Goal: Task Accomplishment & Management: Manage account settings

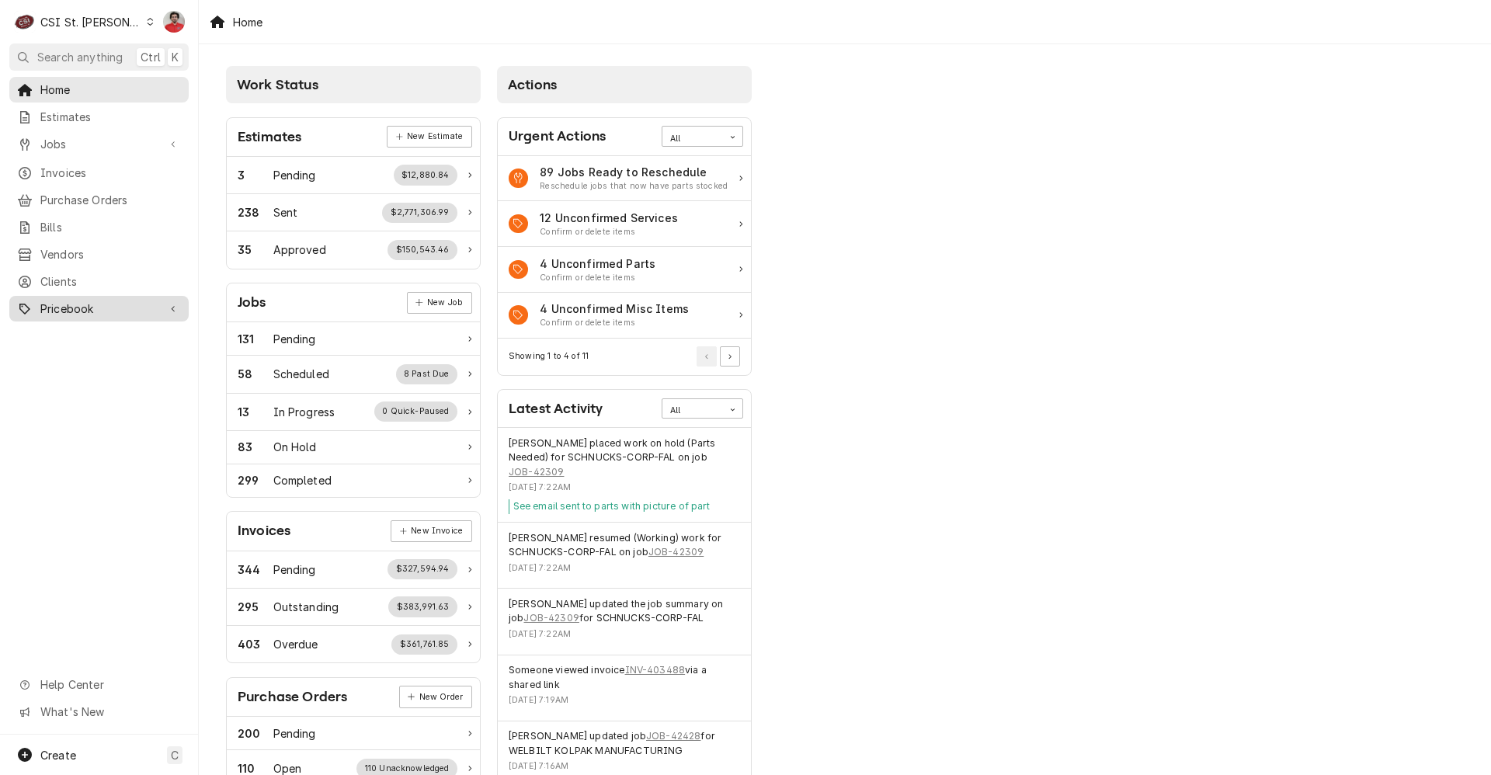
click at [105, 310] on link "Pricebook" at bounding box center [98, 309] width 179 height 26
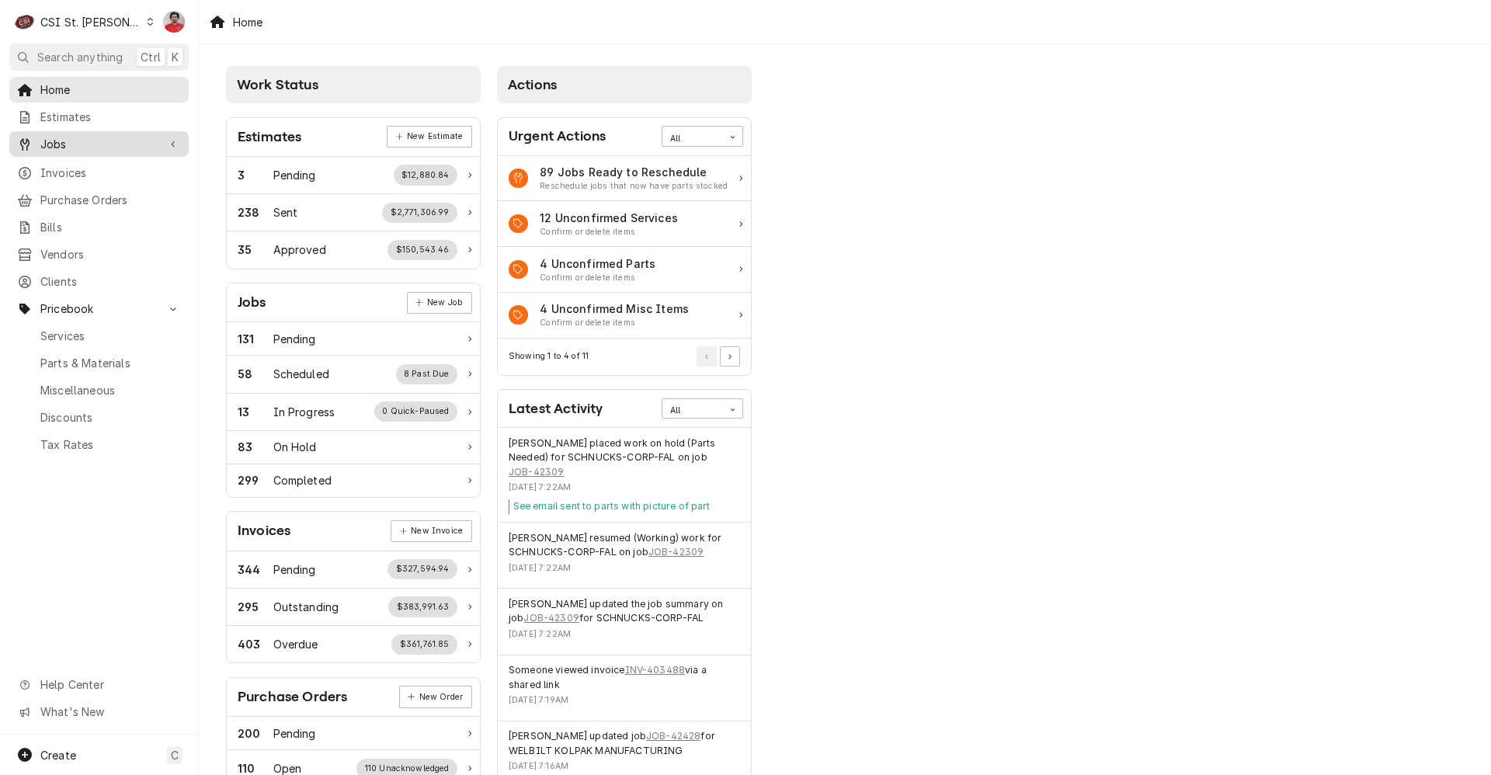
click at [96, 136] on span "Jobs" at bounding box center [98, 144] width 117 height 16
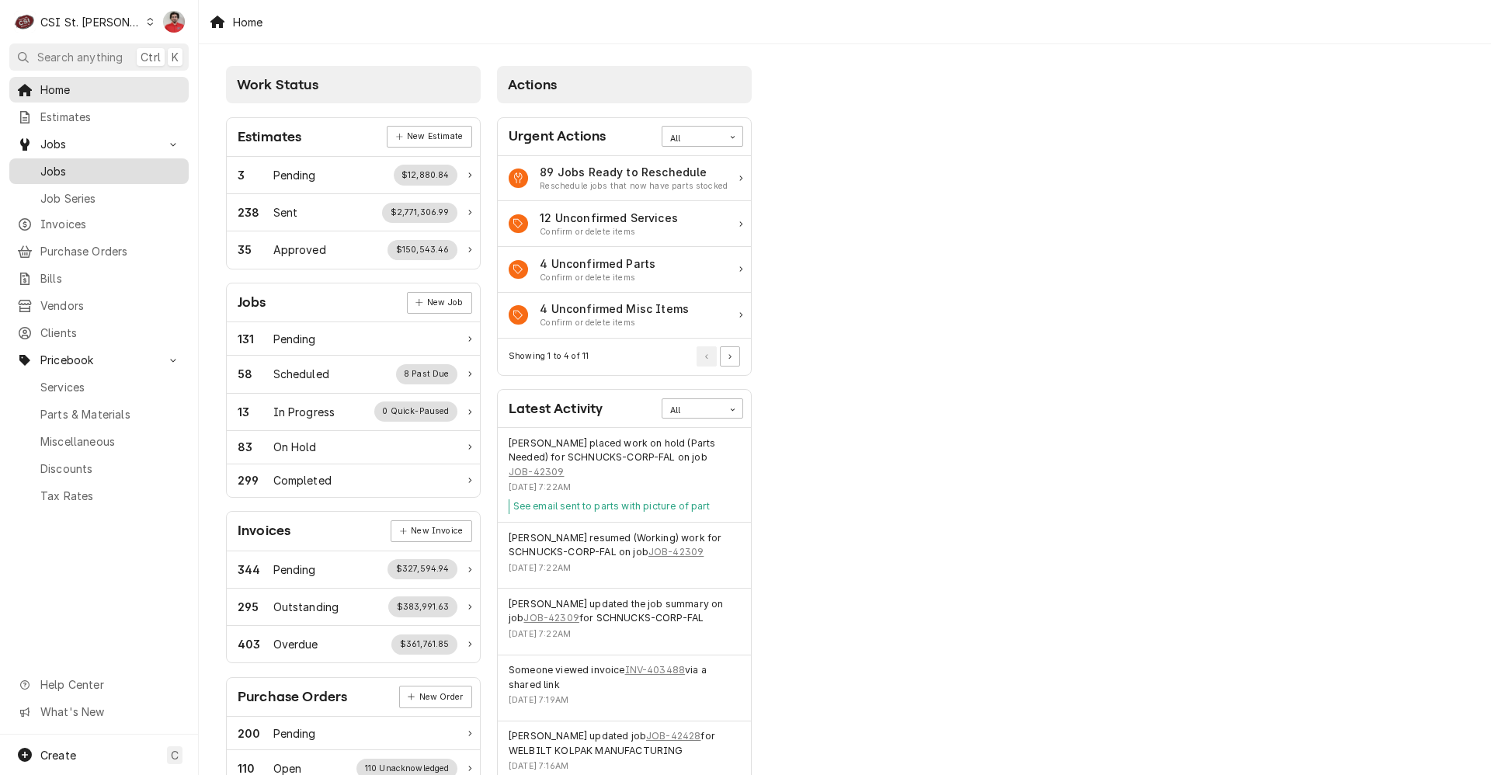
click at [94, 165] on span "Jobs" at bounding box center [110, 171] width 141 height 16
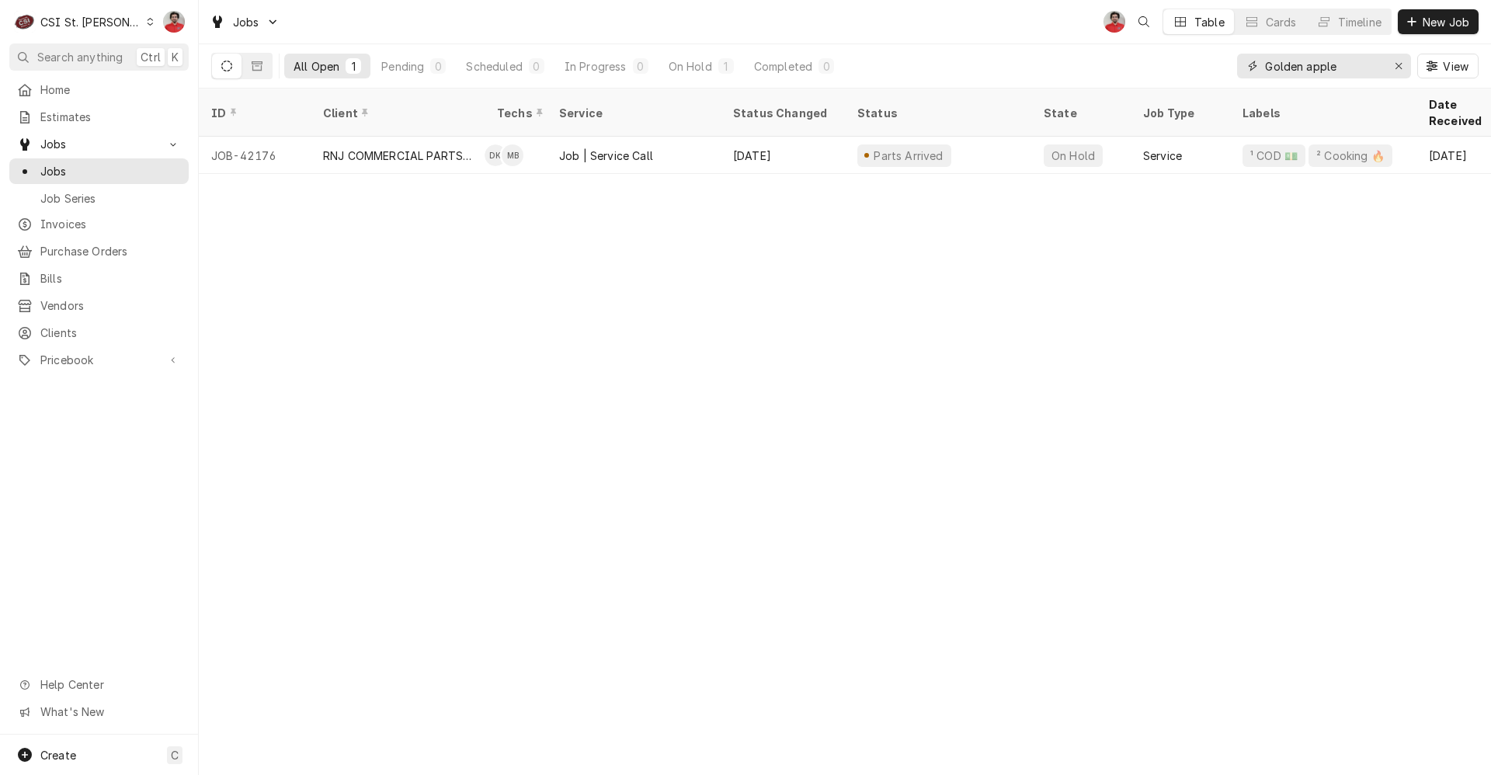
click at [1361, 54] on input "Golden apple" at bounding box center [1323, 66] width 116 height 25
type input "german"
click at [1004, 93] on div "Status" at bounding box center [938, 113] width 180 height 42
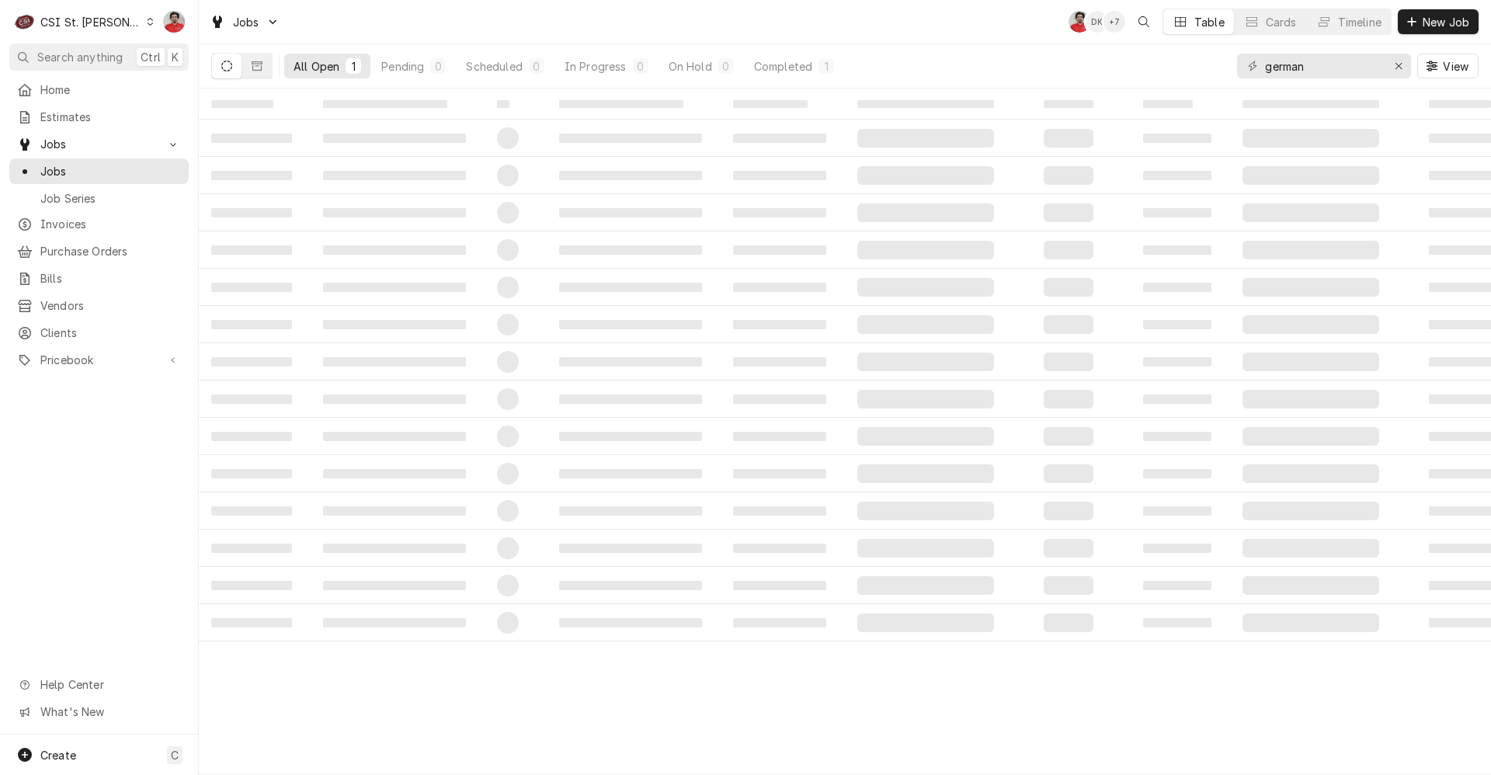
click at [1003, 91] on div "‌ ‌ ‌ ‌ ‌ ‌ ‌ ‌ ‌ ‌ ‌ ‌ ‌ ‌ ‌ ‌ ‌ ‌ ‌ ‌ ‌ ‌ ‌ ‌ ‌ ‌ ‌ ‌ ‌ ‌ ‌ ‌ ‌ ‌ ‌ ‌ ‌ ‌ ‌ ‌…" at bounding box center [845, 432] width 1292 height 686
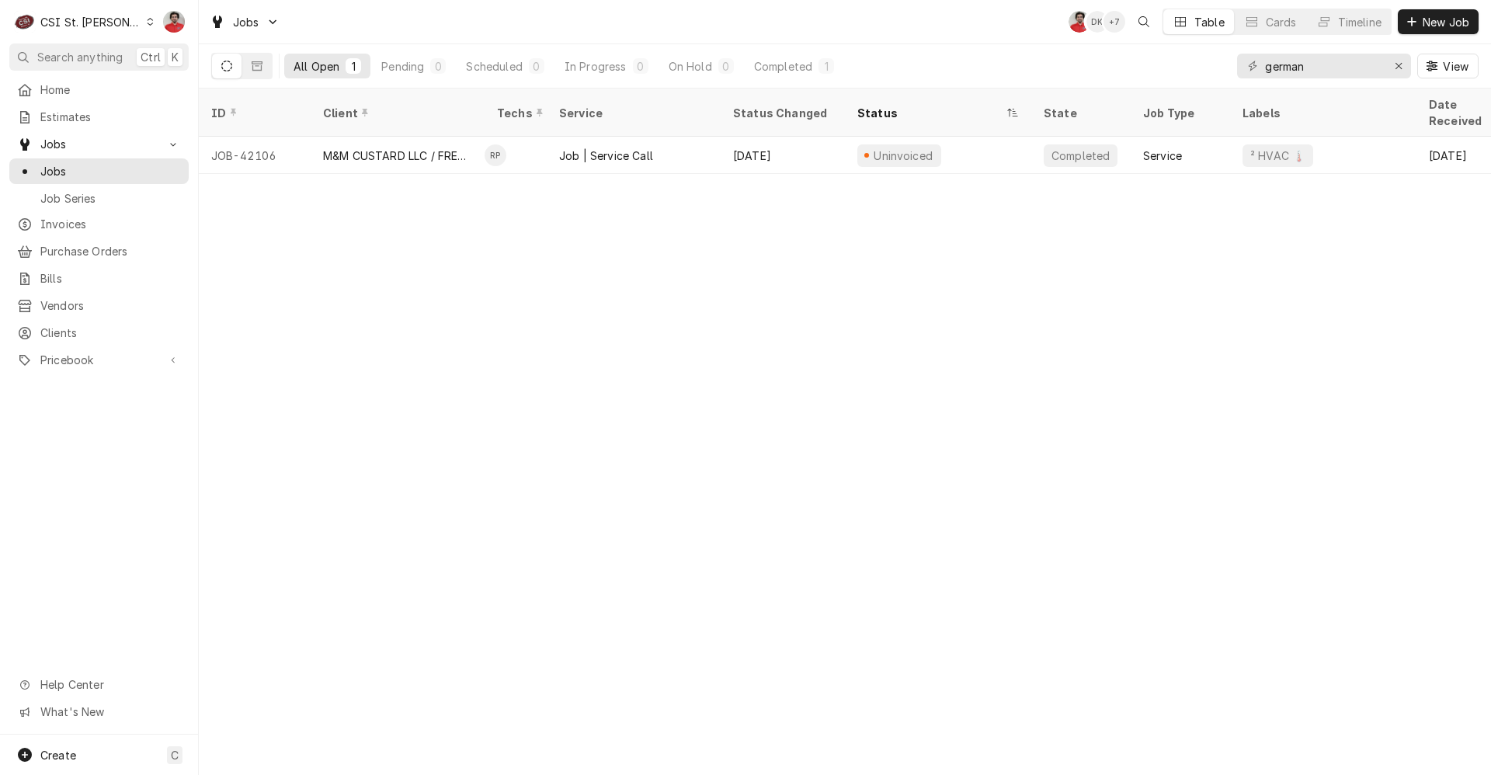
drag, startPoint x: 1004, startPoint y: 93, endPoint x: 967, endPoint y: 47, distance: 59.7
click at [967, 47] on div "All Open 1 Pending 0 Scheduled 0 In Progress 0 On Hold 0 Completed 1 german View" at bounding box center [844, 65] width 1267 height 43
click at [964, 54] on div "All Open 1 Pending 0 Scheduled 0 In Progress 0 On Hold 0 Completed 1 german View" at bounding box center [844, 65] width 1267 height 43
drag, startPoint x: 1368, startPoint y: 68, endPoint x: 1100, endPoint y: 77, distance: 268.8
click at [1100, 77] on div "All Open 1 Pending 0 Scheduled 0 In Progress 0 On Hold 0 Completed 1 german View" at bounding box center [844, 65] width 1267 height 43
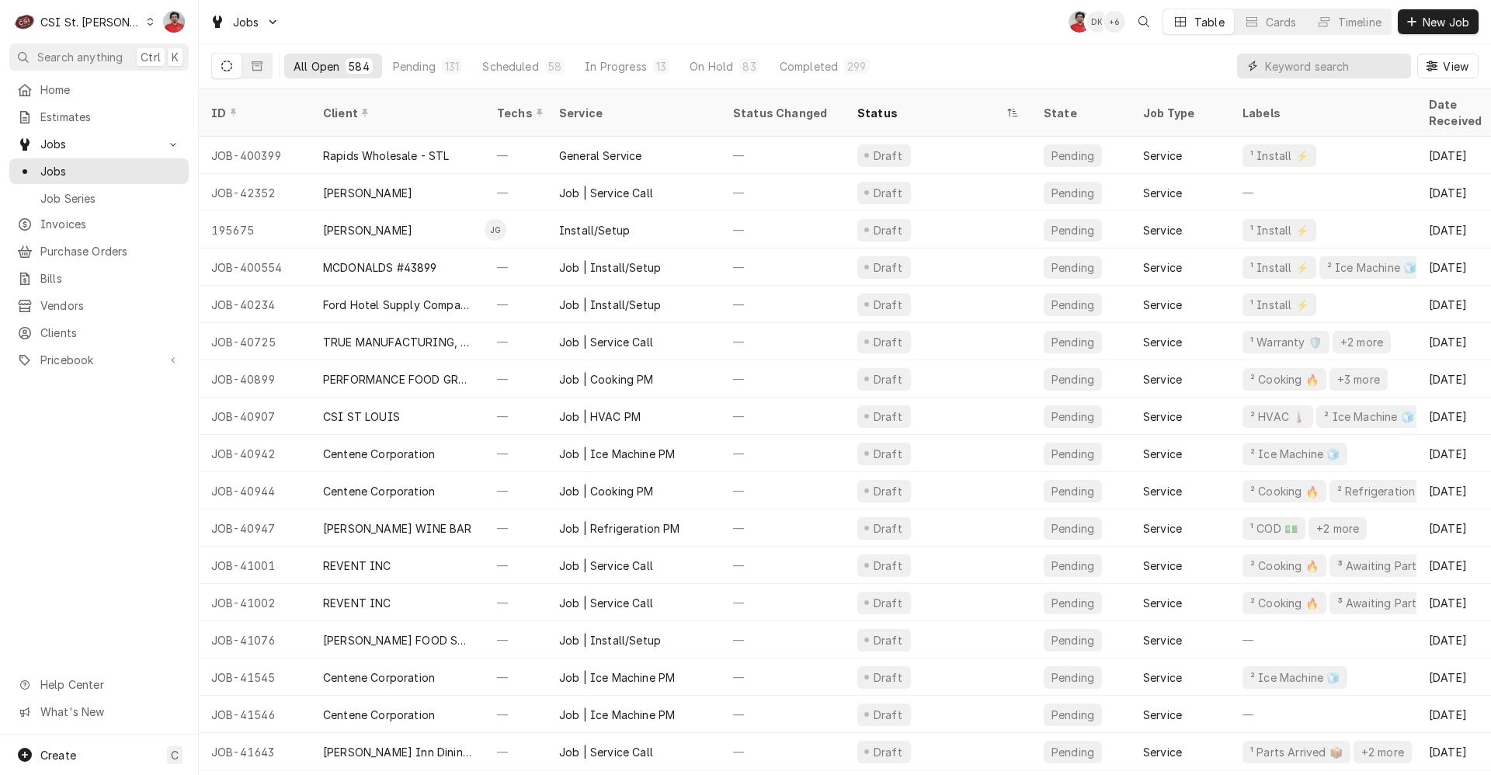
click at [1313, 71] on input "Dynamic Content Wrapper" at bounding box center [1334, 66] width 138 height 25
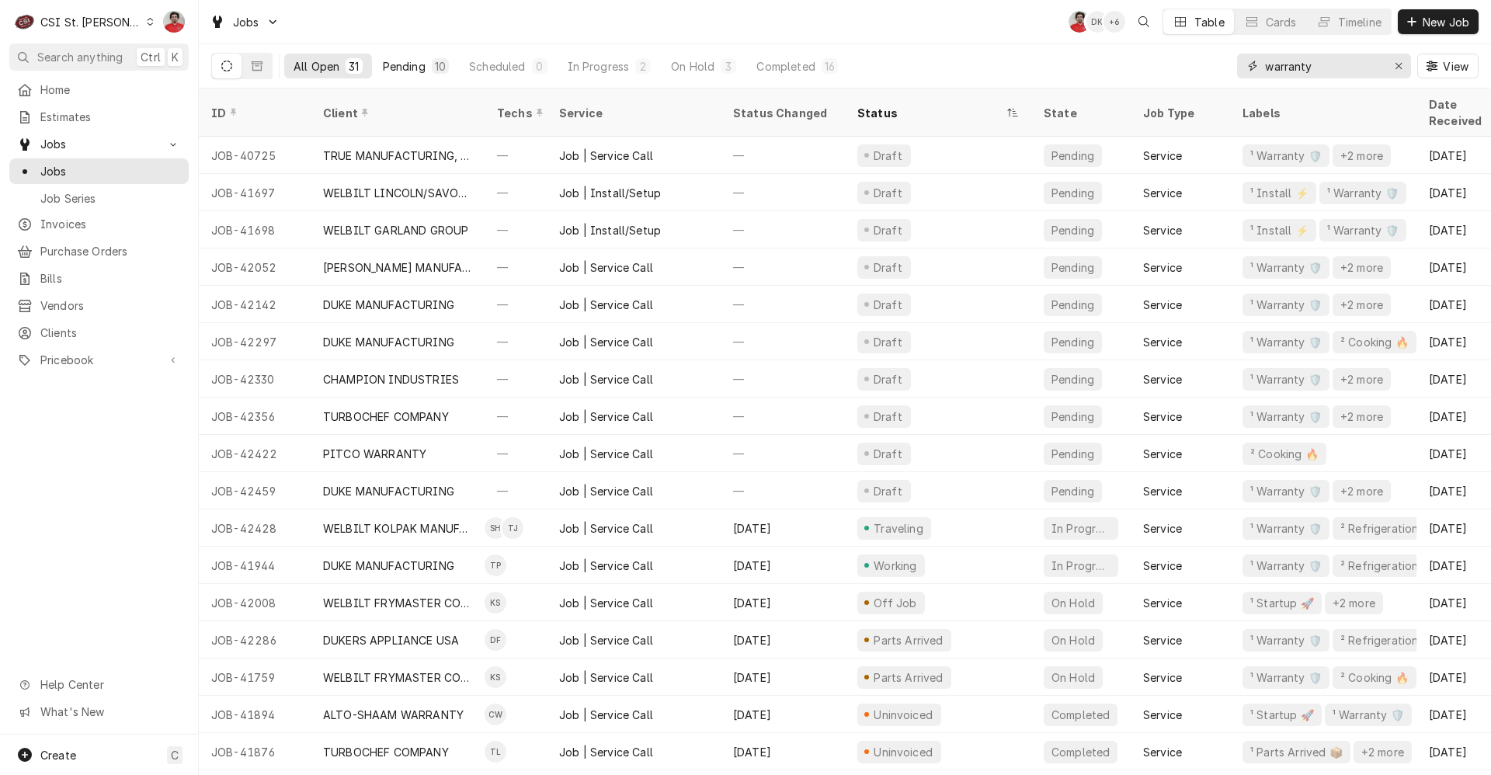
type input "warranty"
click at [401, 65] on div "Pending" at bounding box center [404, 66] width 43 height 16
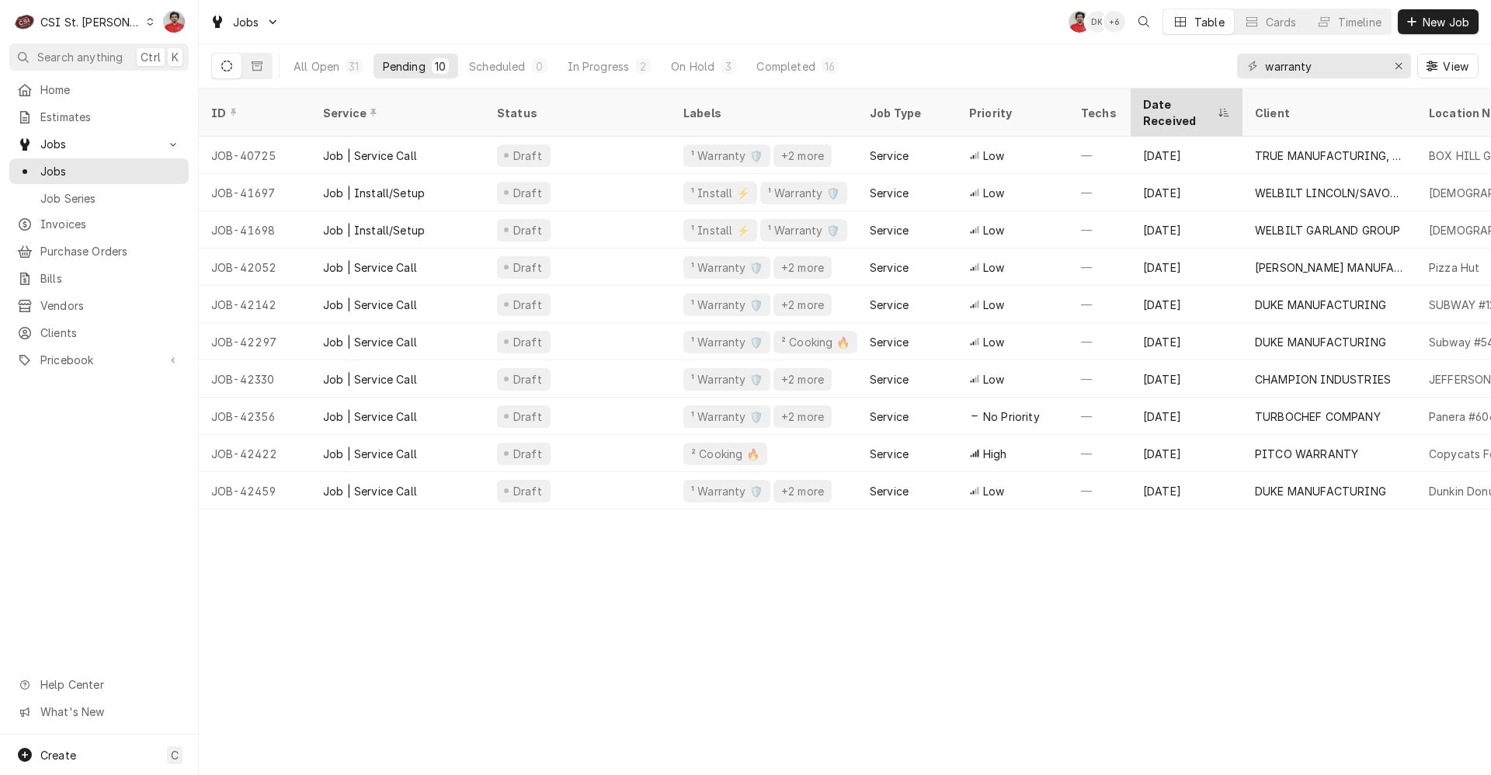
click at [1169, 101] on div "Date Received" at bounding box center [1178, 112] width 71 height 33
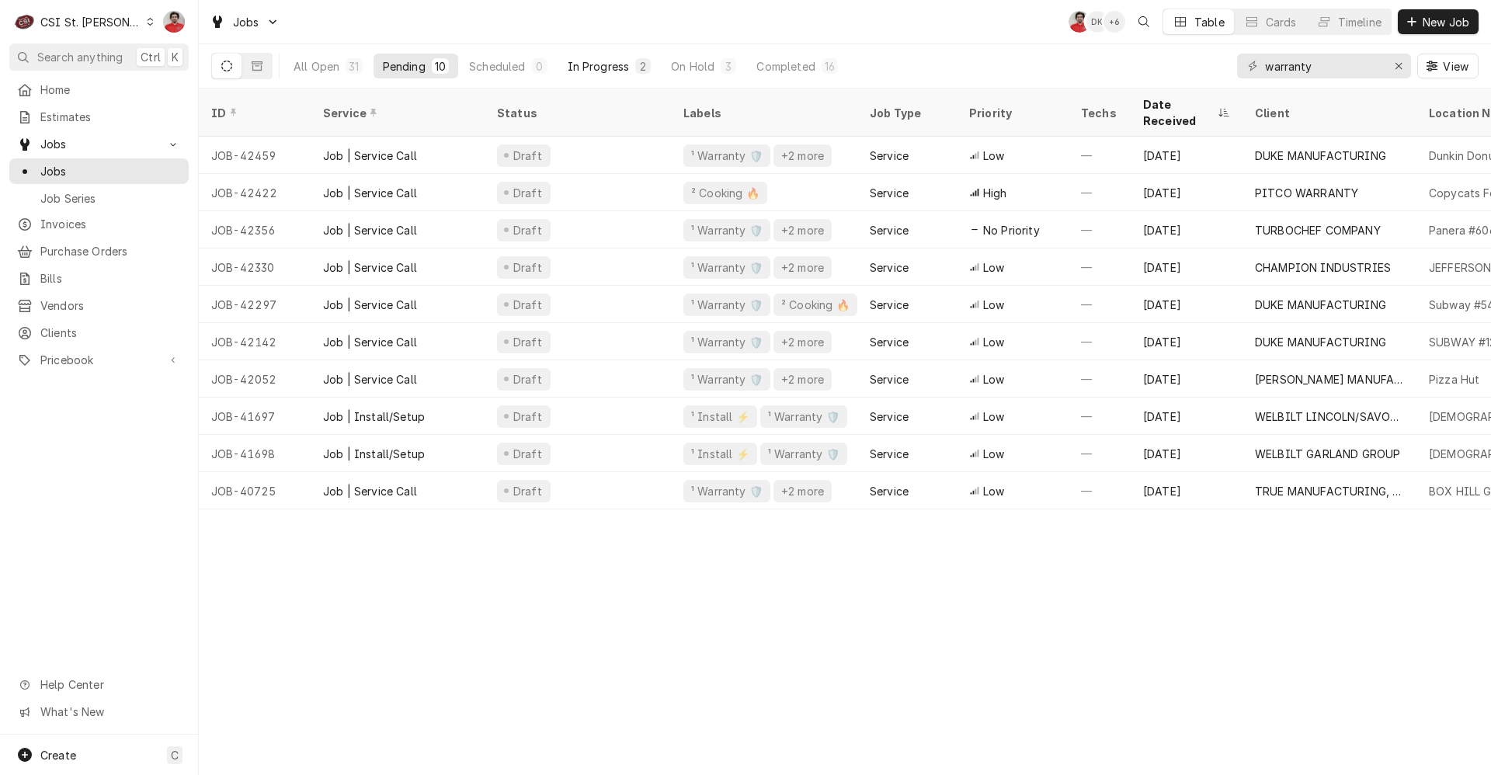
click at [606, 68] on div "In Progress" at bounding box center [599, 66] width 62 height 16
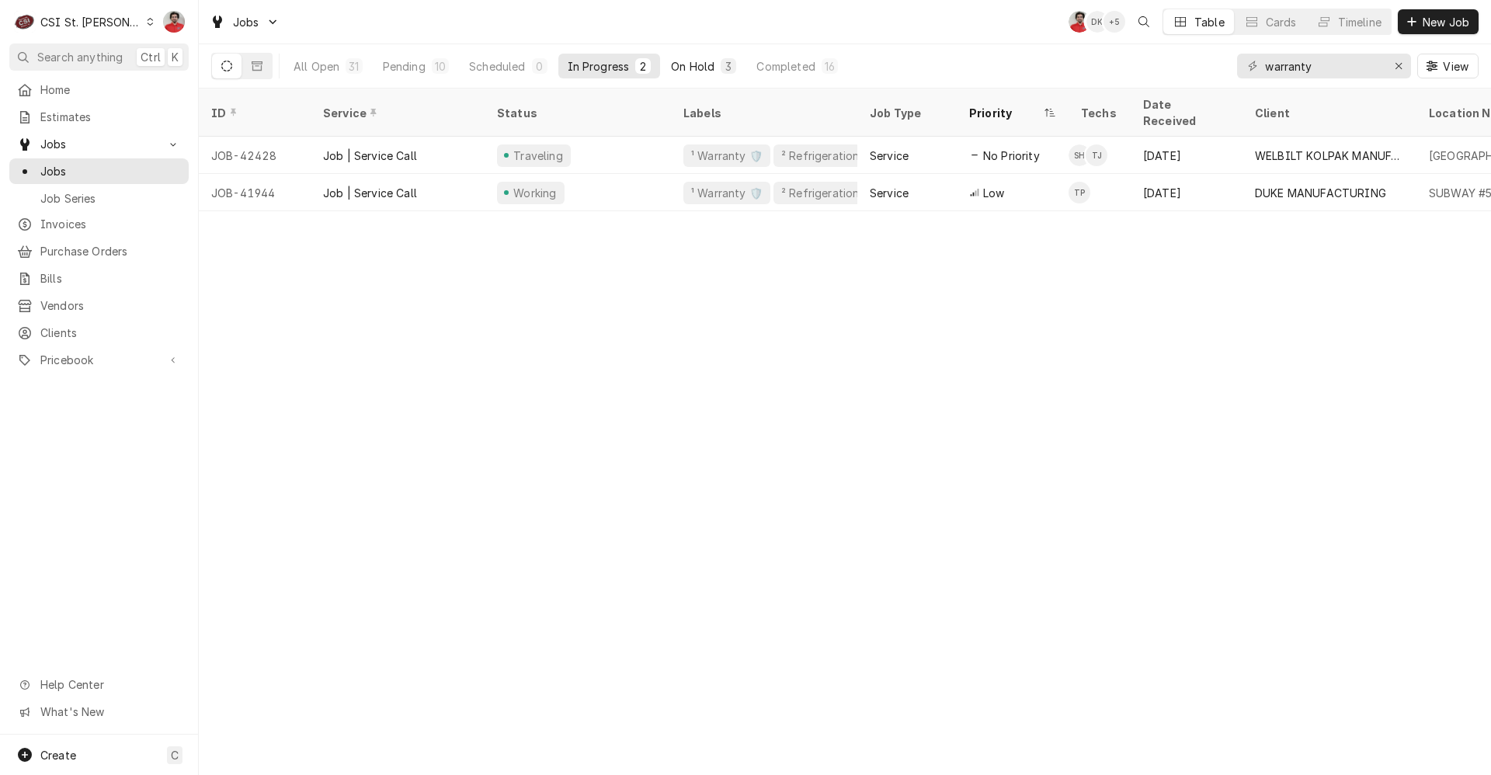
click at [686, 61] on div "On Hold" at bounding box center [692, 66] width 43 height 16
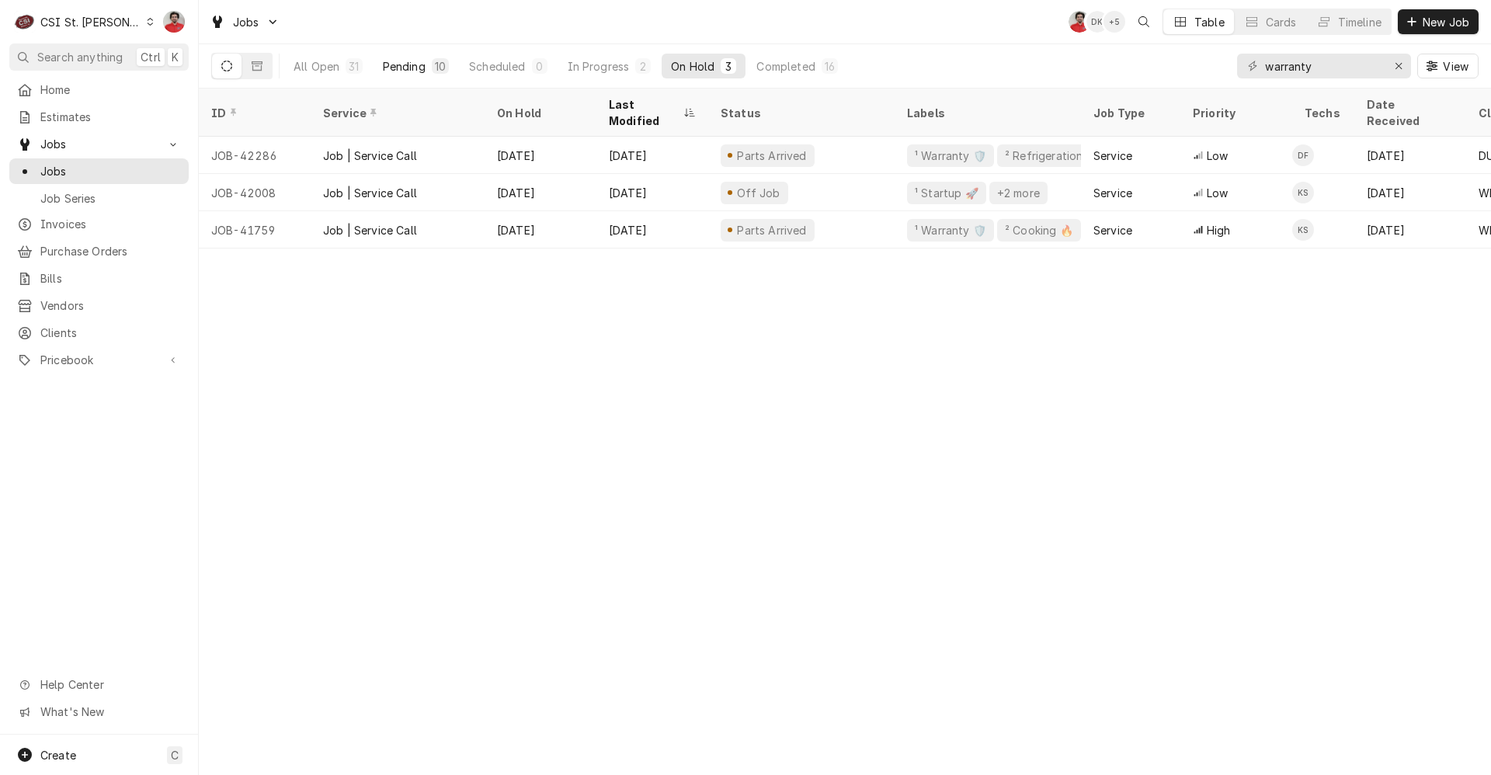
click at [405, 68] on div "Pending" at bounding box center [404, 66] width 43 height 16
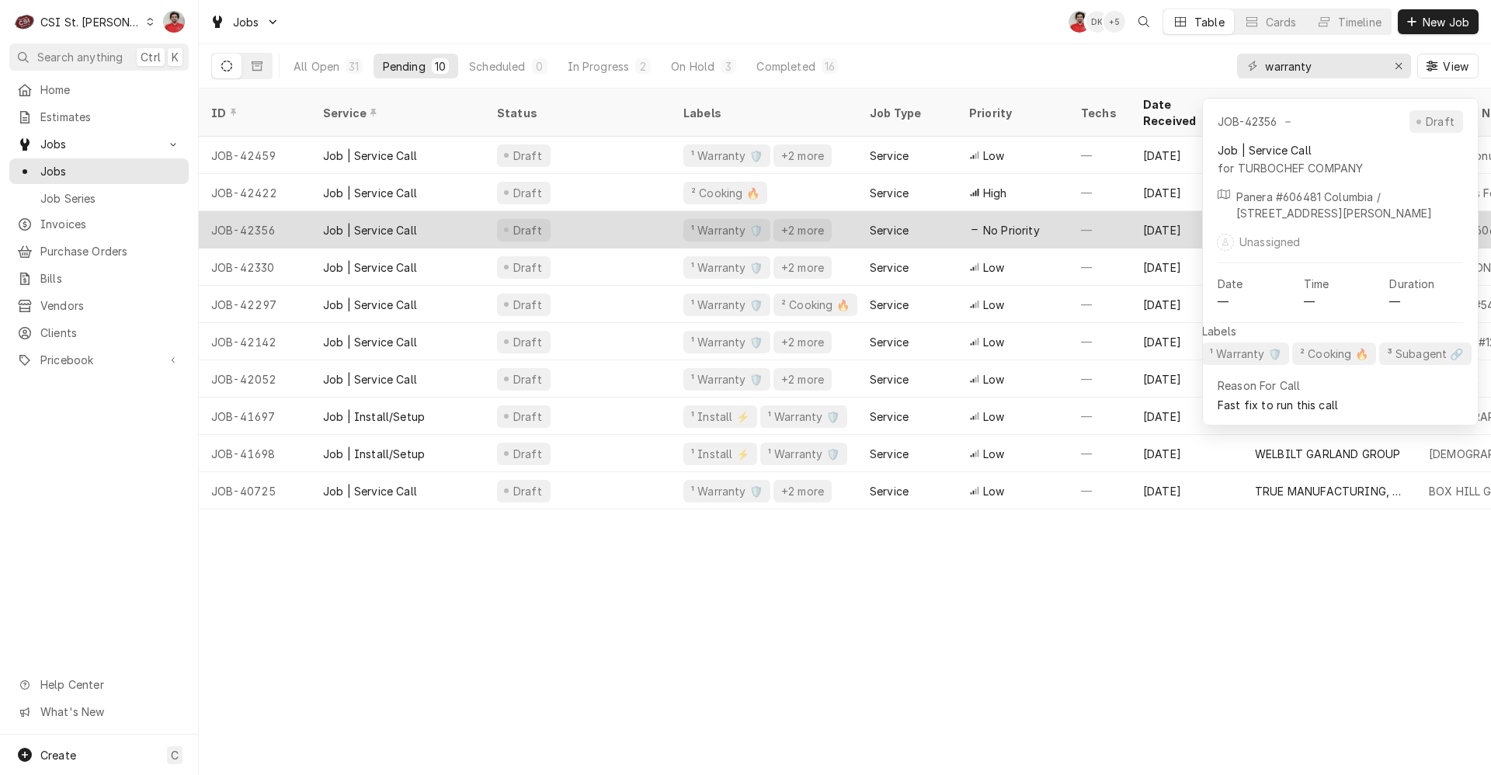
click at [620, 221] on div "Draft" at bounding box center [578, 229] width 186 height 37
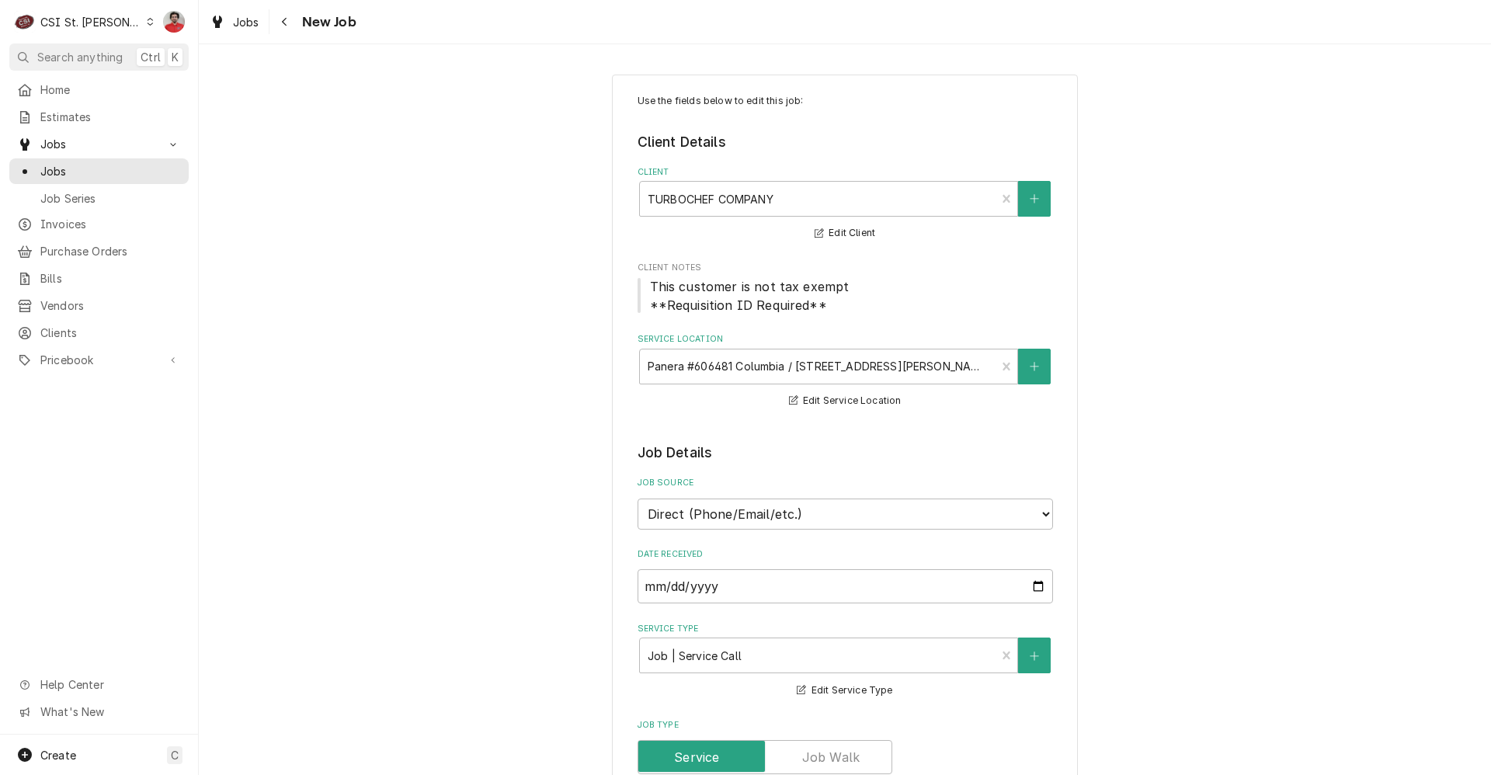
type textarea "x"
click at [283, 28] on div "Navigate back" at bounding box center [285, 22] width 16 height 16
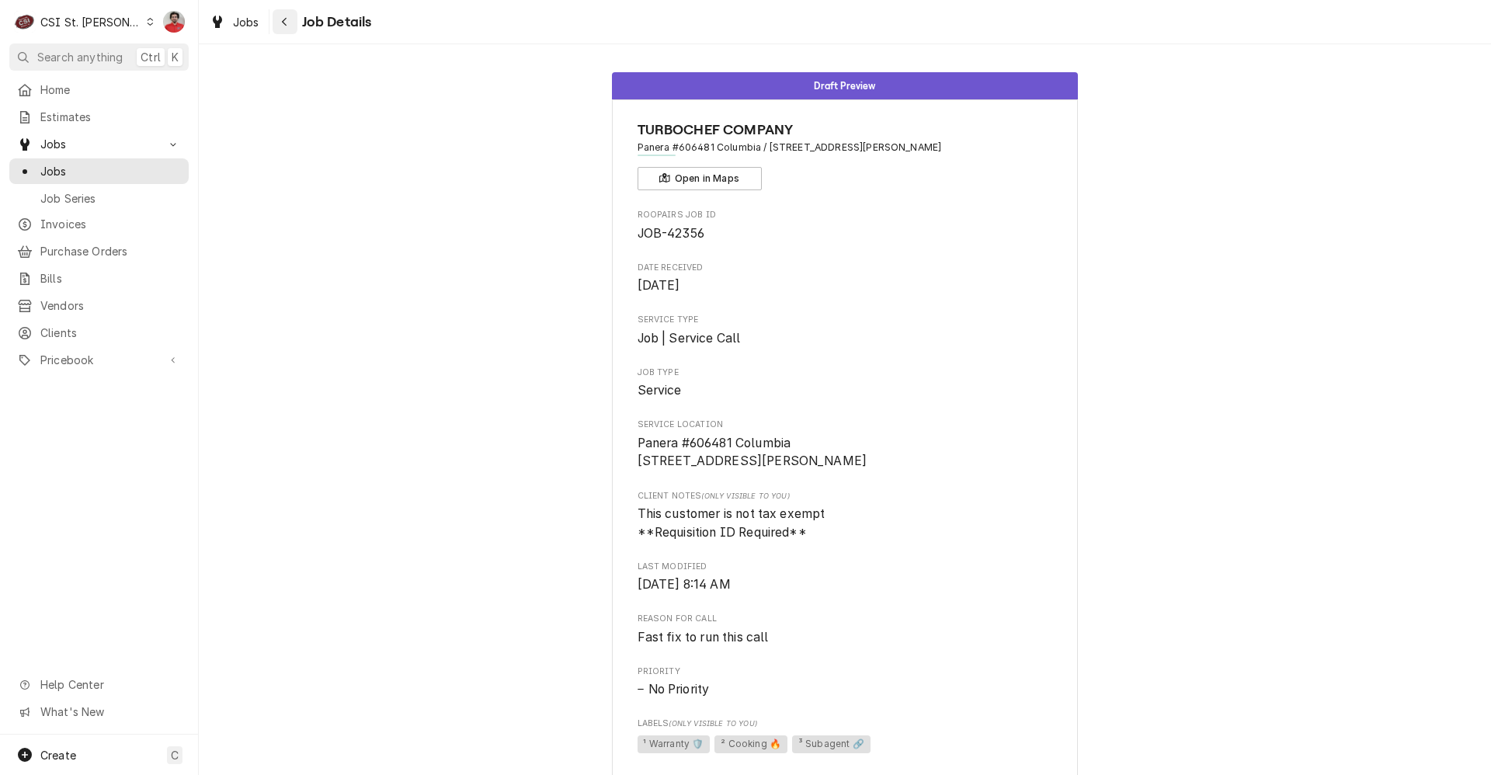
click at [287, 19] on icon "Navigate back" at bounding box center [284, 21] width 7 height 11
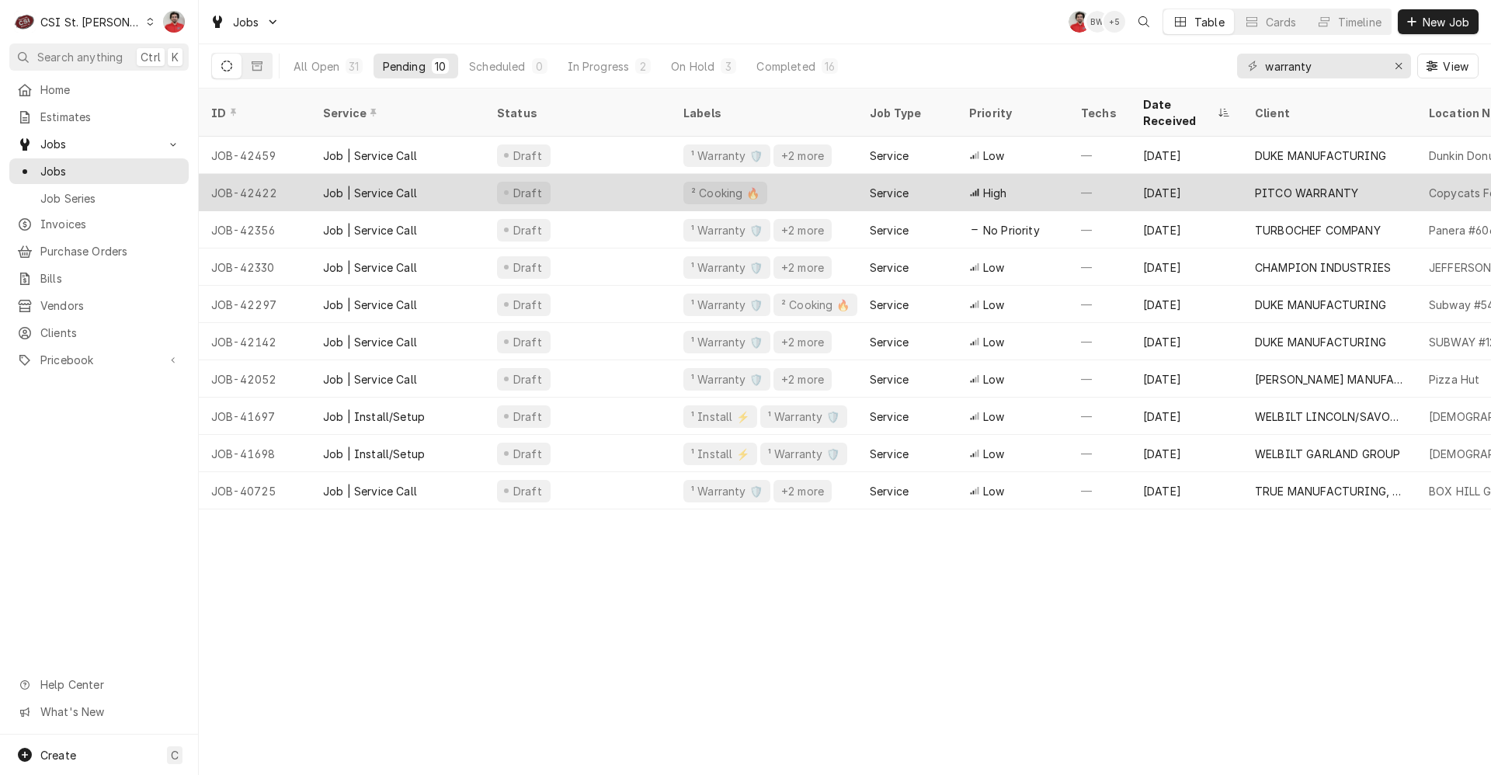
click at [622, 174] on div "Draft" at bounding box center [578, 192] width 186 height 37
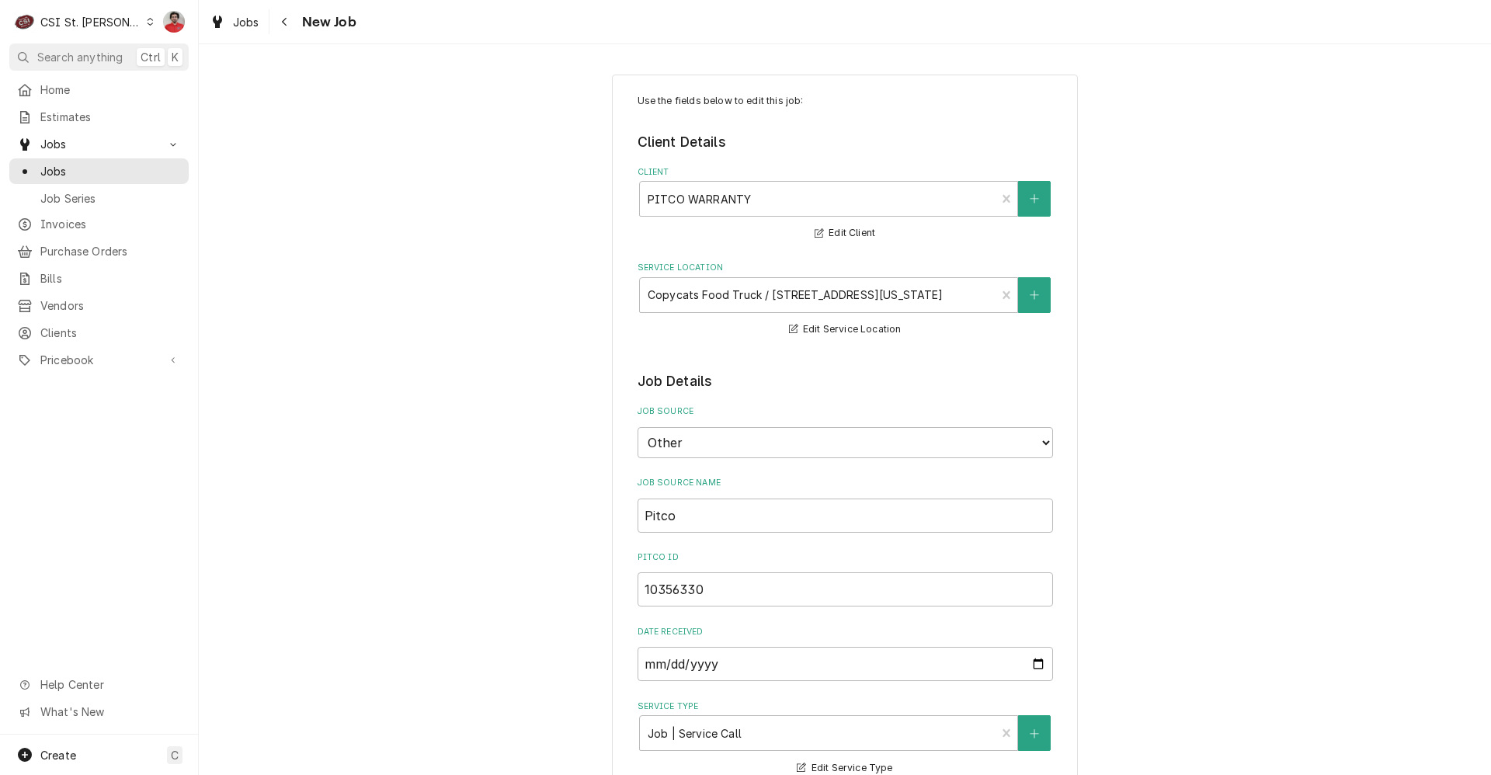
type textarea "x"
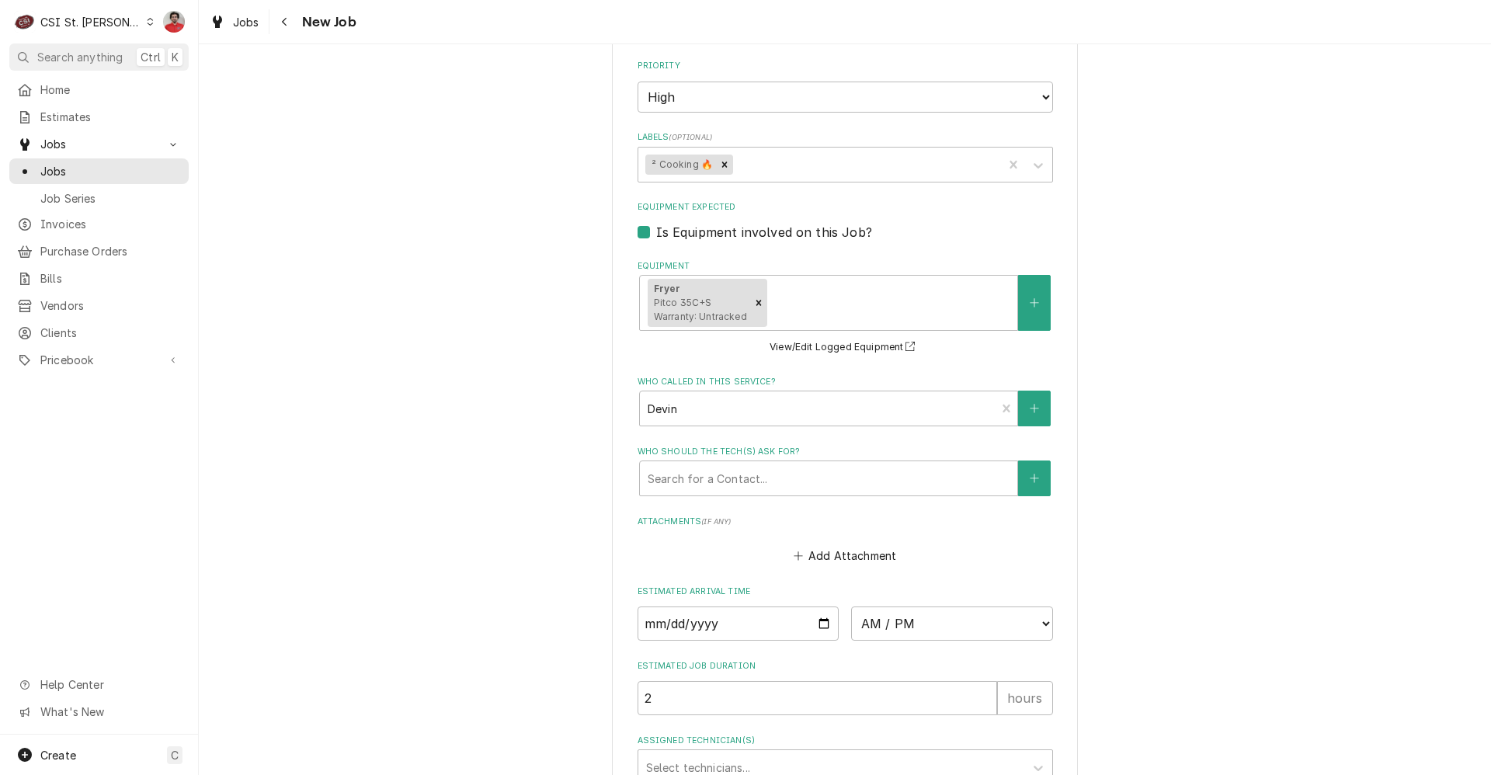
scroll to position [621, 0]
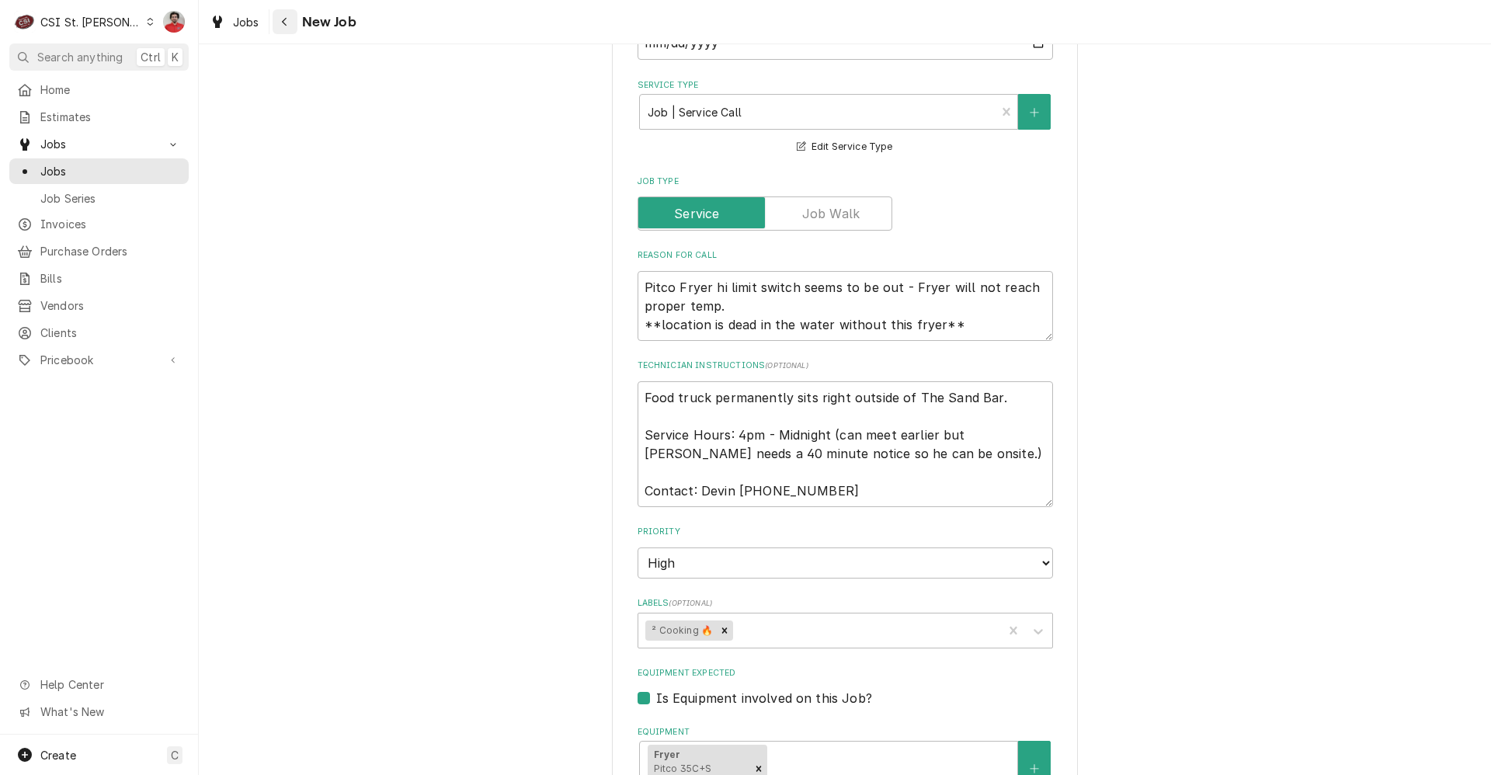
click at [277, 26] on div "Navigate back" at bounding box center [285, 22] width 16 height 16
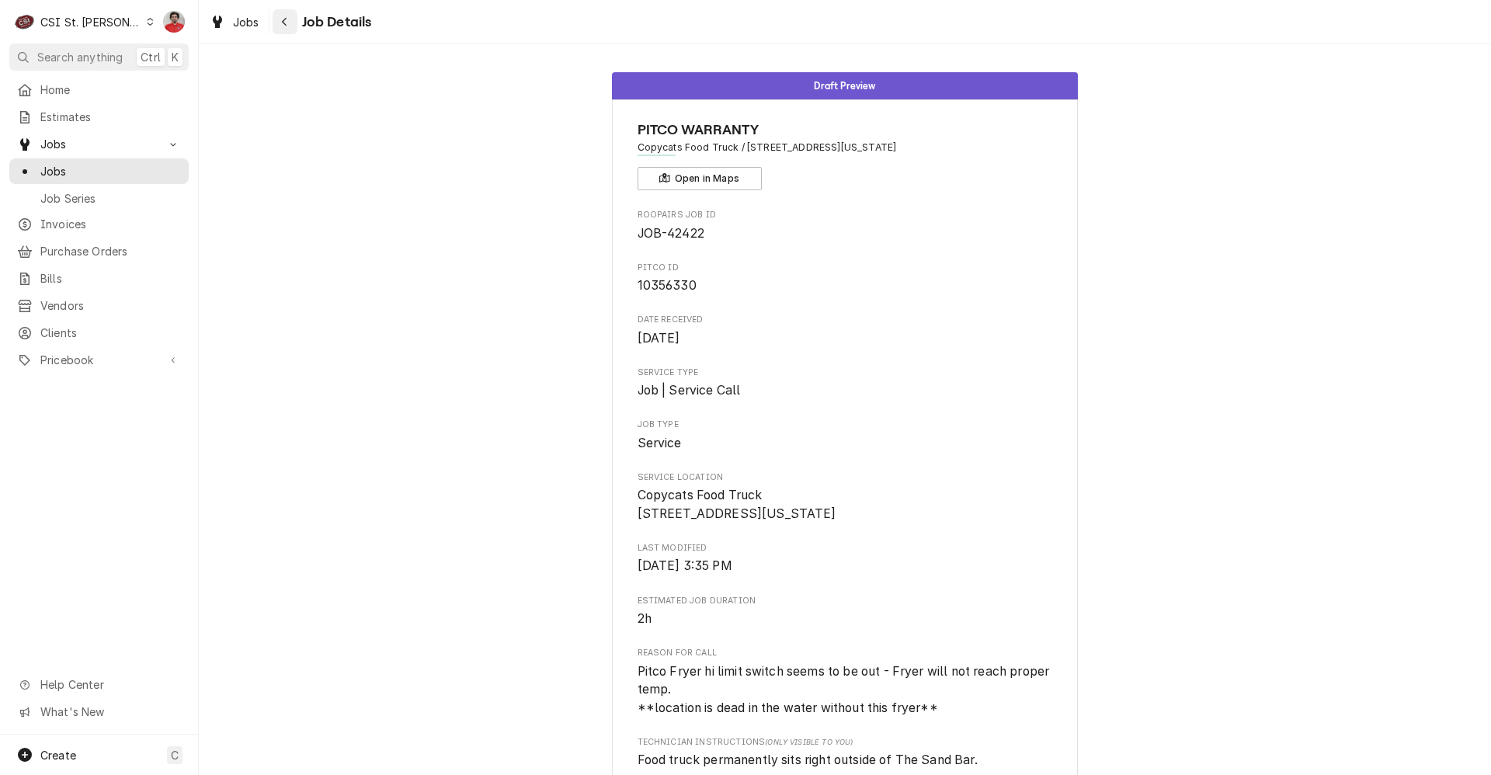
click at [283, 16] on icon "Navigate back" at bounding box center [284, 21] width 7 height 11
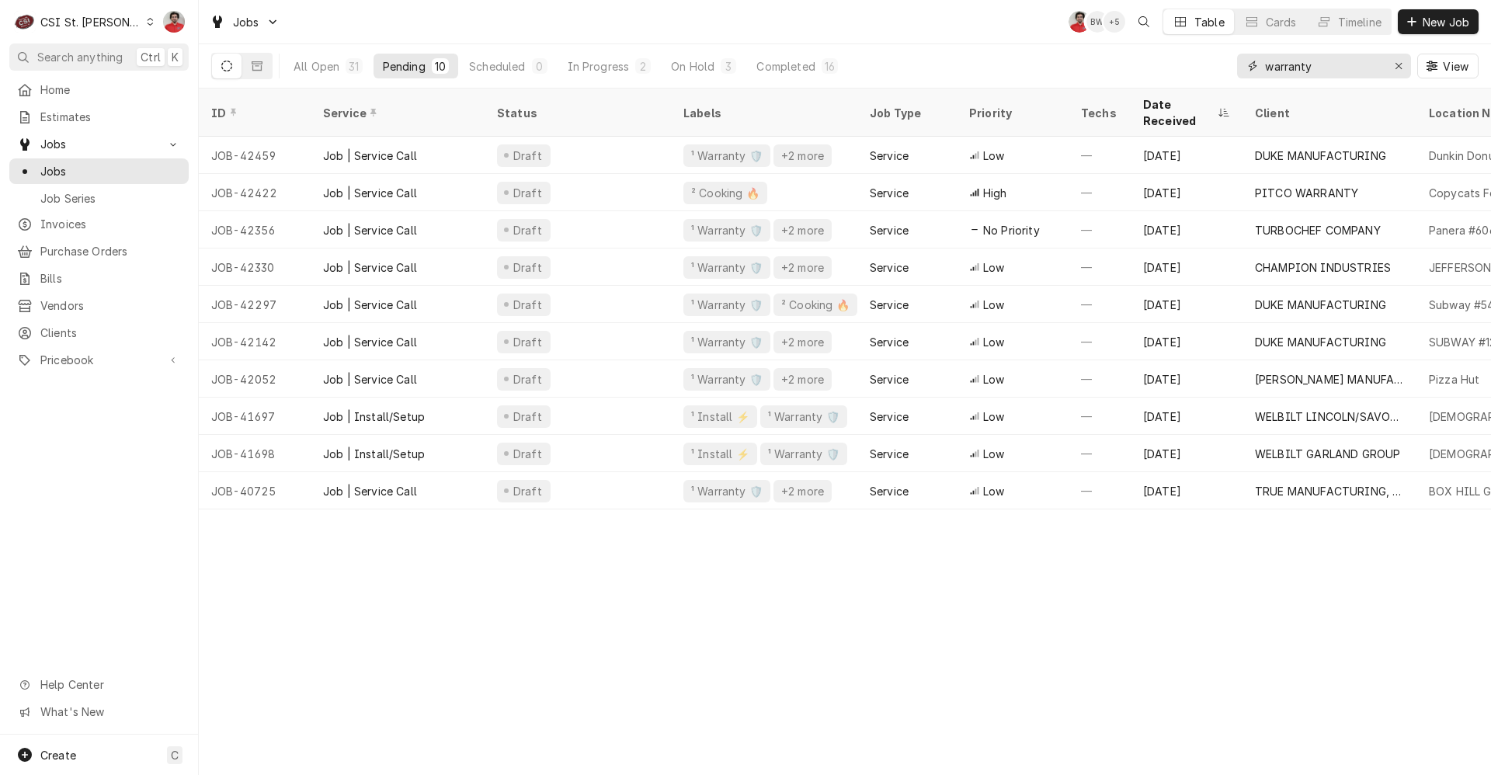
click at [1342, 61] on input "warranty" at bounding box center [1323, 66] width 116 height 25
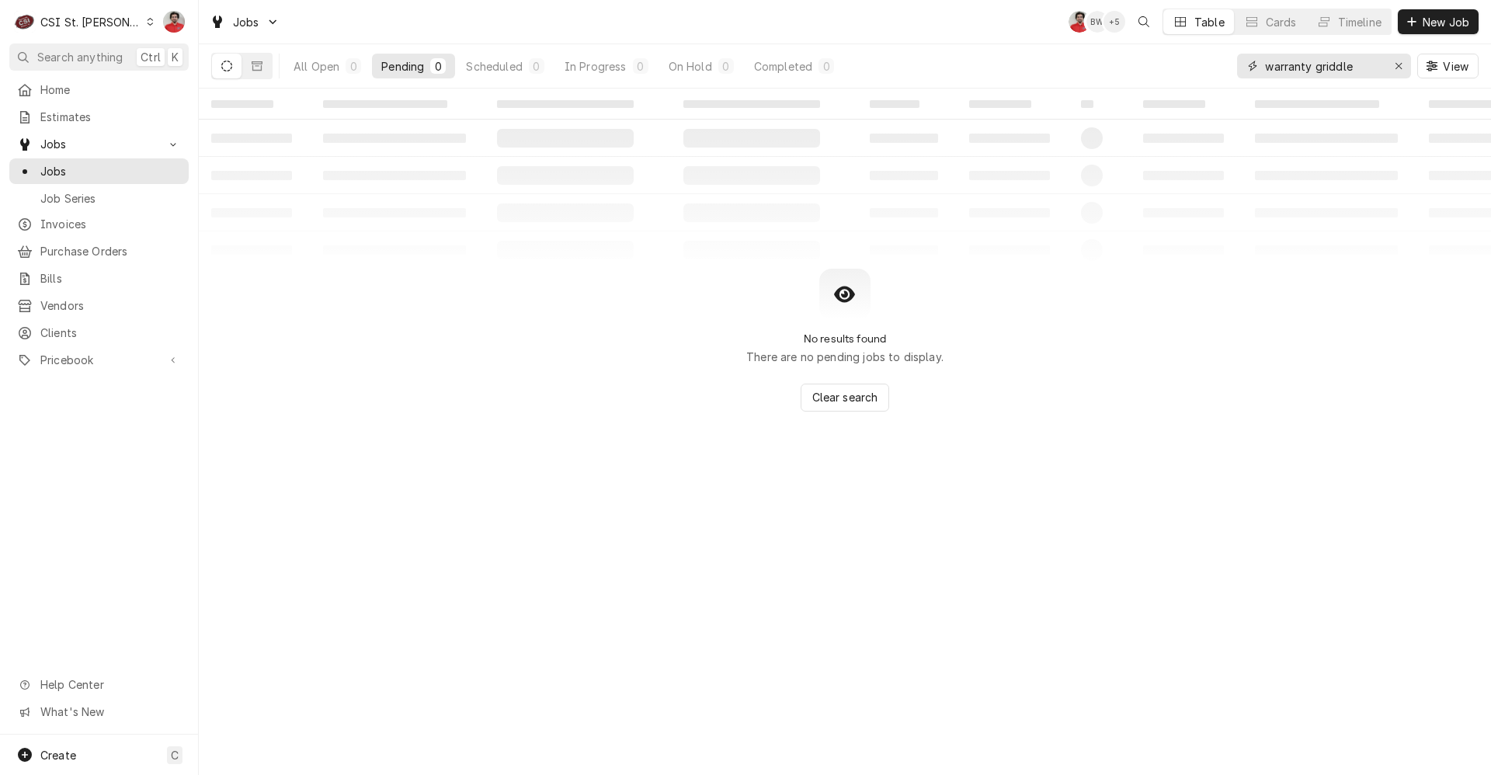
click at [1342, 61] on input "warranty griddle" at bounding box center [1323, 66] width 116 height 25
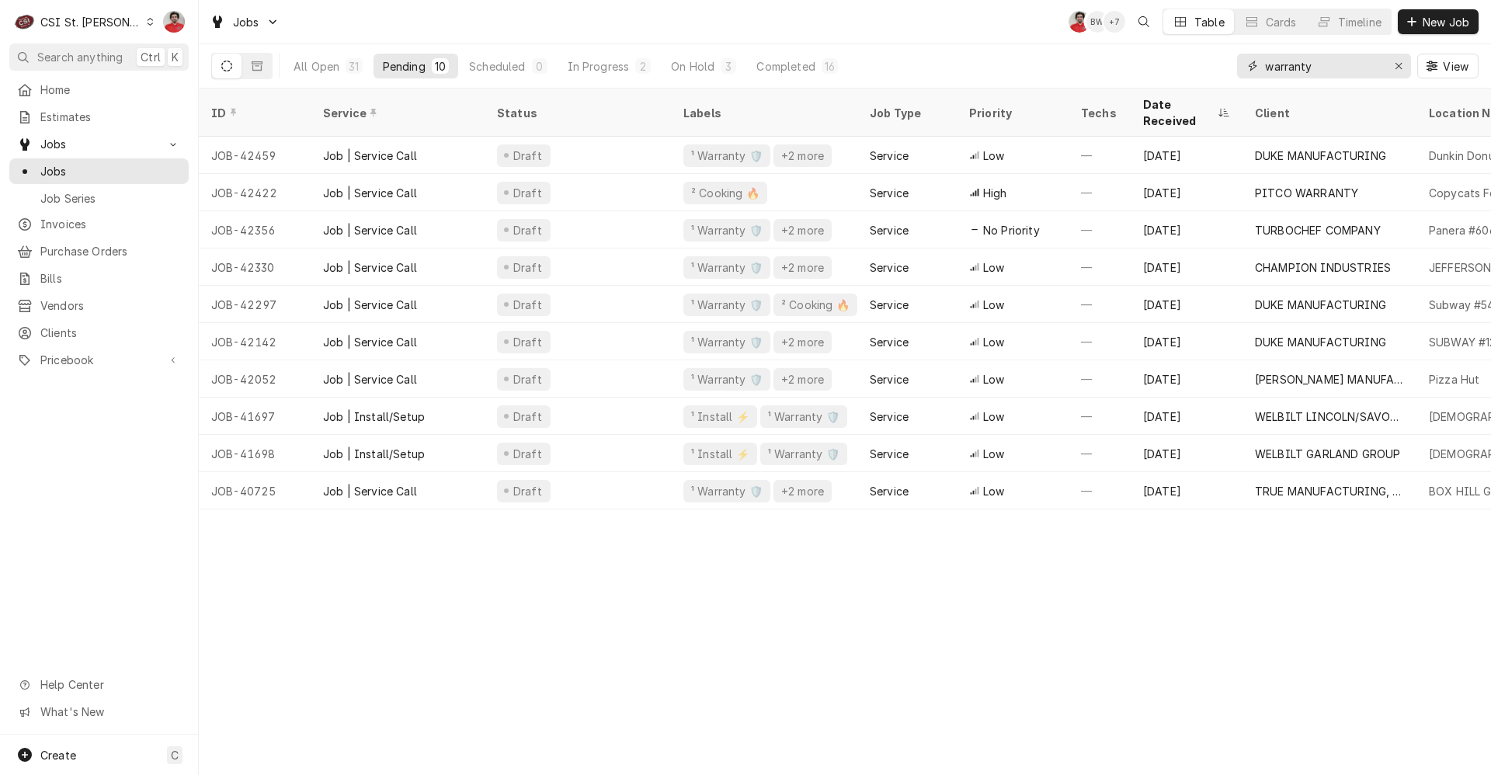
click at [1314, 70] on input "warranty" at bounding box center [1323, 66] width 116 height 25
click at [1315, 70] on input "warranty" at bounding box center [1323, 66] width 116 height 25
type input "amc"
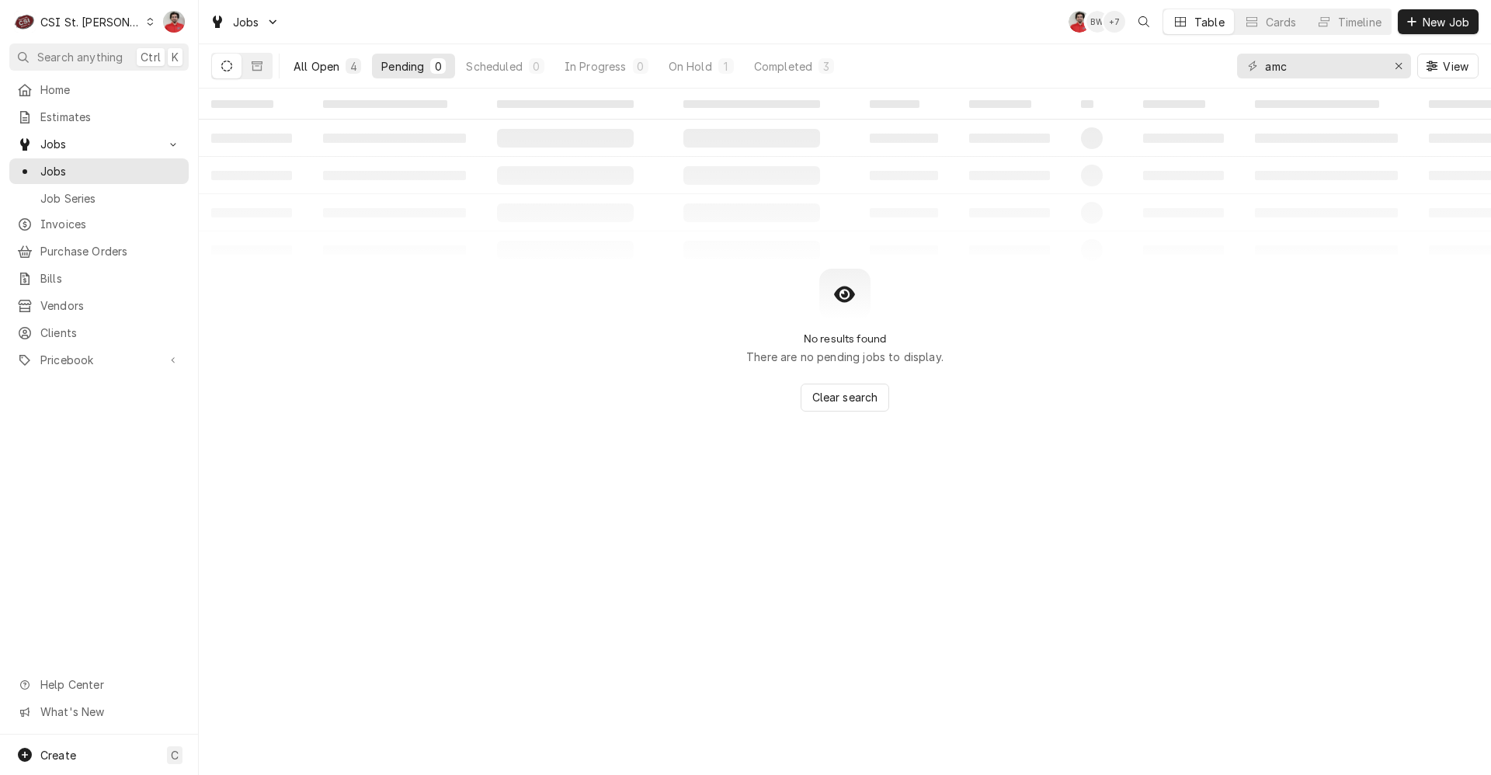
click at [328, 73] on div "All Open" at bounding box center [317, 66] width 46 height 16
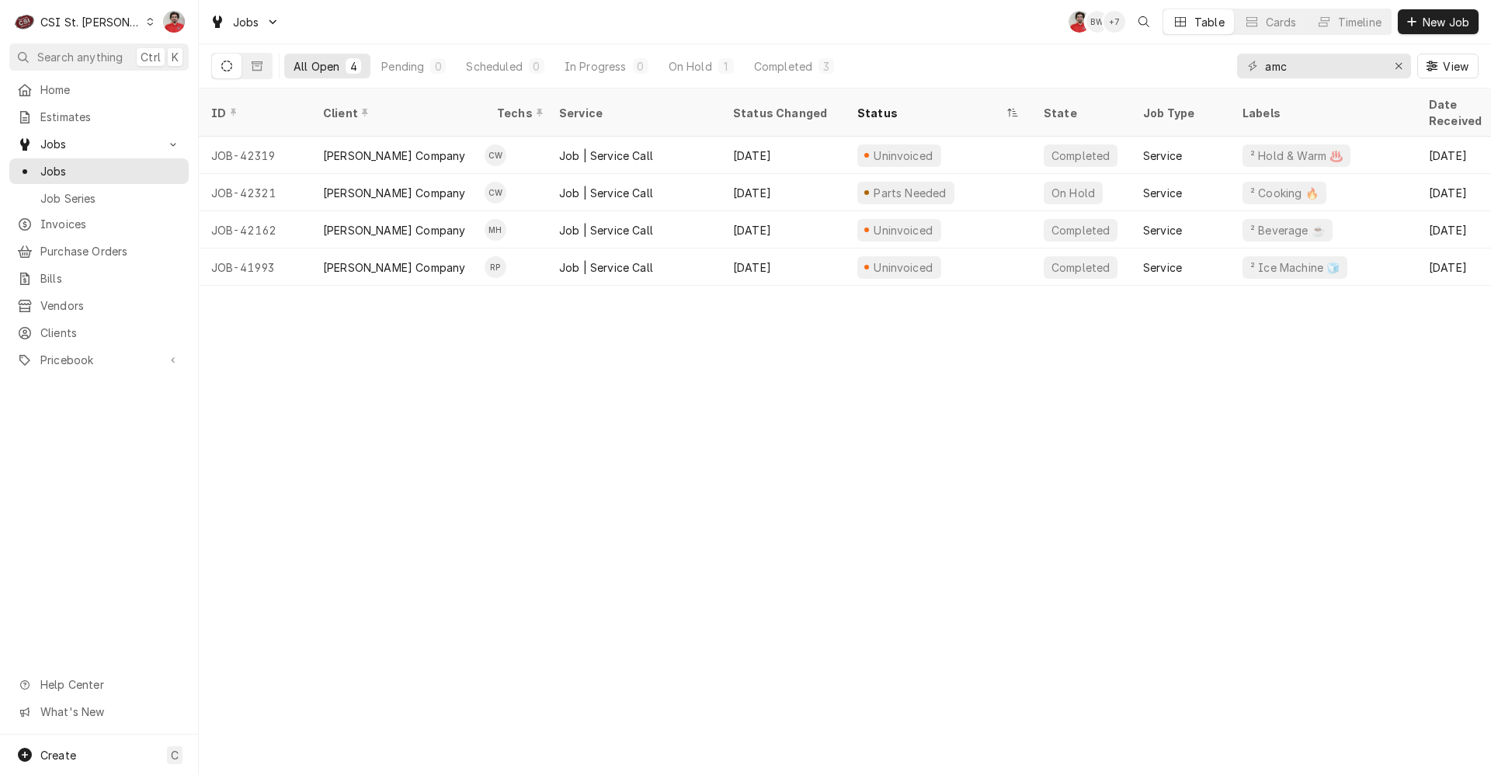
click at [561, 362] on div "ID Client Techs Service Status Changed Status State Job Type Labels Date Receiv…" at bounding box center [845, 432] width 1292 height 686
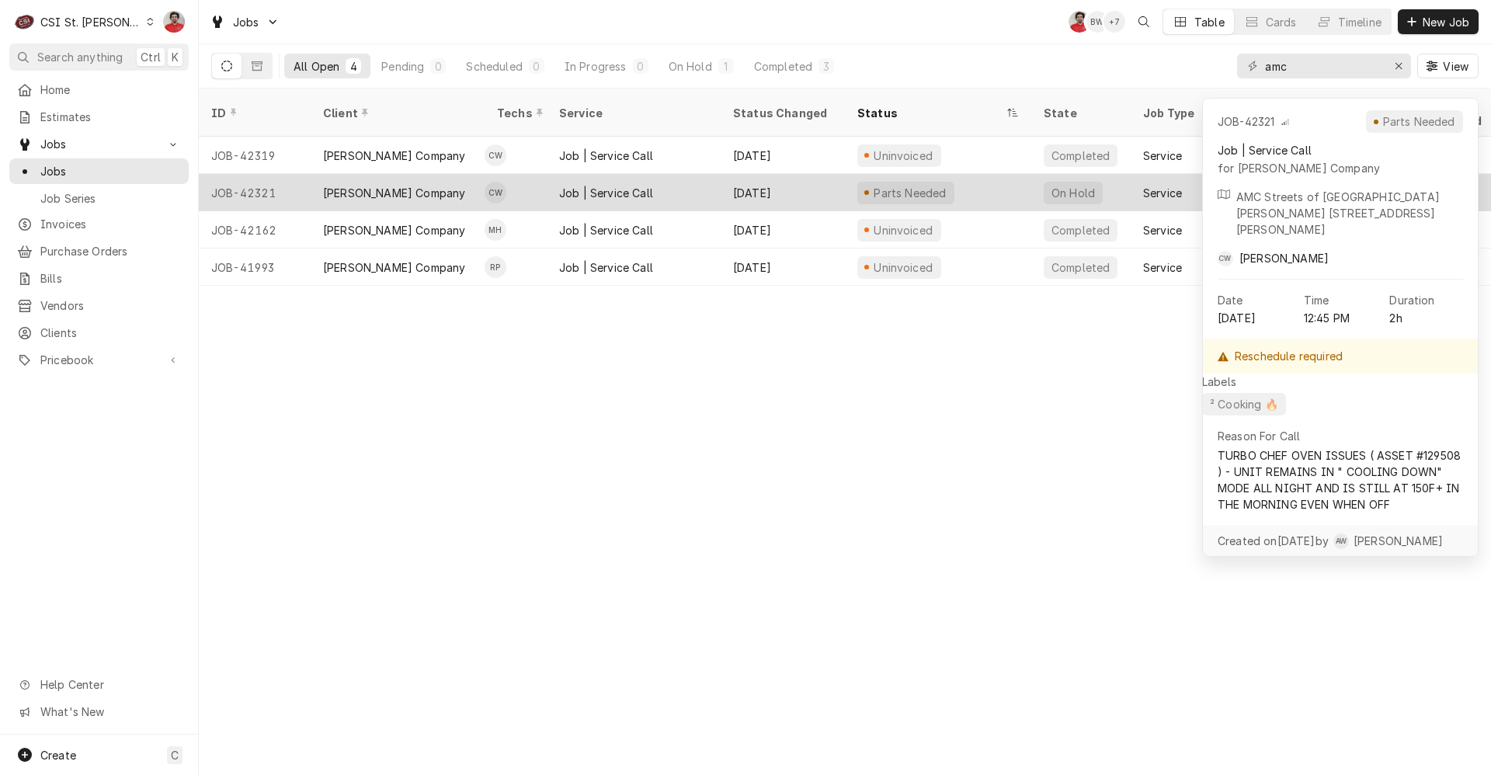
click at [708, 179] on div "Job | Service Call" at bounding box center [634, 192] width 174 height 37
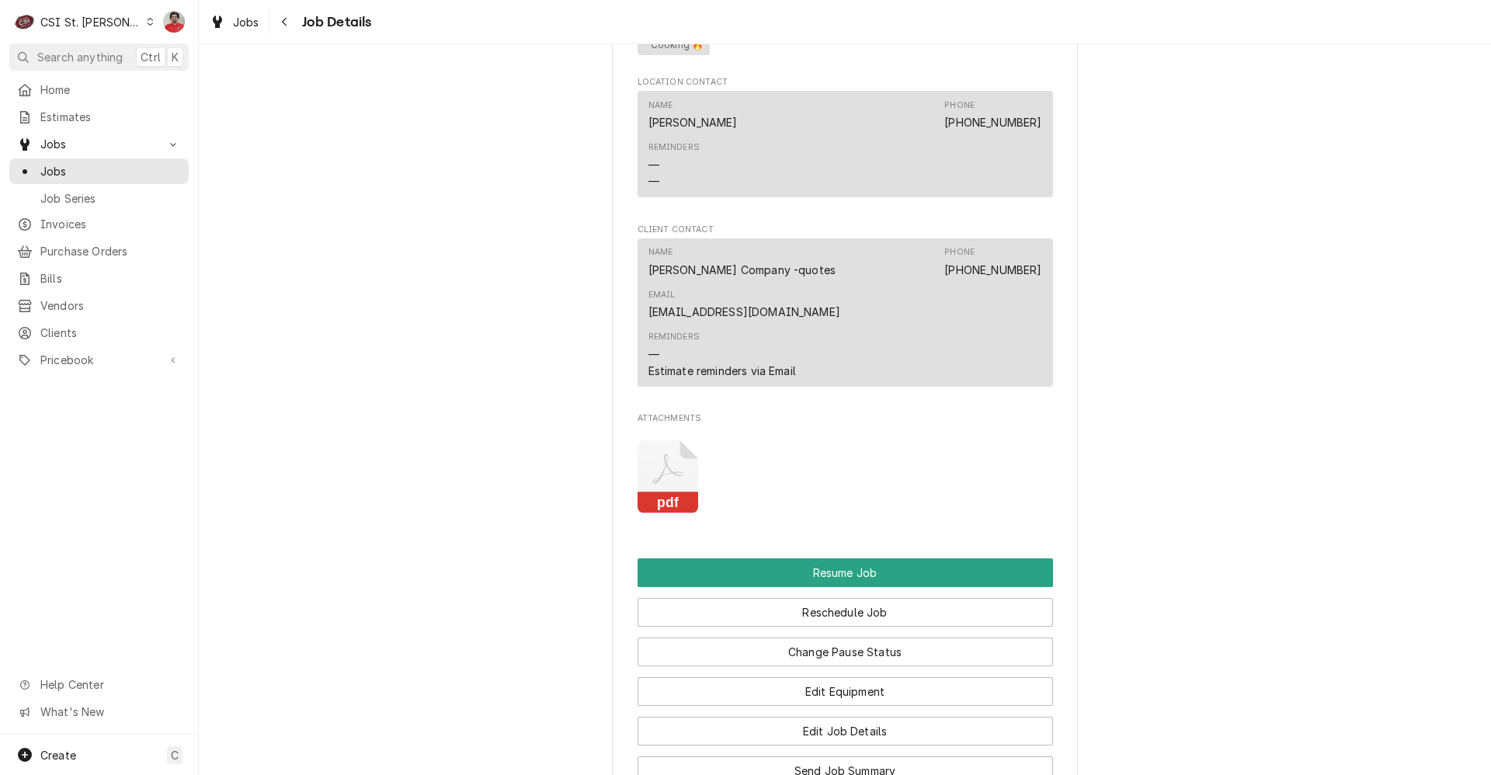
scroll to position [1708, 0]
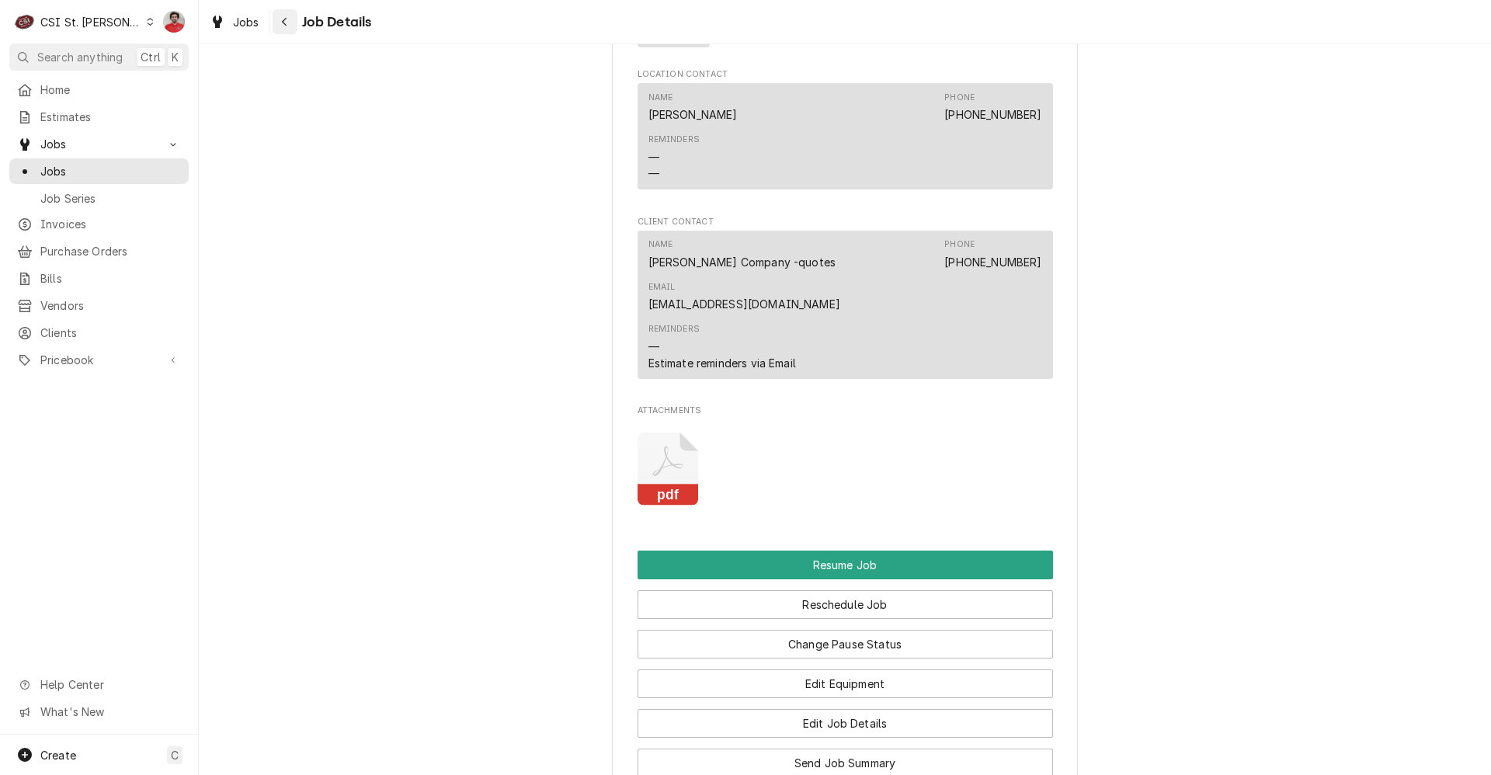
click at [284, 23] on icon "Navigate back" at bounding box center [284, 21] width 7 height 11
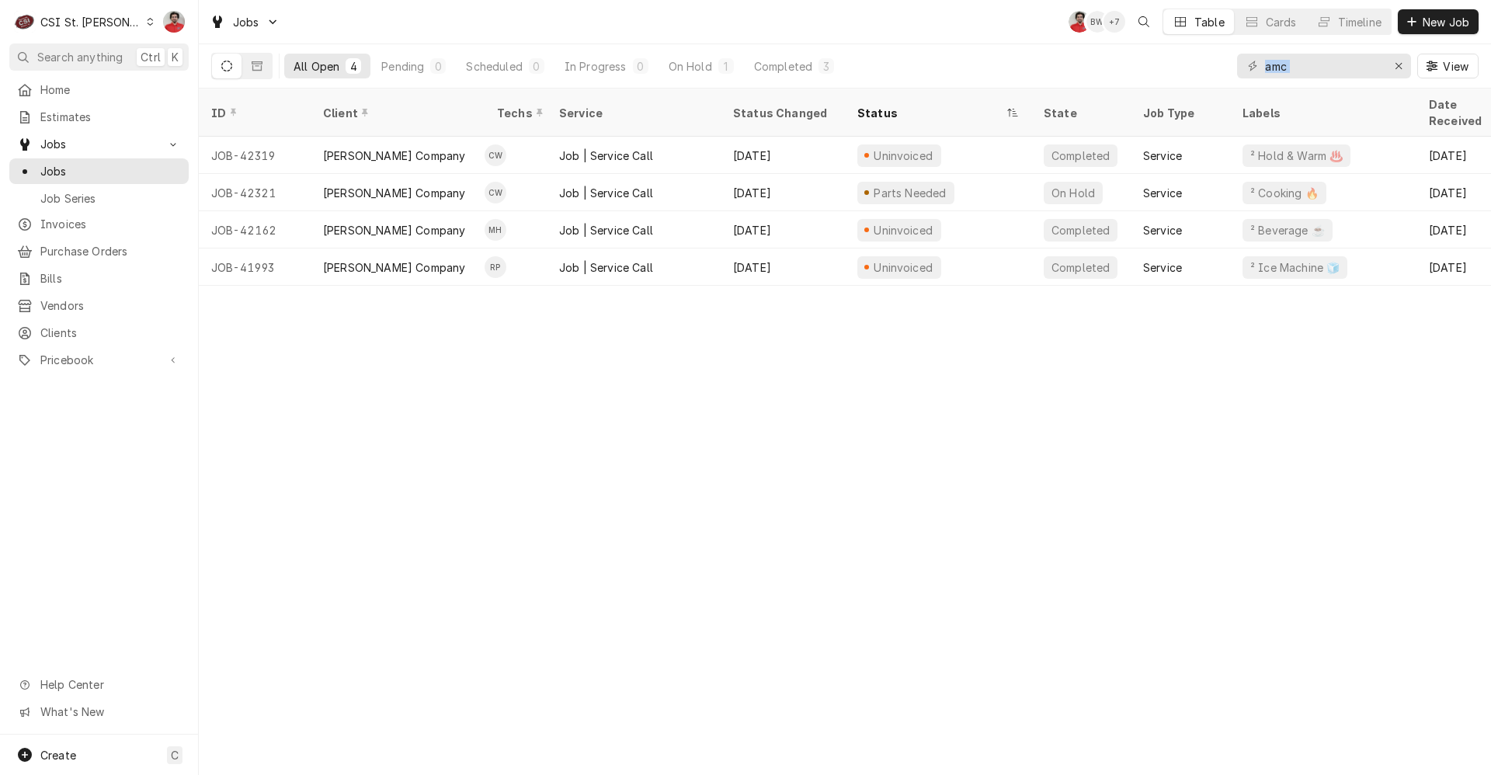
click at [1382, 55] on div "amc" at bounding box center [1324, 66] width 174 height 25
drag, startPoint x: 1382, startPoint y: 55, endPoint x: 1077, endPoint y: 57, distance: 305.2
click at [1078, 57] on div "All Open 4 Pending 0 Scheduled 0 In Progress 0 On Hold 1 Completed 3 amc View" at bounding box center [844, 65] width 1267 height 43
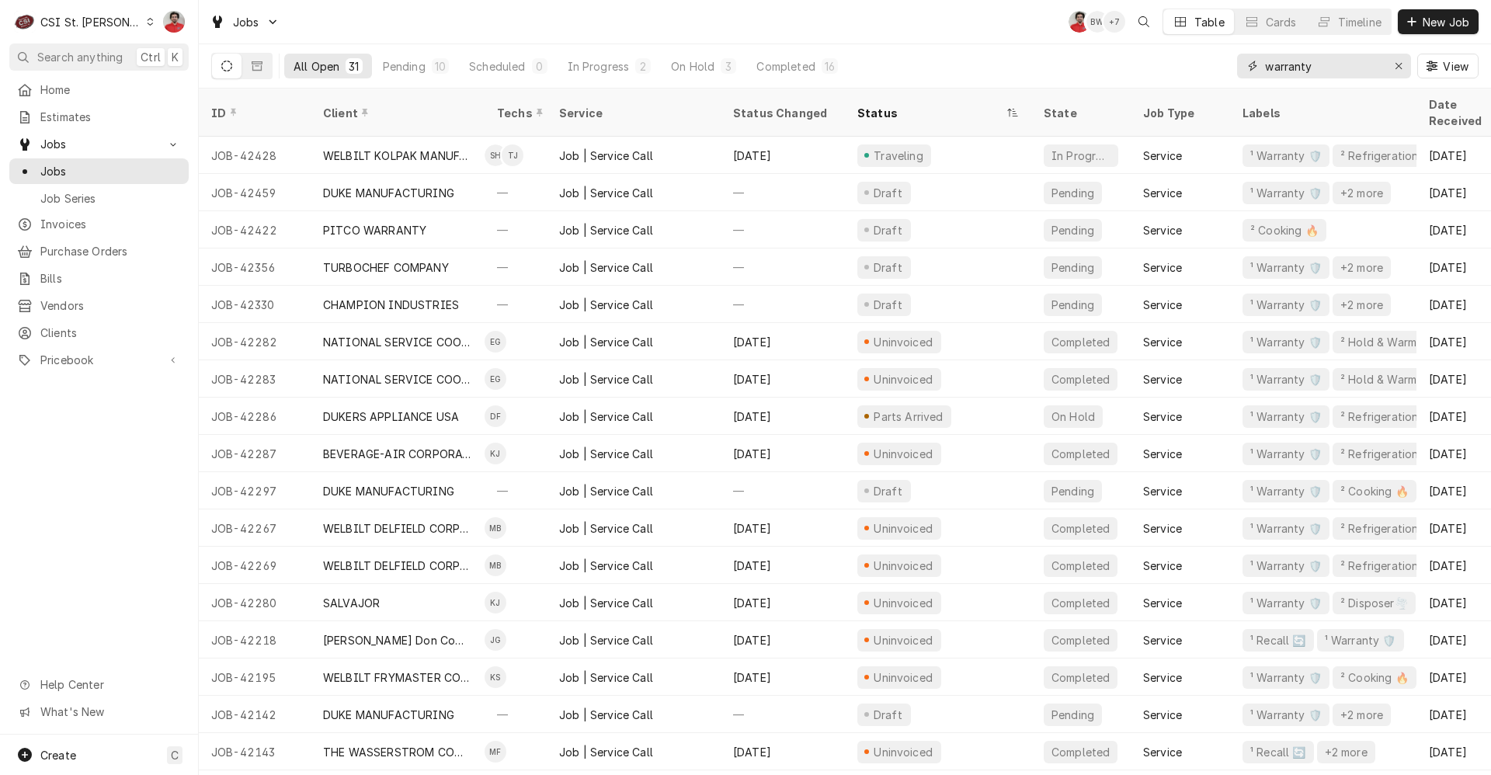
type input "warranty"
click at [1006, 61] on div "All Open 31 Pending 10 Scheduled 0 In Progress 2 On Hold 3 Completed 16 warrant…" at bounding box center [844, 65] width 1267 height 43
click at [423, 73] on div "Pending" at bounding box center [404, 66] width 43 height 16
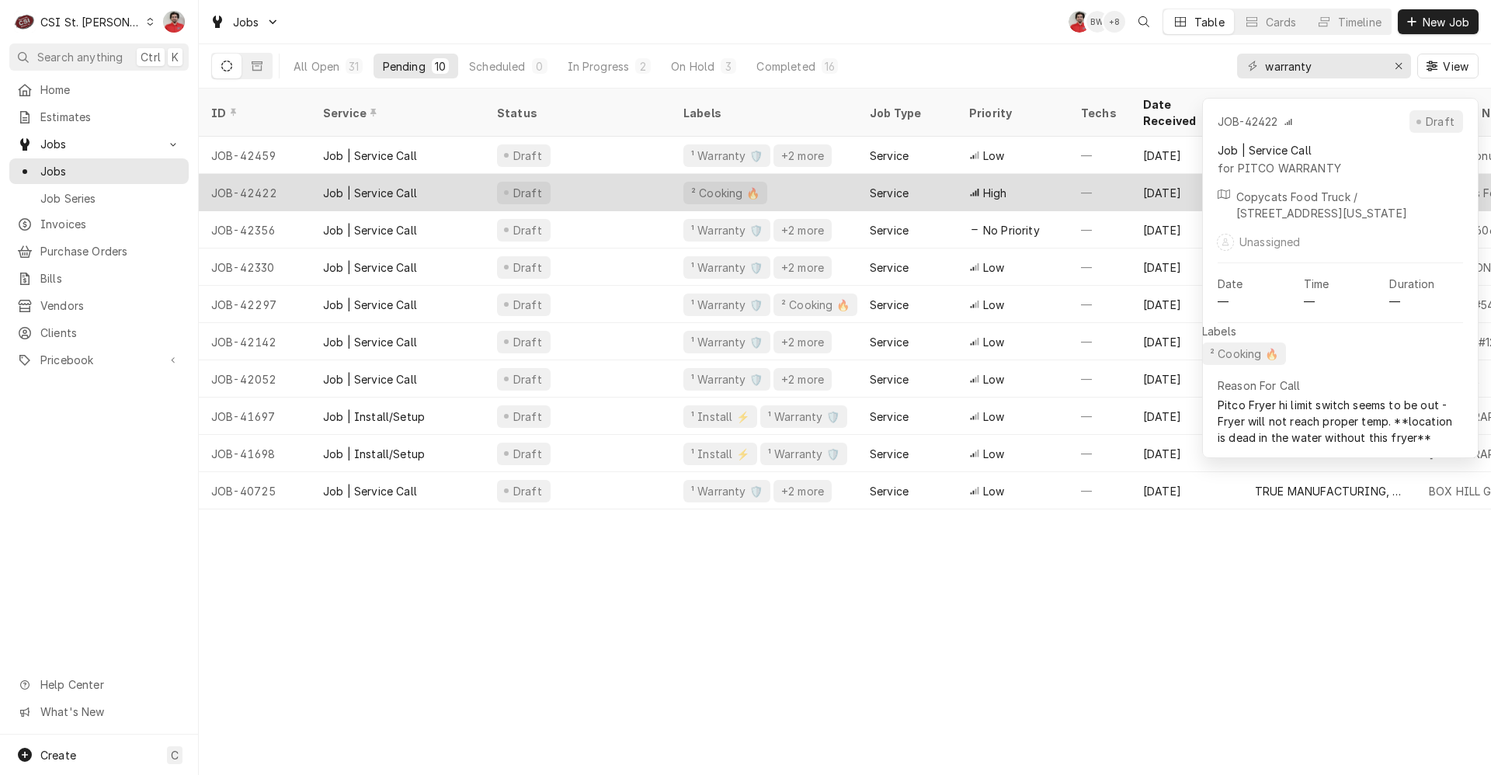
click at [612, 180] on div "Draft" at bounding box center [578, 192] width 186 height 37
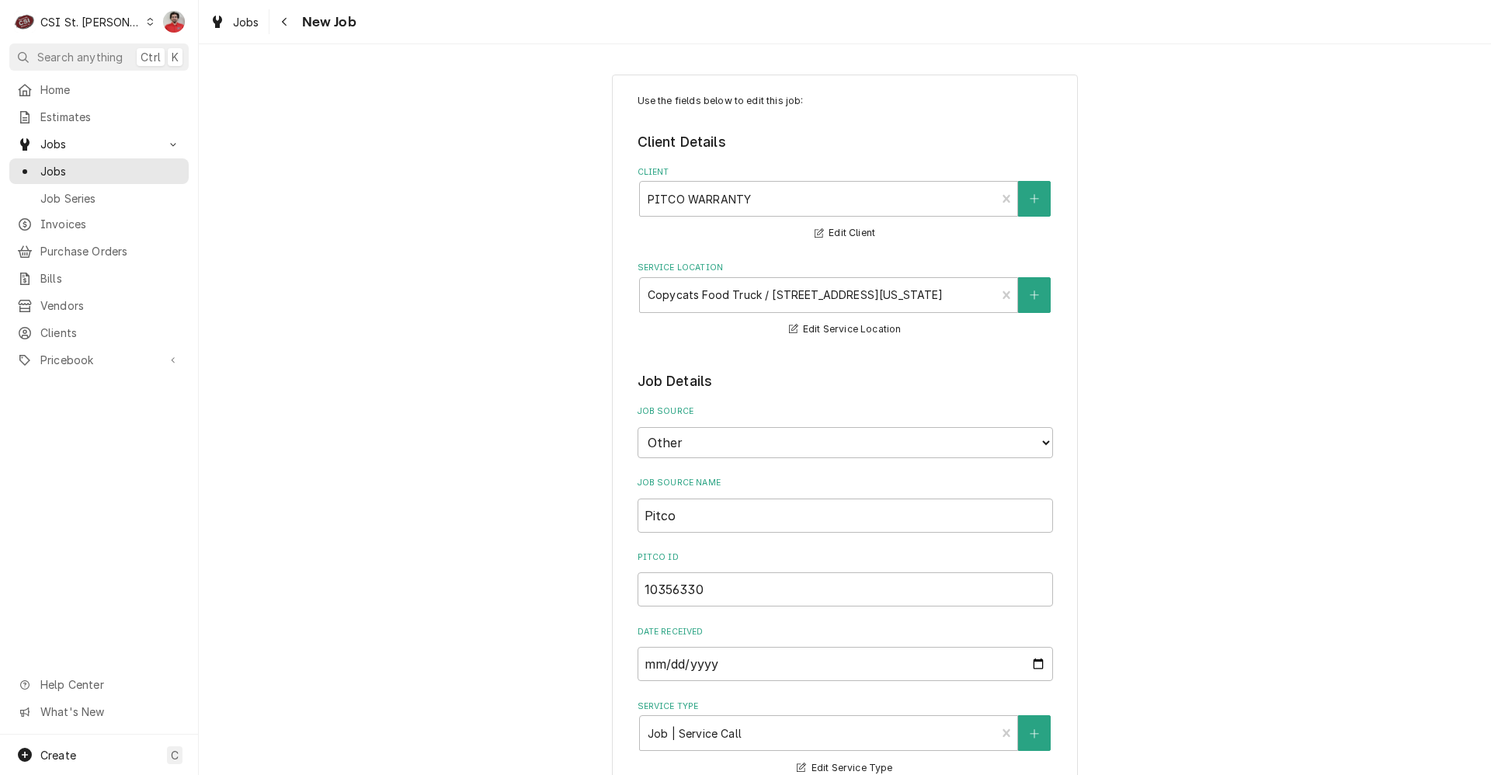
type textarea "x"
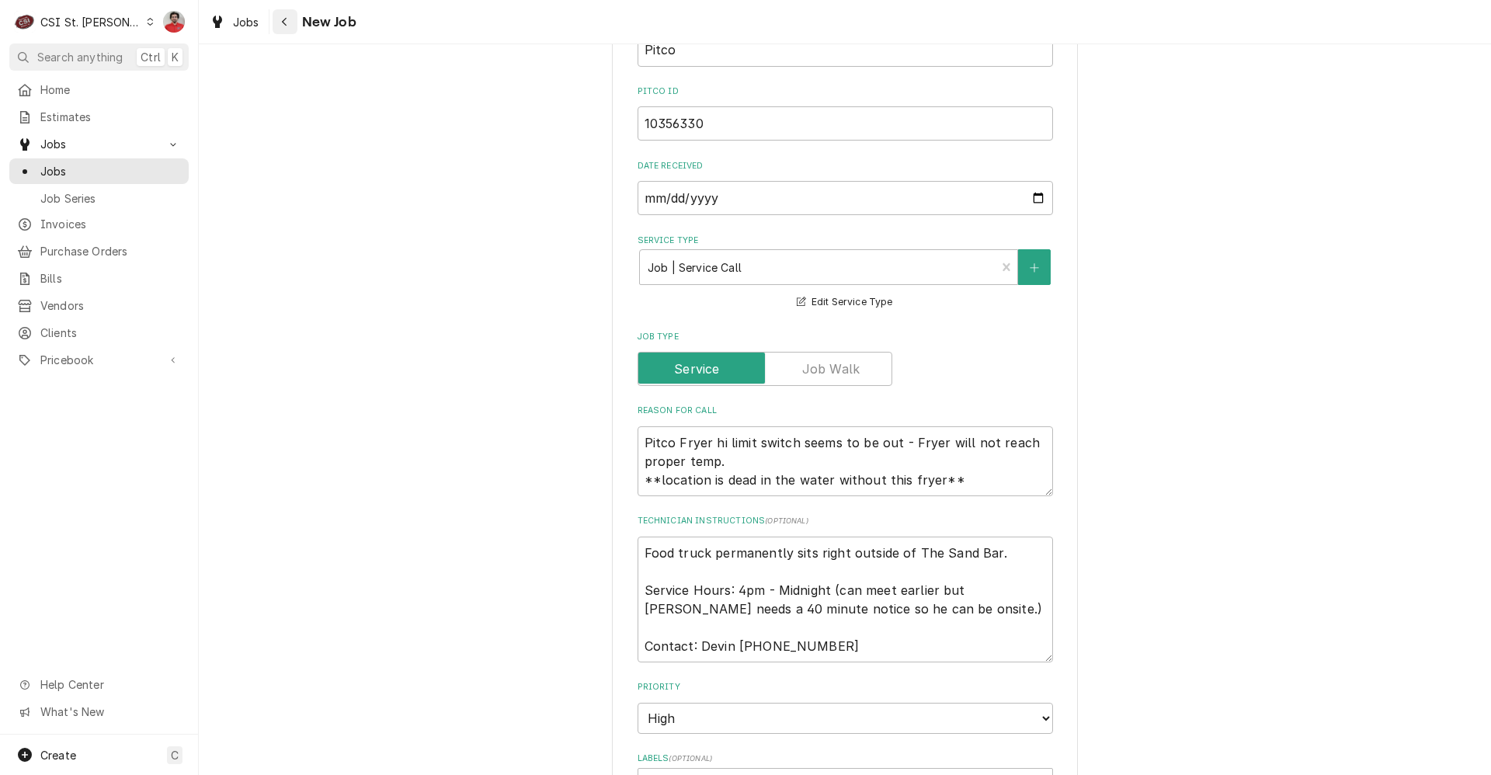
click at [283, 19] on icon "Navigate back" at bounding box center [284, 21] width 7 height 11
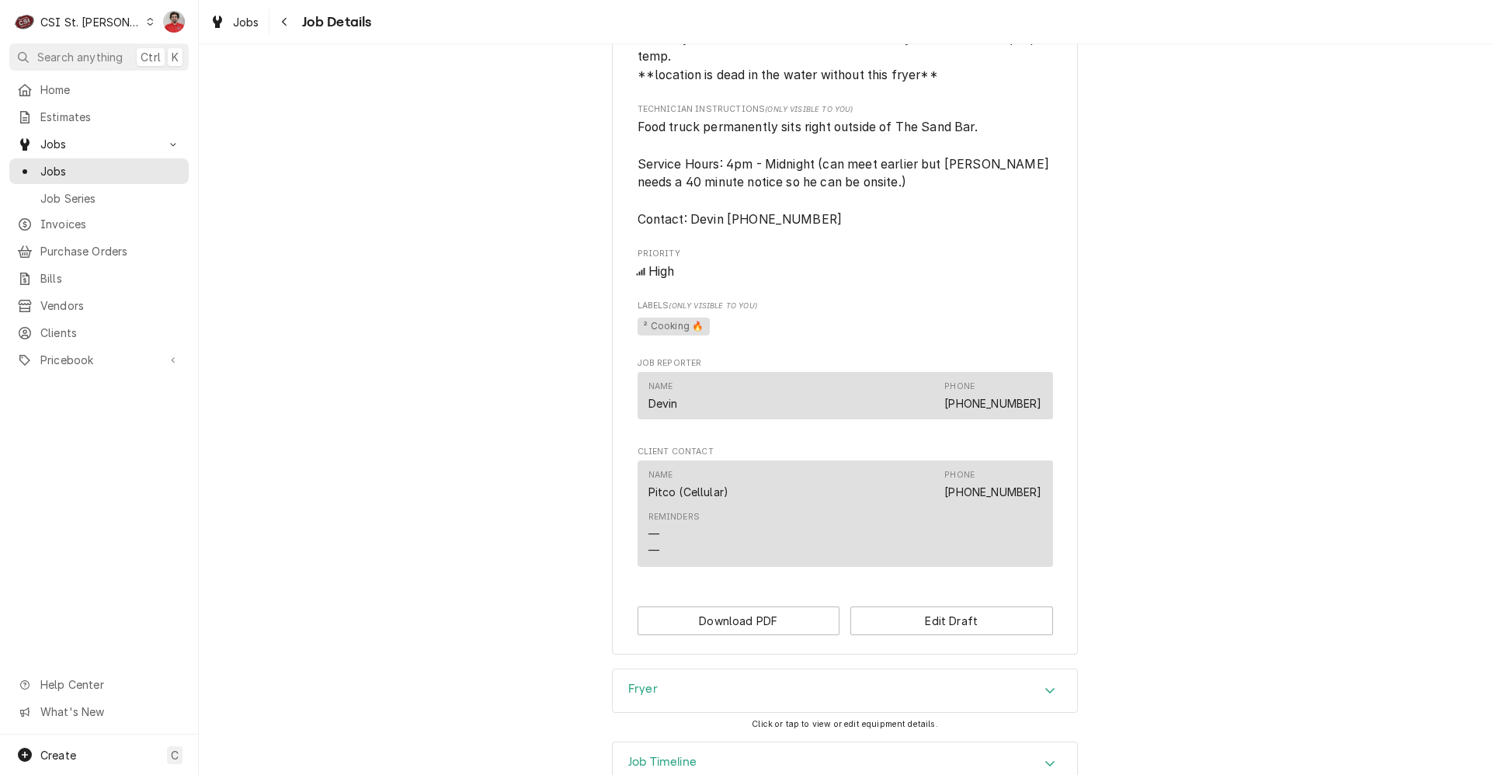
scroll to position [764, 0]
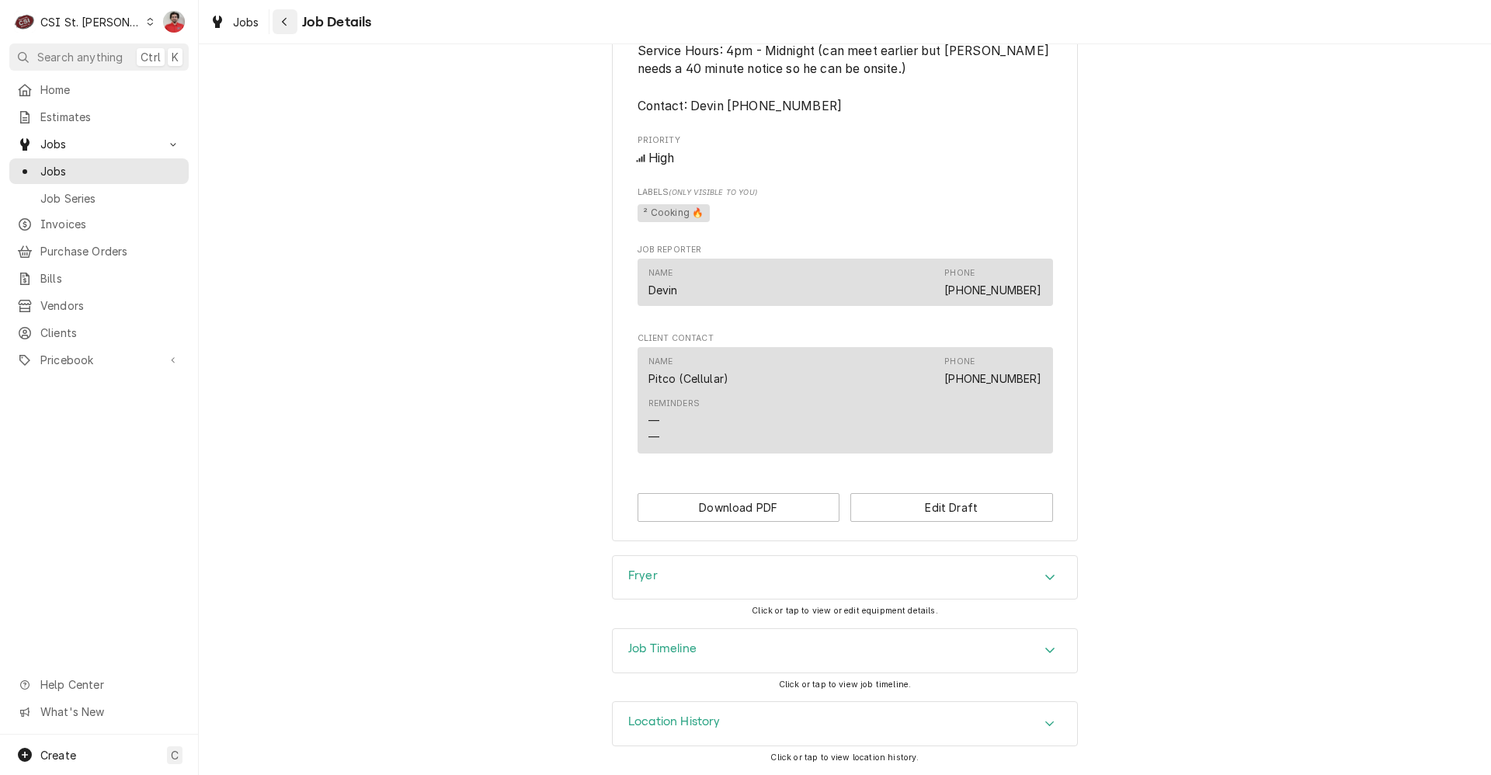
click at [288, 20] on div "Navigate back" at bounding box center [285, 22] width 16 height 16
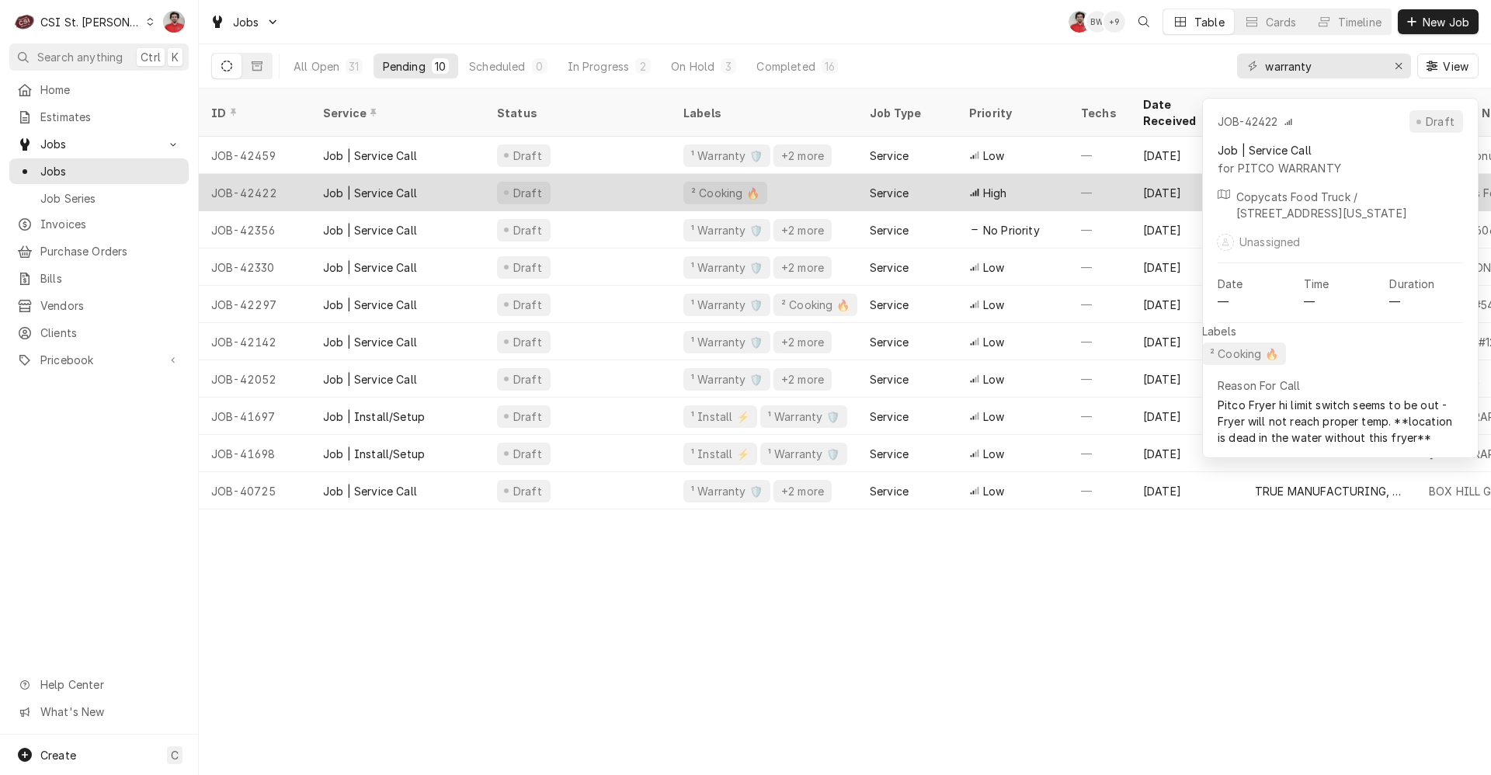
click at [661, 178] on div "Draft" at bounding box center [578, 192] width 186 height 37
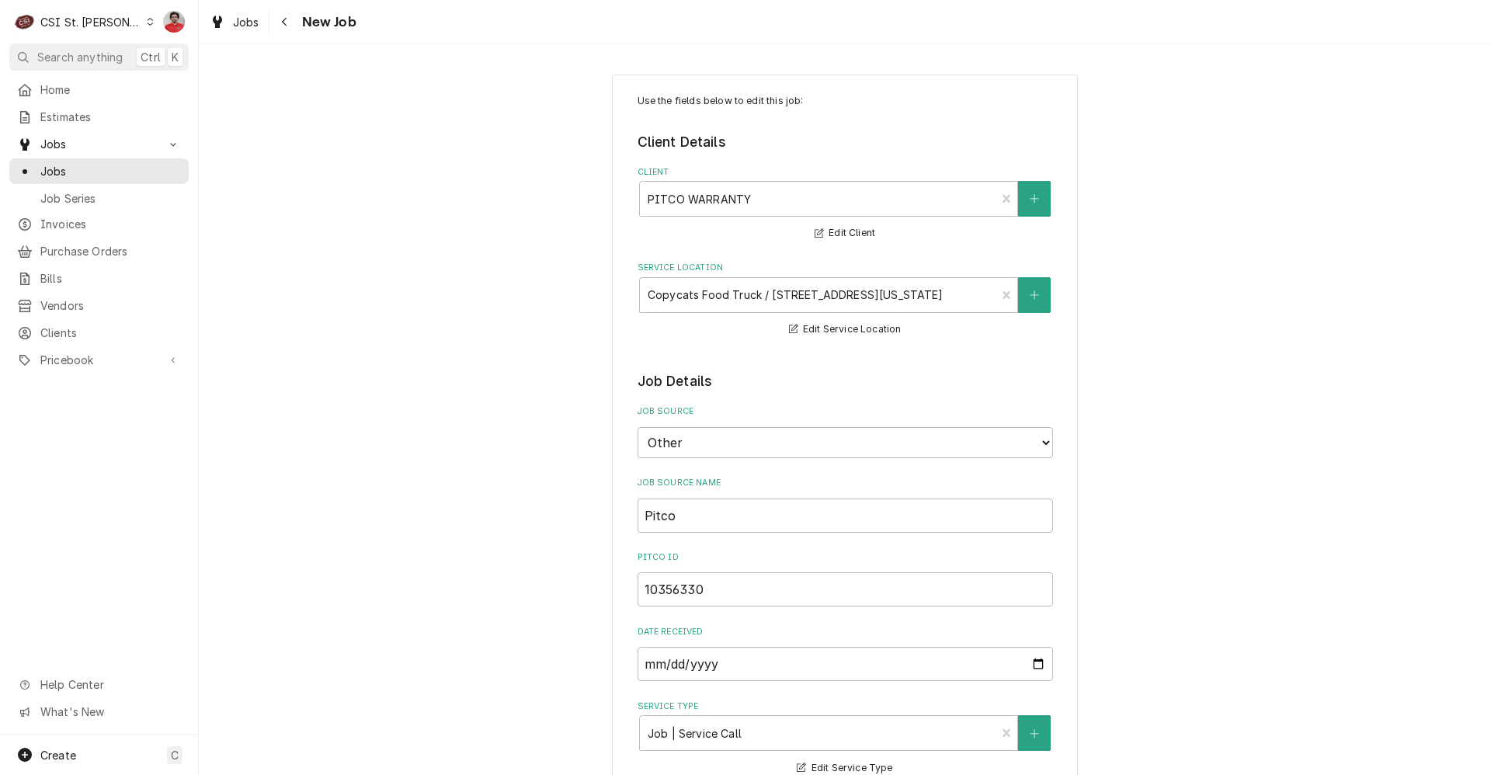
type textarea "x"
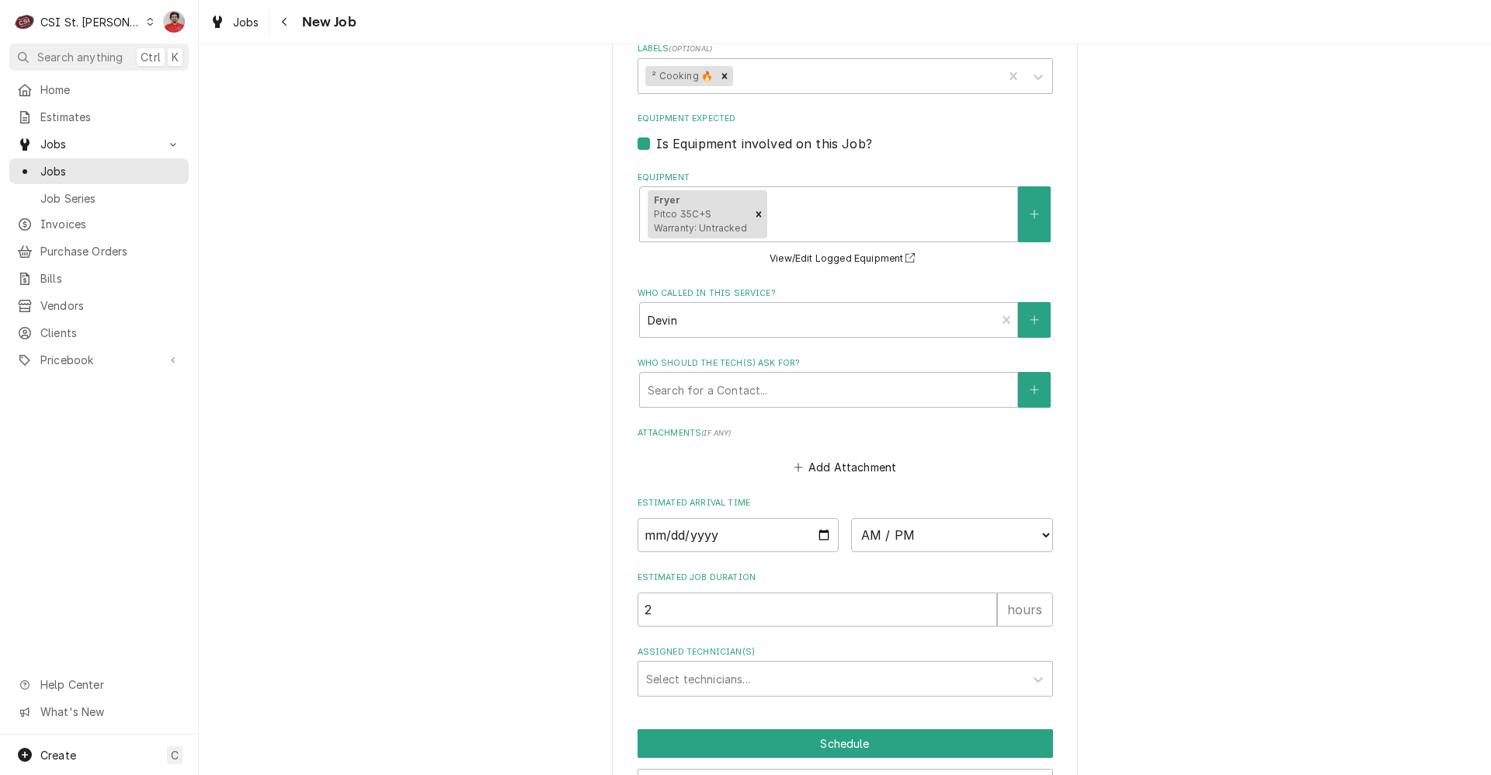
scroll to position [1038, 0]
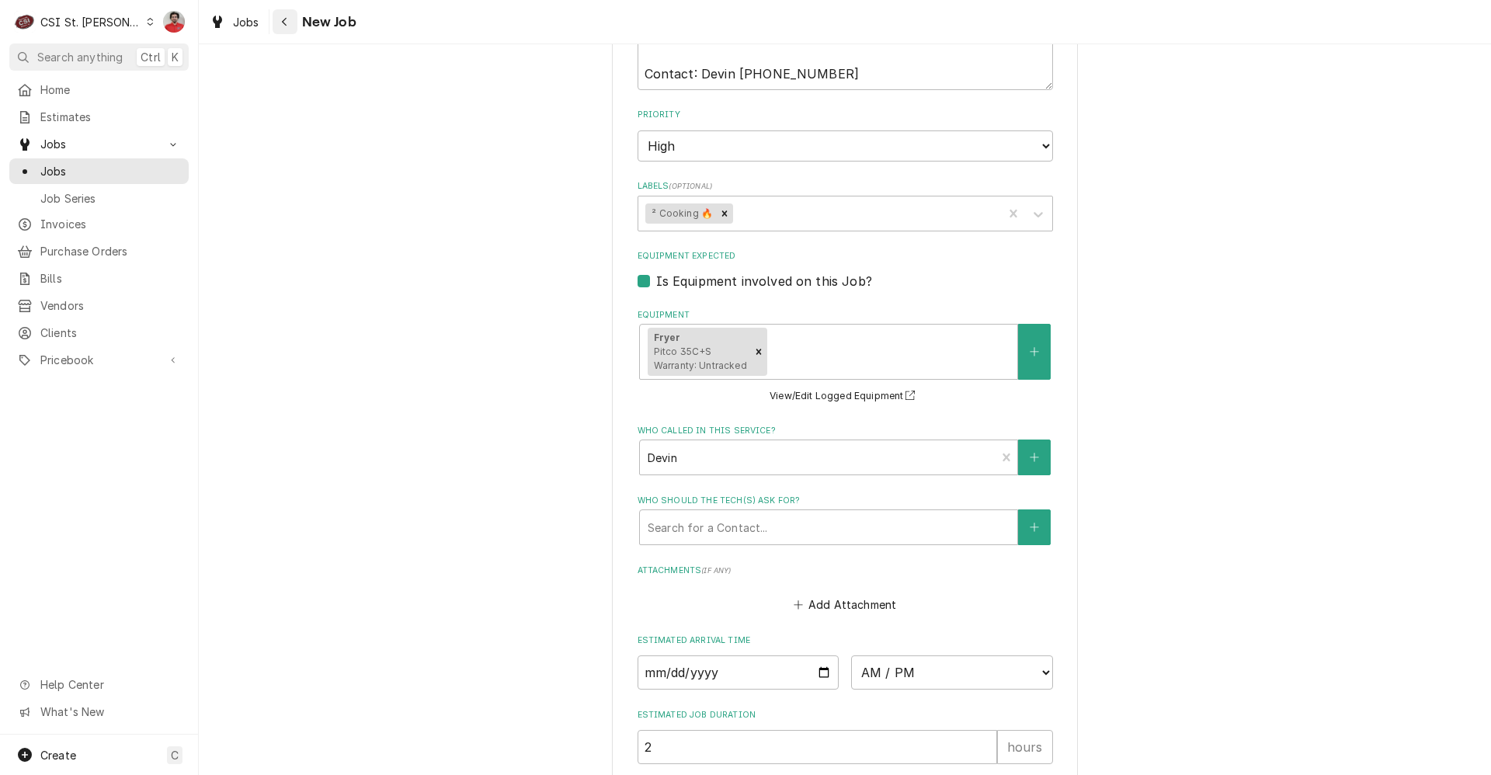
click at [283, 18] on icon "Navigate back" at bounding box center [284, 21] width 7 height 11
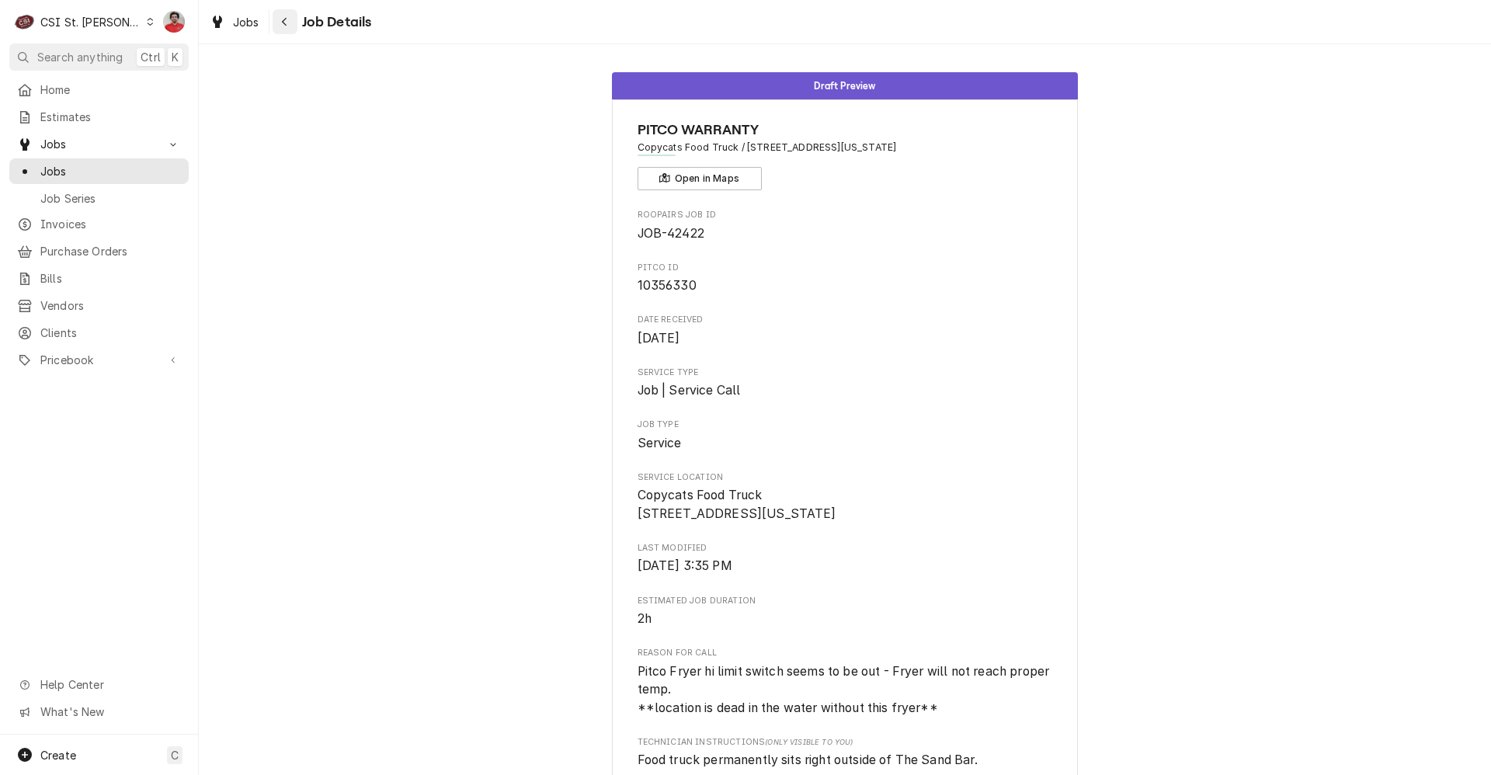
click at [281, 19] on icon "Navigate back" at bounding box center [284, 21] width 7 height 11
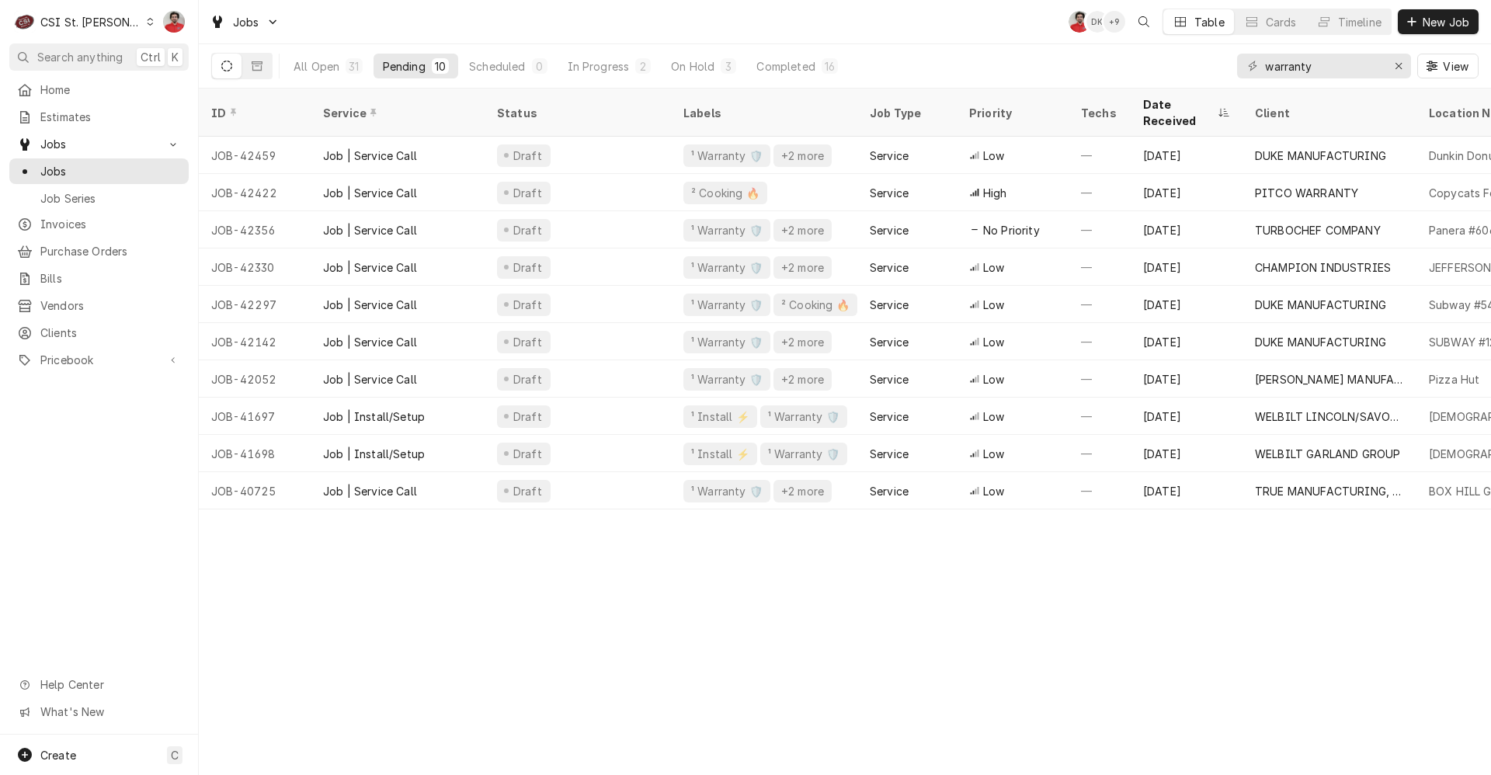
click at [819, 600] on div "ID Service Status Labels Job Type Priority Techs Date Received Client Location …" at bounding box center [845, 432] width 1292 height 686
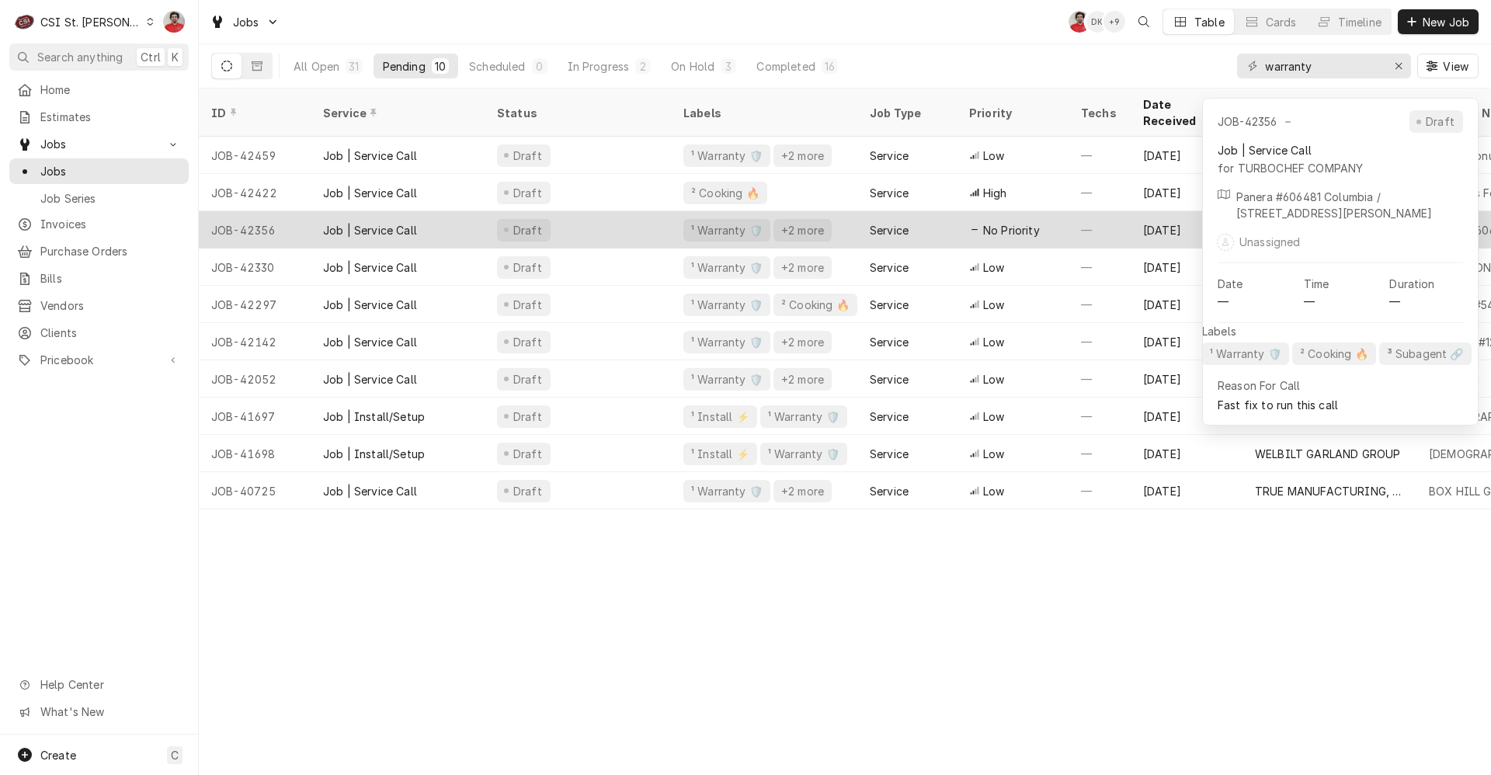
click at [674, 214] on div "¹ Warranty 🛡️ +2 more" at bounding box center [764, 229] width 186 height 37
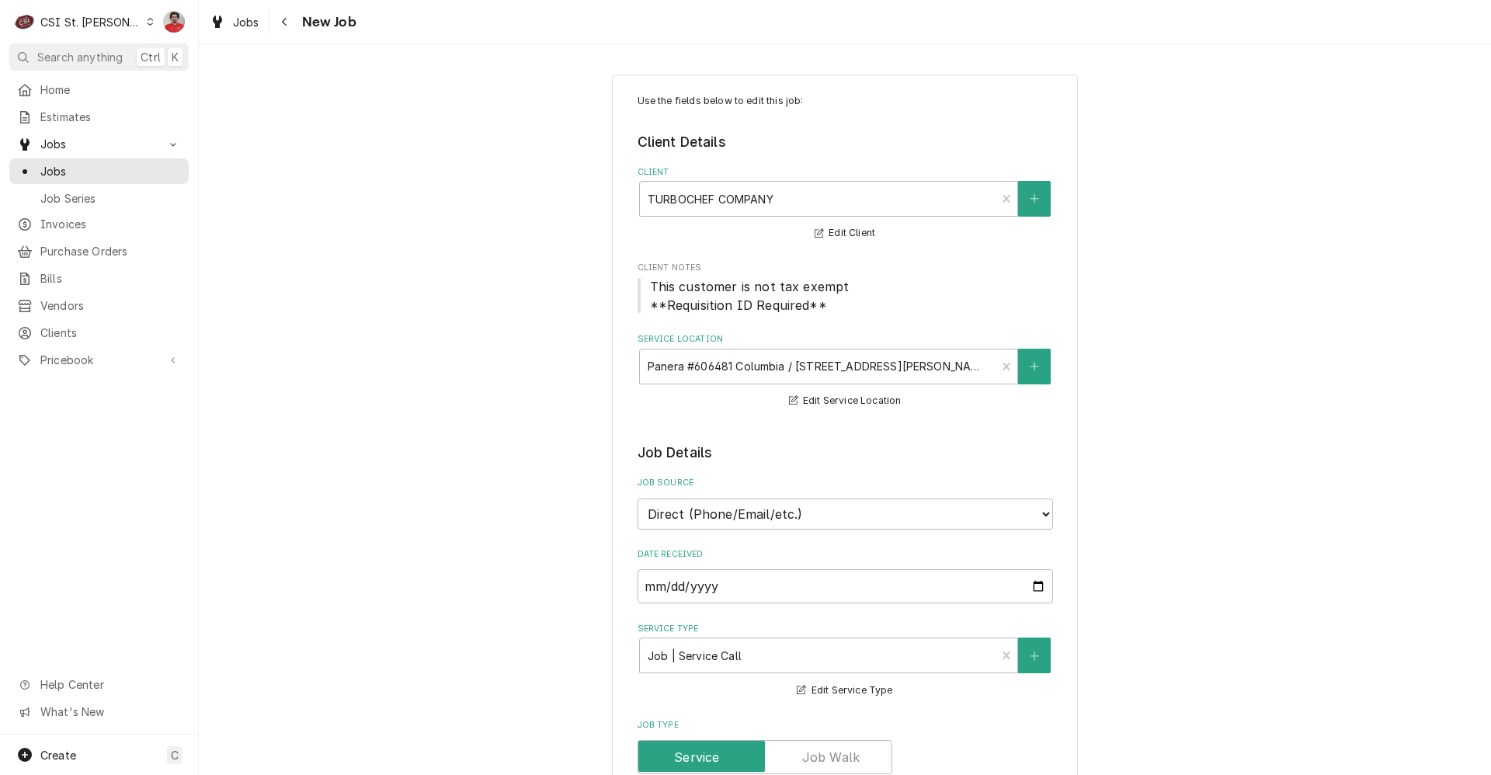
type textarea "x"
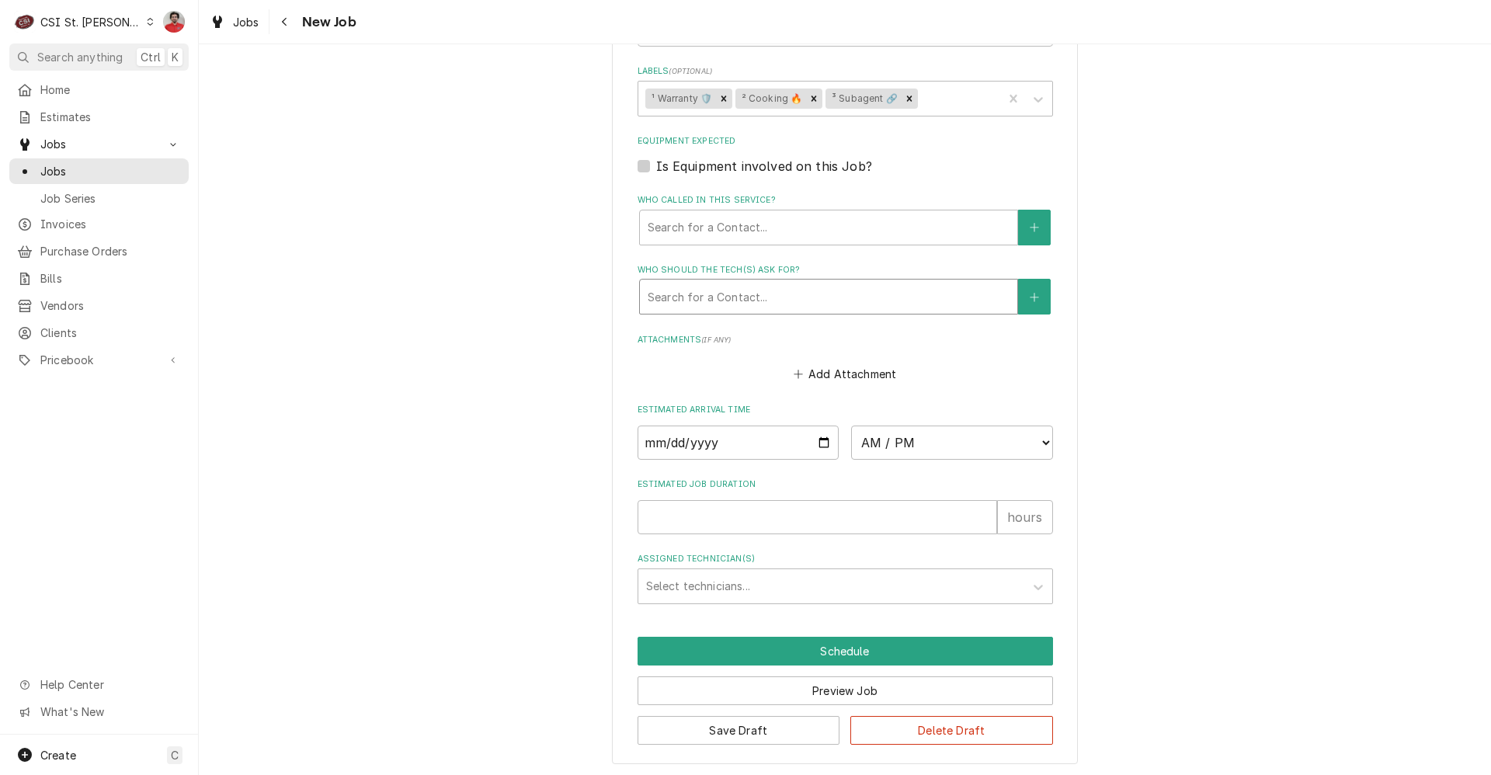
scroll to position [1023, 0]
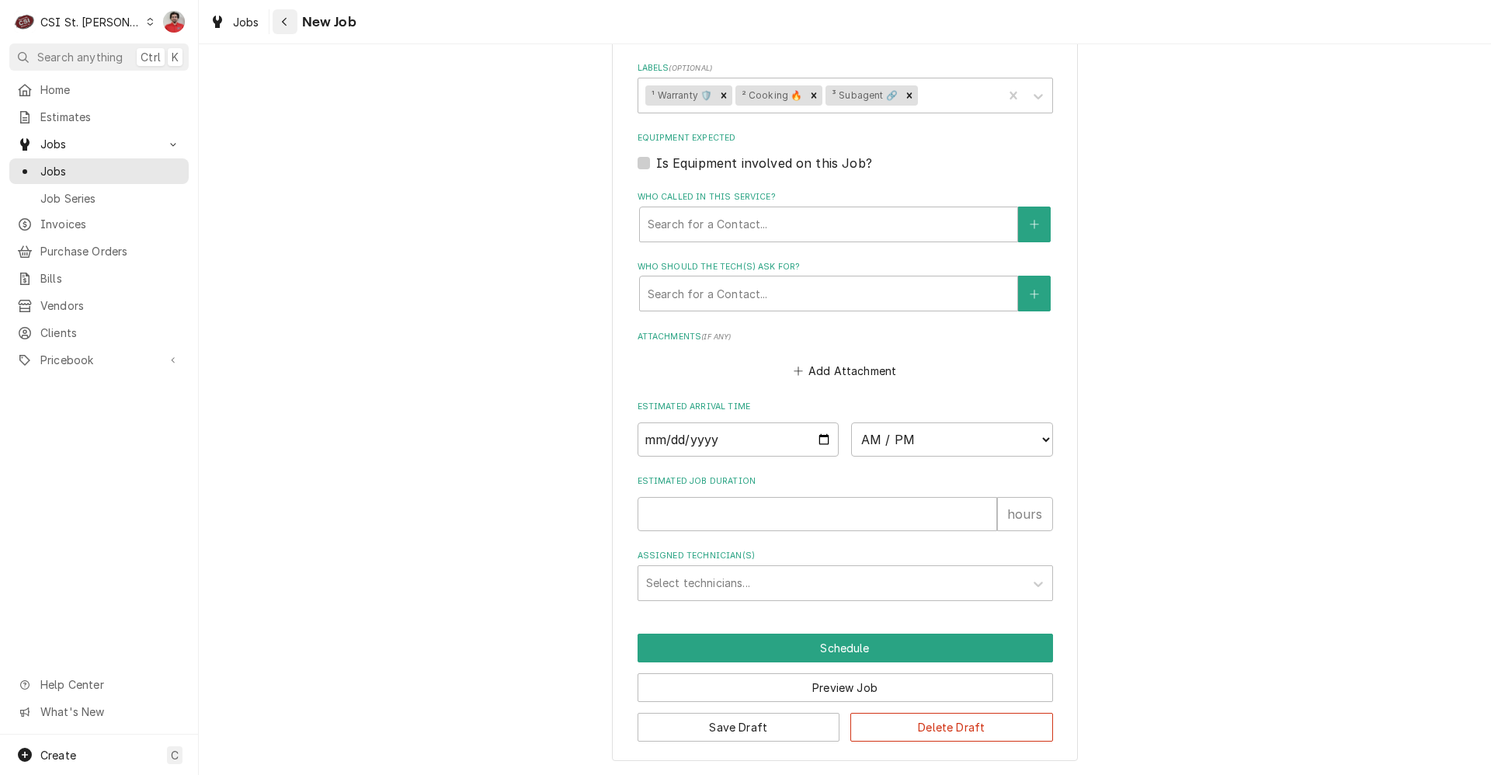
click at [283, 20] on icon "Navigate back" at bounding box center [284, 21] width 7 height 11
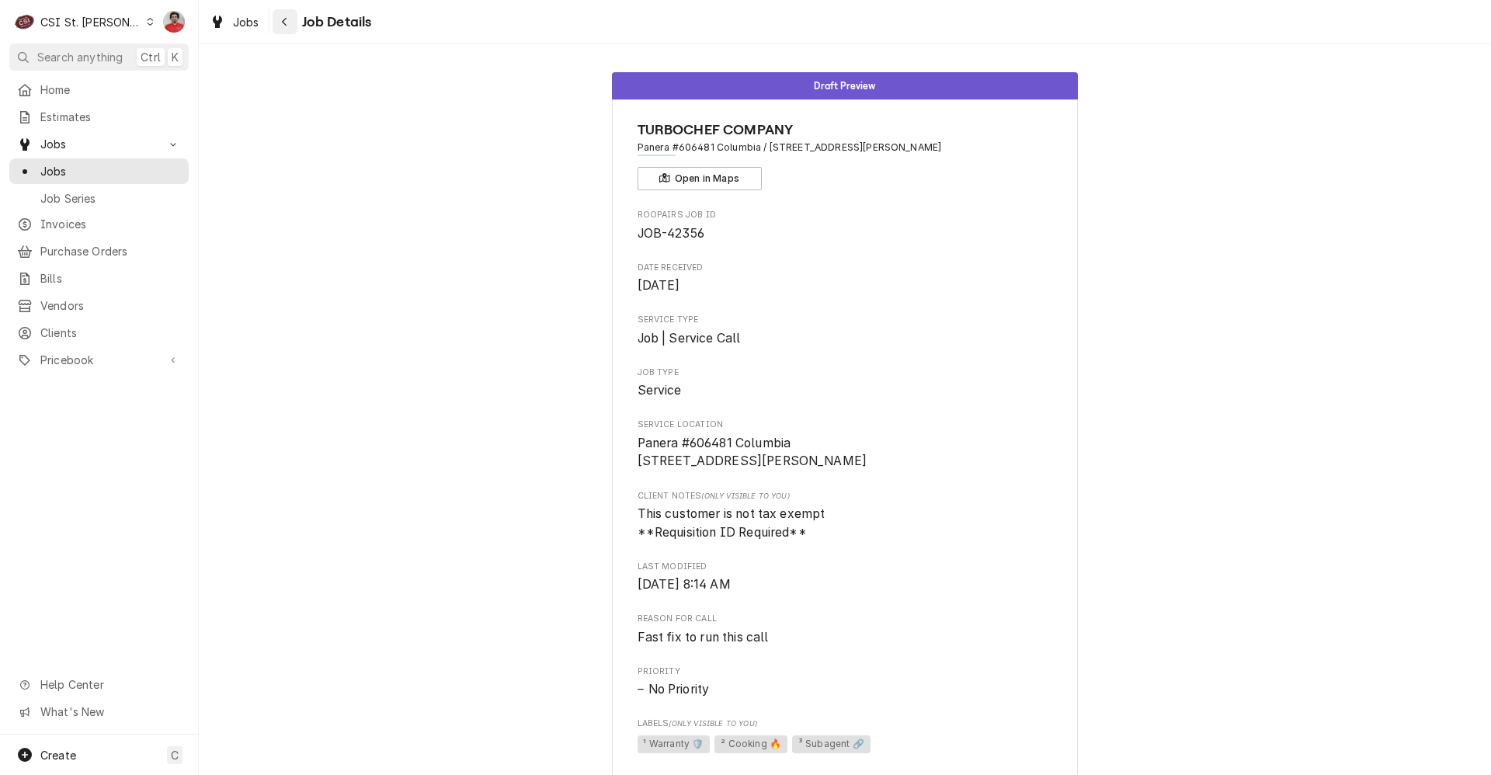
click at [282, 26] on icon "Navigate back" at bounding box center [284, 21] width 7 height 11
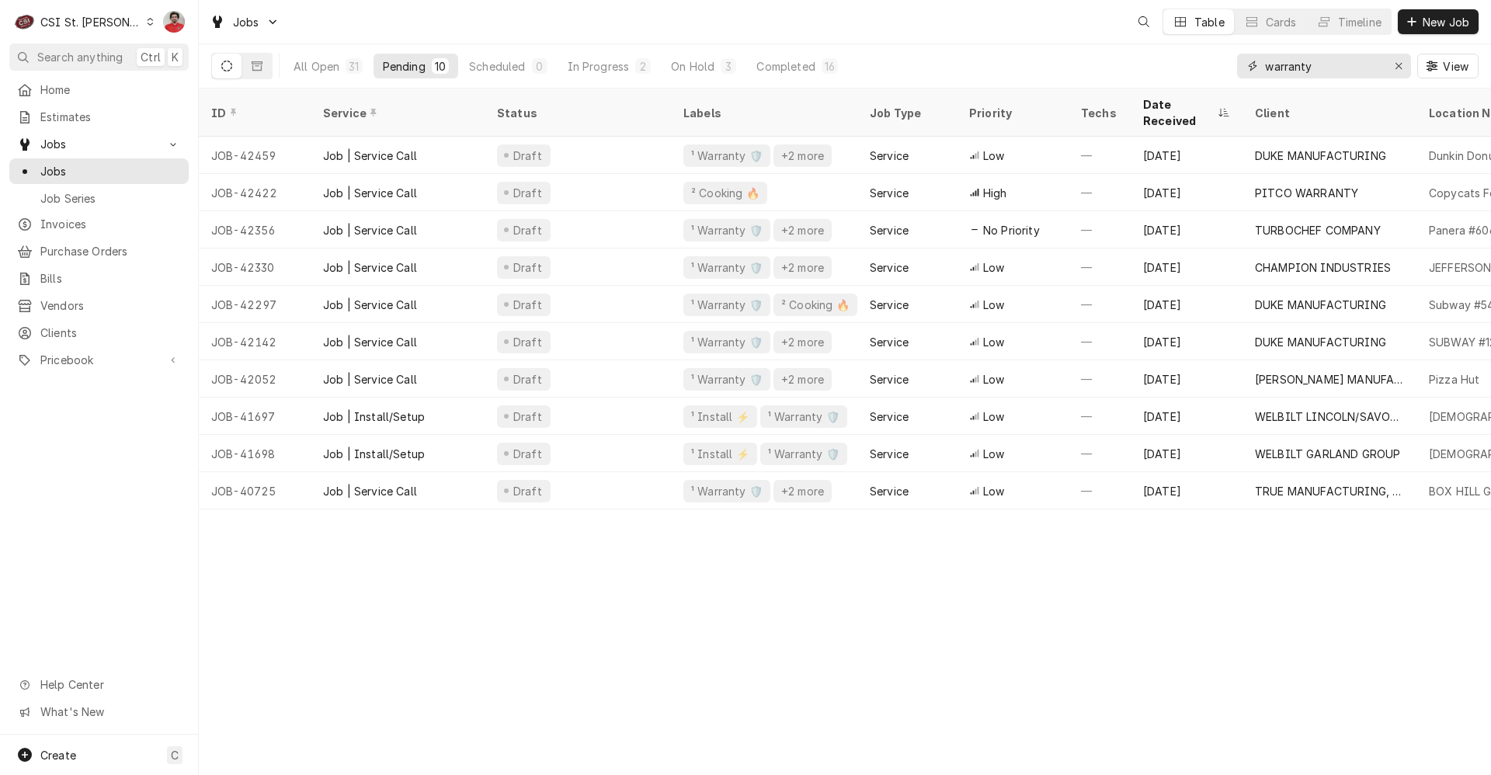
click at [1310, 66] on input "warranty" at bounding box center [1323, 66] width 116 height 25
click at [1309, 67] on input "warranty" at bounding box center [1323, 66] width 116 height 25
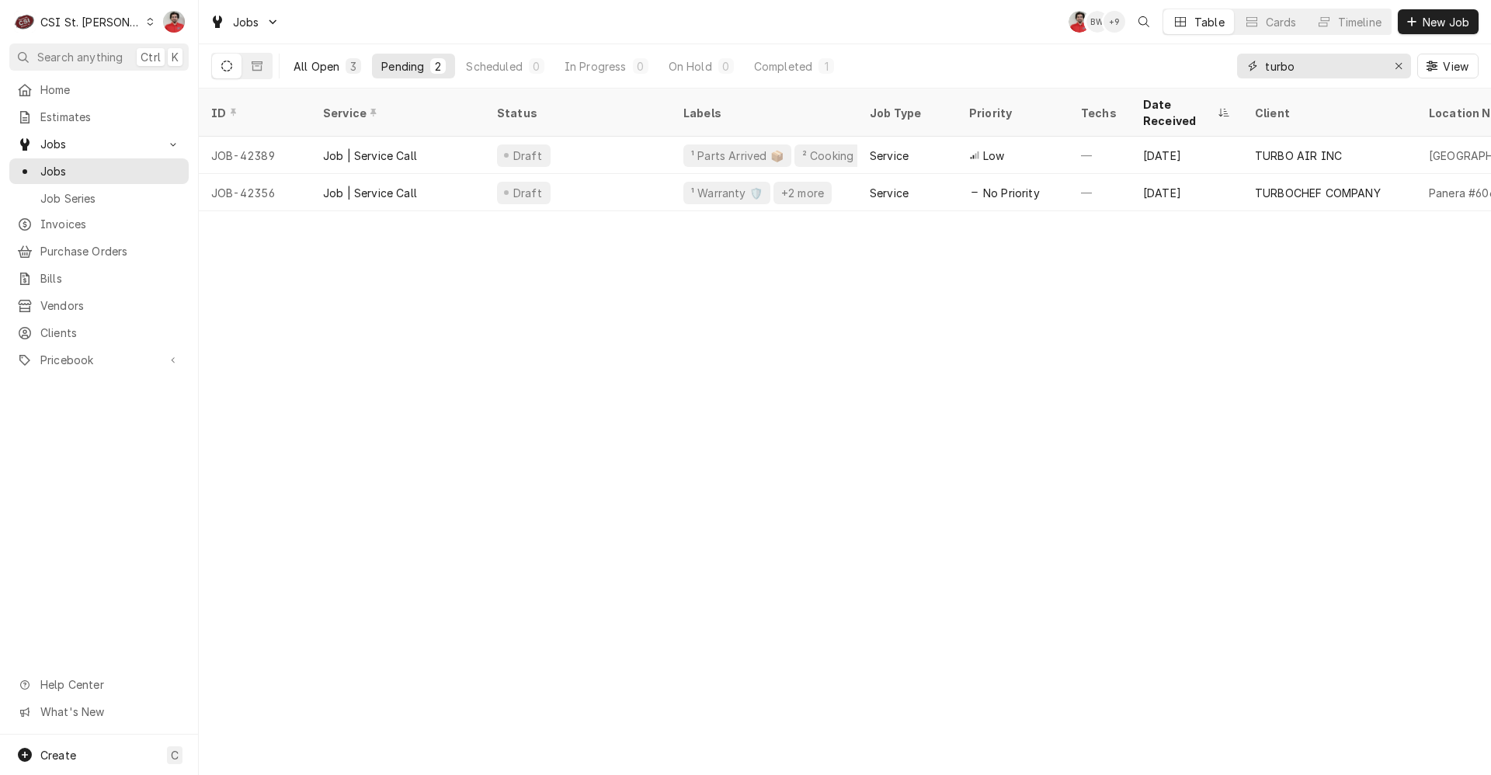
type input "turbo"
click at [300, 54] on button "All Open 3" at bounding box center [327, 66] width 86 height 25
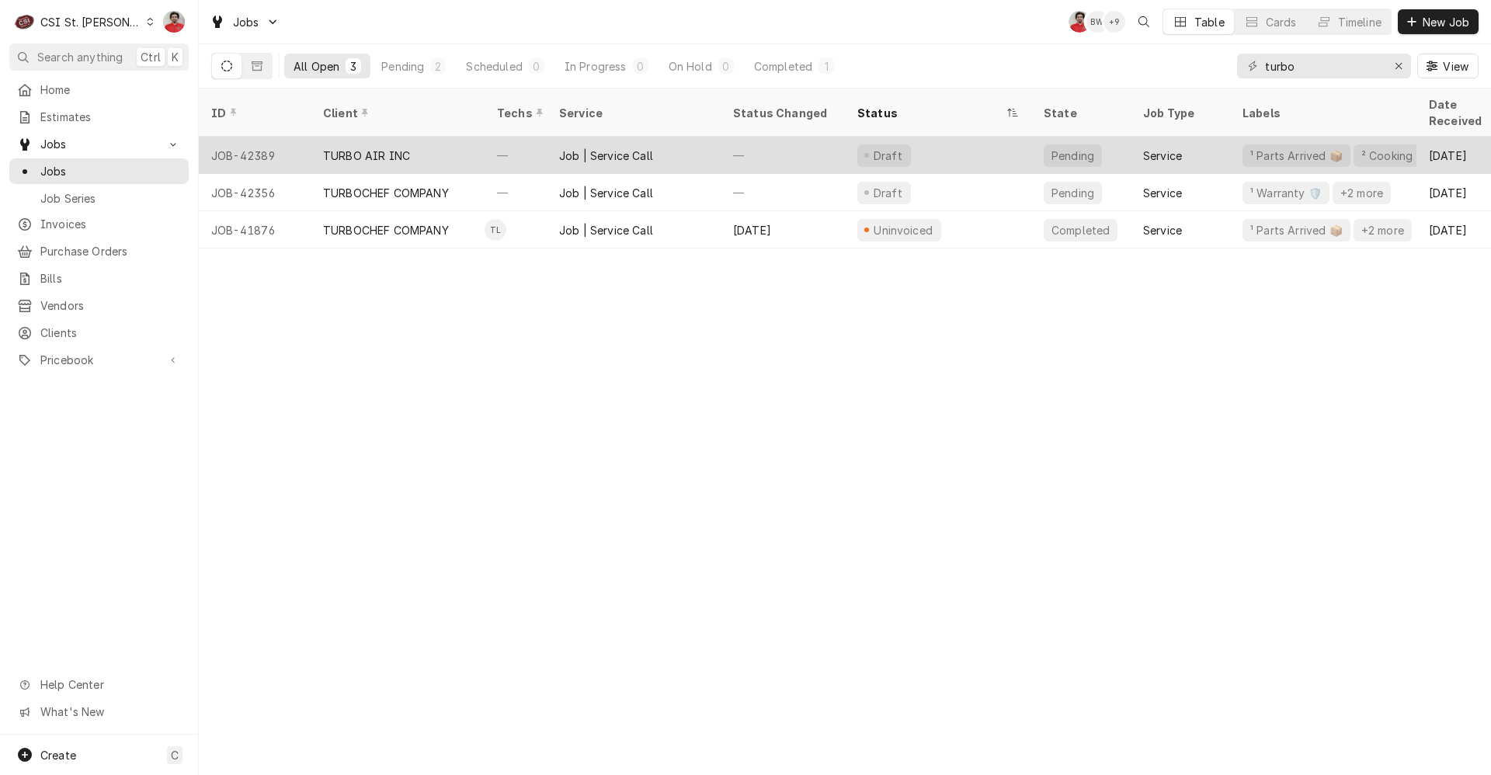
click at [464, 137] on div "TURBO AIR INC" at bounding box center [398, 155] width 174 height 37
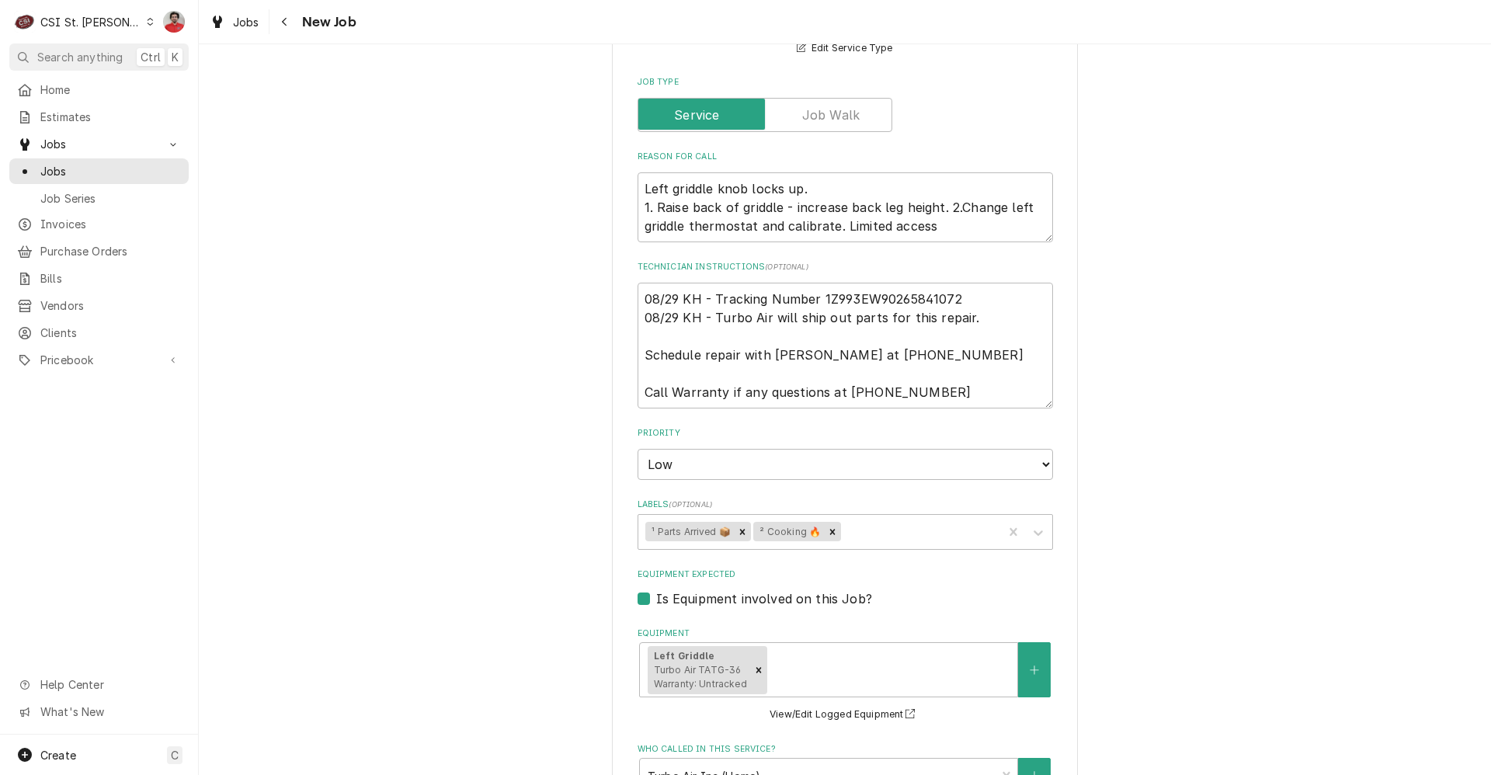
scroll to position [776, 0]
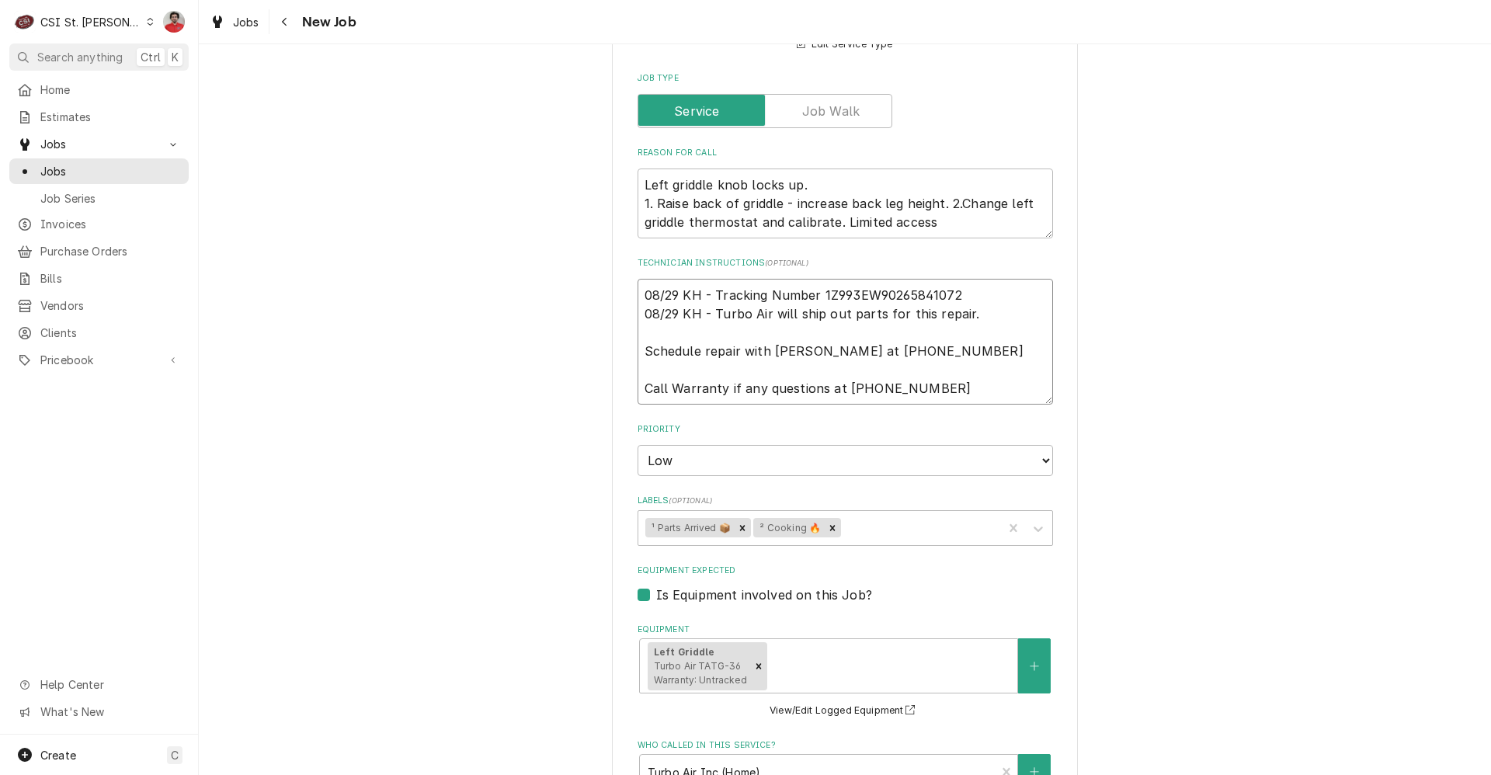
click at [932, 294] on textarea "08/29 KH - Tracking Number 1Z993EW90265841072 08/29 KH - Turbo Air will ship ou…" at bounding box center [845, 342] width 415 height 126
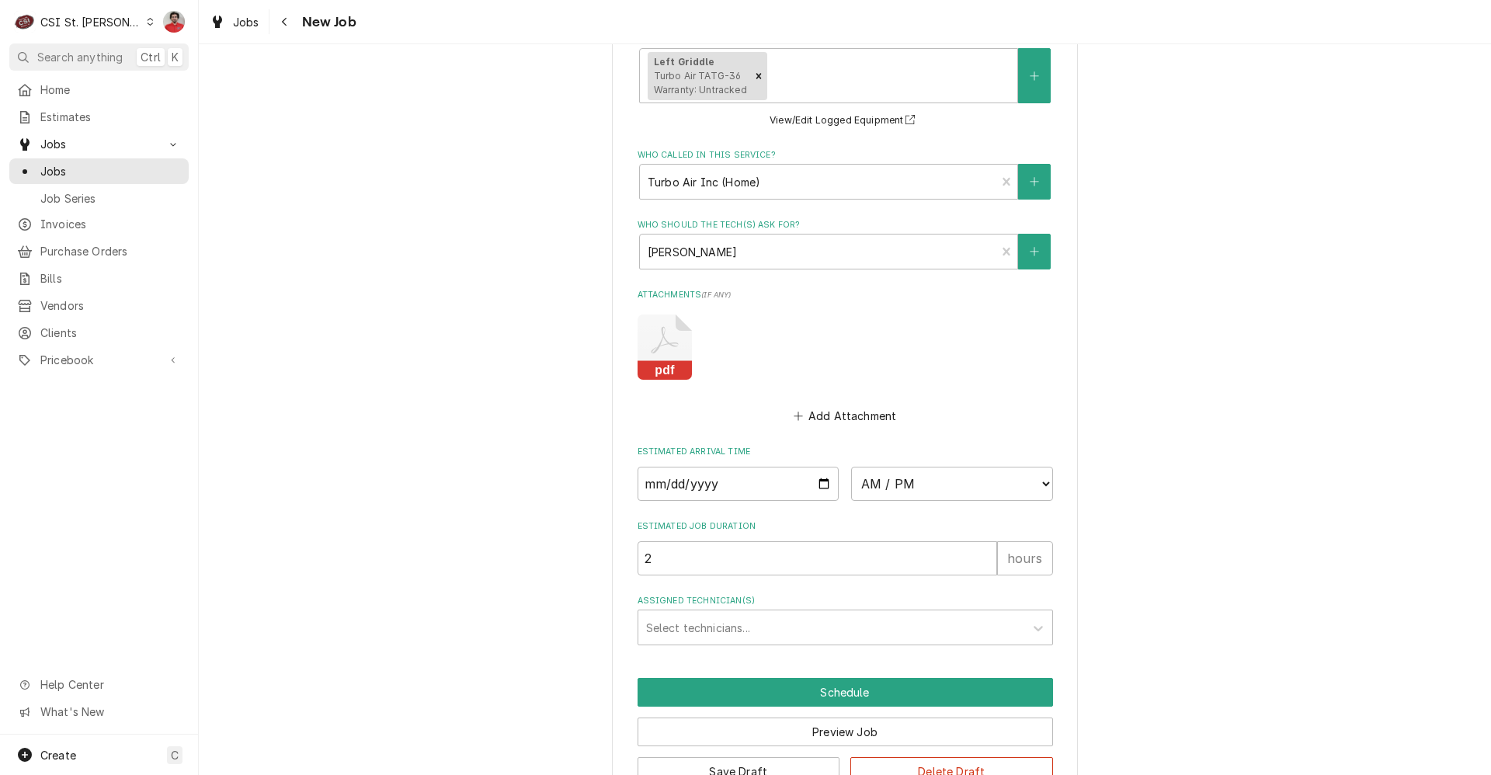
scroll to position [1411, 0]
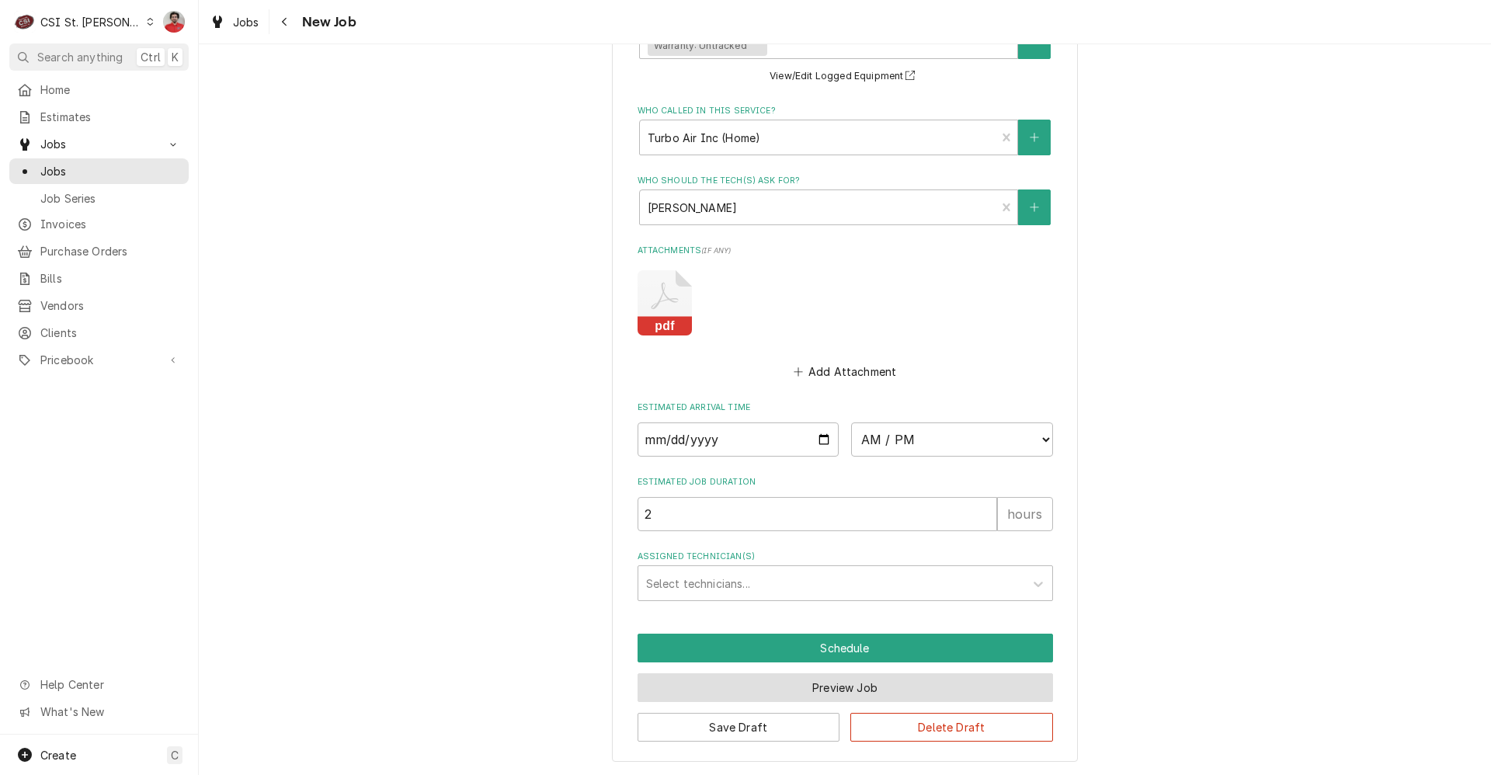
click at [746, 676] on button "Preview Job" at bounding box center [845, 687] width 415 height 29
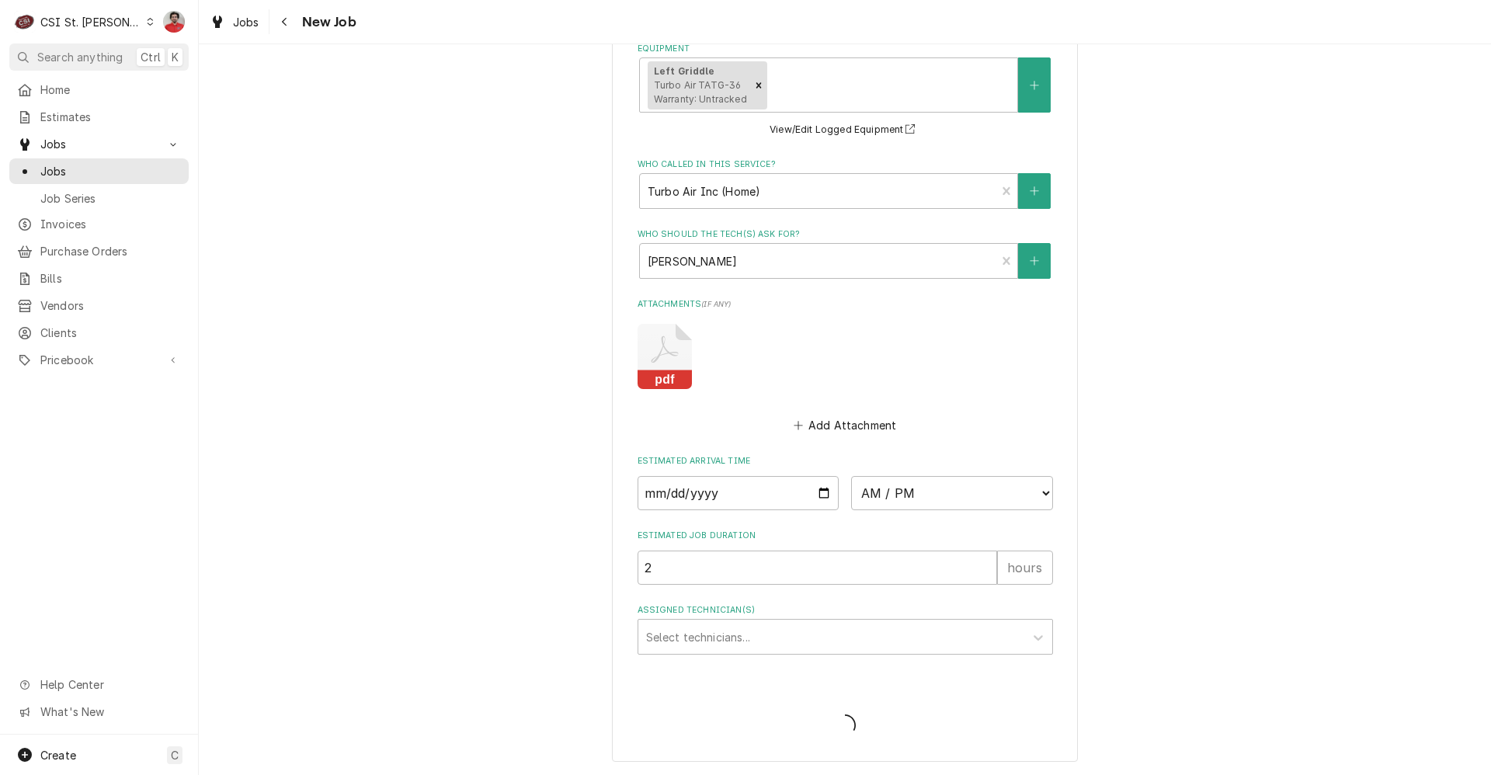
type textarea "x"
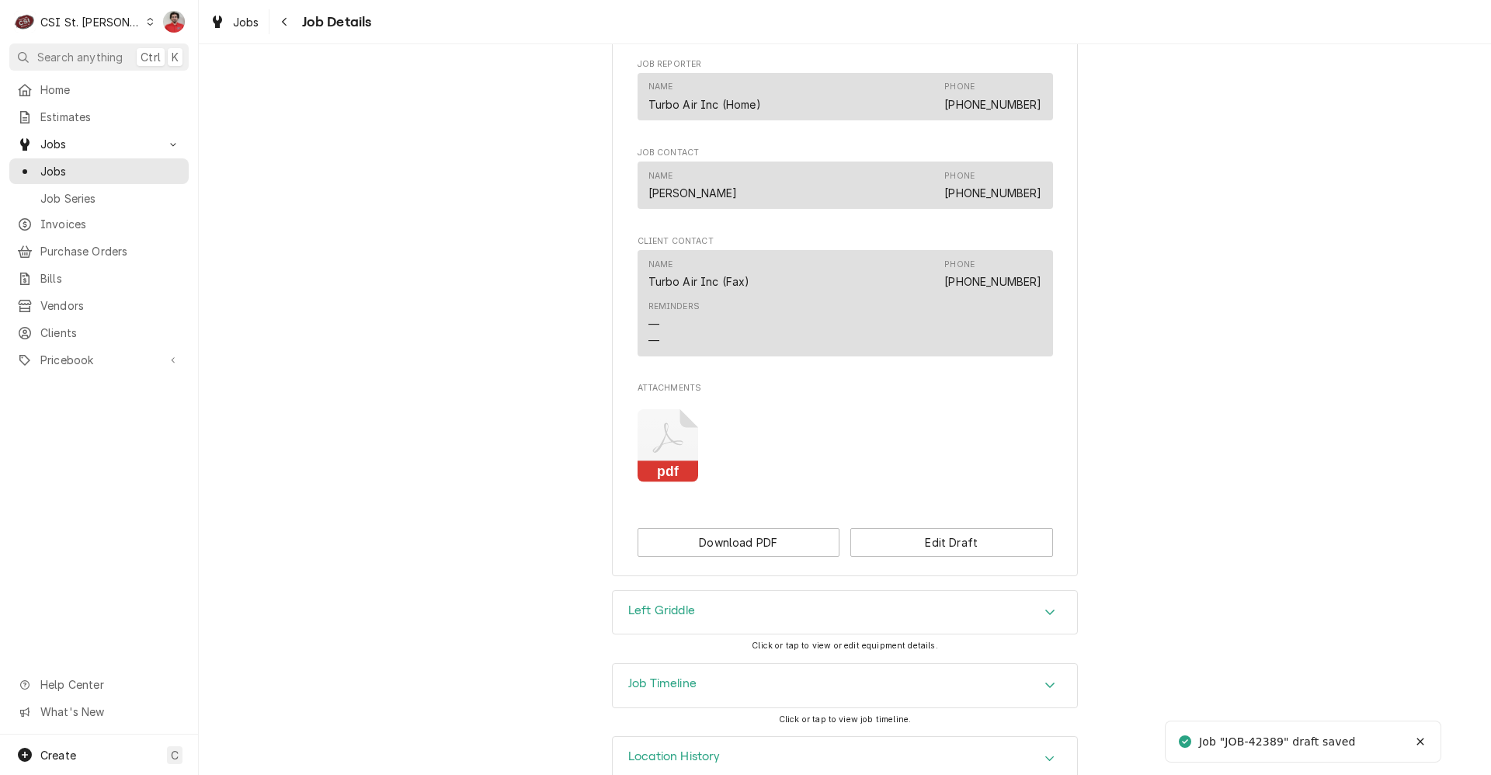
scroll to position [1051, 0]
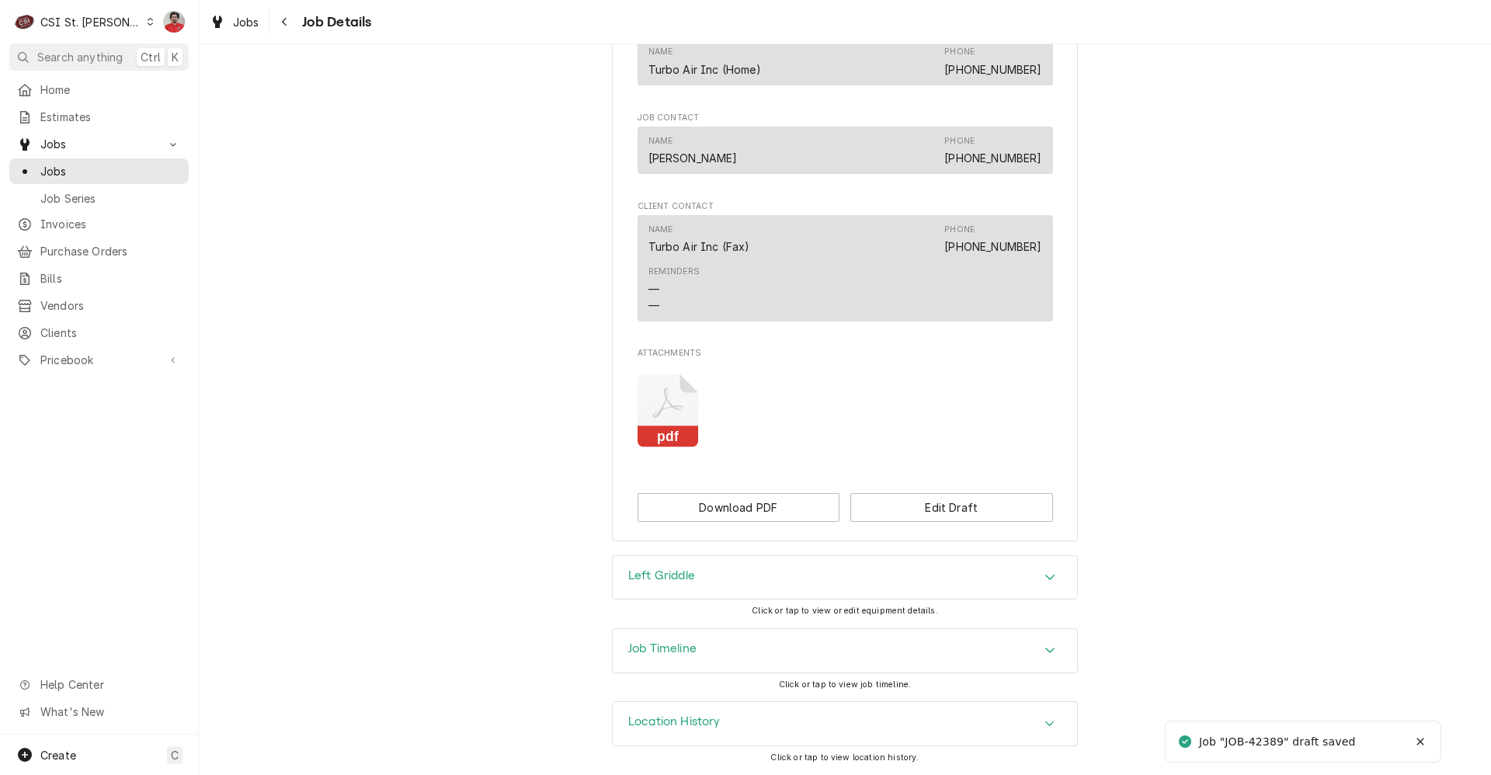
click at [782, 653] on div "Job Timeline" at bounding box center [845, 650] width 464 height 43
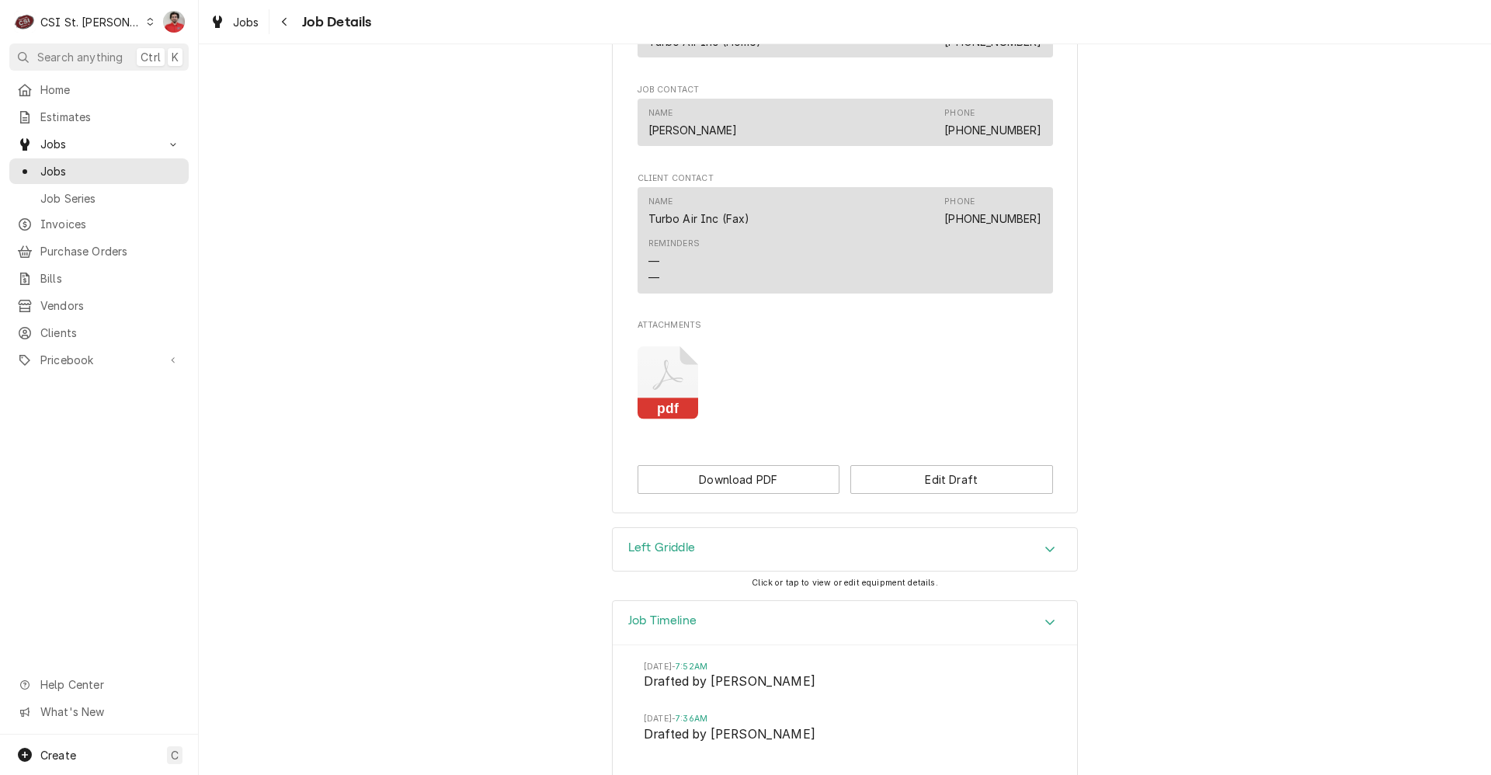
scroll to position [1214, 0]
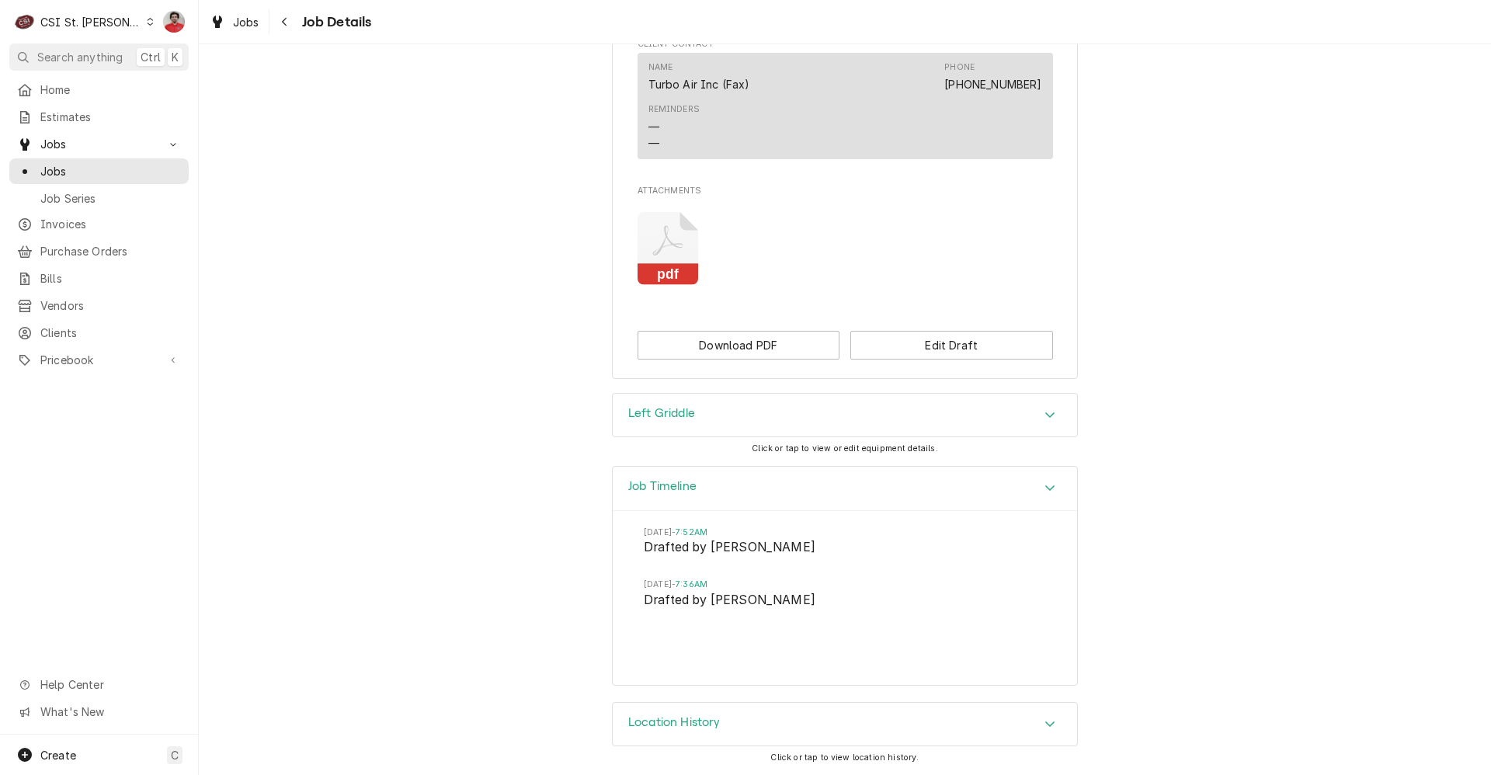
click at [824, 414] on div "Left Griddle" at bounding box center [845, 415] width 464 height 43
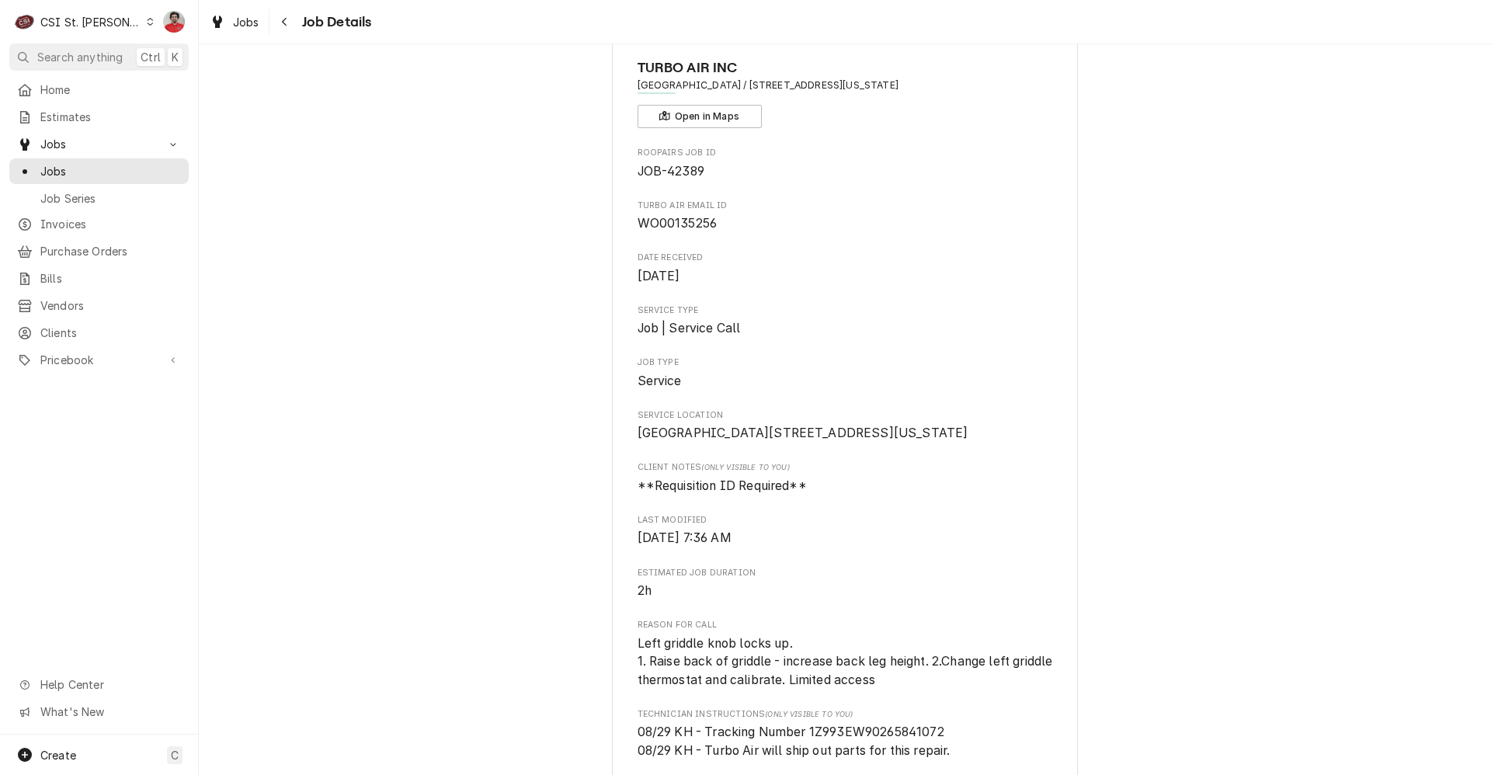
scroll to position [0, 0]
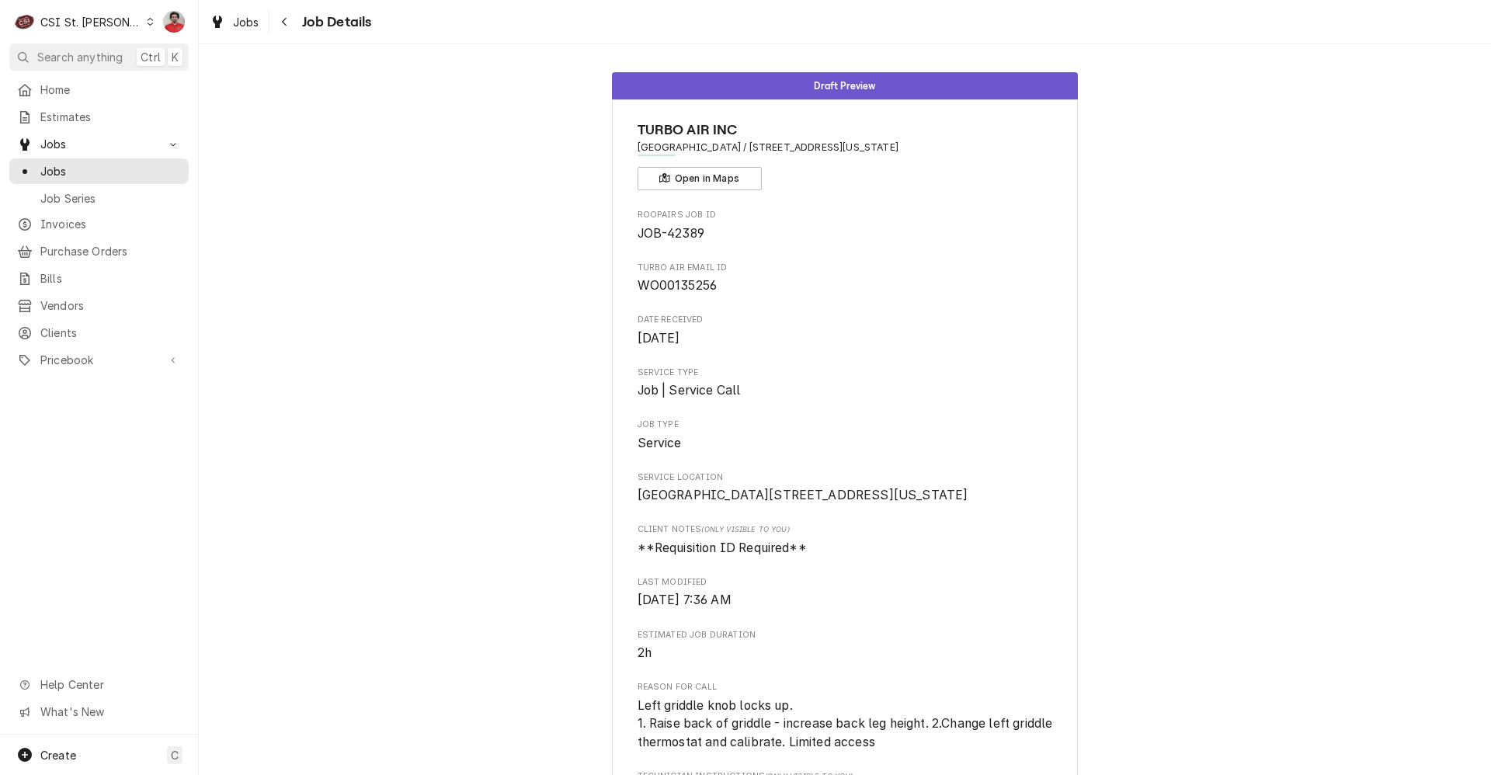
click at [72, 26] on div "CSI St. Louis" at bounding box center [90, 22] width 101 height 16
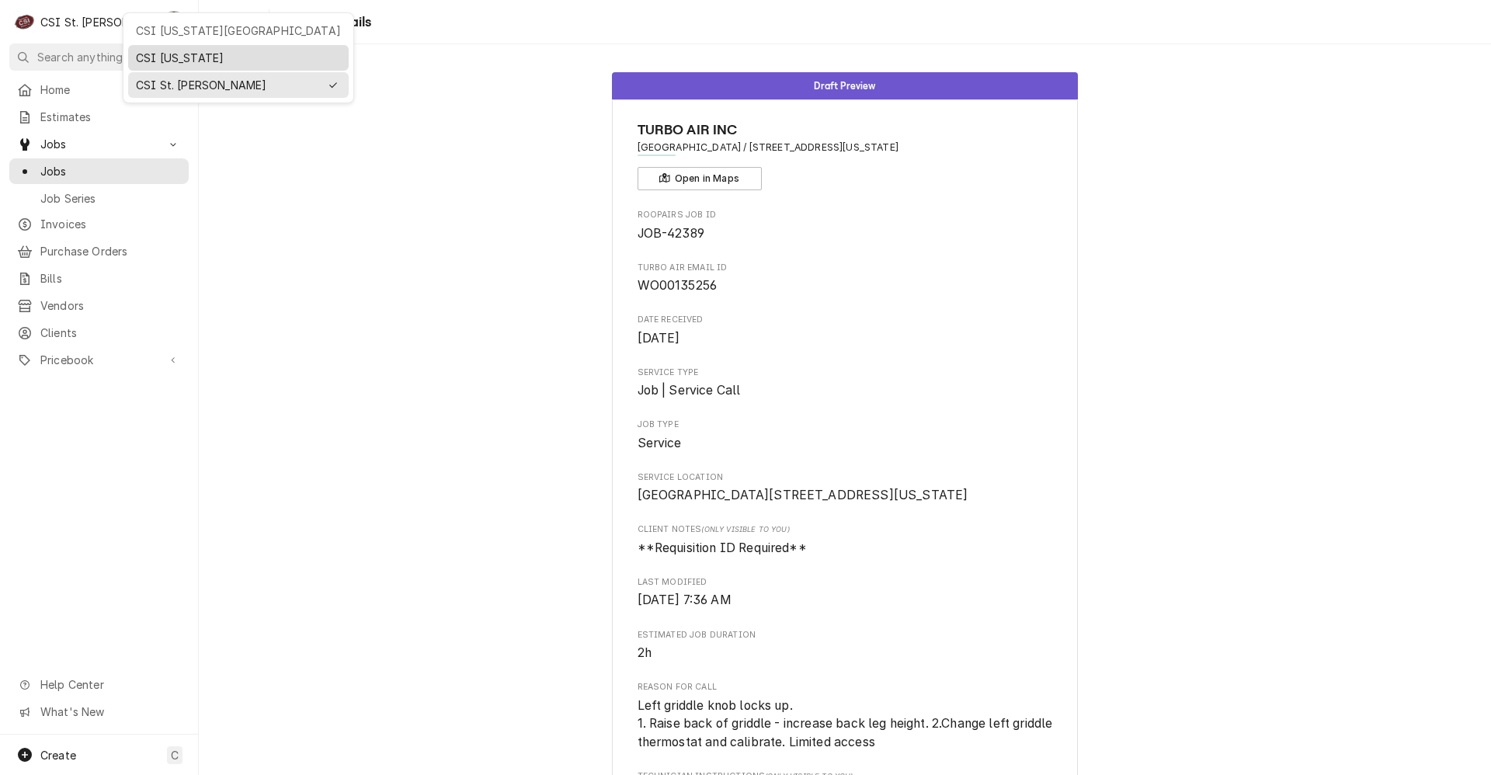
click at [163, 45] on div "CSI [US_STATE]" at bounding box center [238, 58] width 221 height 26
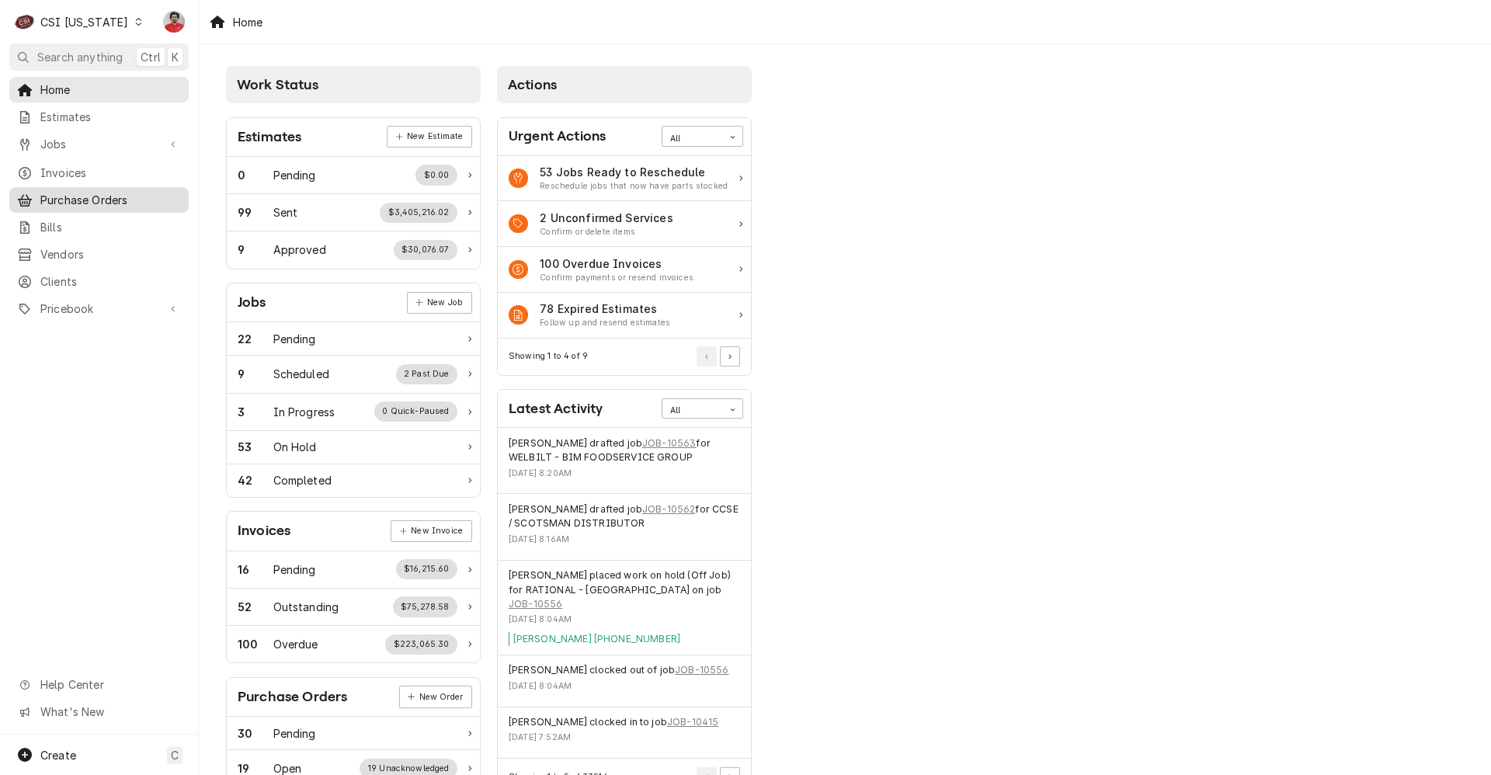
click at [78, 200] on span "Purchase Orders" at bounding box center [110, 200] width 141 height 16
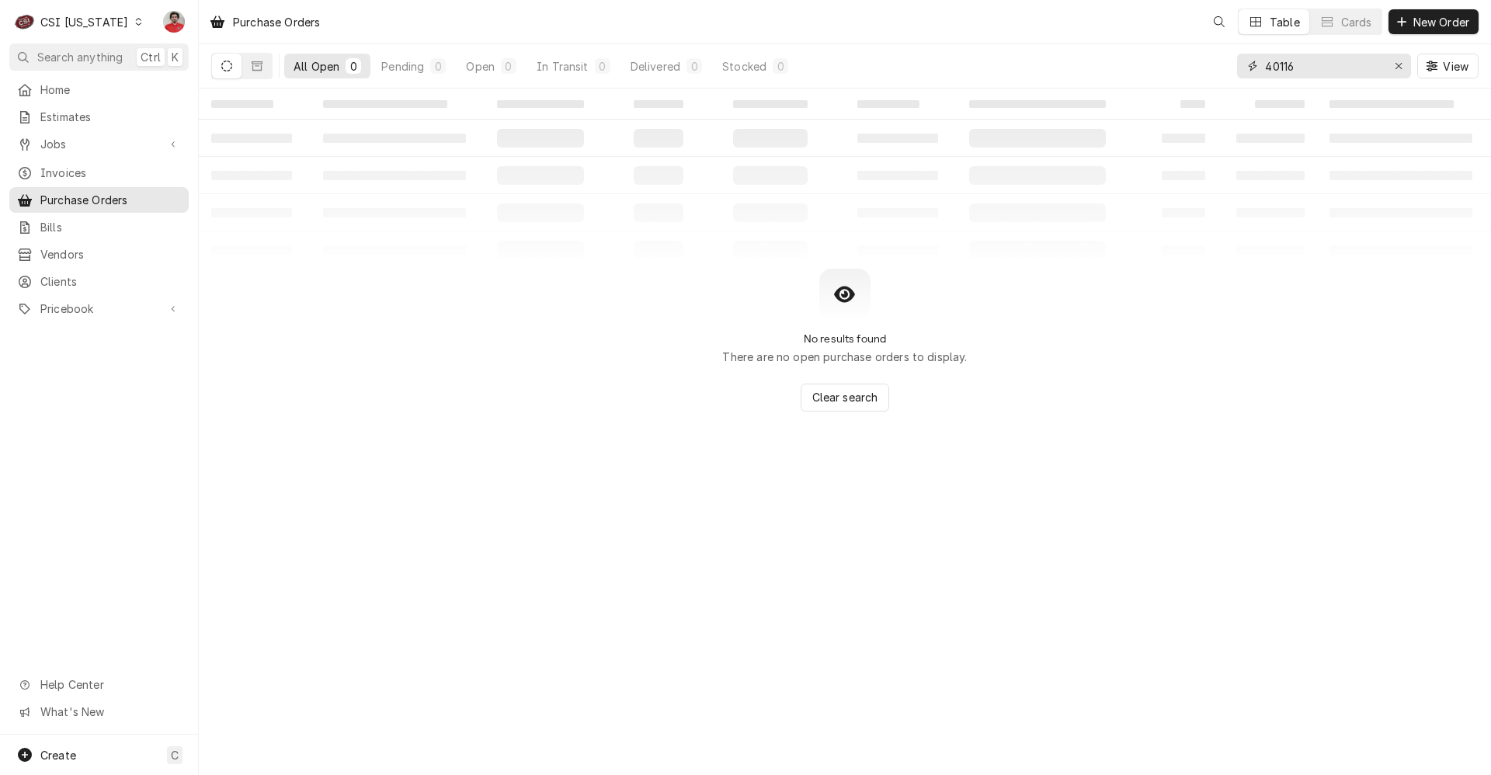
click at [1298, 71] on input "40116" at bounding box center [1323, 66] width 116 height 25
type input "100324"
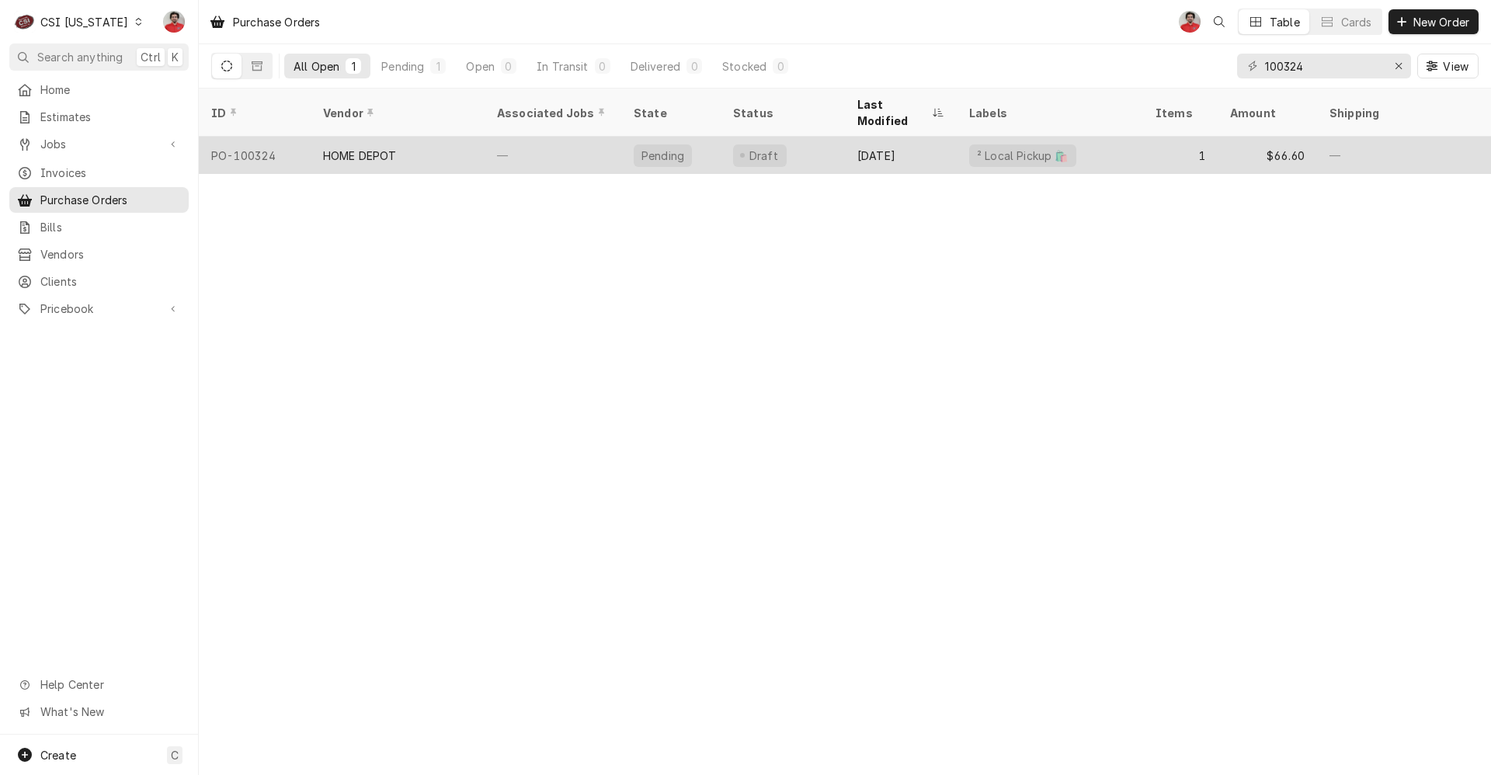
click at [1090, 144] on div "² Local Pickup 🛍️" at bounding box center [1050, 155] width 186 height 37
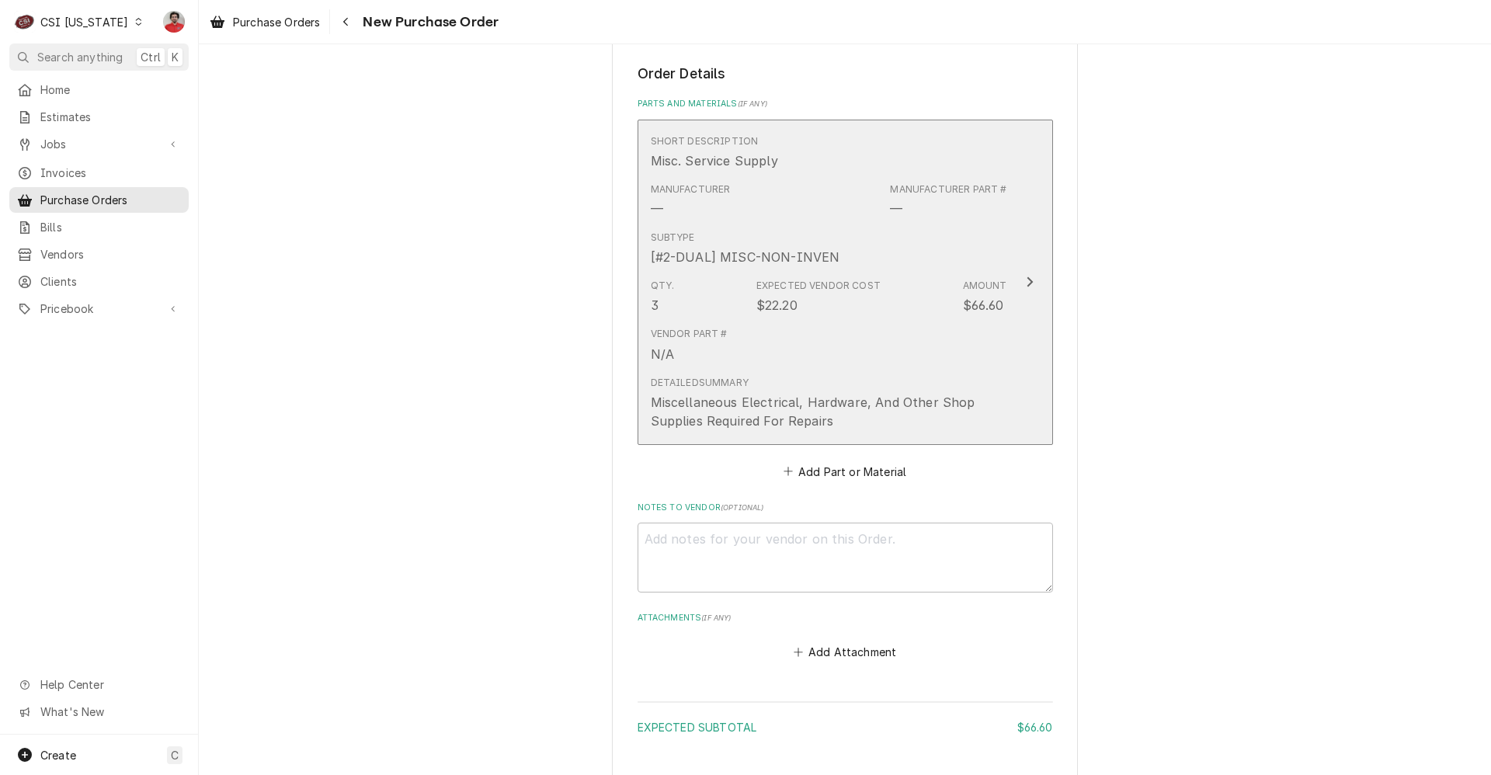
scroll to position [839, 0]
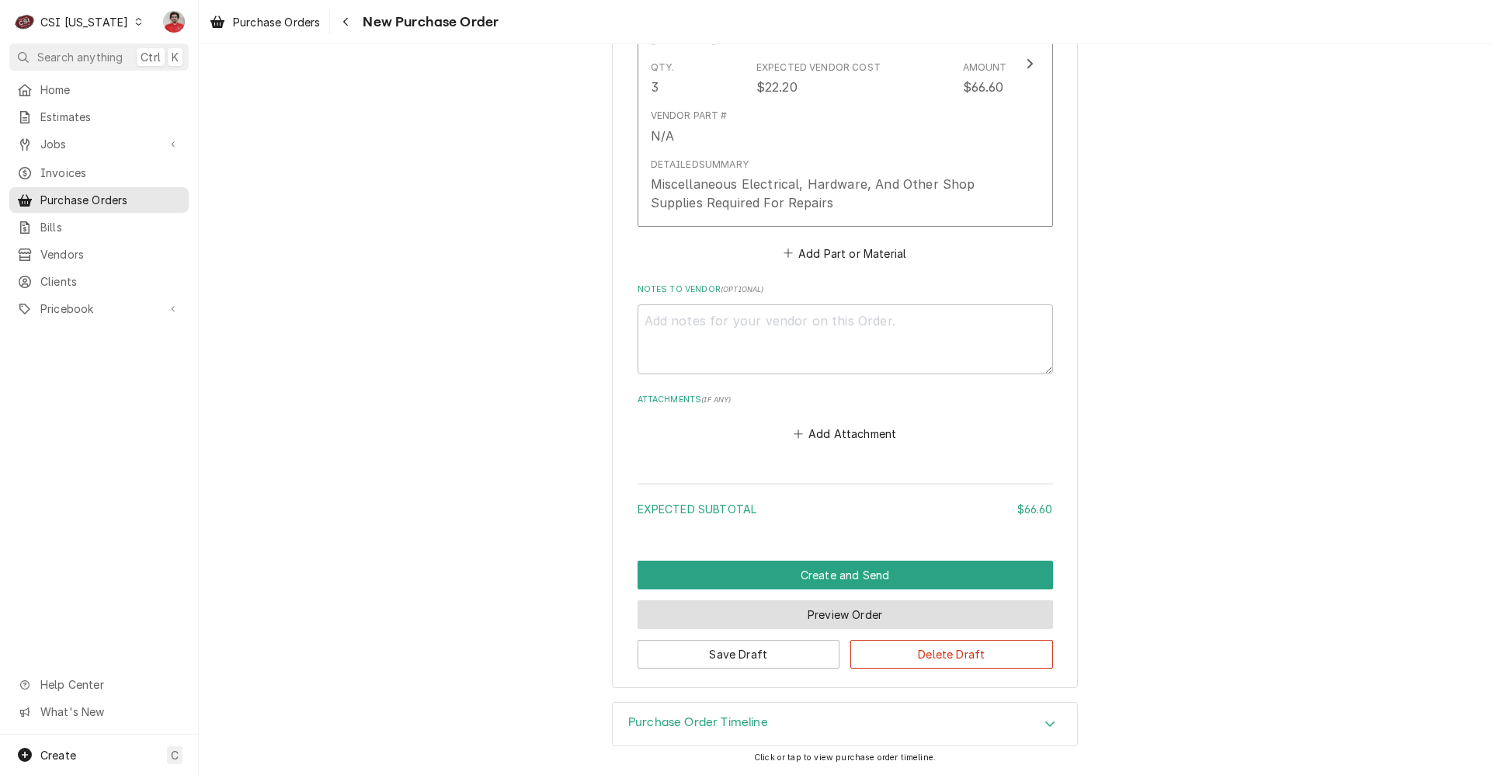
click at [809, 619] on button "Preview Order" at bounding box center [845, 614] width 415 height 29
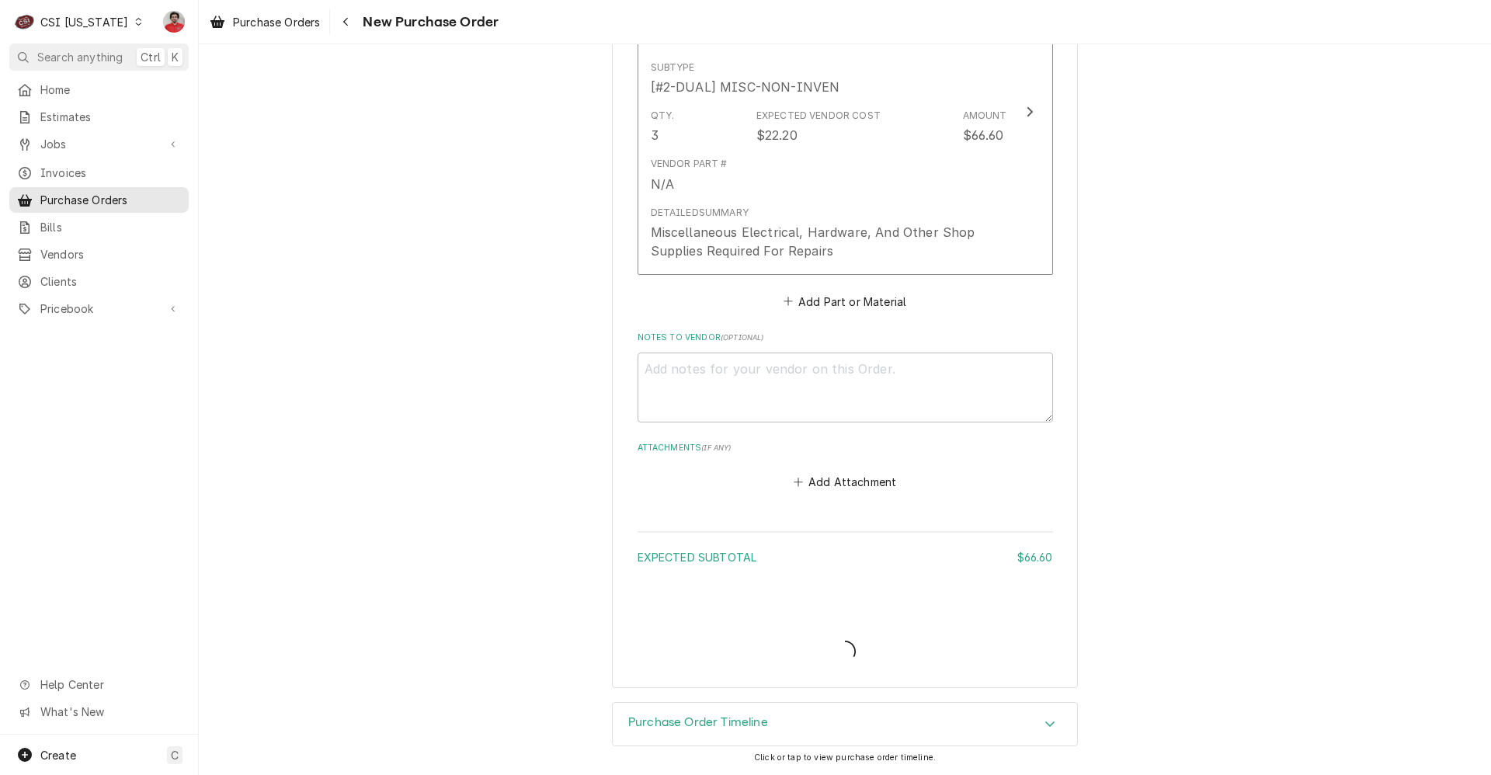
scroll to position [791, 0]
type textarea "x"
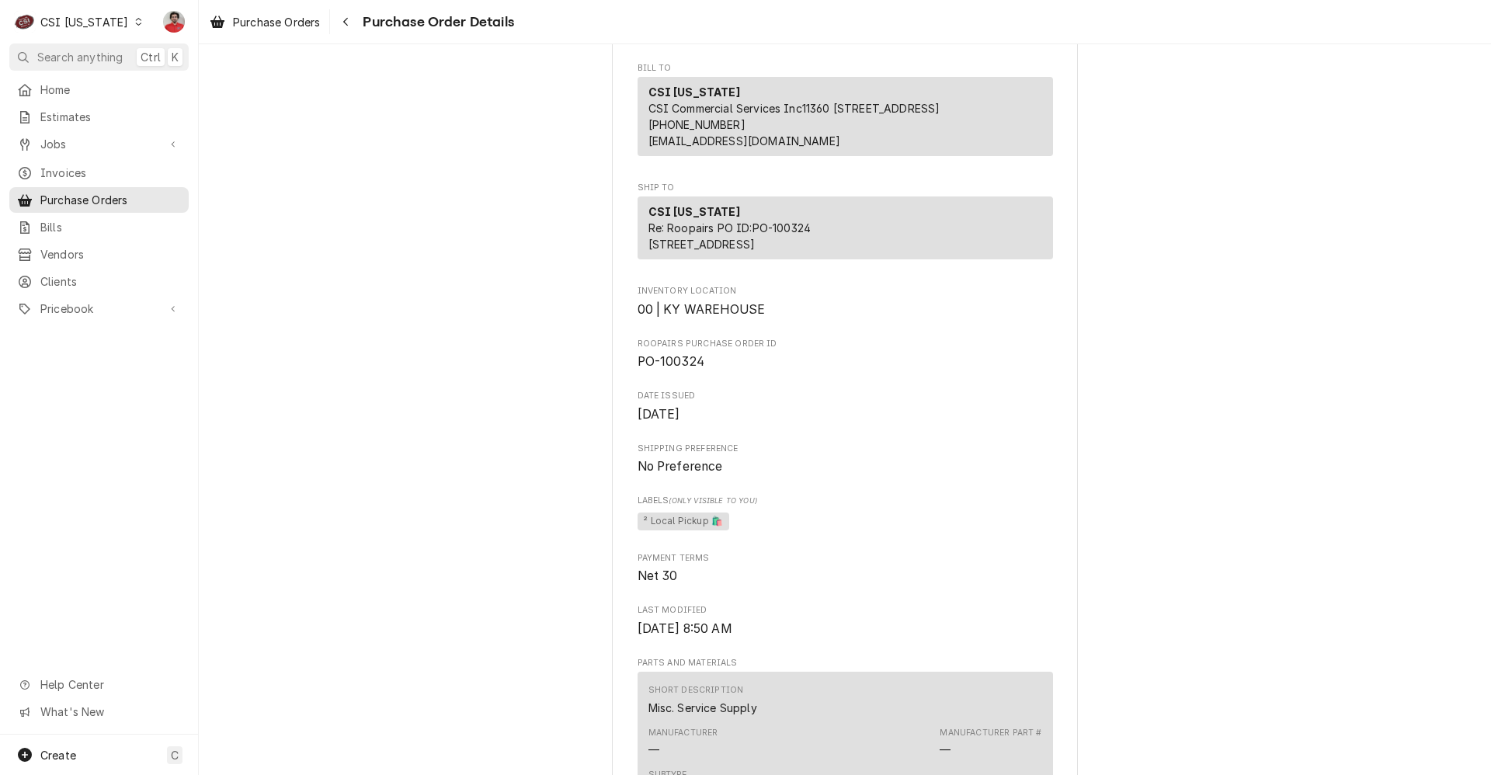
scroll to position [759, 0]
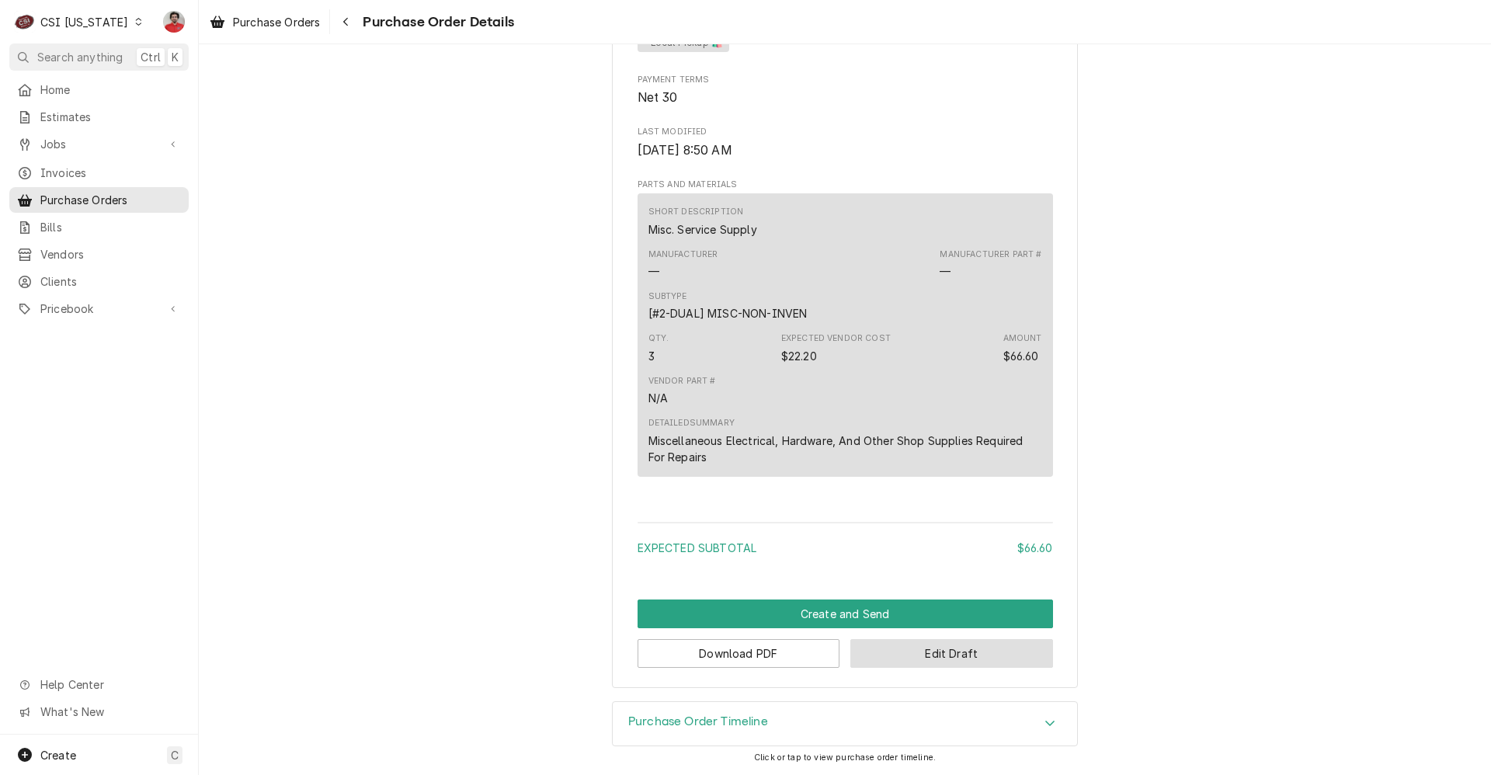
click at [891, 655] on button "Edit Draft" at bounding box center [951, 653] width 203 height 29
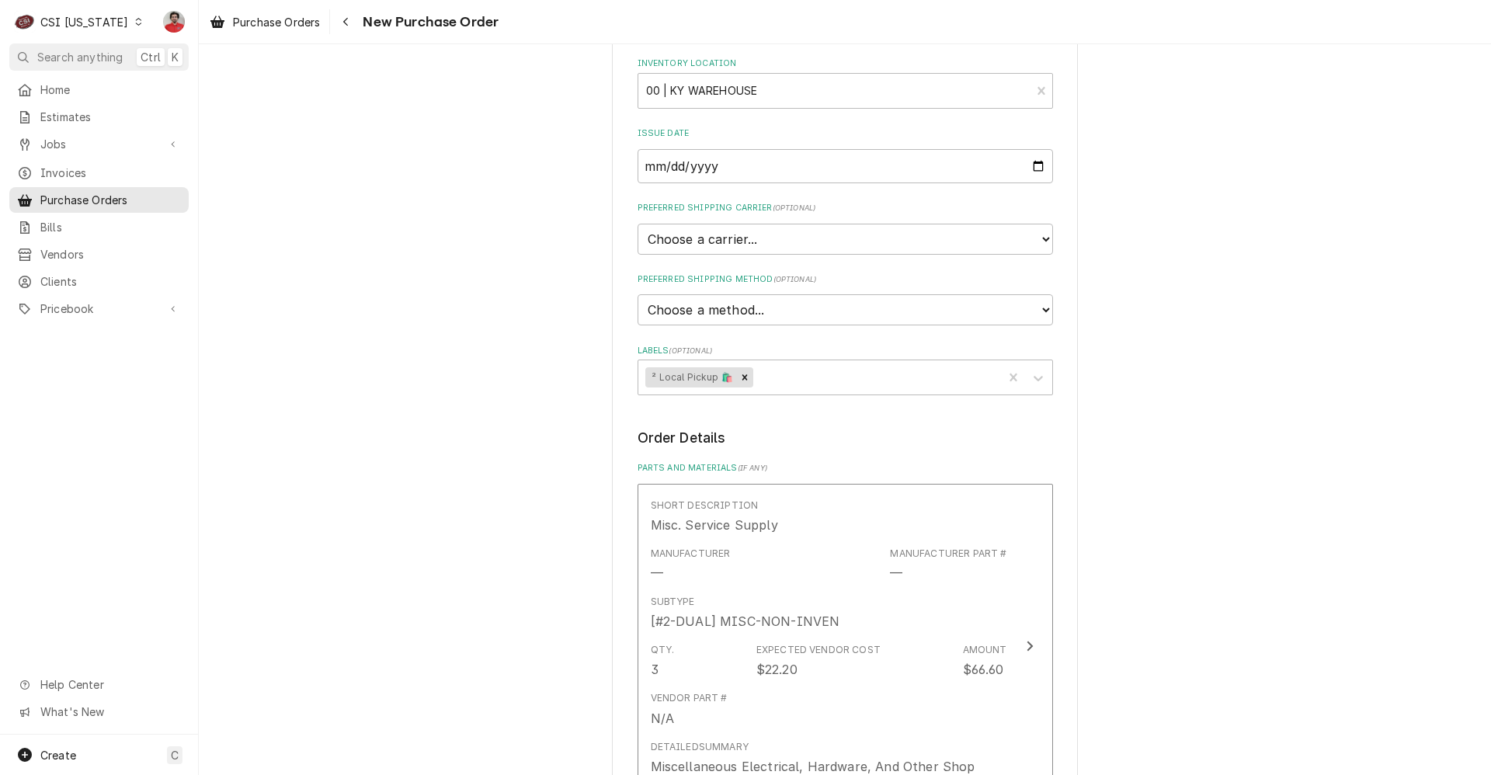
scroll to position [544, 0]
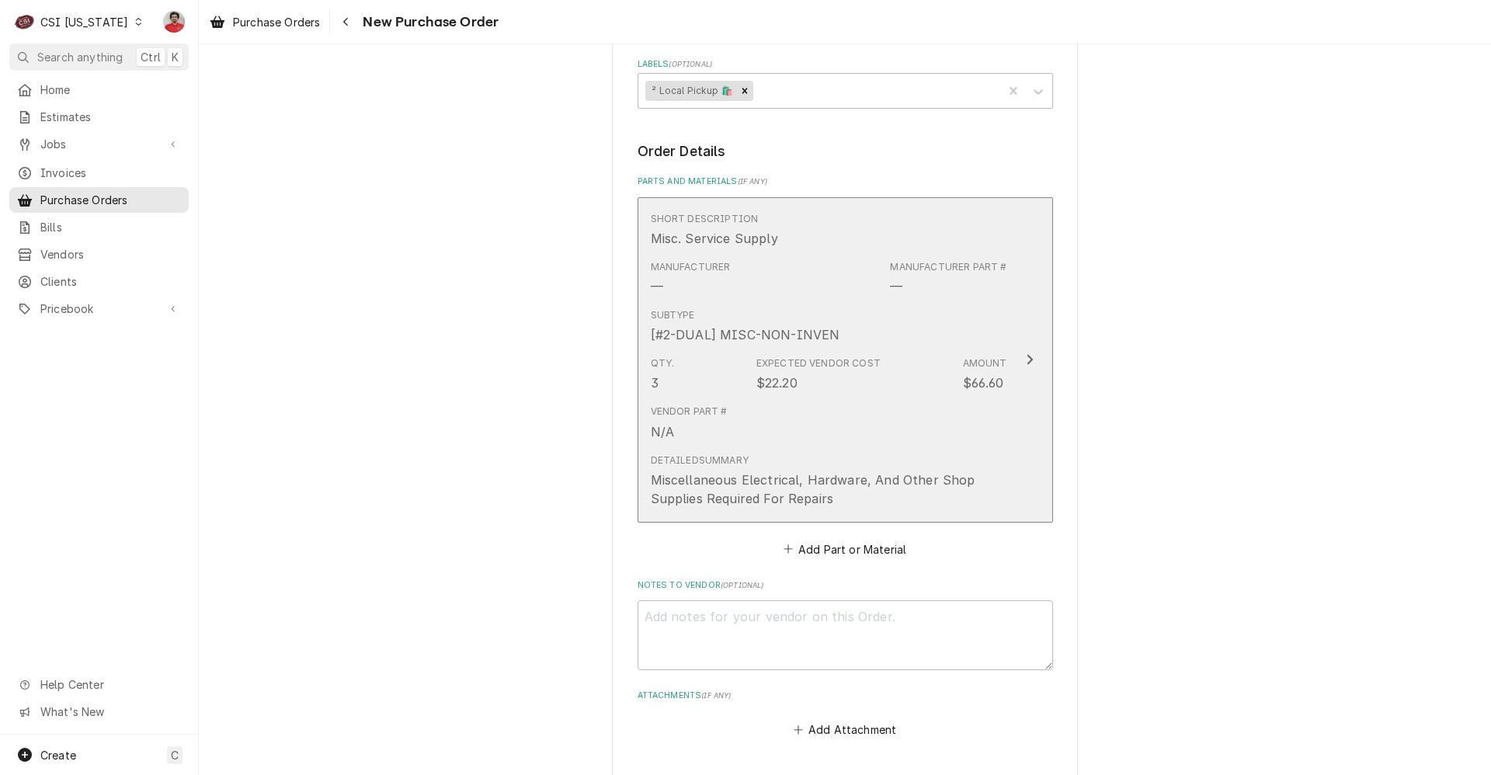
click at [769, 383] on div "$22.20" at bounding box center [776, 382] width 41 height 19
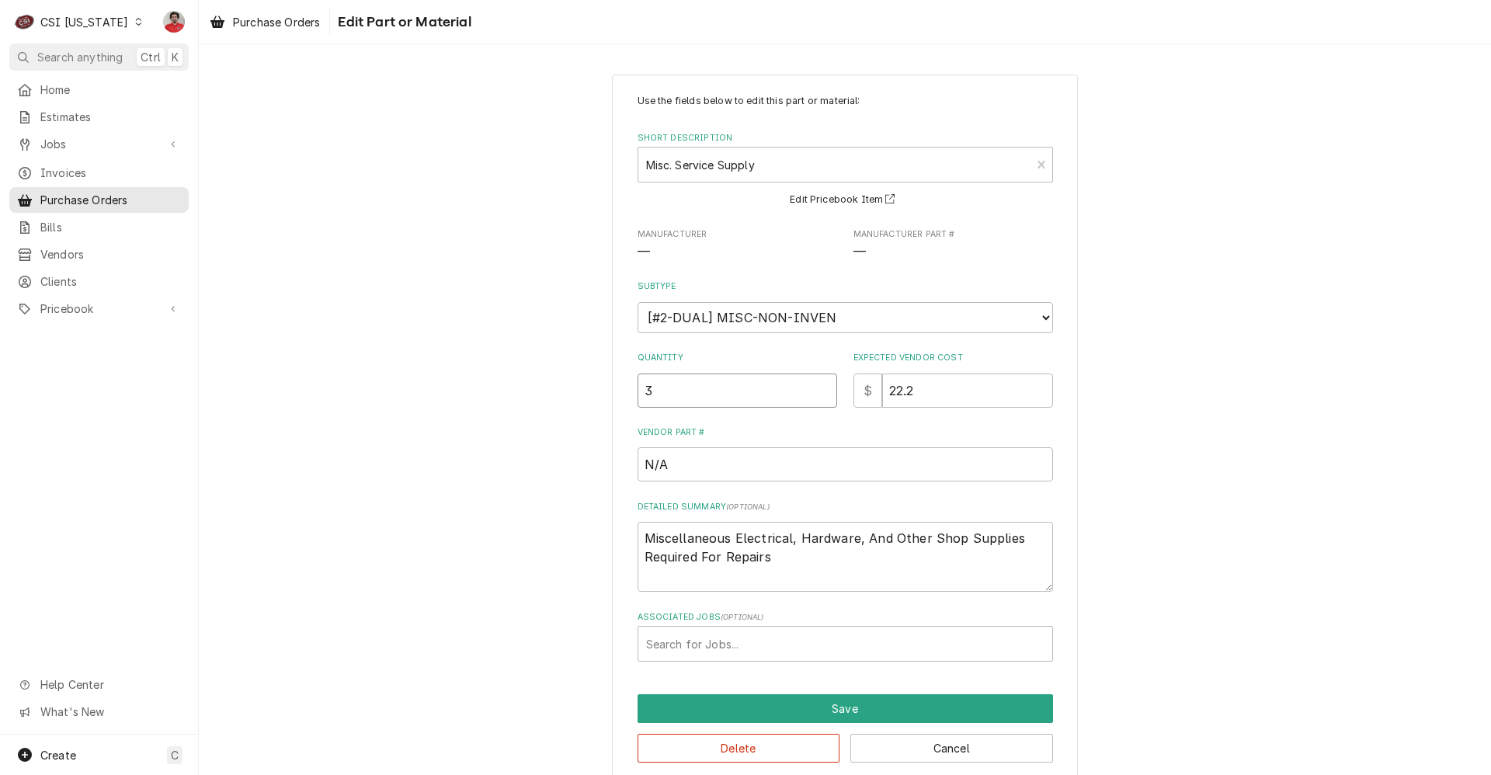
drag, startPoint x: 701, startPoint y: 392, endPoint x: 594, endPoint y: 378, distance: 108.1
click at [595, 378] on div "Use the fields below to edit this part or material: Short Description Misc. Ser…" at bounding box center [845, 428] width 1292 height 735
type textarea "x"
type input "1"
drag, startPoint x: 923, startPoint y: 380, endPoint x: 828, endPoint y: 390, distance: 96.0
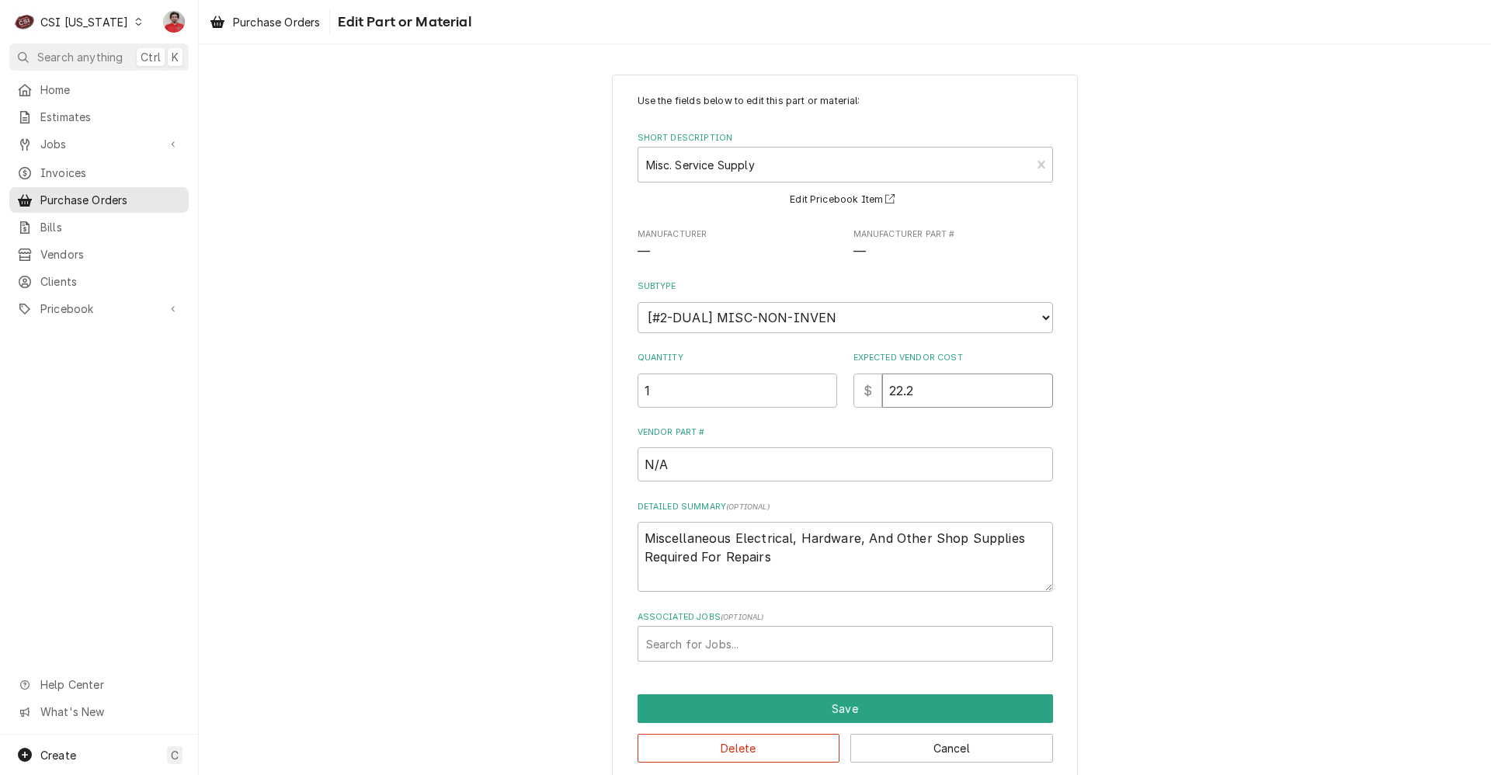
click at [831, 393] on div "Quantity 1 Expected Vendor Cost $ 22.2" at bounding box center [845, 379] width 415 height 55
type textarea "x"
type input "8"
type textarea "x"
type input "80"
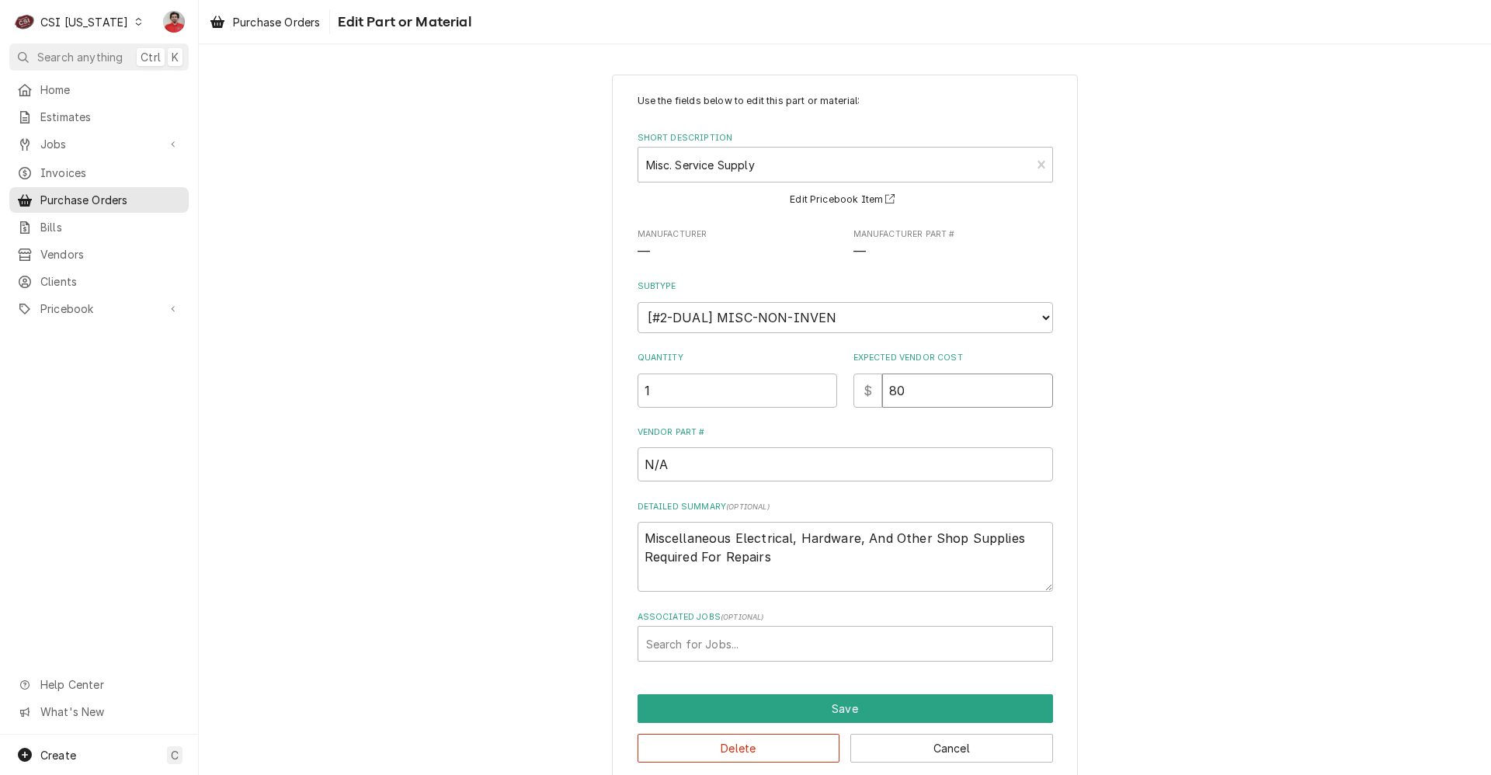
type textarea "x"
type input "80.2"
type textarea "x"
type input "80.27"
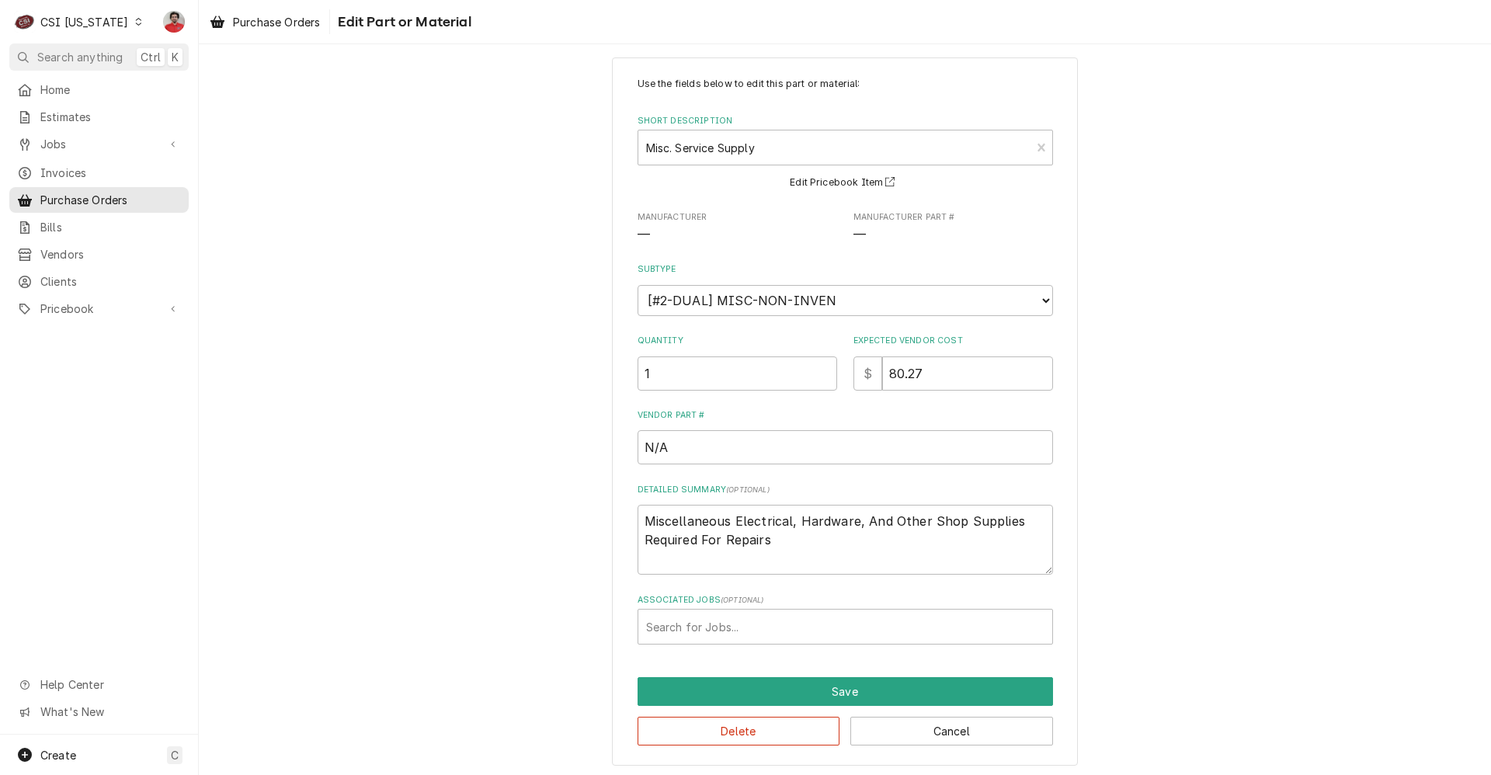
scroll to position [21, 0]
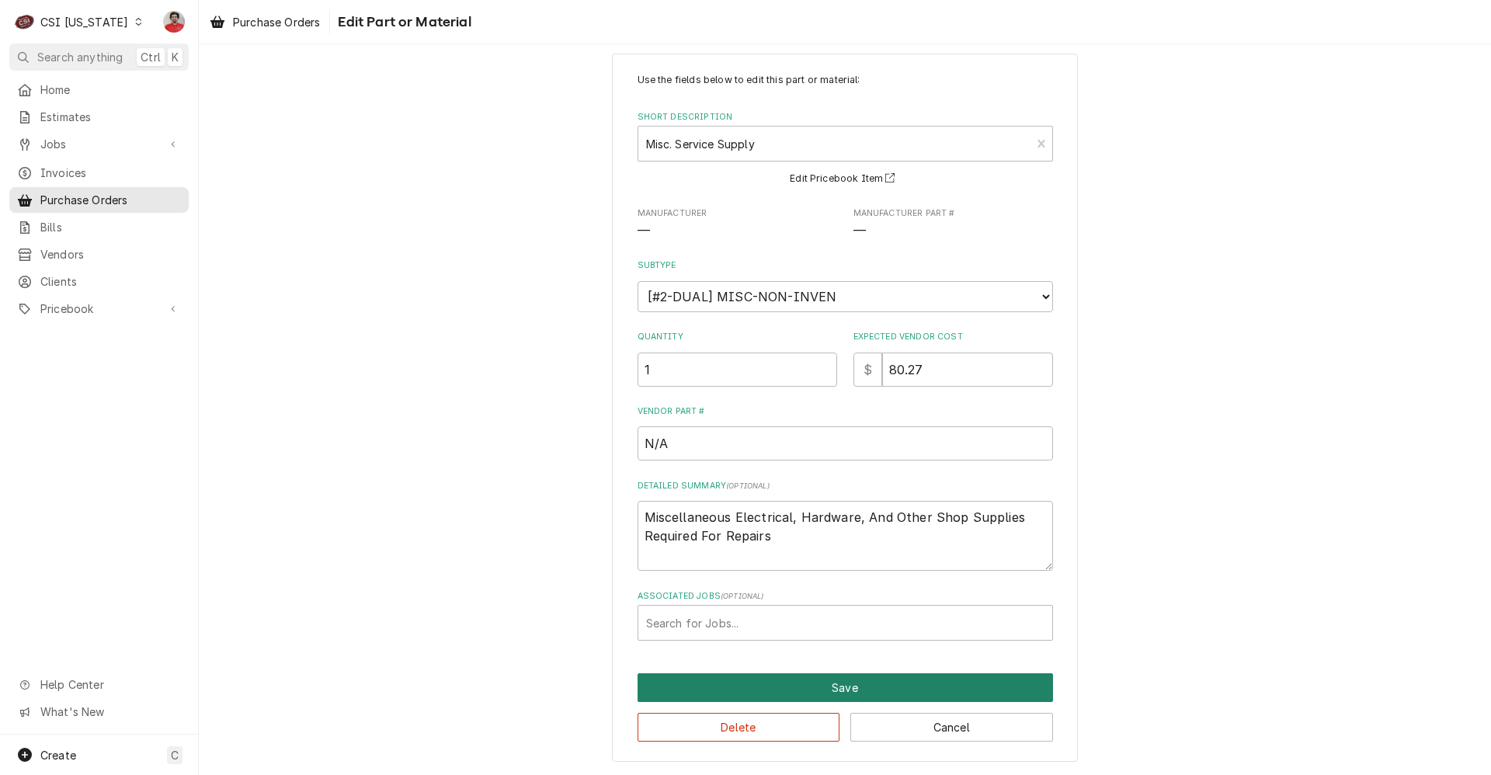
click at [829, 690] on button "Save" at bounding box center [845, 687] width 415 height 29
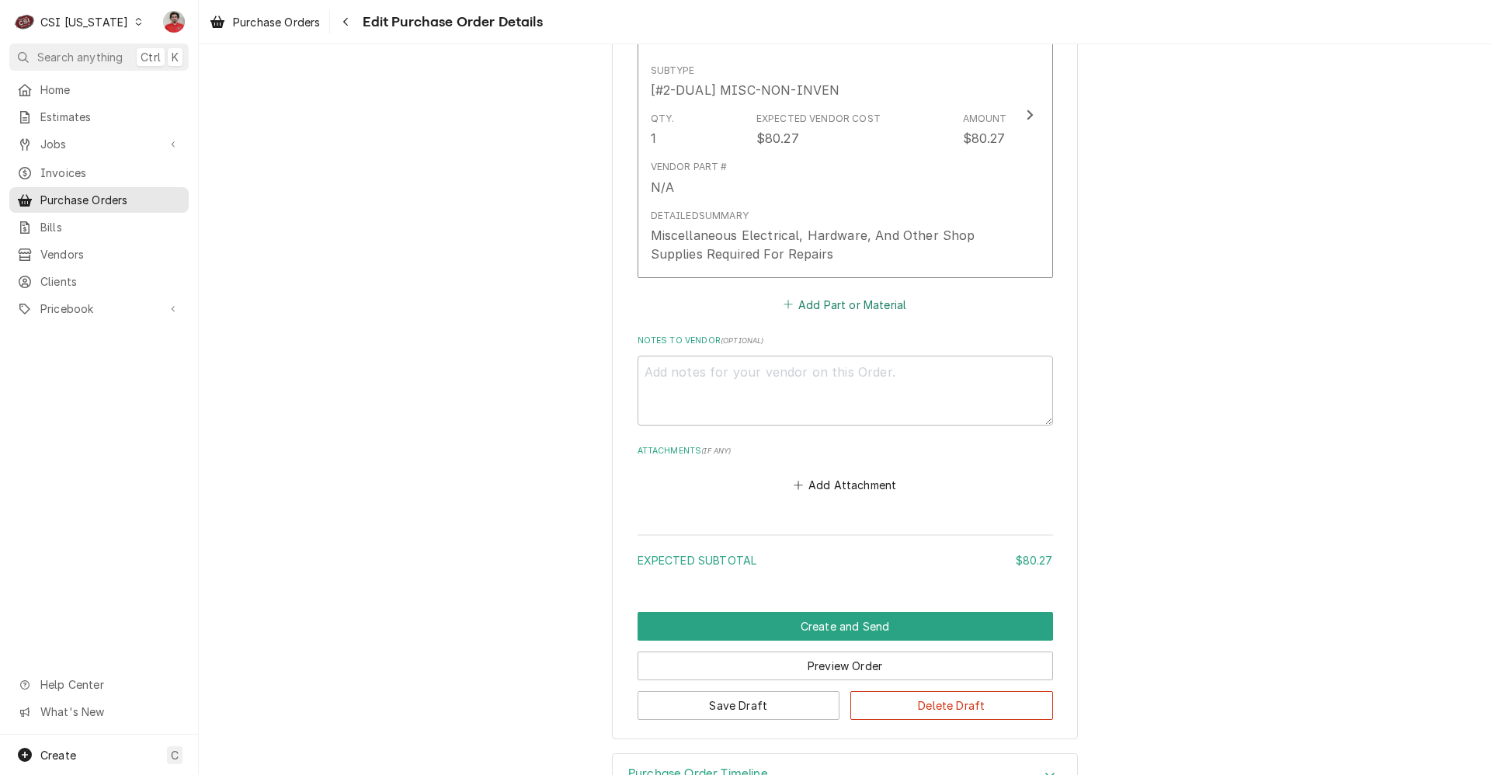
scroll to position [839, 0]
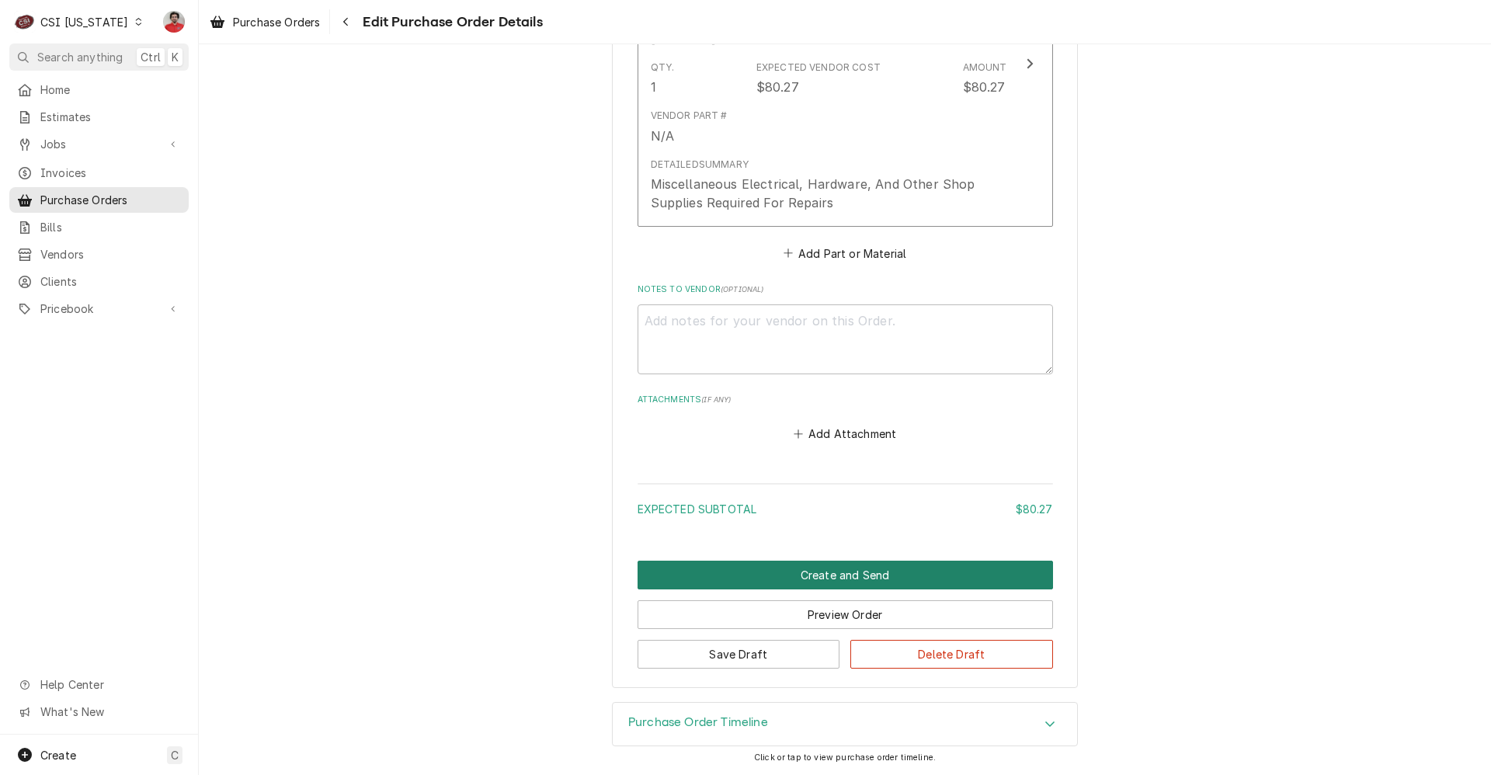
click at [818, 581] on button "Create and Send" at bounding box center [845, 575] width 415 height 29
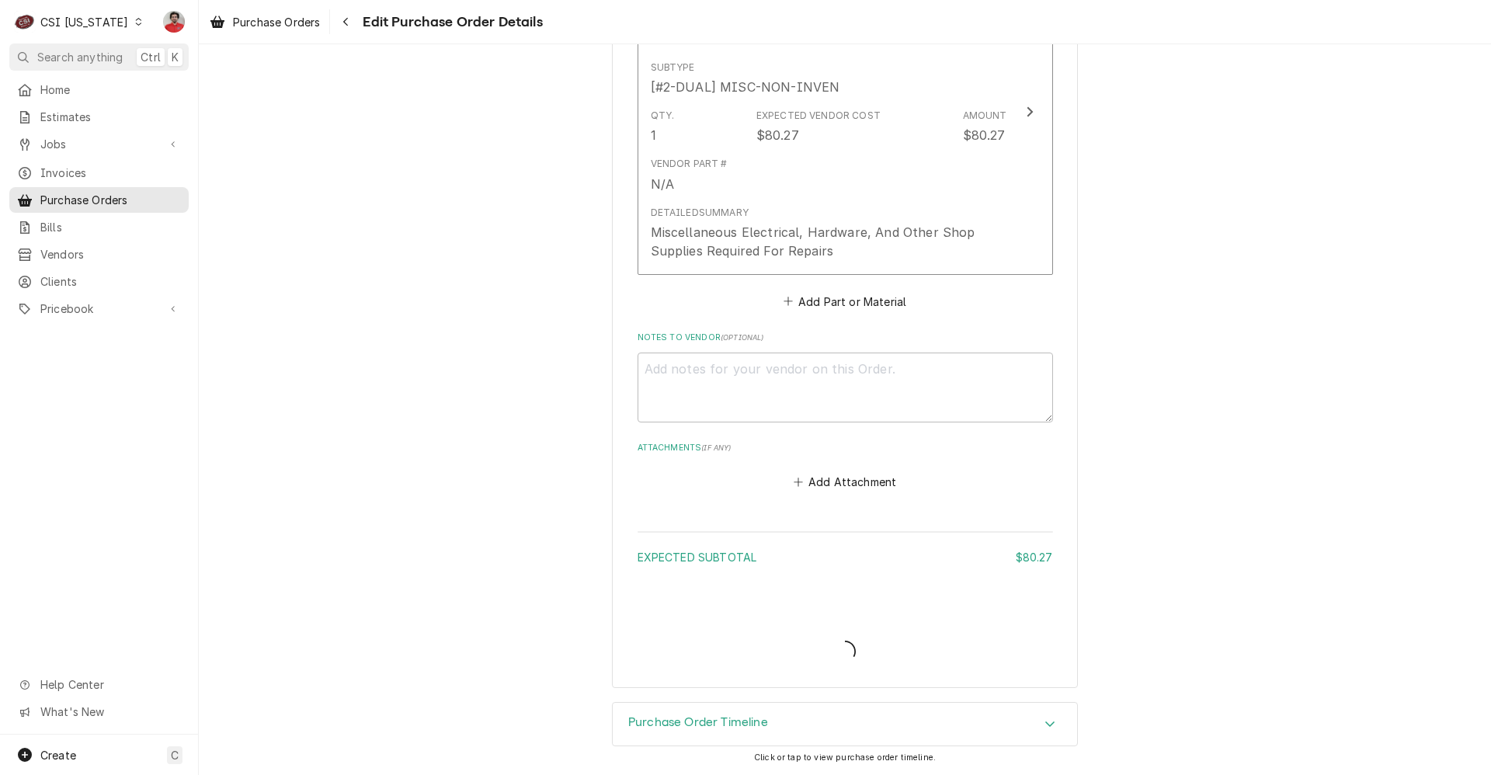
type textarea "x"
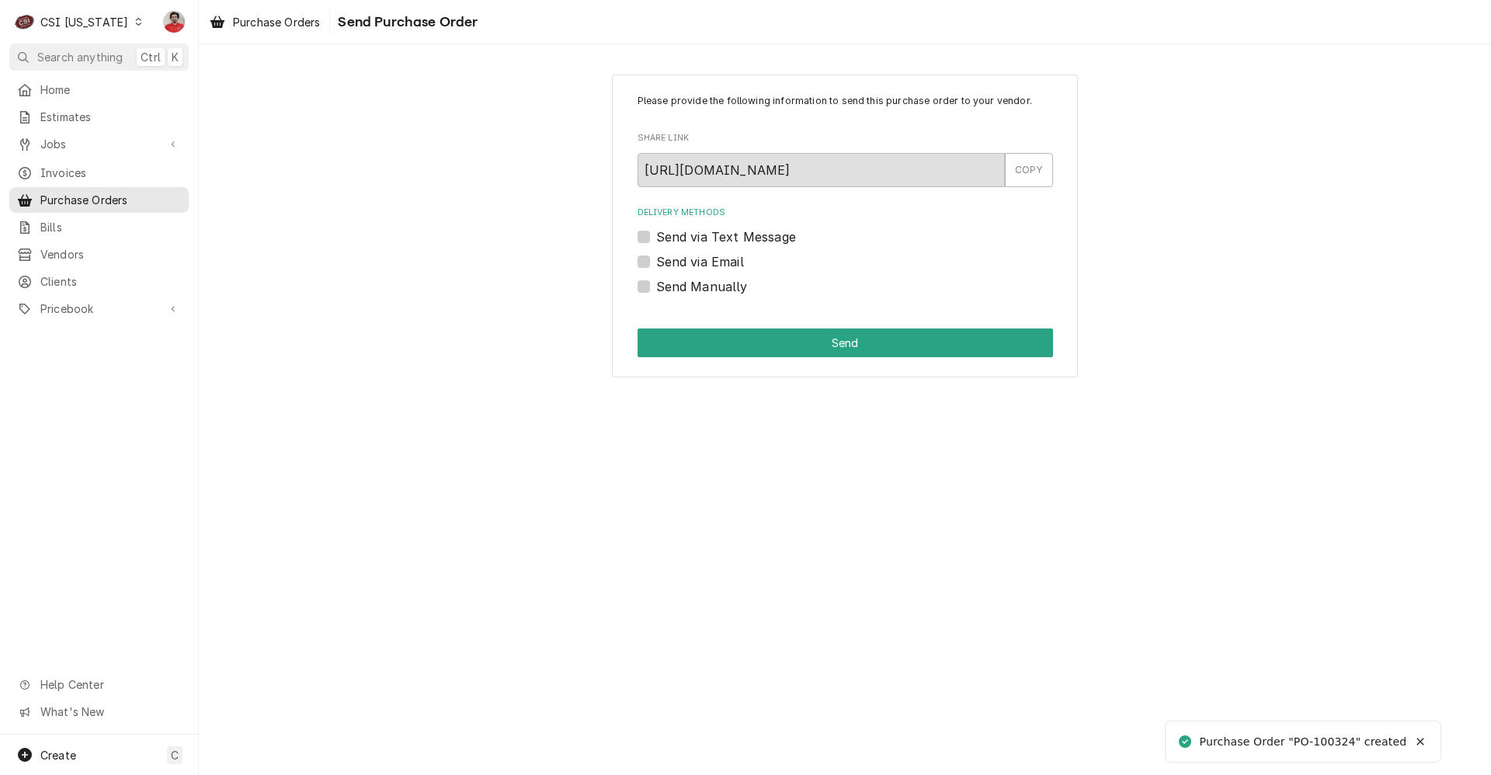
click at [732, 287] on label "Send Manually" at bounding box center [702, 286] width 92 height 19
click at [732, 287] on input "Send Manually" at bounding box center [863, 294] width 415 height 34
checkbox input "true"
click at [766, 342] on button "Send" at bounding box center [845, 342] width 415 height 29
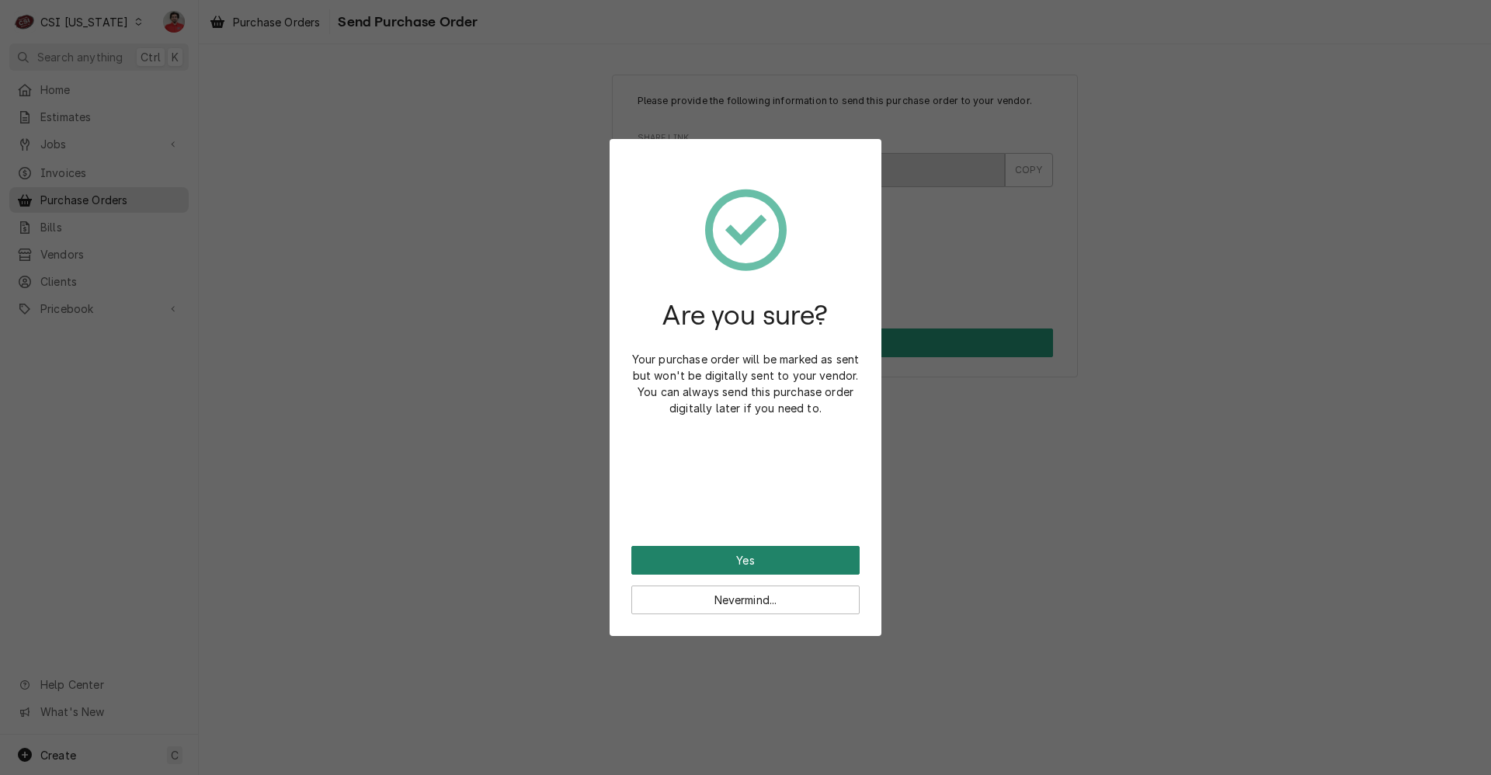
click at [772, 565] on button "Yes" at bounding box center [745, 560] width 228 height 29
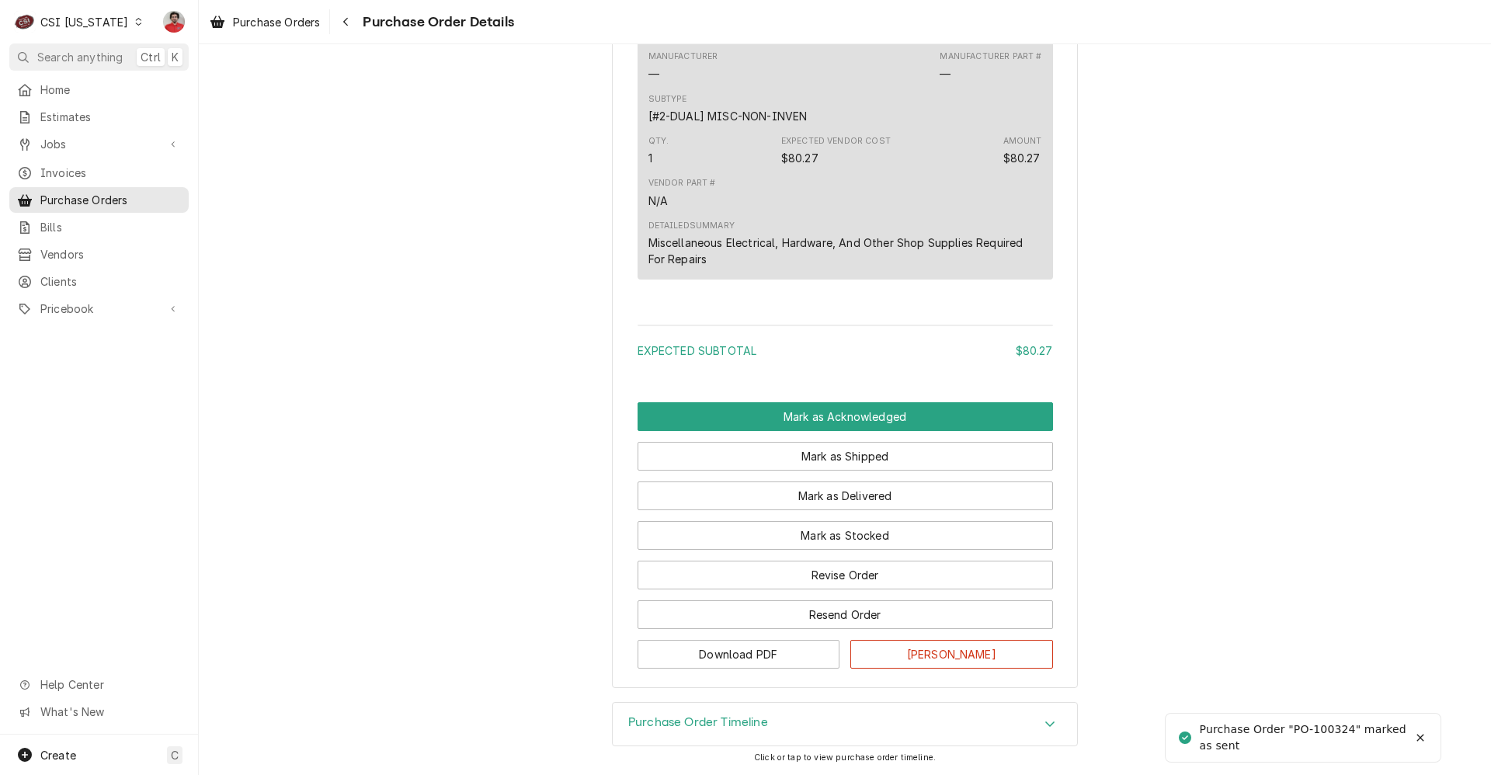
scroll to position [1009, 0]
click at [349, 23] on icon "Navigate back" at bounding box center [345, 21] width 7 height 11
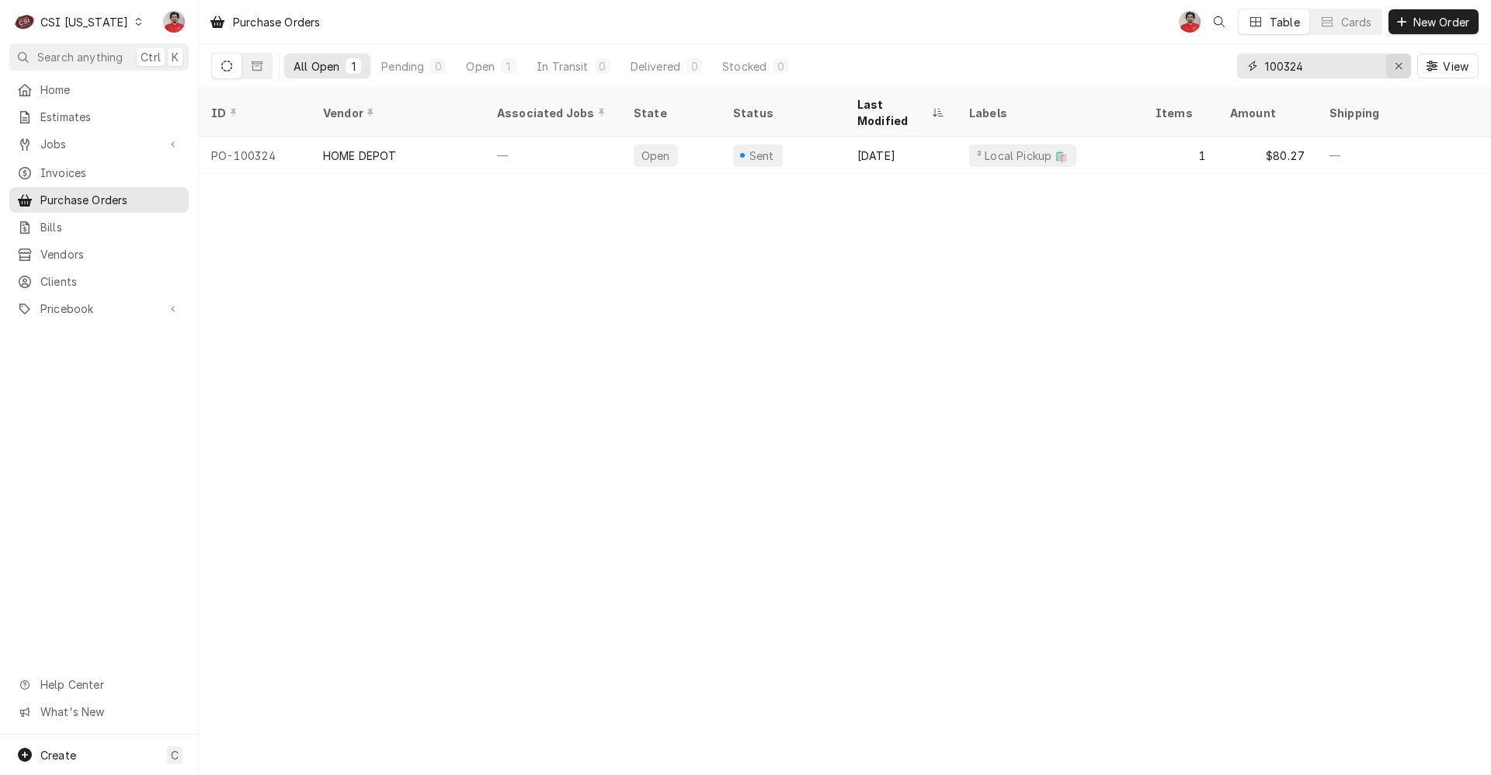
drag, startPoint x: 1296, startPoint y: 63, endPoint x: 1389, endPoint y: 64, distance: 93.2
click at [1389, 64] on div "100324" at bounding box center [1324, 66] width 174 height 25
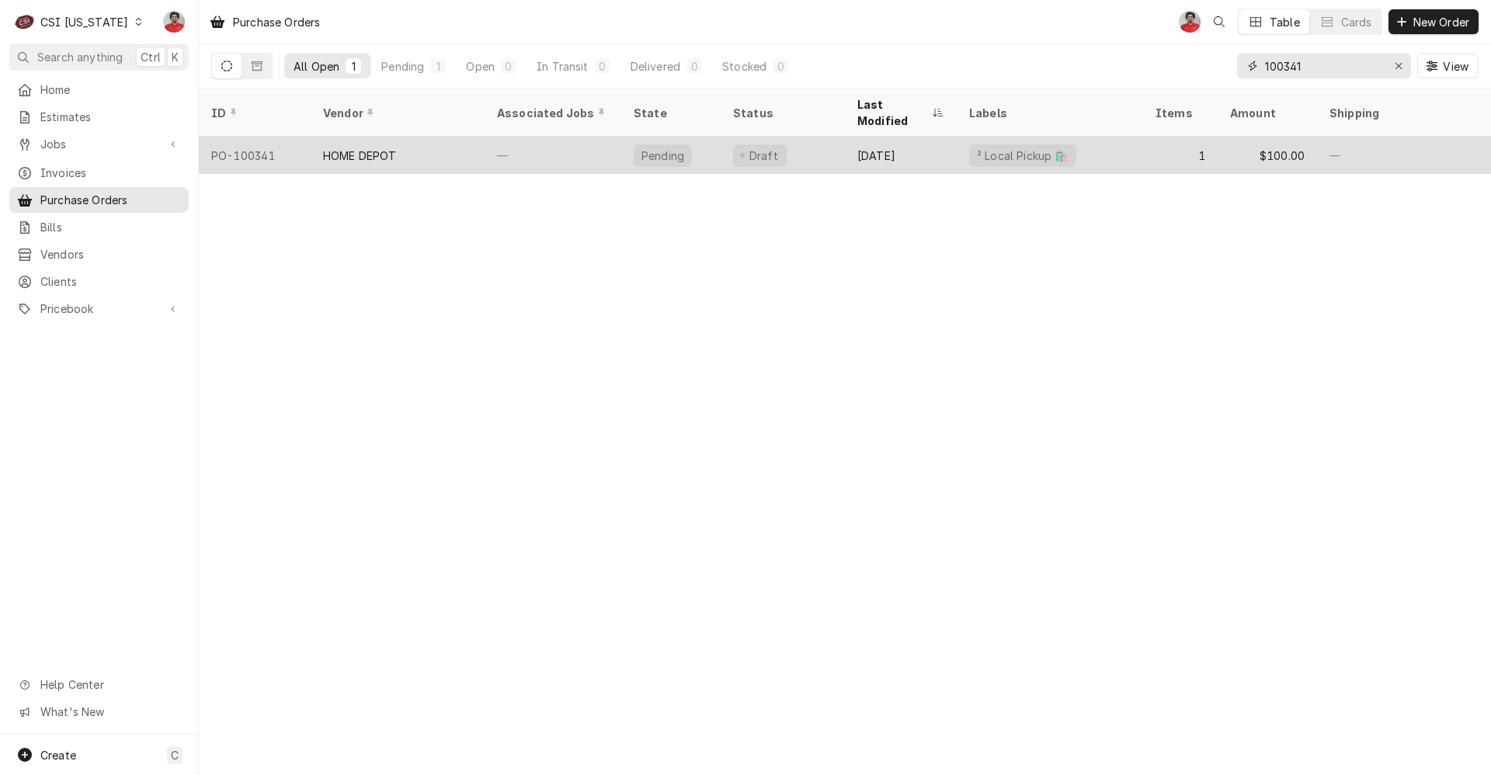
type input "100341"
click at [924, 141] on div "[DATE]" at bounding box center [901, 155] width 112 height 37
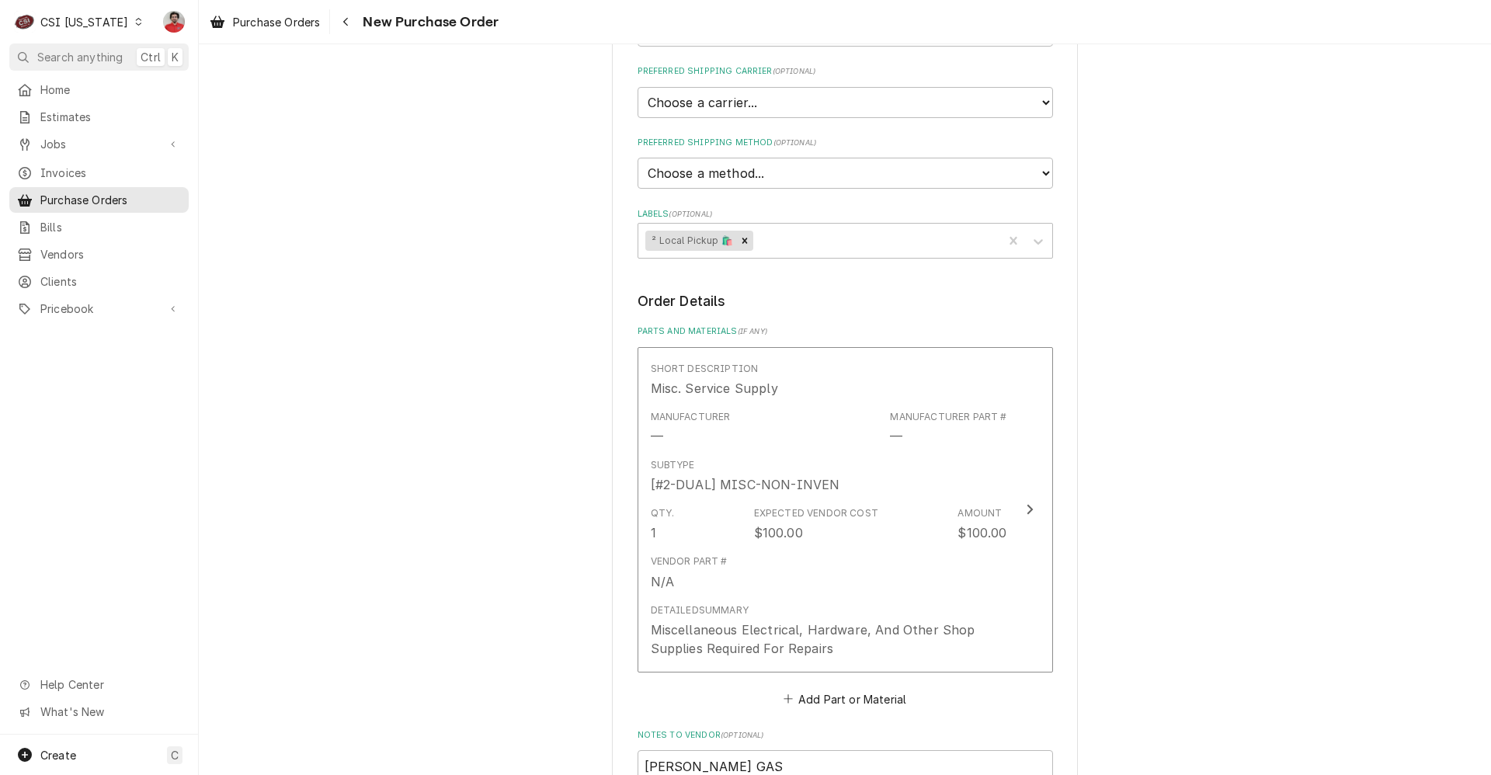
scroll to position [466, 0]
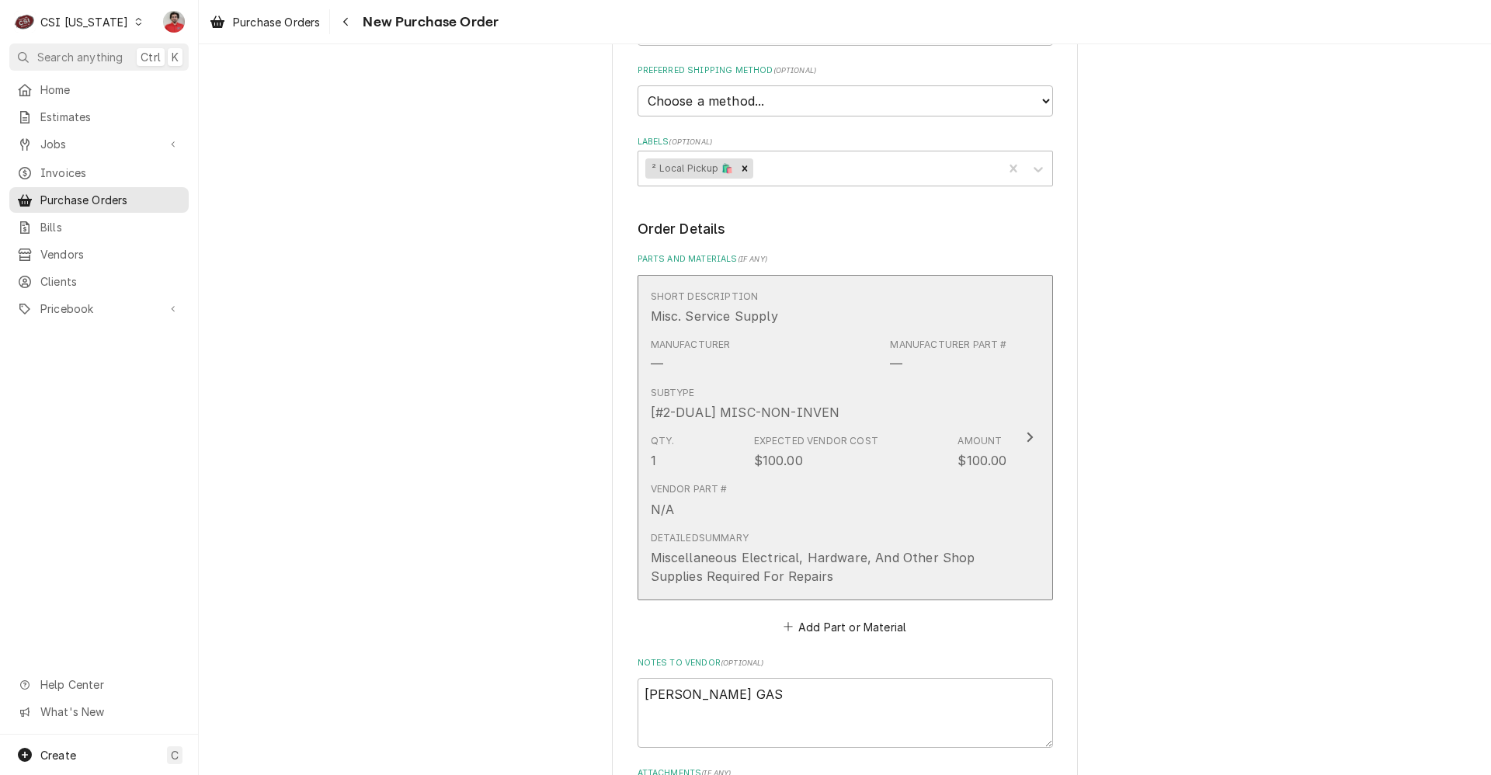
click at [803, 474] on div "Qty. 1 Expected Vendor Cost $100.00 Amount $100.00" at bounding box center [829, 452] width 356 height 48
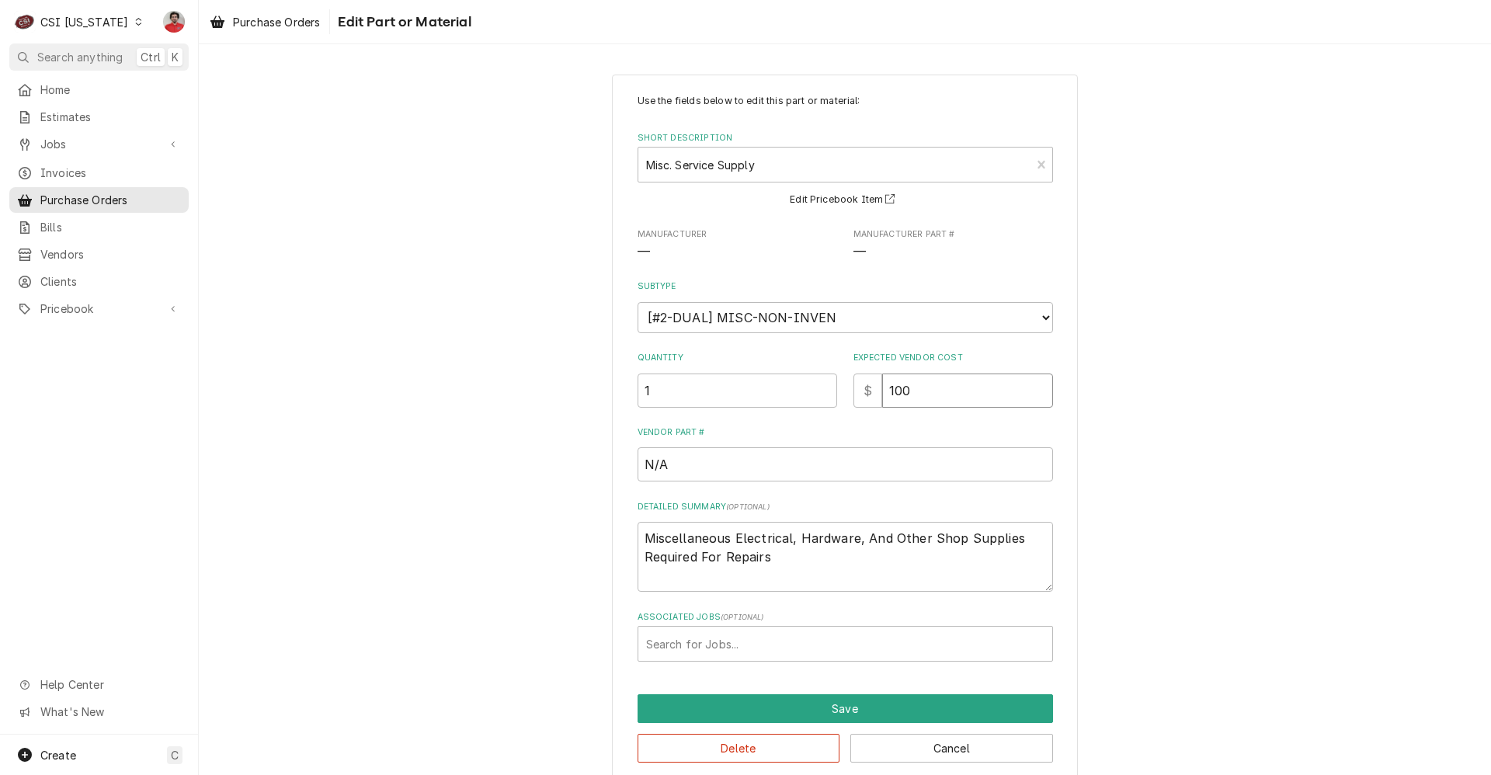
drag, startPoint x: 920, startPoint y: 388, endPoint x: 818, endPoint y: 382, distance: 101.9
click at [827, 387] on div "Quantity 1 Expected Vendor Cost $ 100" at bounding box center [845, 379] width 415 height 55
type textarea "x"
type input "4"
type textarea "x"
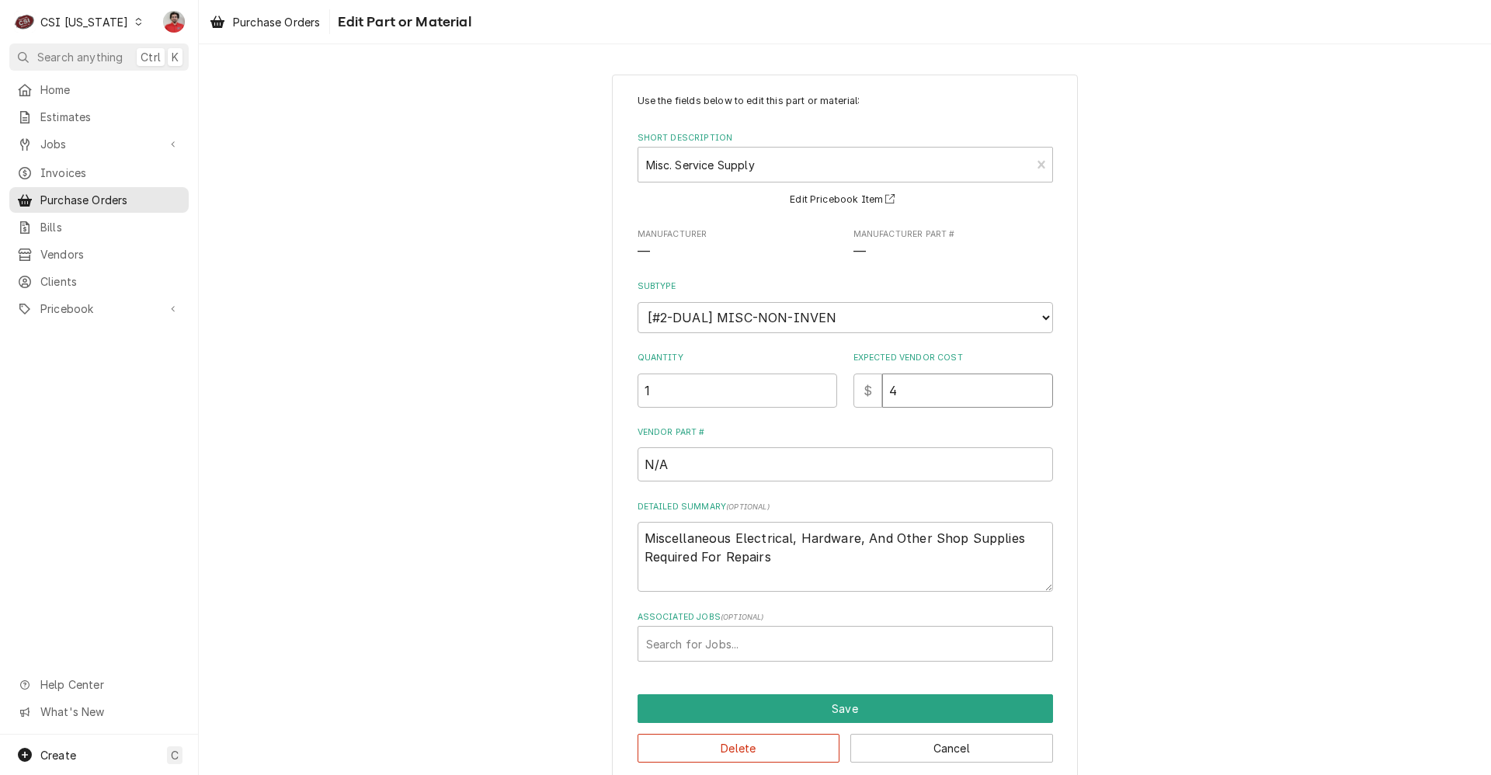
type input "40"
type textarea "x"
type input "40.4"
type textarea "x"
type input "40.42"
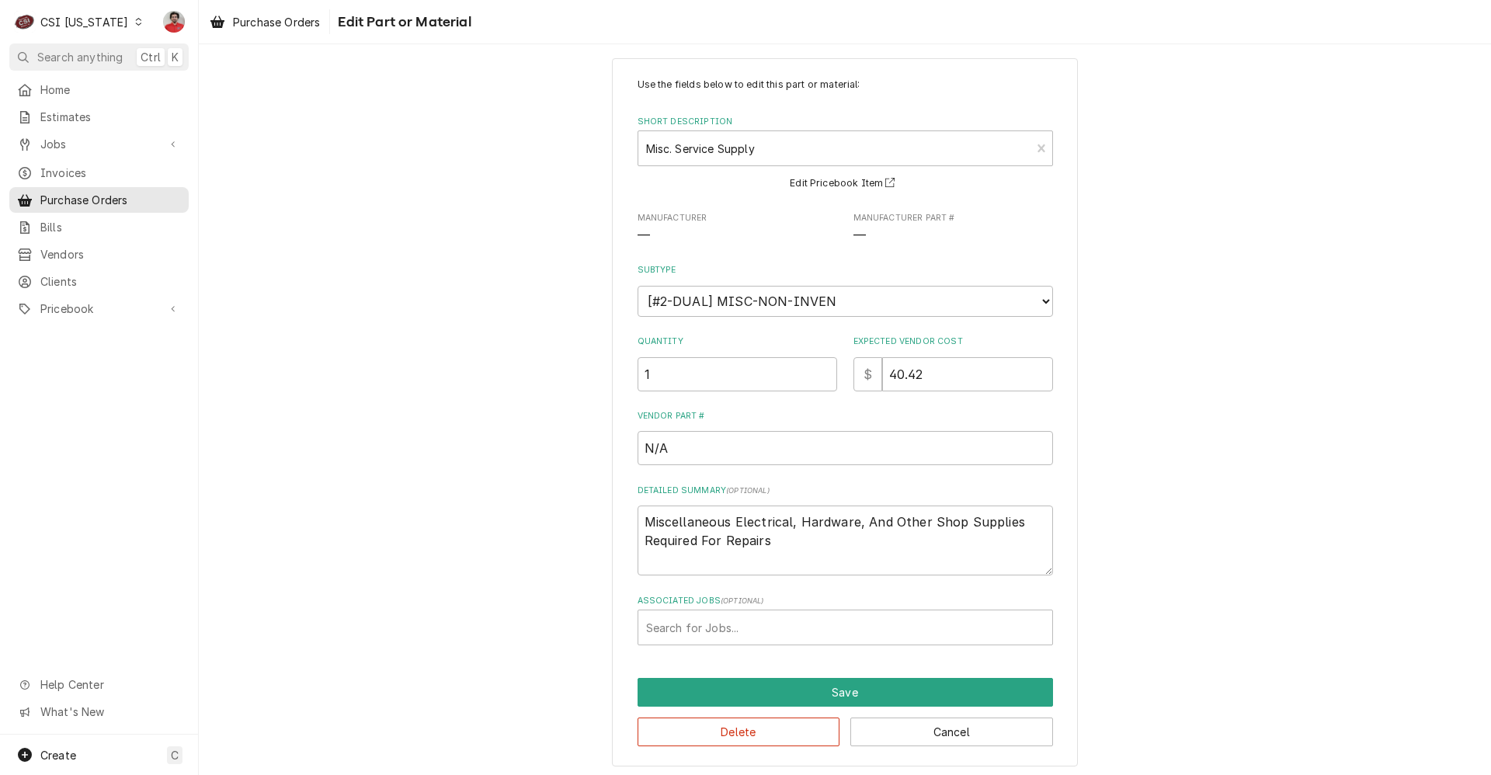
scroll to position [21, 0]
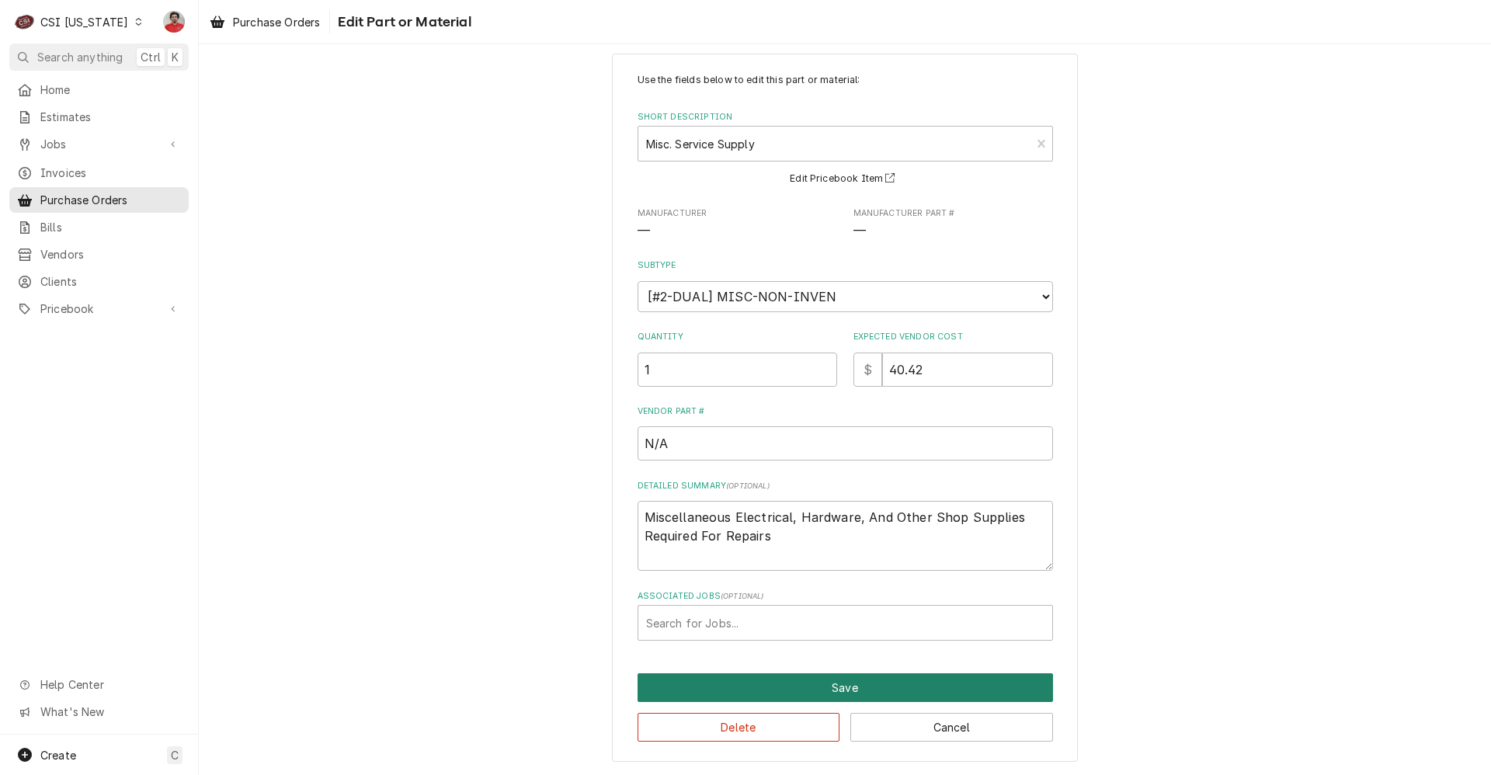
click at [746, 683] on button "Save" at bounding box center [845, 687] width 415 height 29
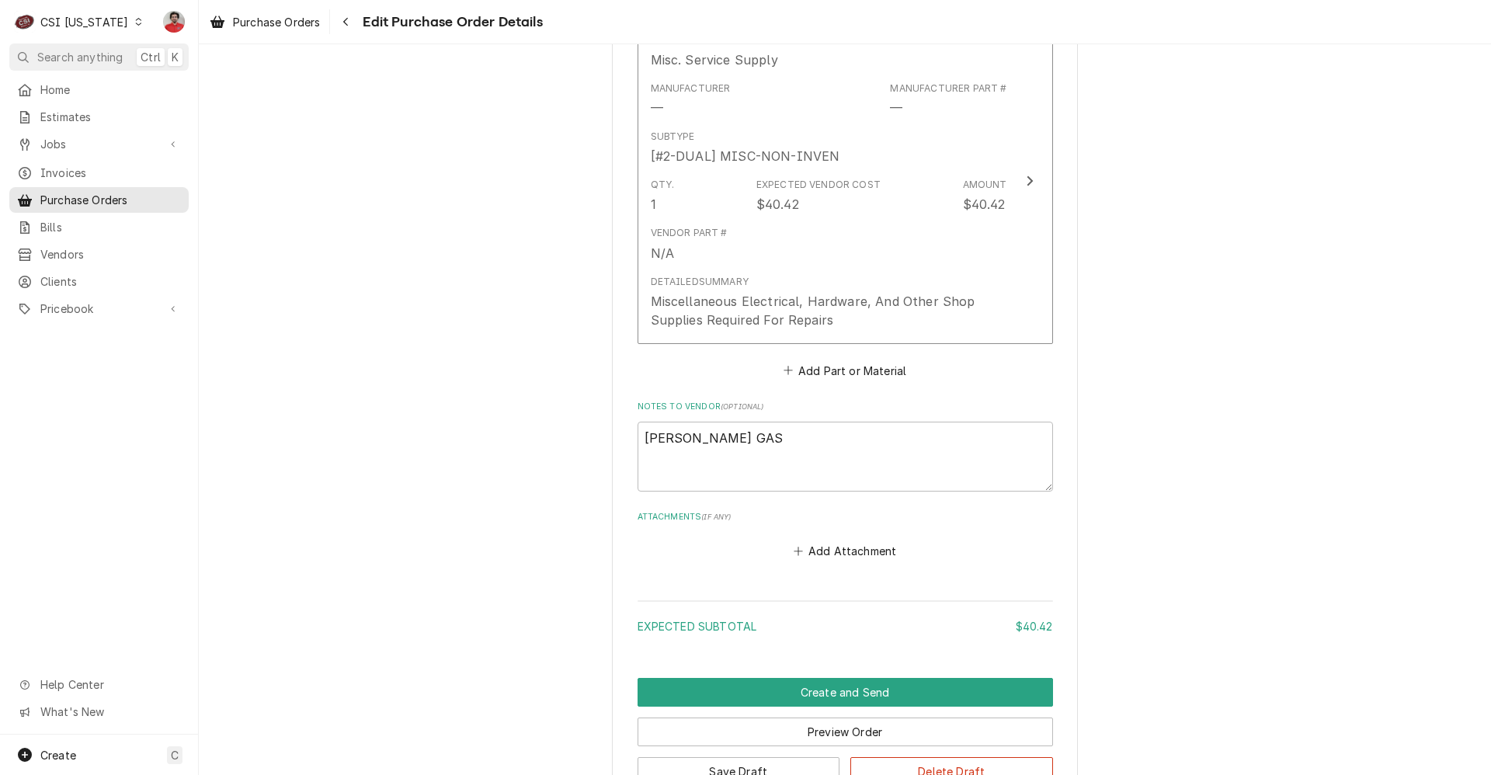
scroll to position [839, 0]
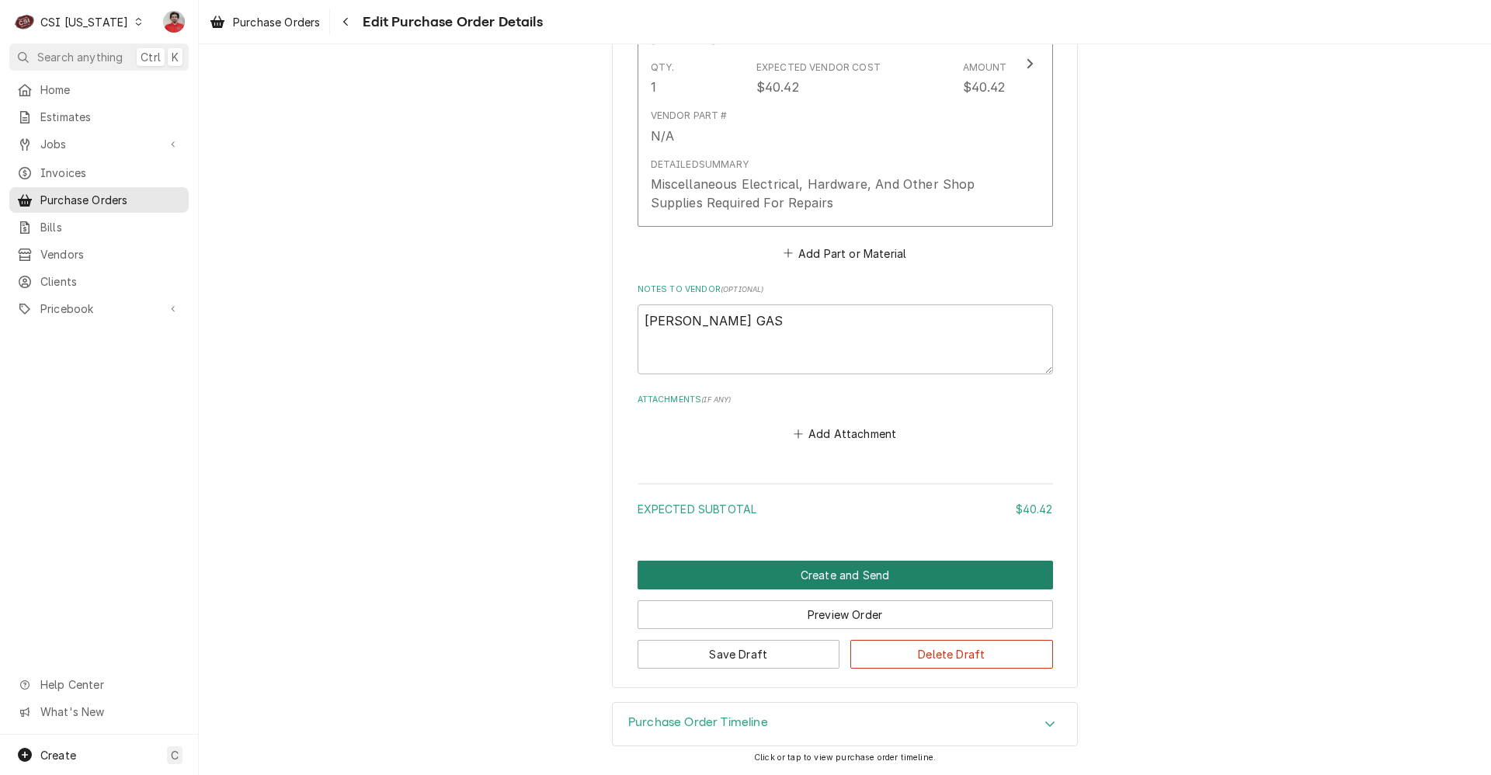
click at [778, 586] on button "Create and Send" at bounding box center [845, 575] width 415 height 29
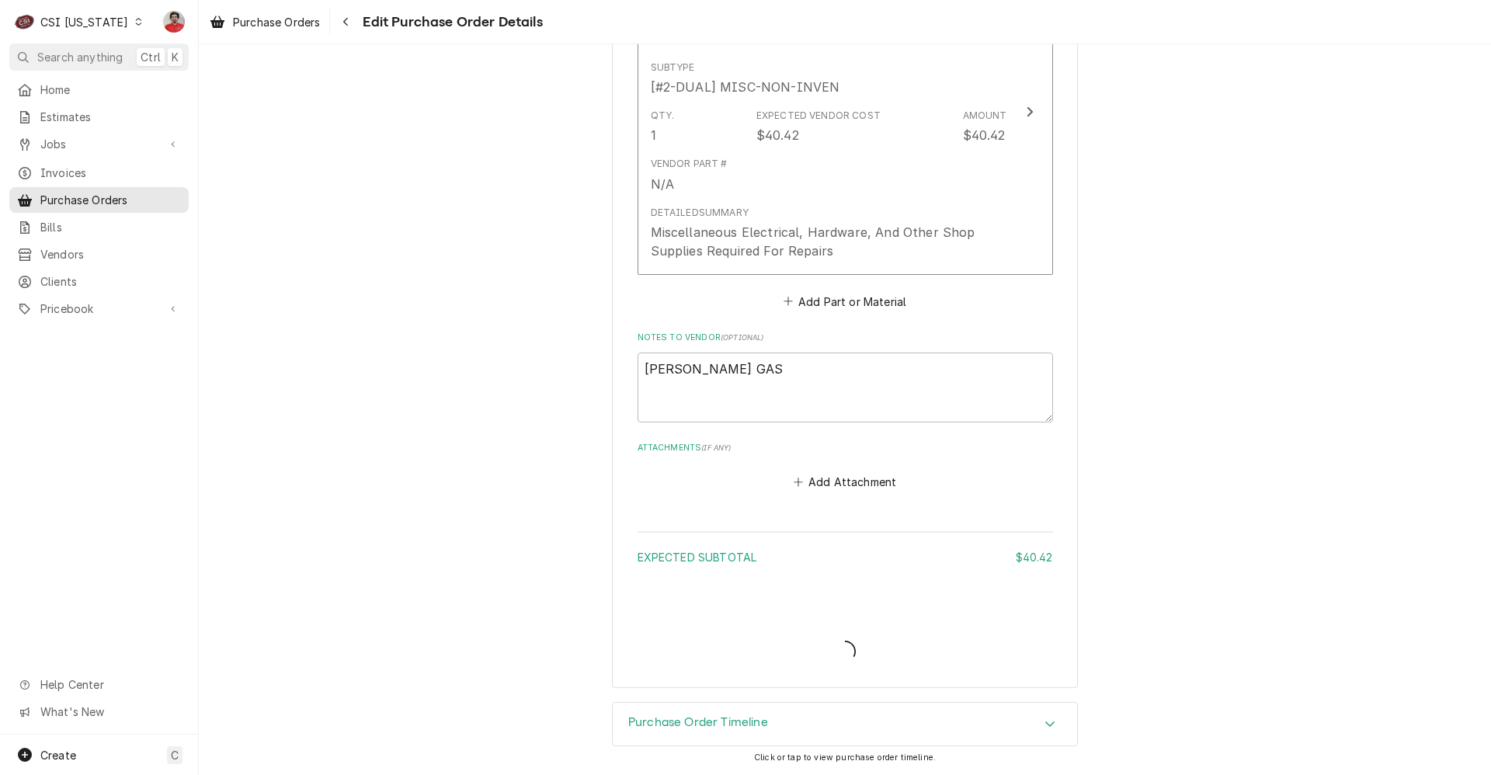
type textarea "x"
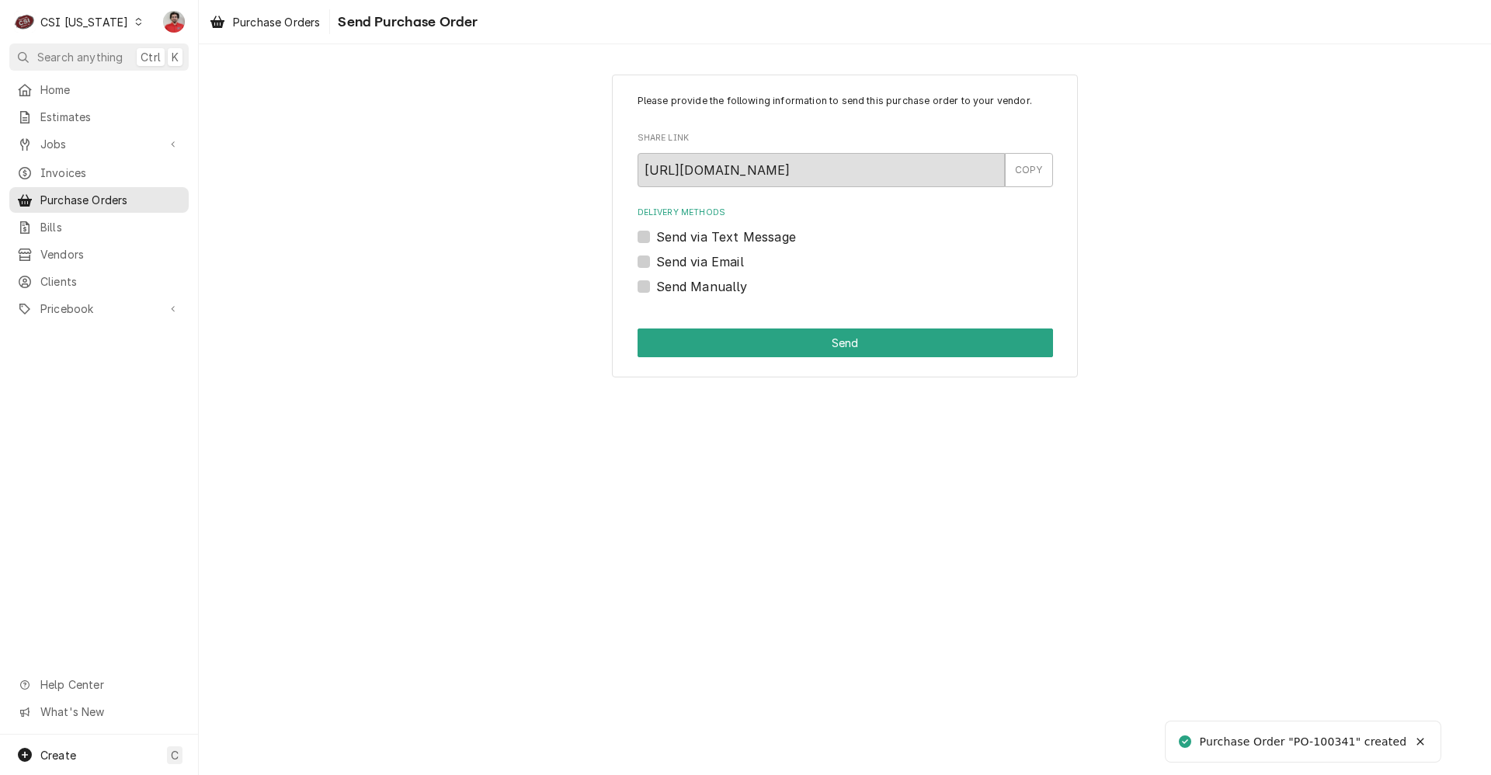
click at [734, 288] on label "Send Manually" at bounding box center [702, 286] width 92 height 19
click at [734, 288] on input "Send Manually" at bounding box center [863, 294] width 415 height 34
checkbox input "true"
click at [756, 343] on button "Send" at bounding box center [845, 342] width 415 height 29
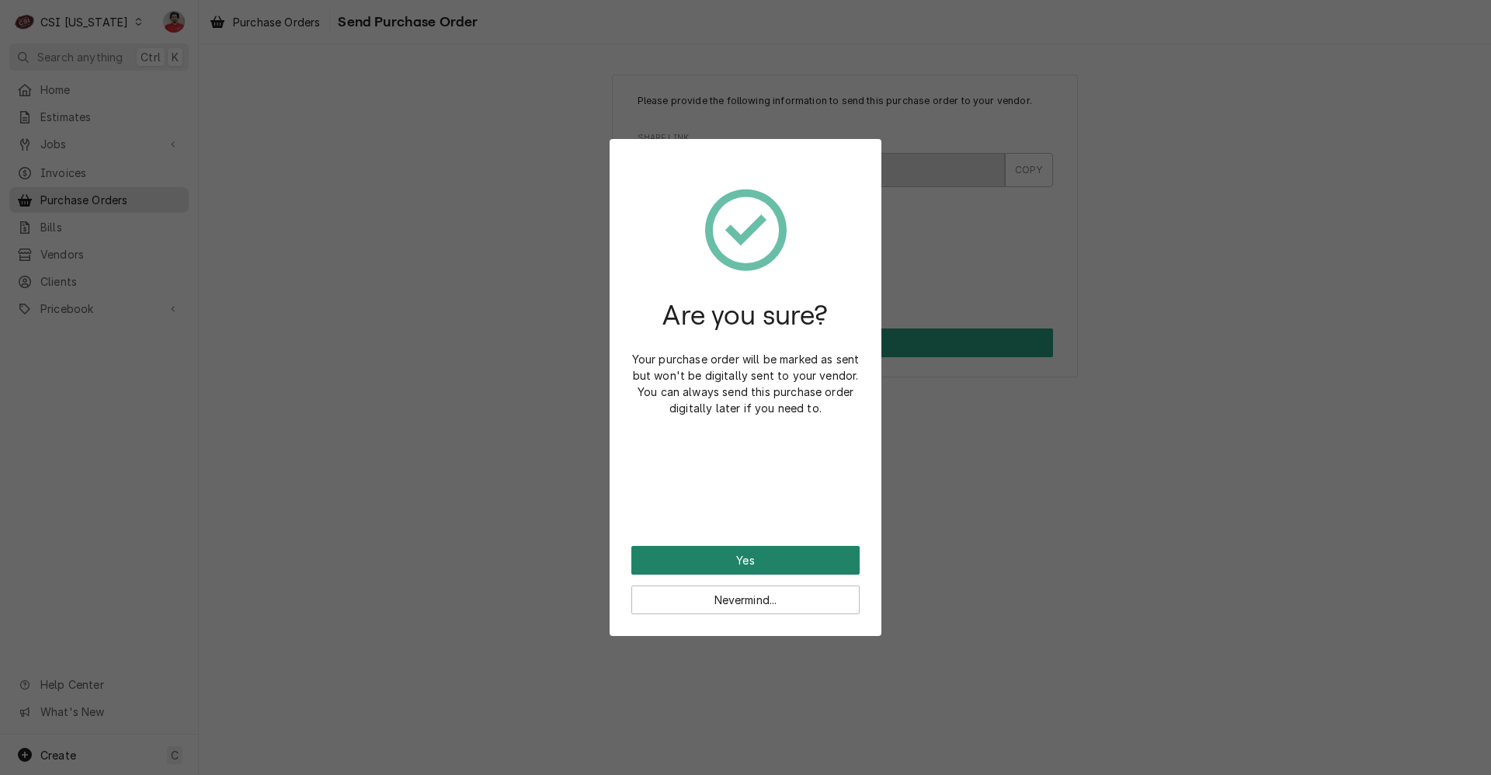
click at [766, 556] on button "Yes" at bounding box center [745, 560] width 228 height 29
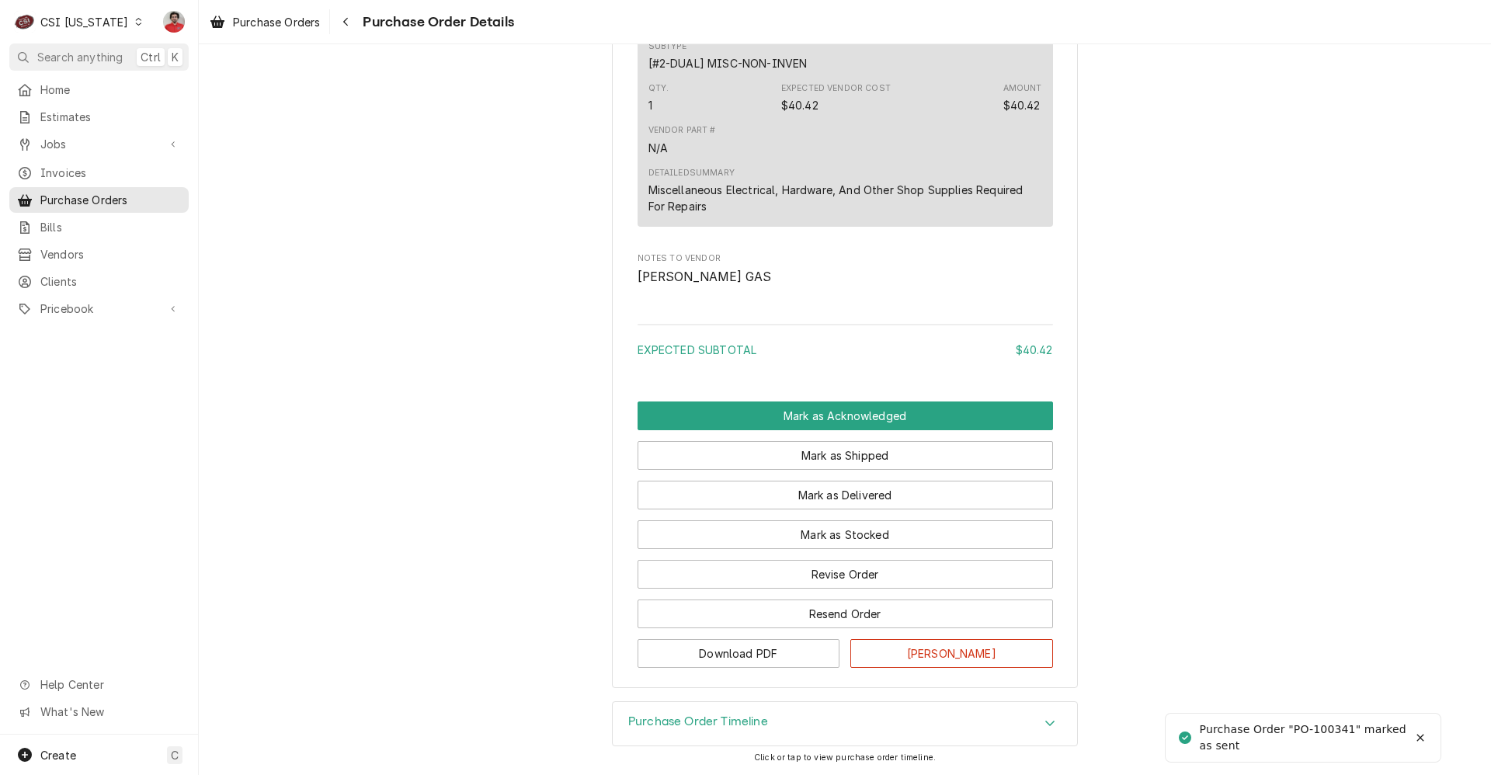
scroll to position [1061, 0]
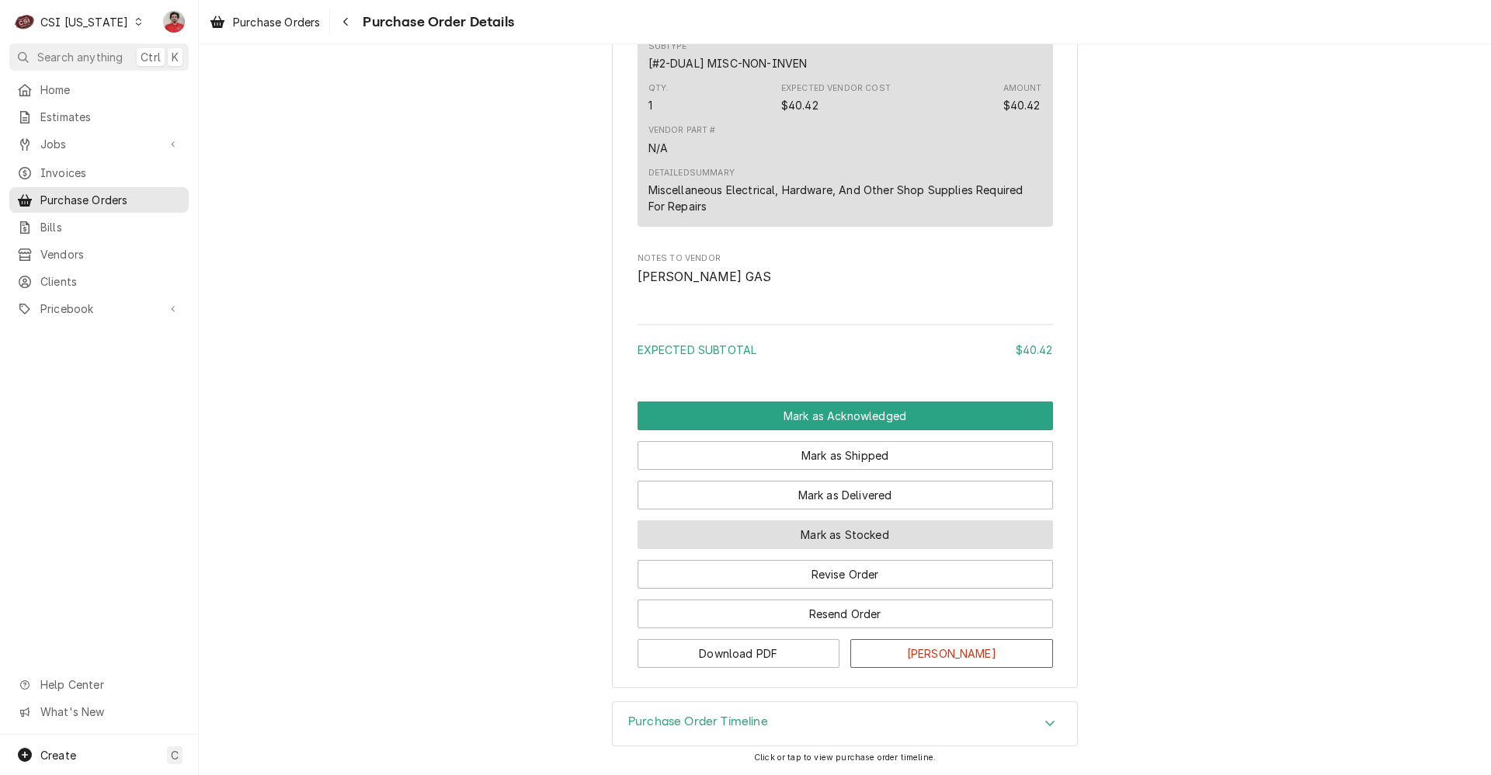
click at [828, 543] on button "Mark as Stocked" at bounding box center [845, 534] width 415 height 29
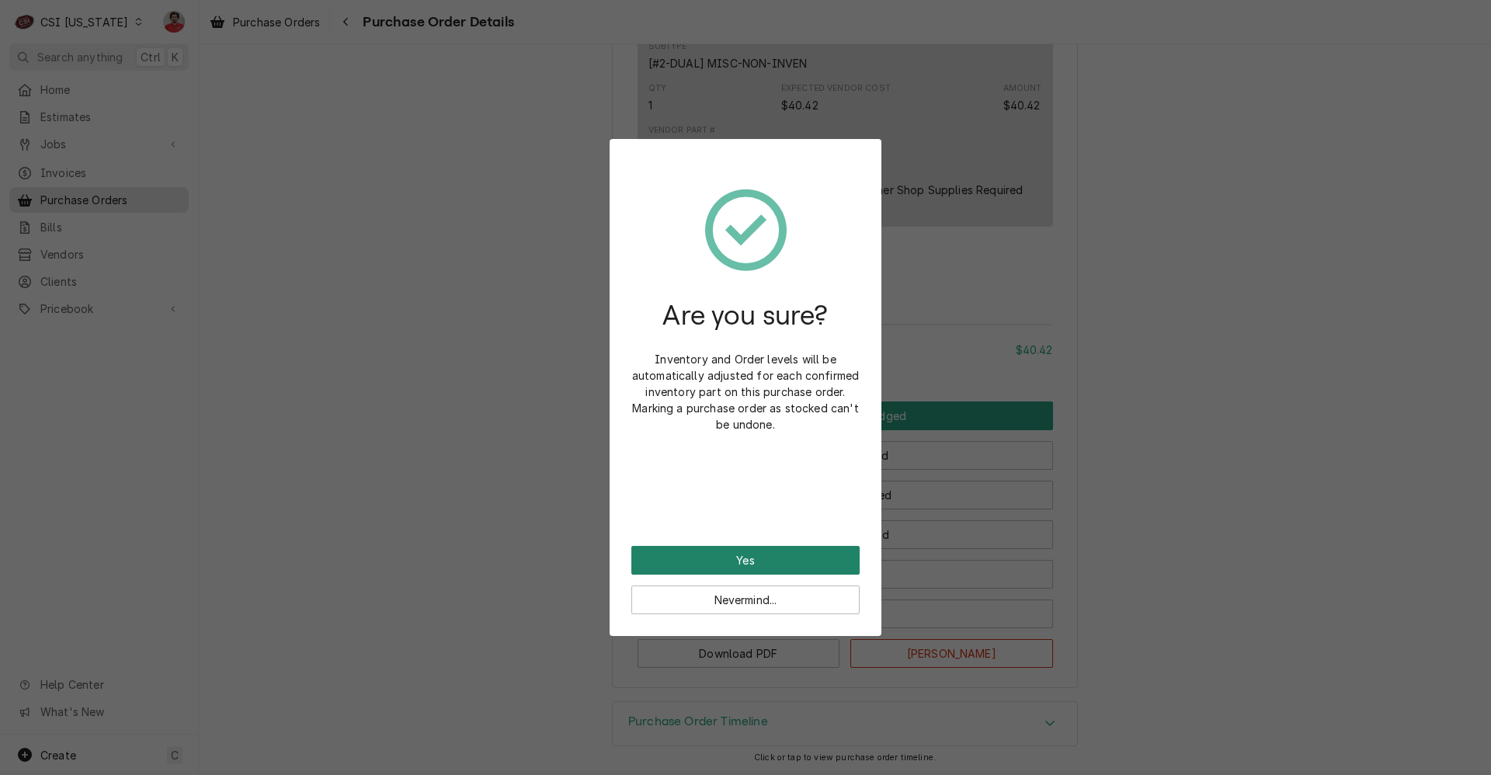
click at [815, 551] on button "Yes" at bounding box center [745, 560] width 228 height 29
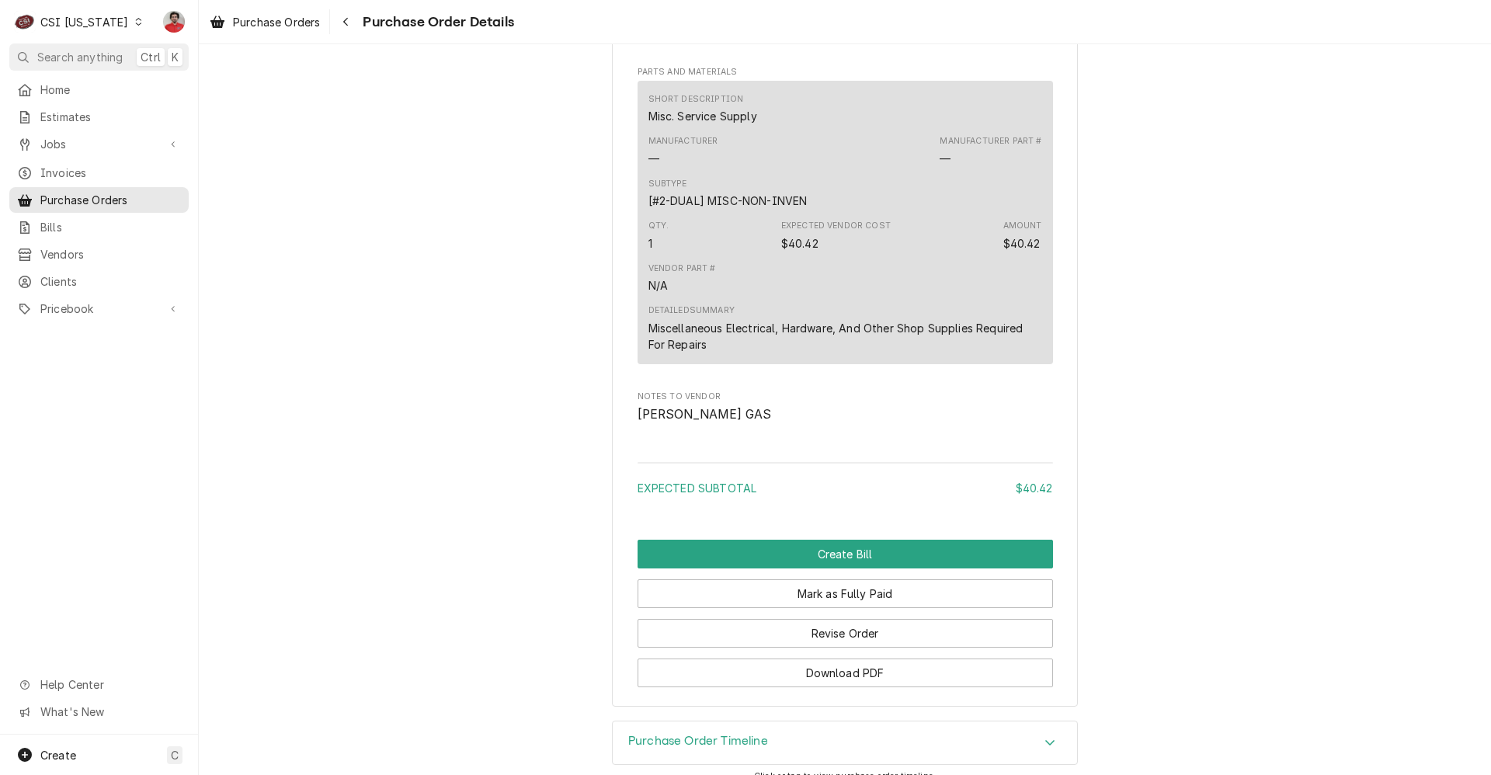
scroll to position [1139, 0]
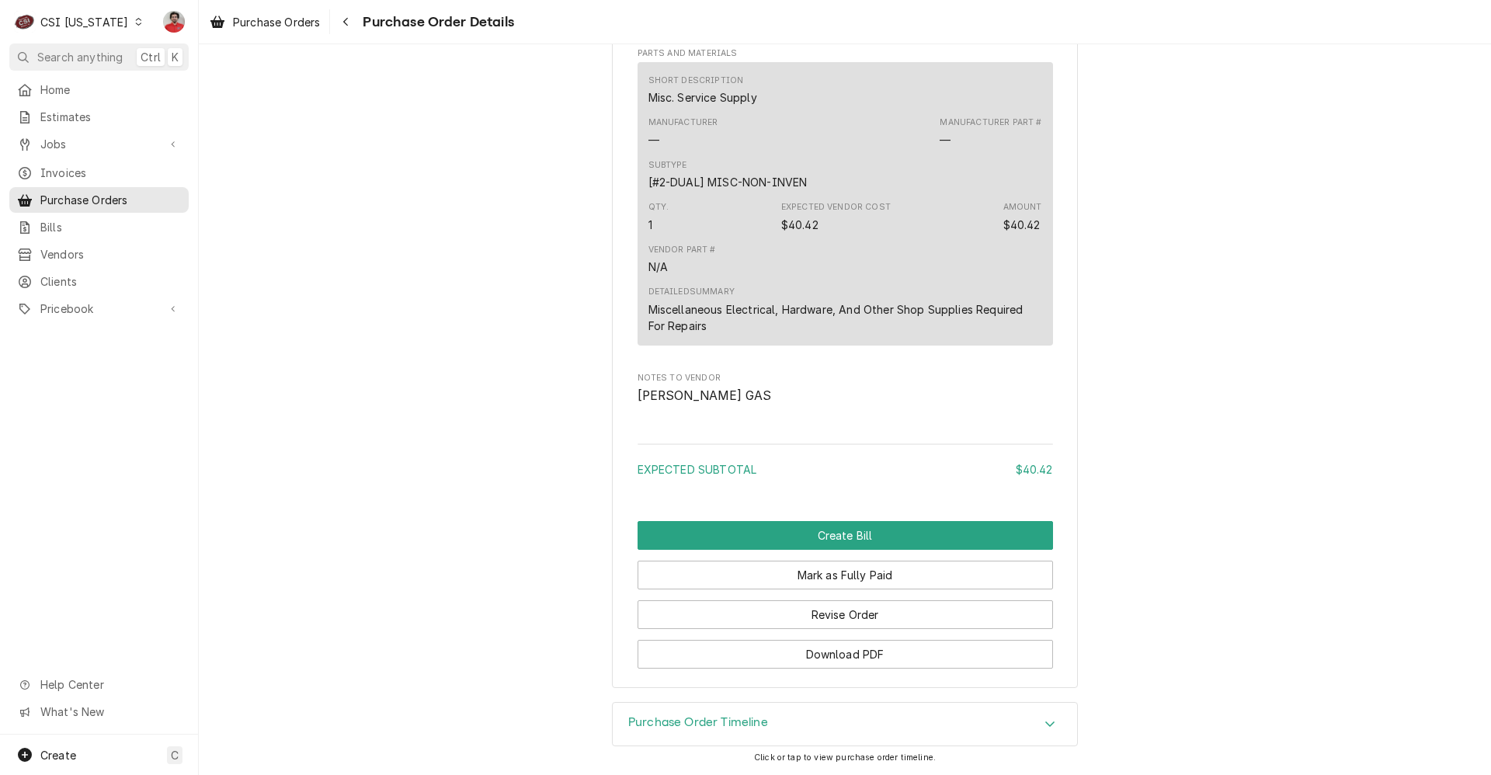
click at [92, 23] on div "CSI Kentucky" at bounding box center [84, 22] width 88 height 16
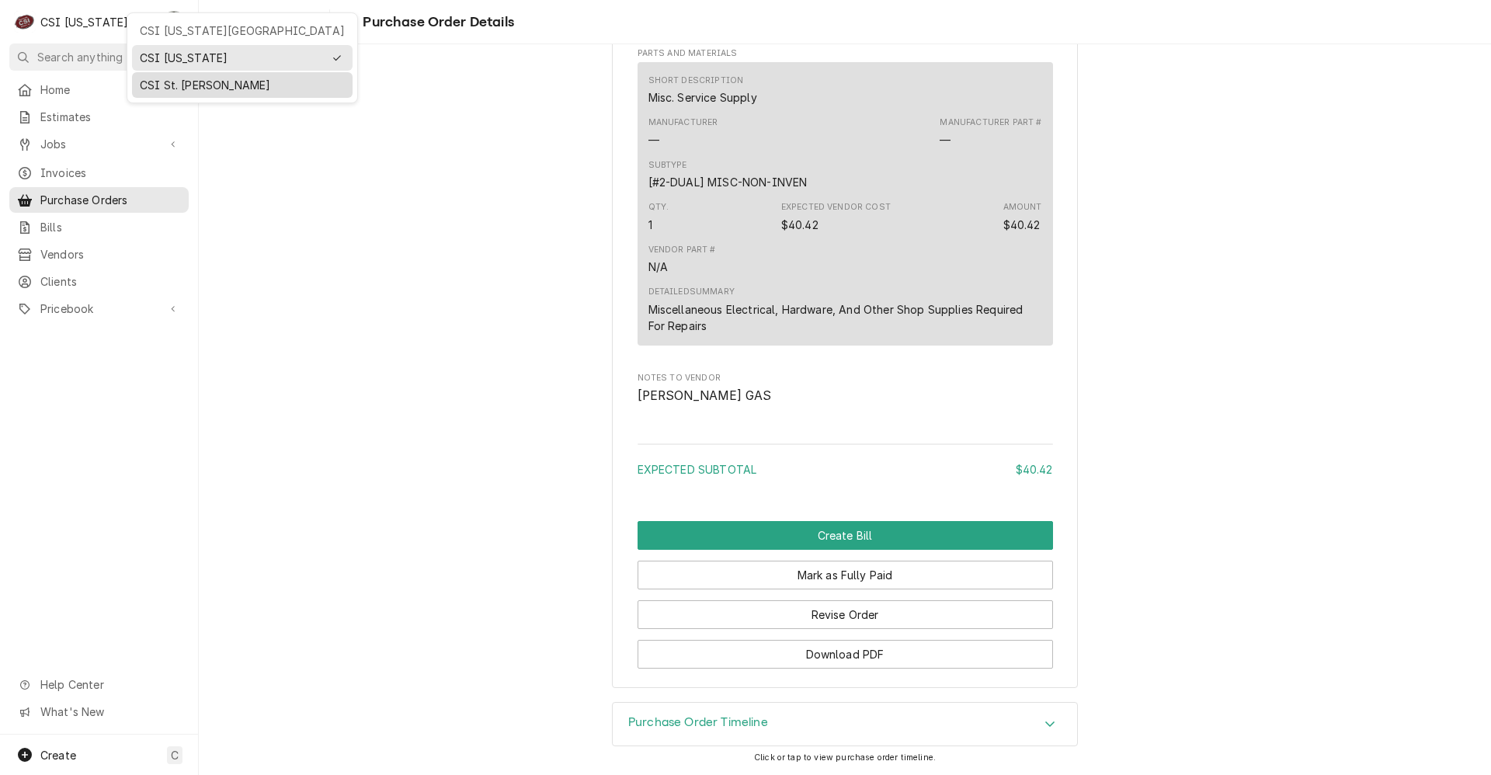
click at [172, 86] on div "CSI St. [PERSON_NAME]" at bounding box center [242, 85] width 205 height 16
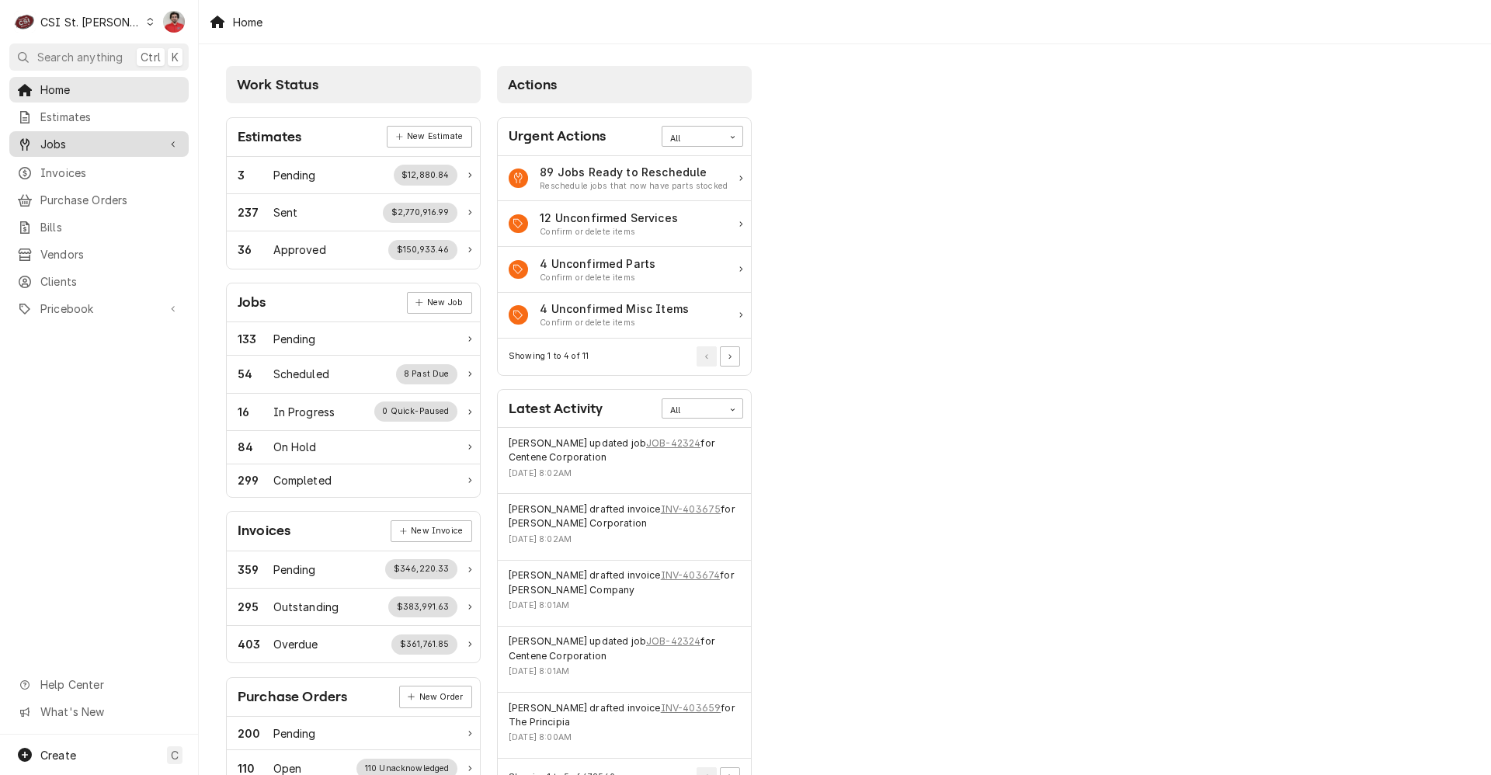
click at [96, 136] on span "Jobs" at bounding box center [98, 144] width 117 height 16
click at [103, 172] on span "Jobs" at bounding box center [110, 171] width 141 height 16
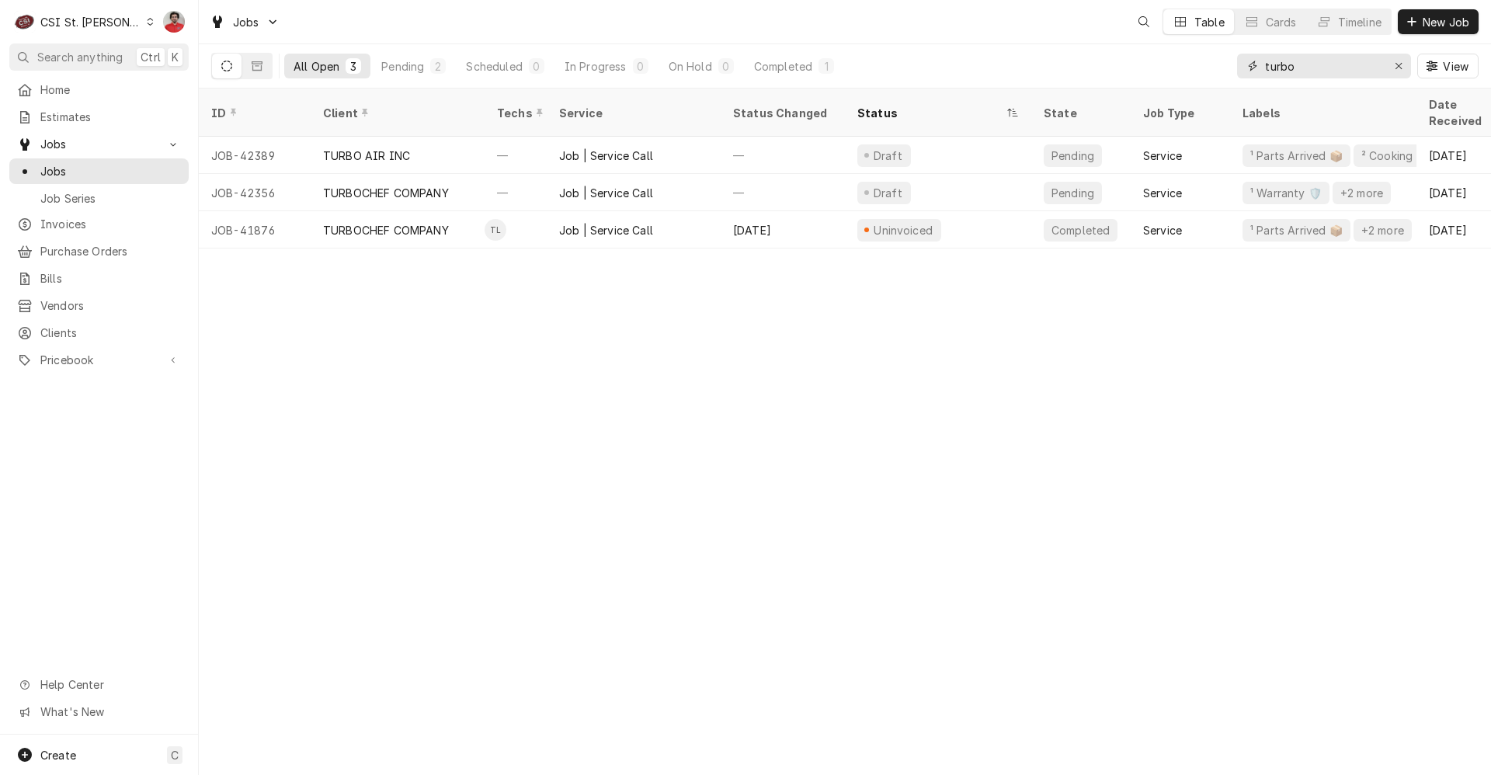
click at [1329, 61] on input "turbo" at bounding box center [1323, 66] width 116 height 25
type input "400782"
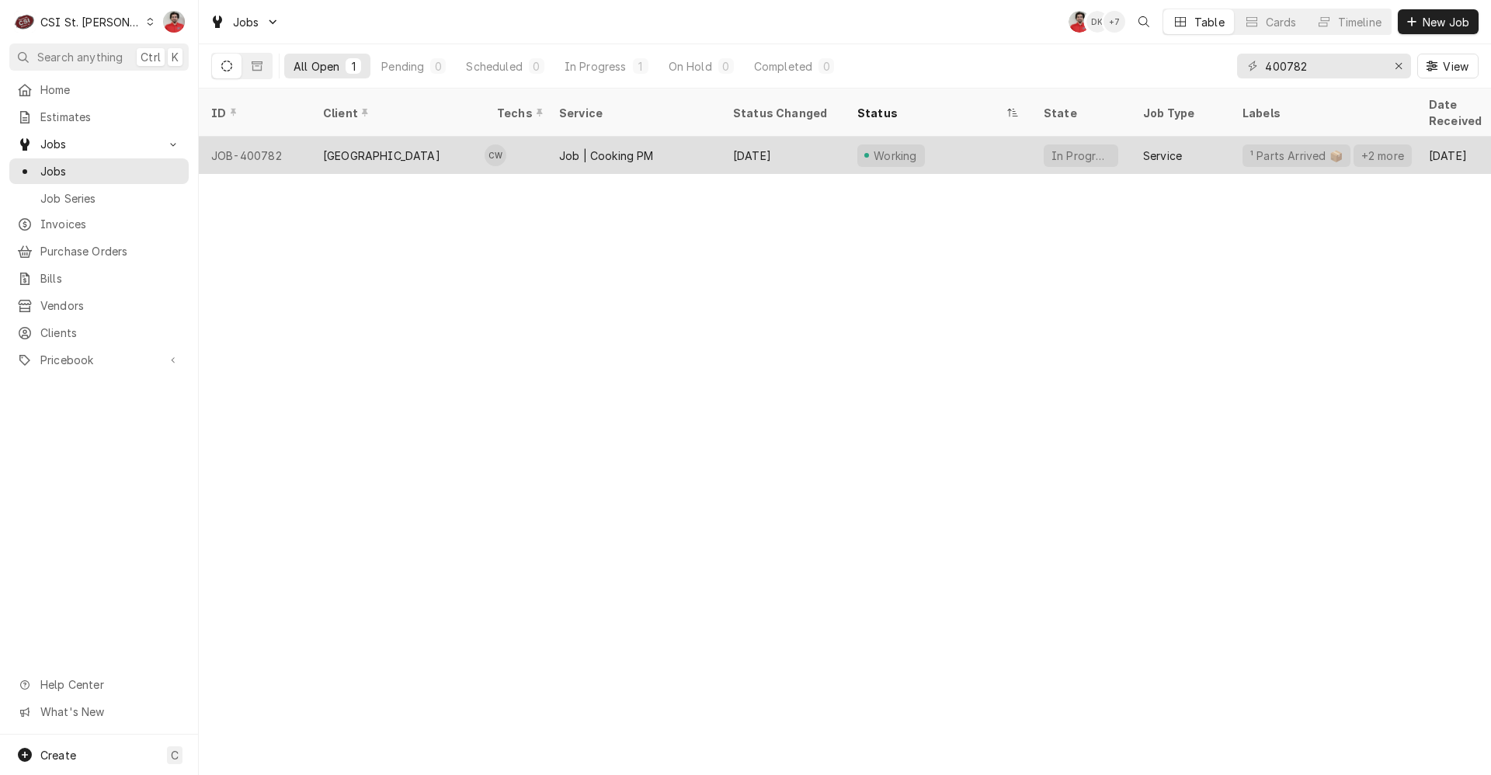
click at [573, 148] on div "Job | Cooking PM" at bounding box center [634, 155] width 174 height 37
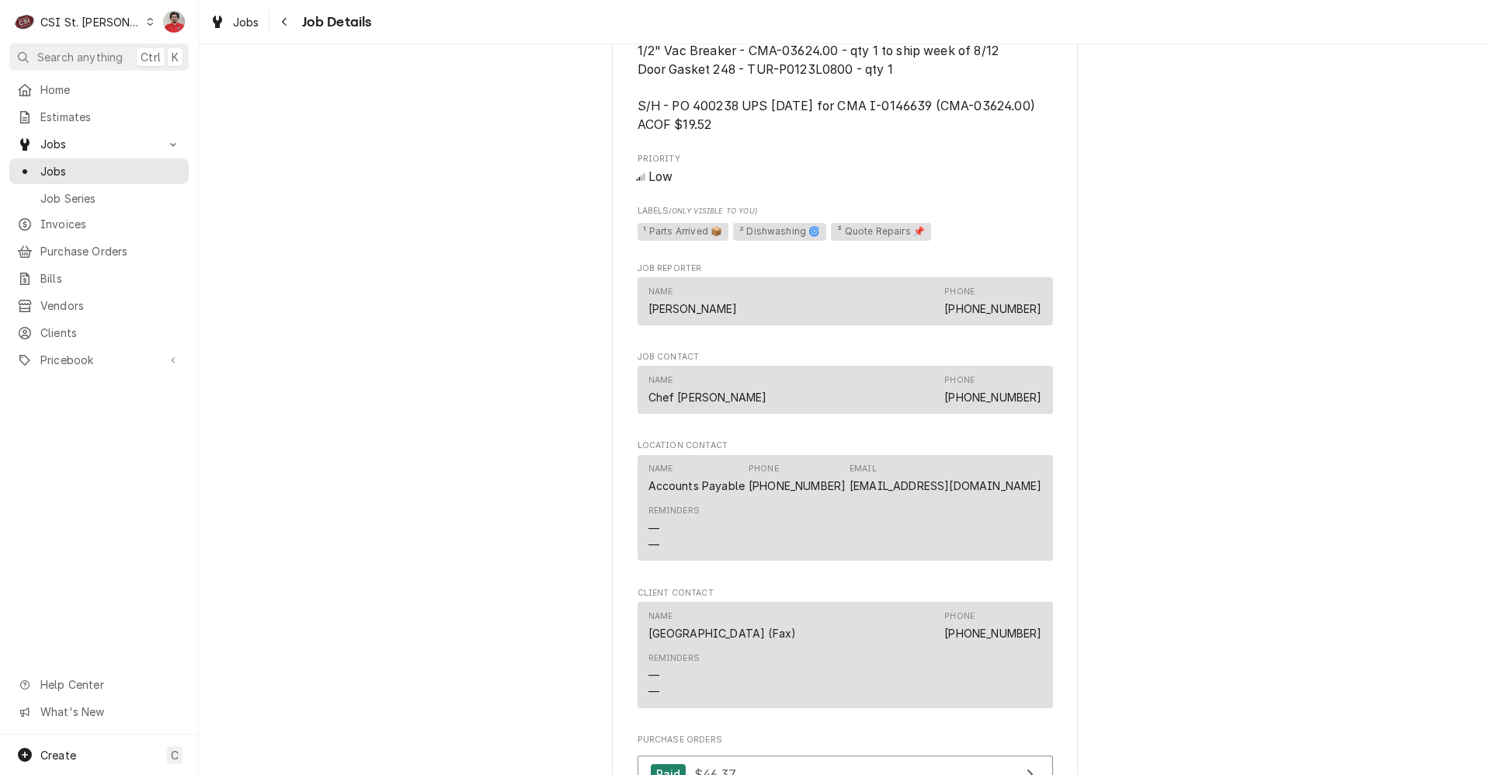
scroll to position [2174, 0]
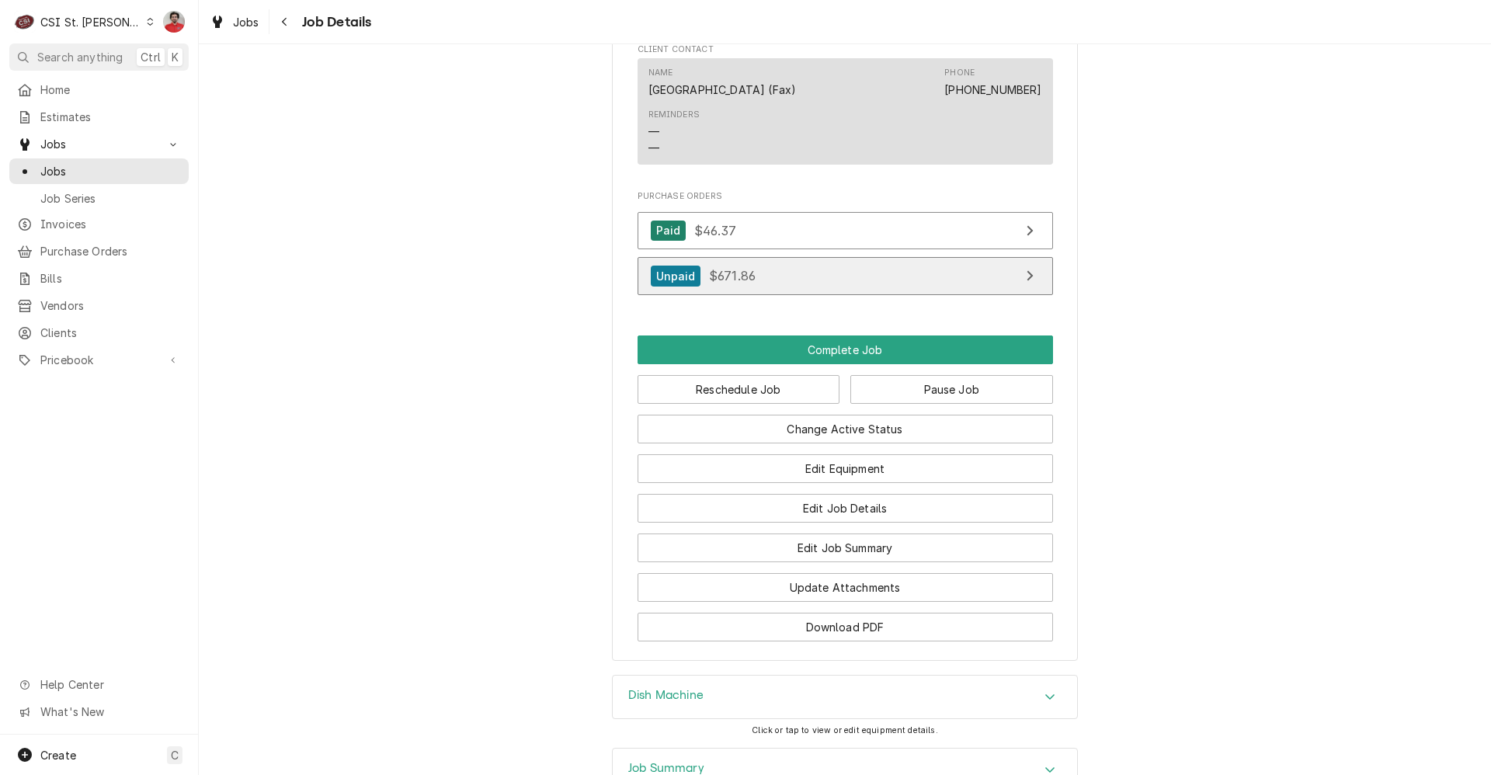
click at [768, 257] on link "Unpaid $671.86" at bounding box center [845, 276] width 415 height 38
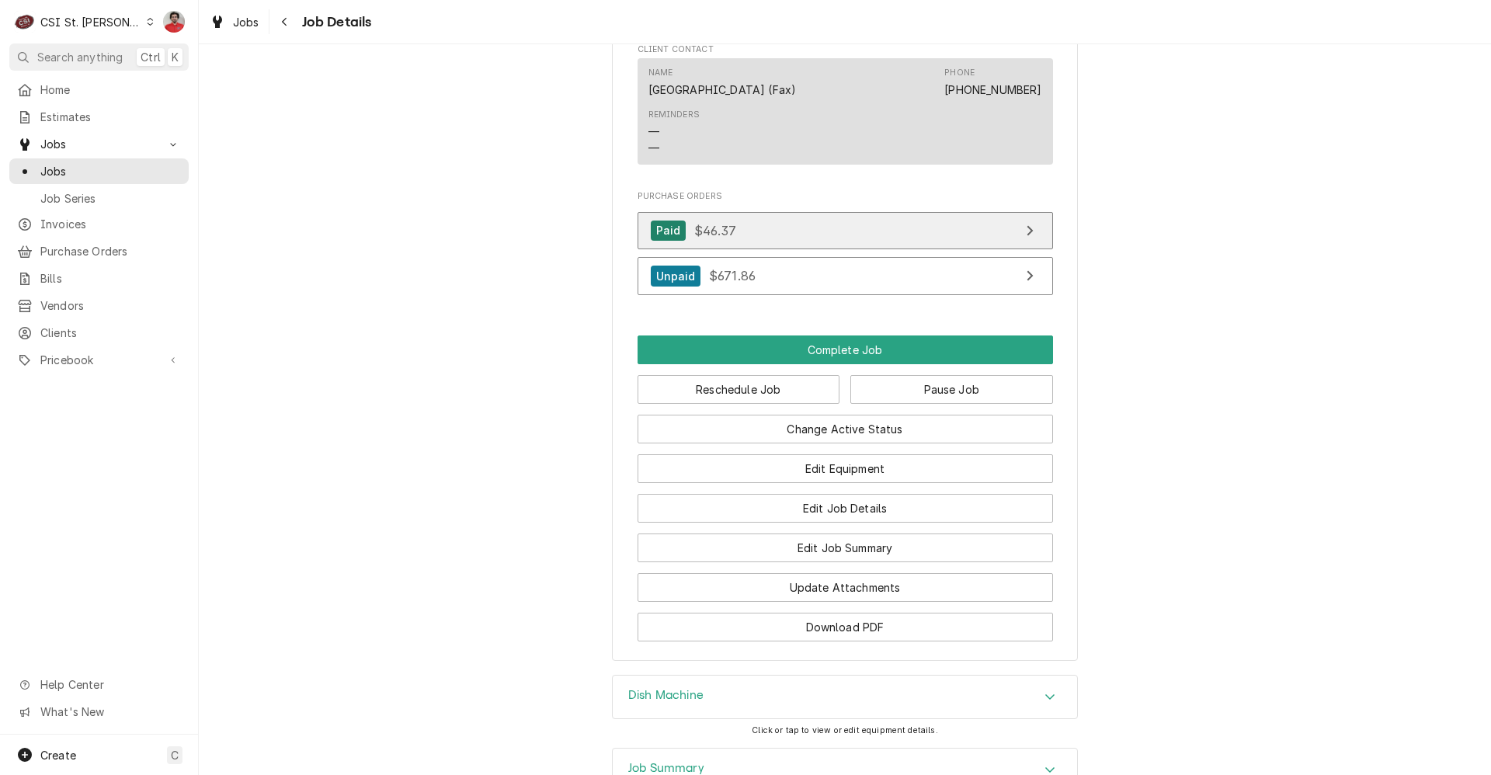
click at [856, 212] on link "Paid $46.37" at bounding box center [845, 231] width 415 height 38
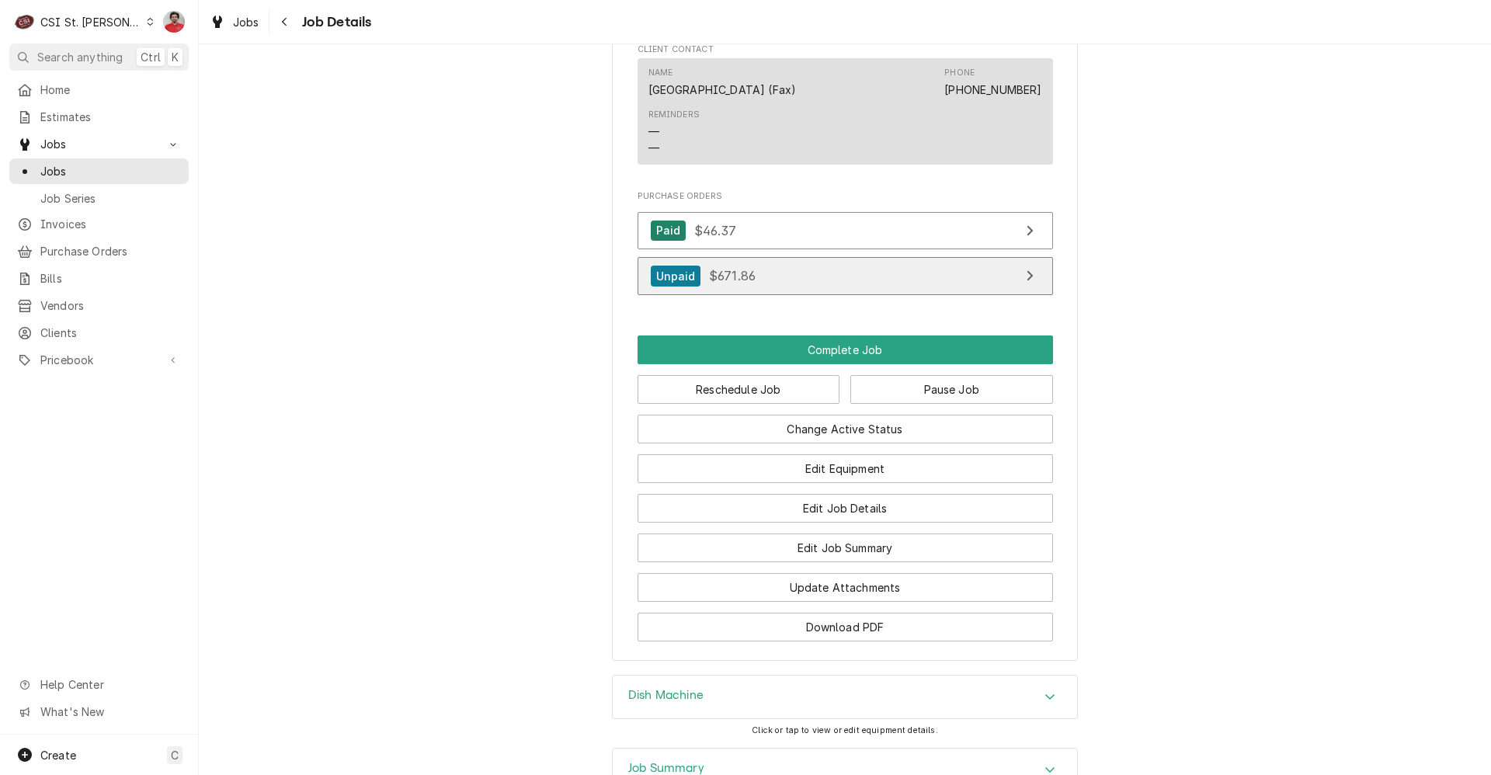
click at [888, 267] on link "Unpaid $671.86" at bounding box center [845, 276] width 415 height 38
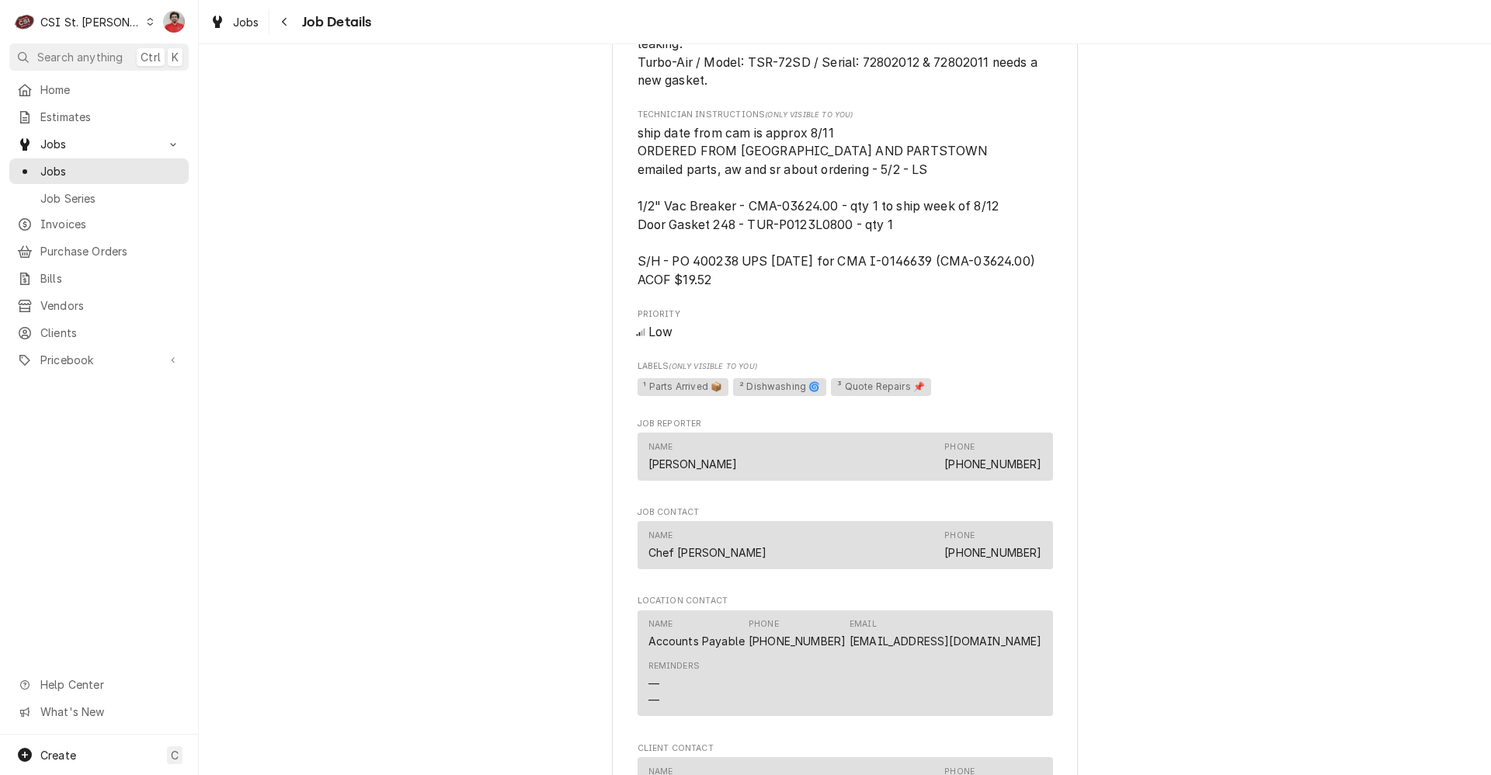
scroll to position [1941, 0]
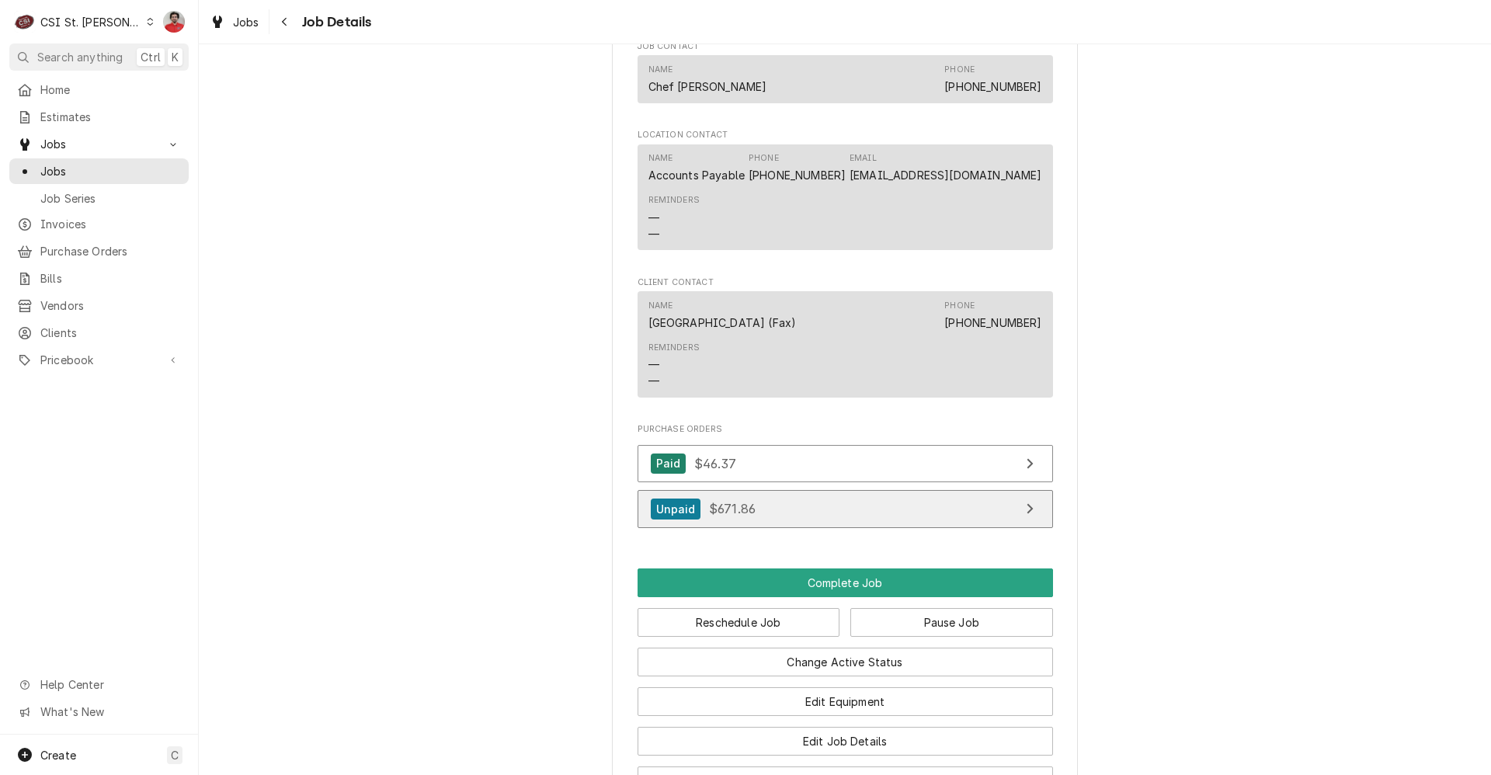
click at [776, 494] on link "Unpaid $671.86" at bounding box center [845, 509] width 415 height 38
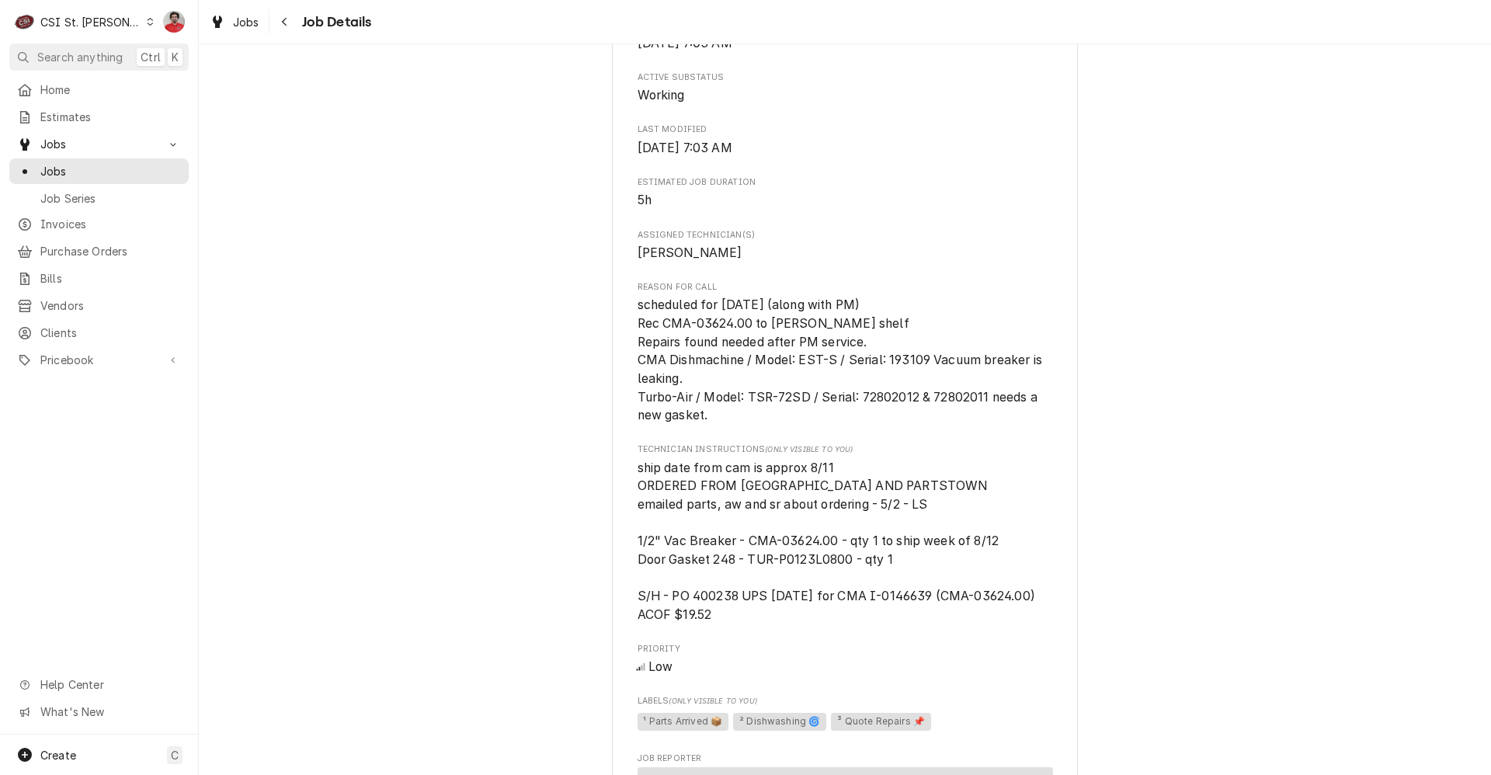
scroll to position [1087, 0]
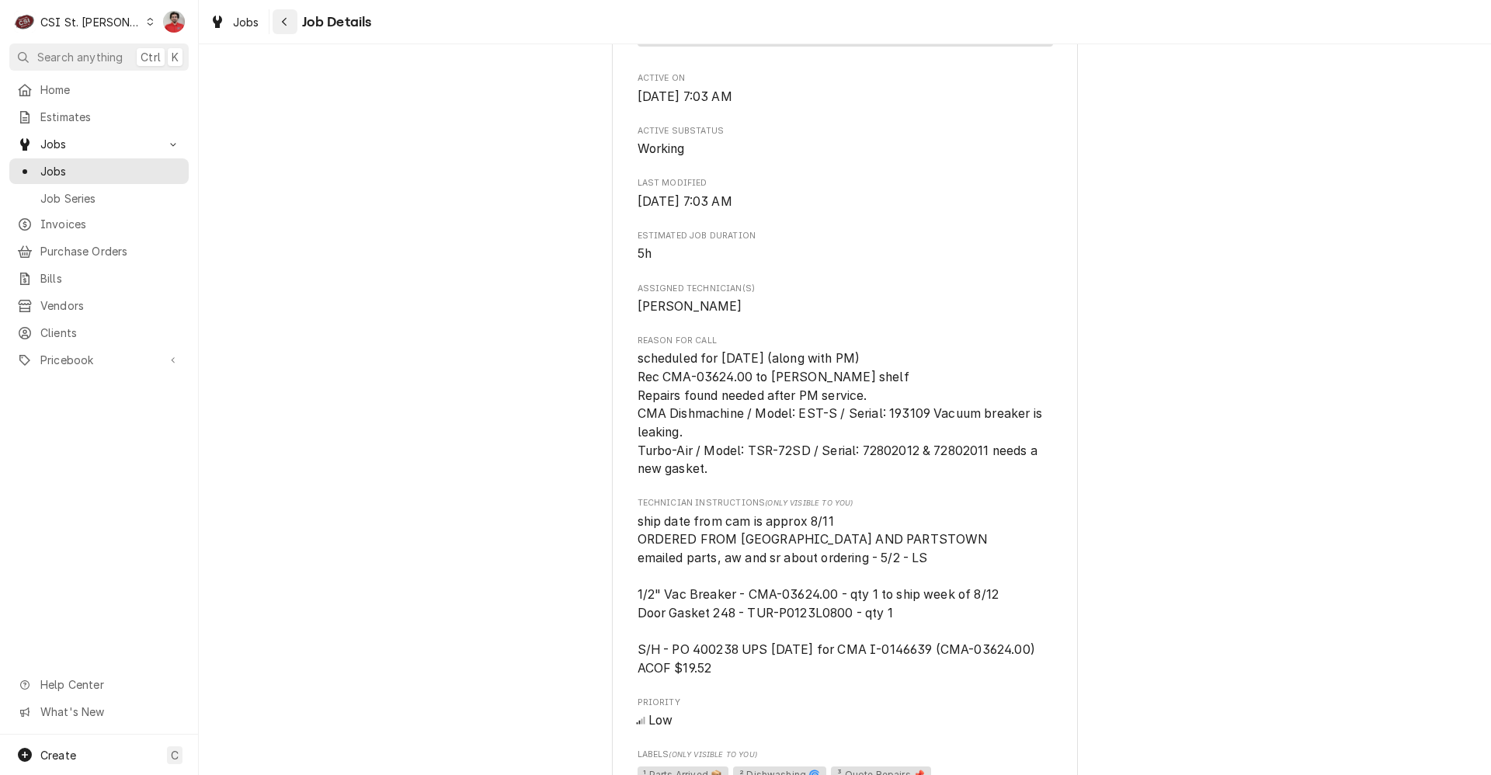
click at [287, 23] on icon "Navigate back" at bounding box center [284, 21] width 7 height 11
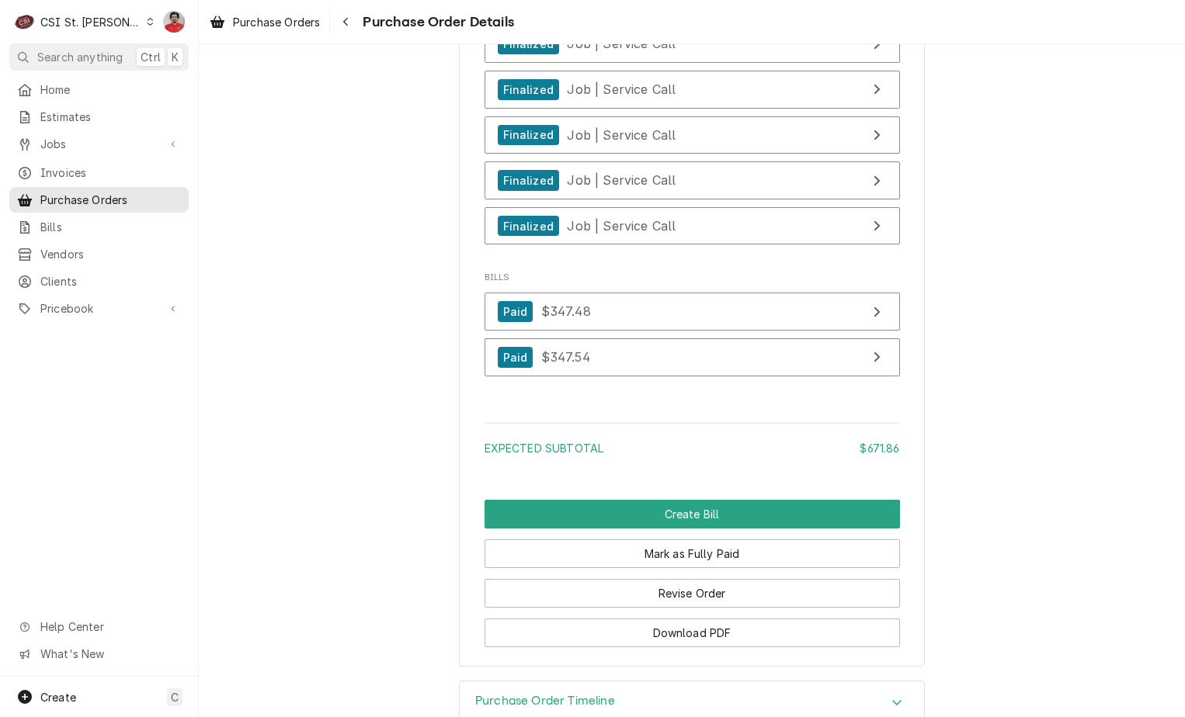
scroll to position [3445, 0]
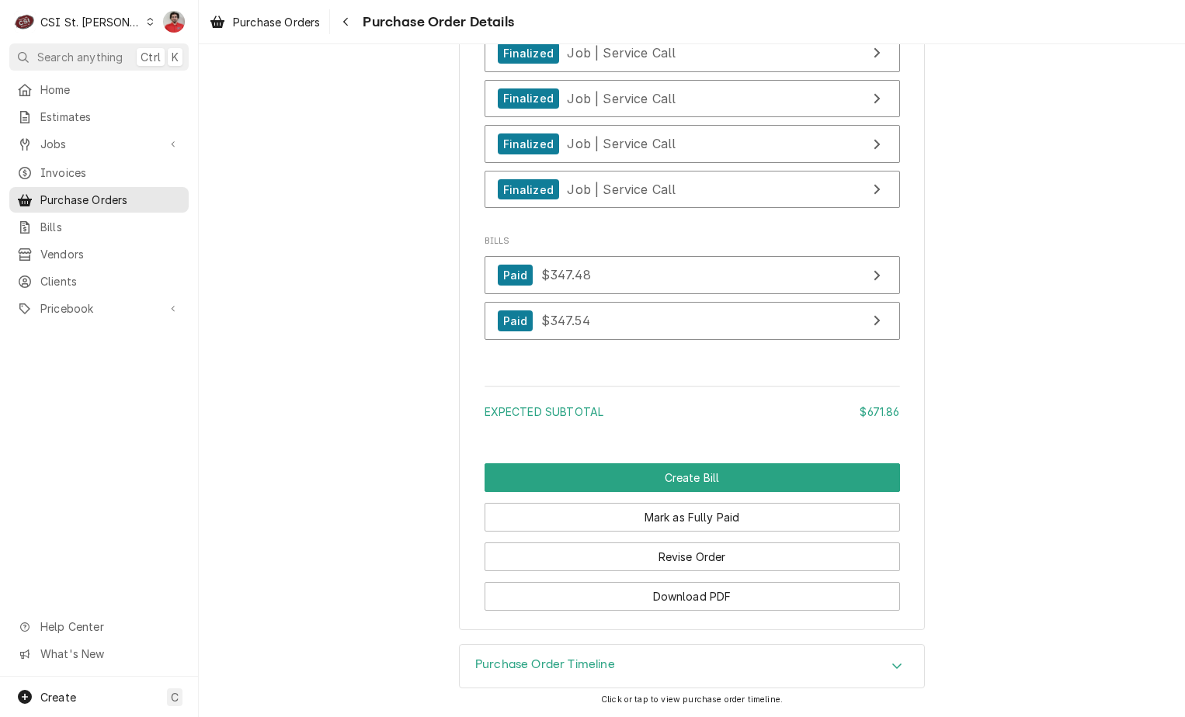
click at [607, 671] on h3 "Purchase Order Timeline" at bounding box center [545, 665] width 140 height 15
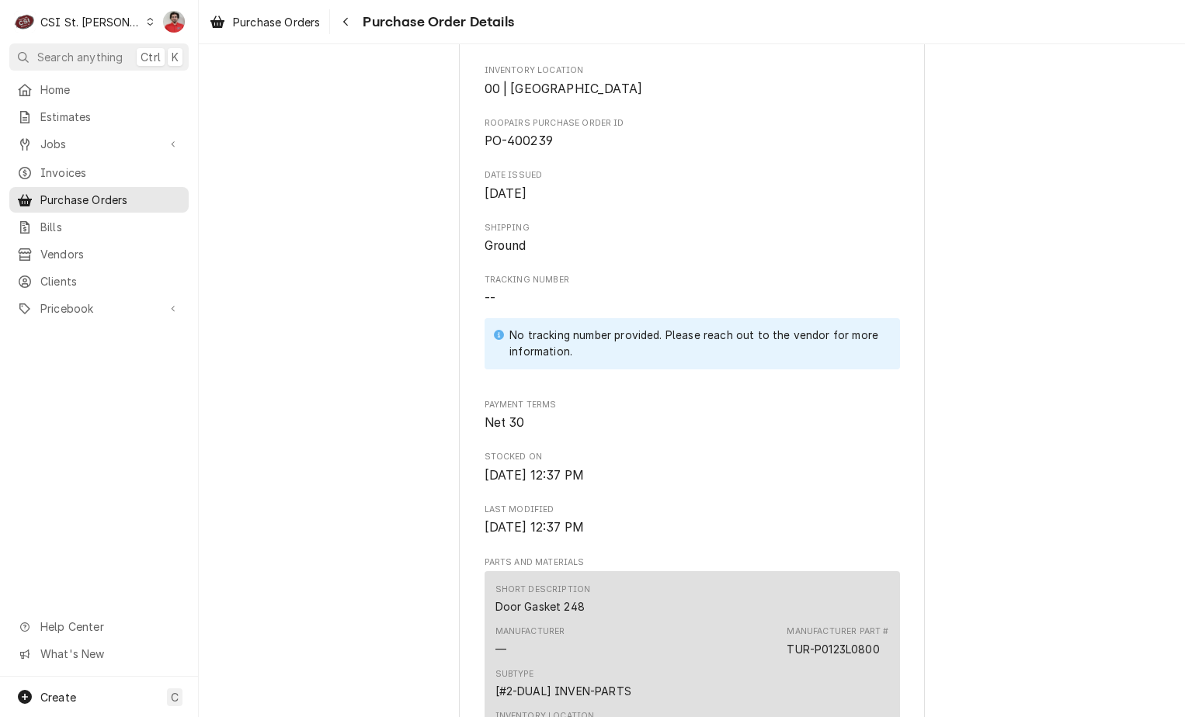
scroll to position [0, 0]
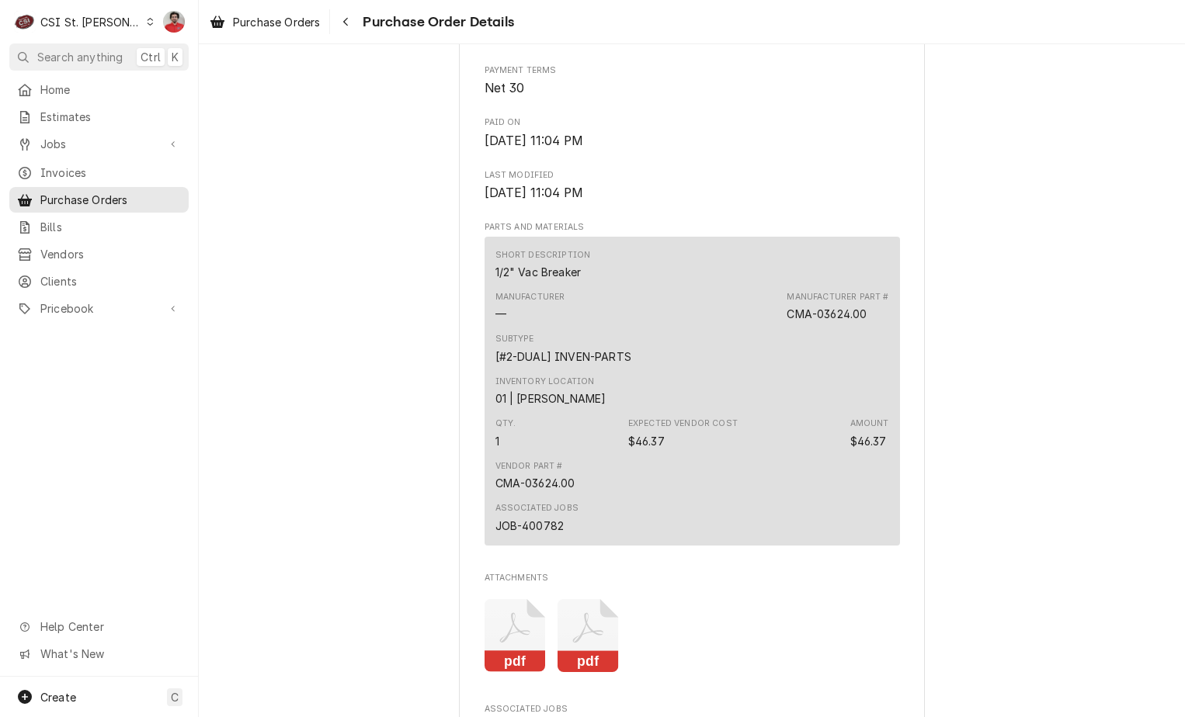
scroll to position [693, 0]
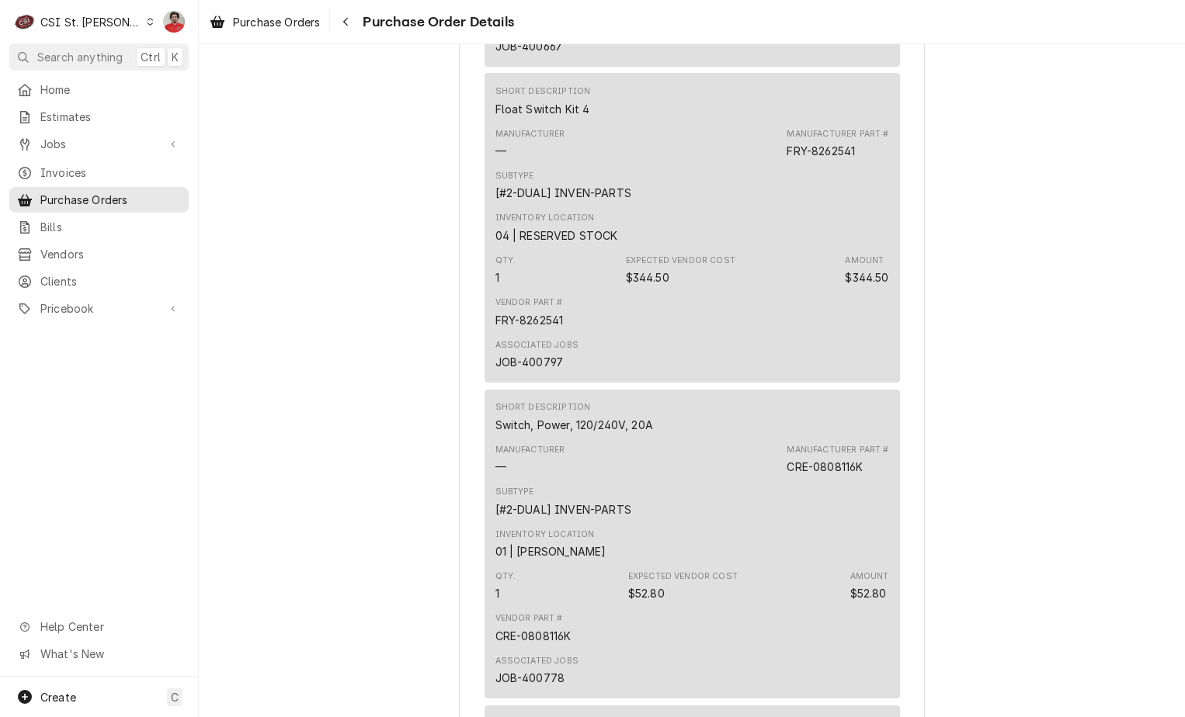
scroll to position [1426, 0]
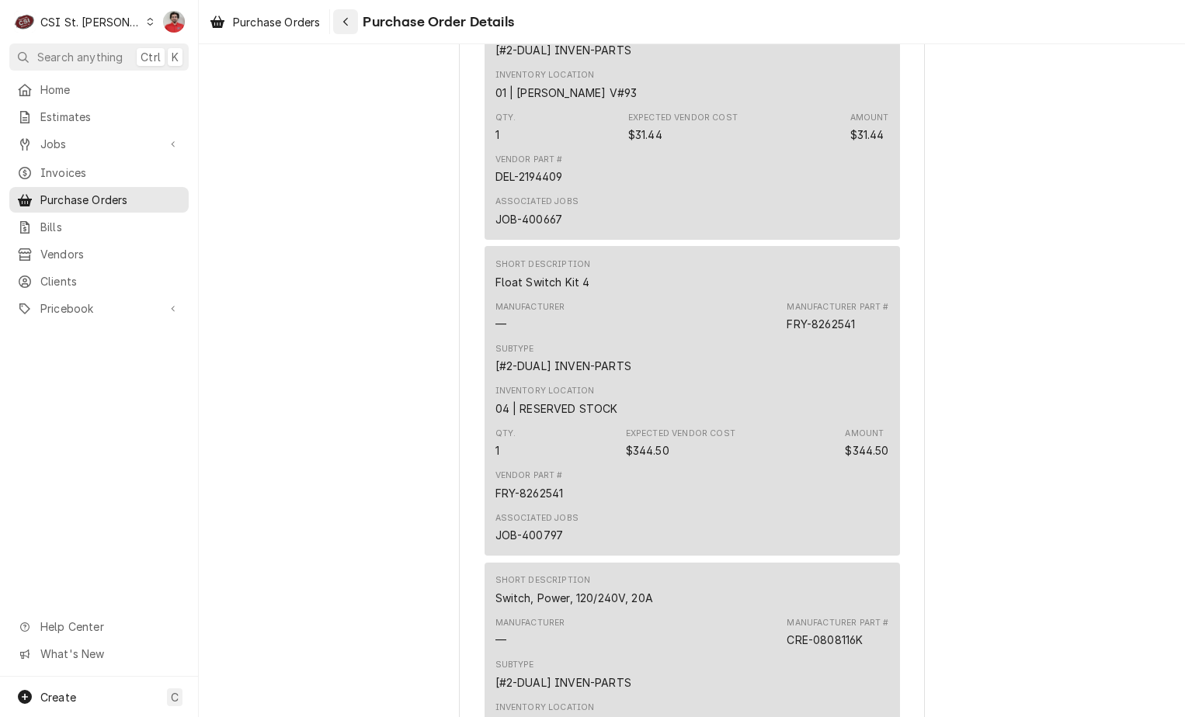
click at [349, 16] on icon "Navigate back" at bounding box center [345, 21] width 7 height 11
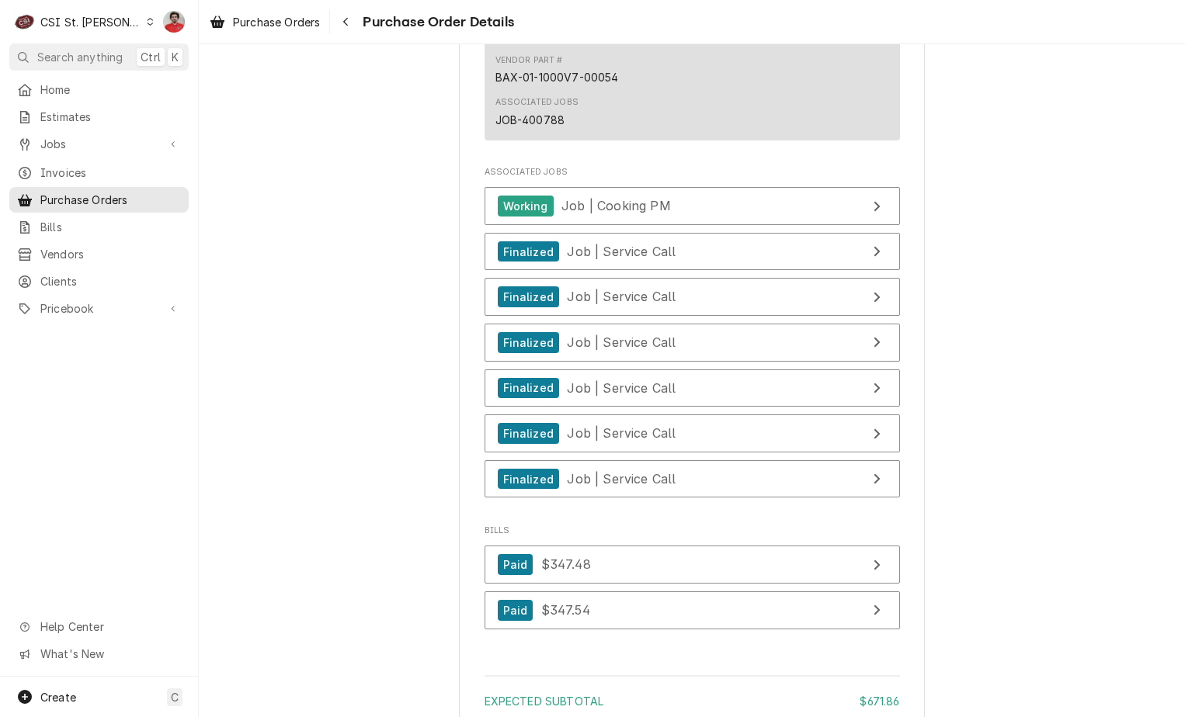
scroll to position [3445, 0]
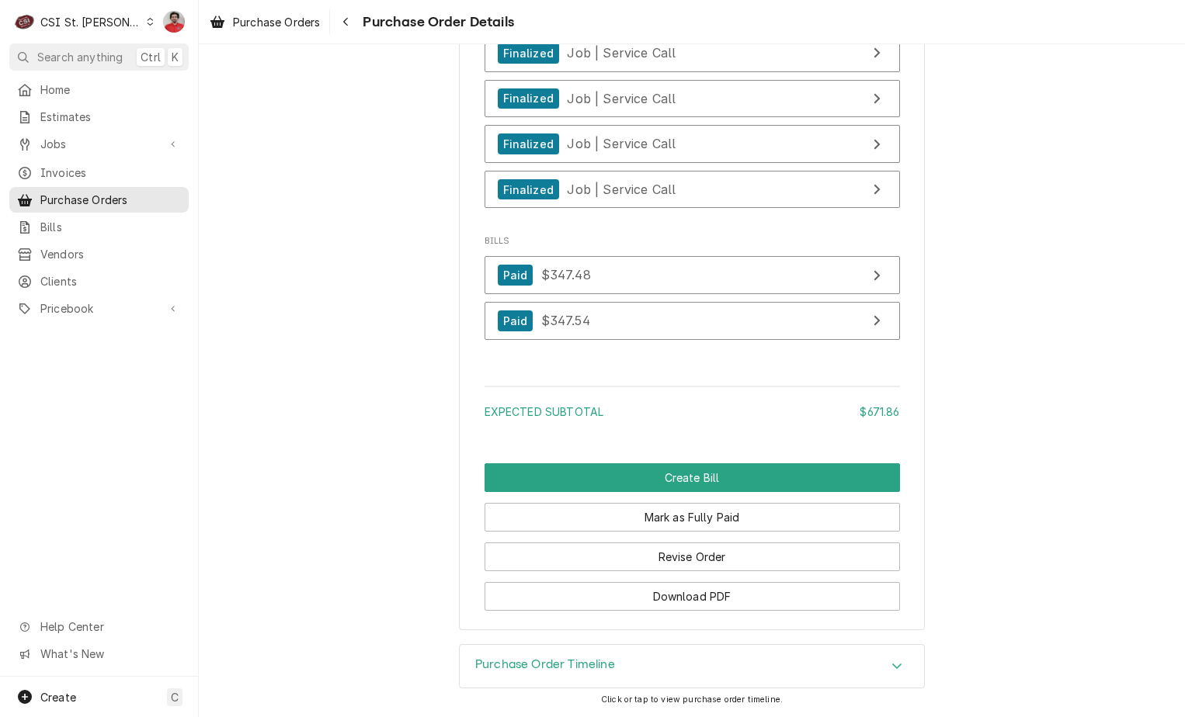
click at [662, 669] on div "Purchase Order Timeline" at bounding box center [692, 666] width 464 height 43
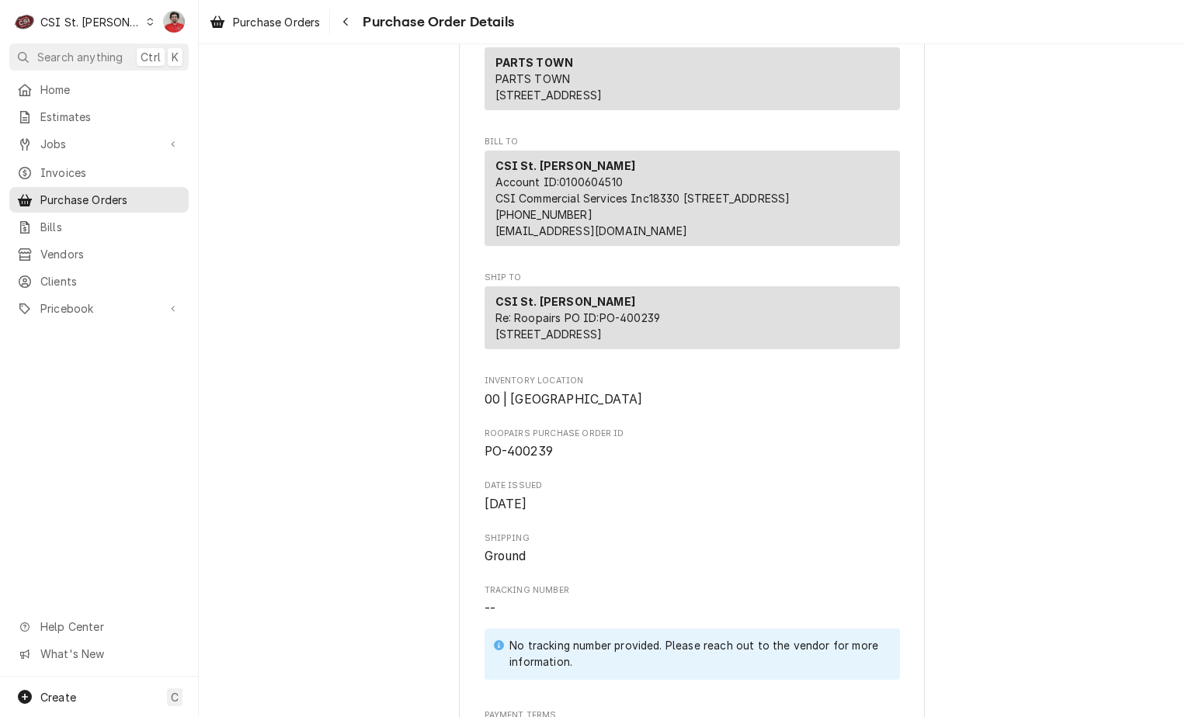
scroll to position [701, 0]
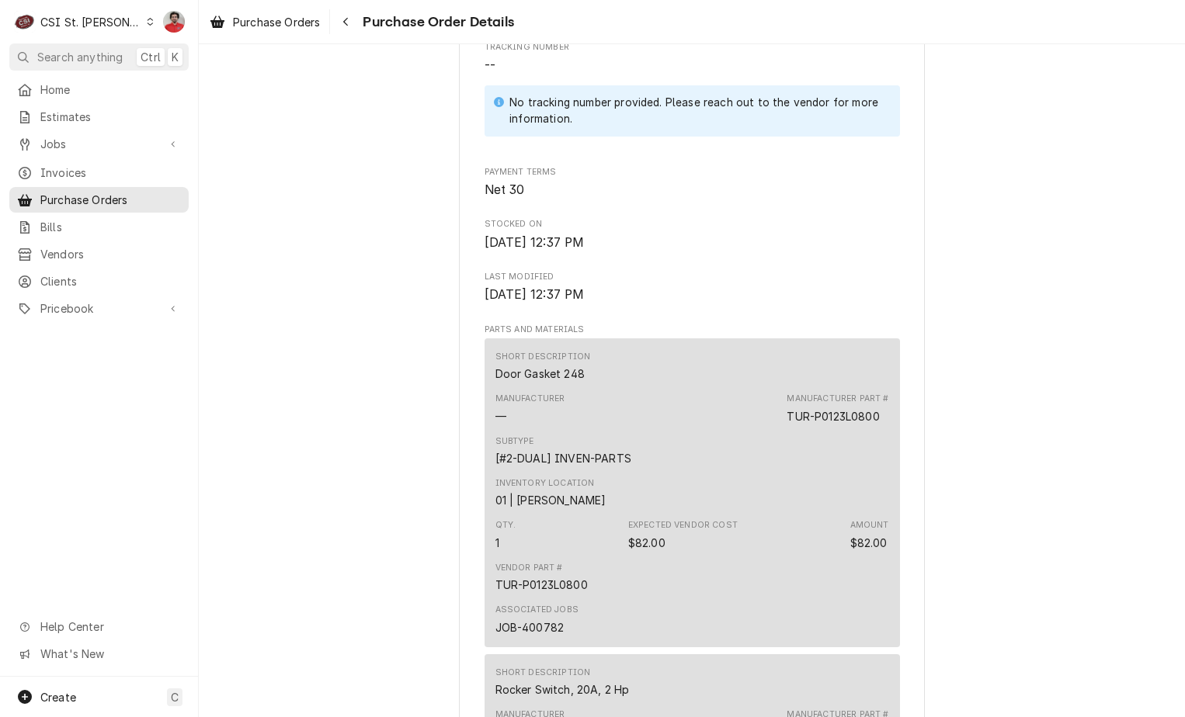
click at [856, 425] on div "TUR-P0123L0800" at bounding box center [833, 416] width 92 height 16
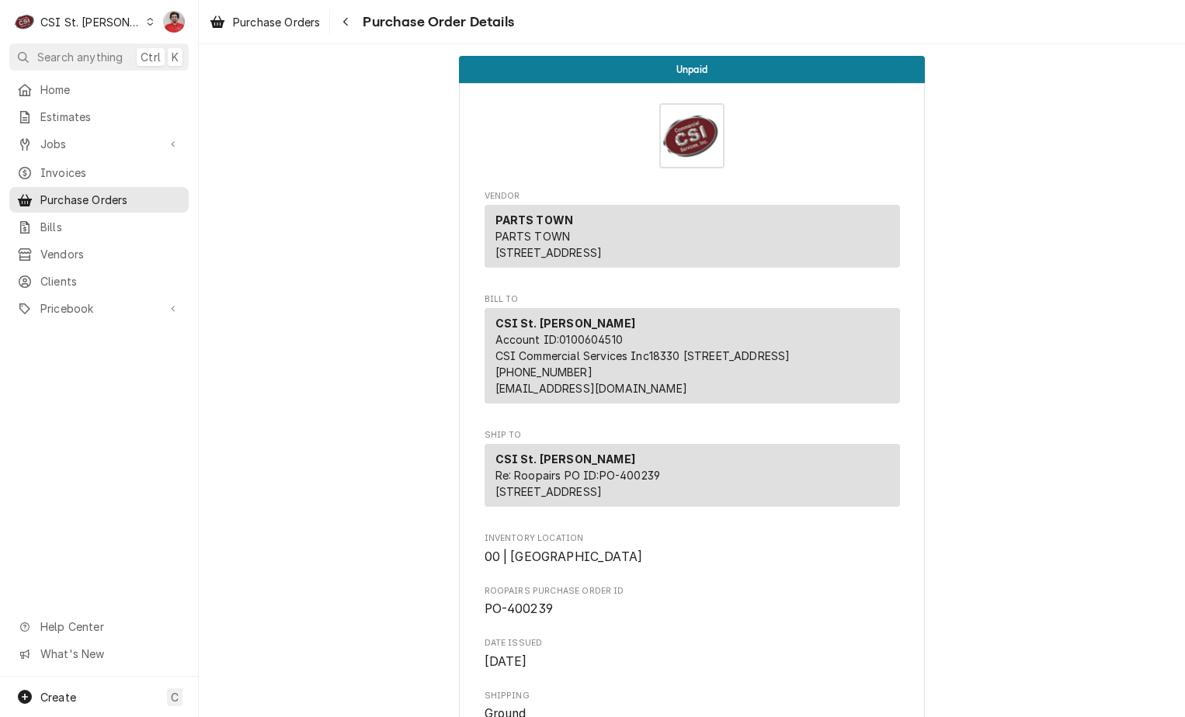
scroll to position [544, 0]
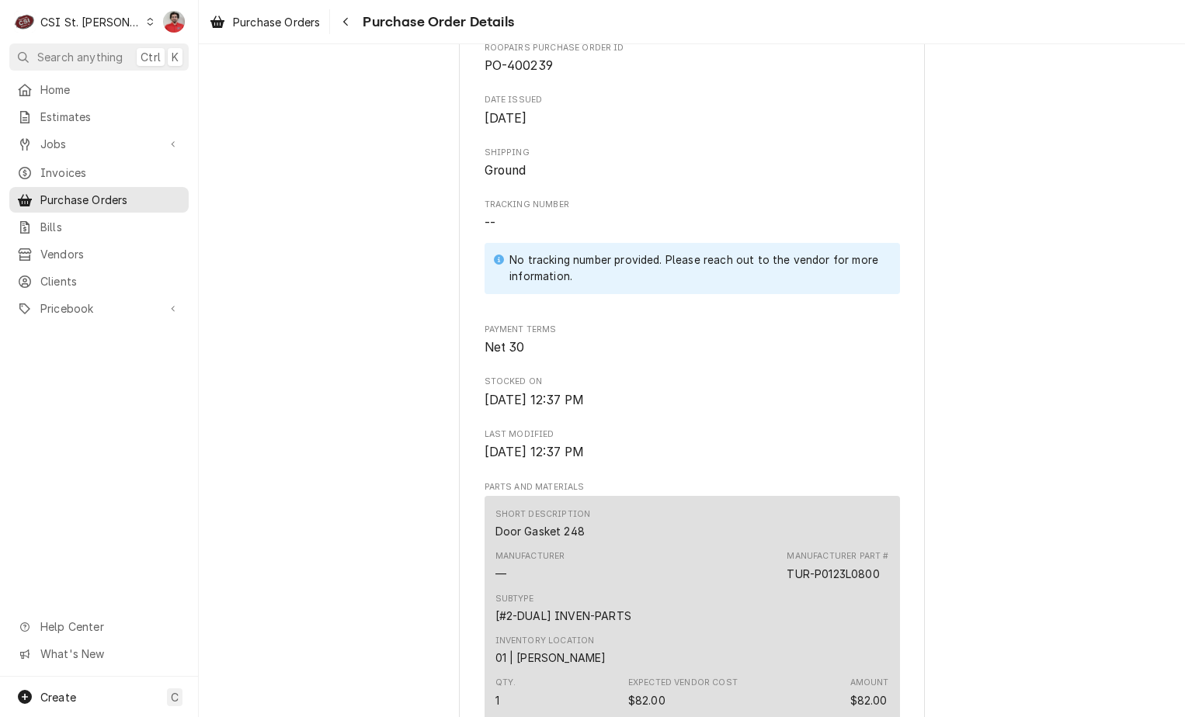
click at [861, 582] on div "TUR-P0123L0800" at bounding box center [833, 574] width 92 height 16
click at [860, 582] on div "TUR-P0123L0800" at bounding box center [833, 574] width 92 height 16
drag, startPoint x: 860, startPoint y: 627, endPoint x: 831, endPoint y: 611, distance: 33.3
drag, startPoint x: 831, startPoint y: 611, endPoint x: 809, endPoint y: 622, distance: 24.3
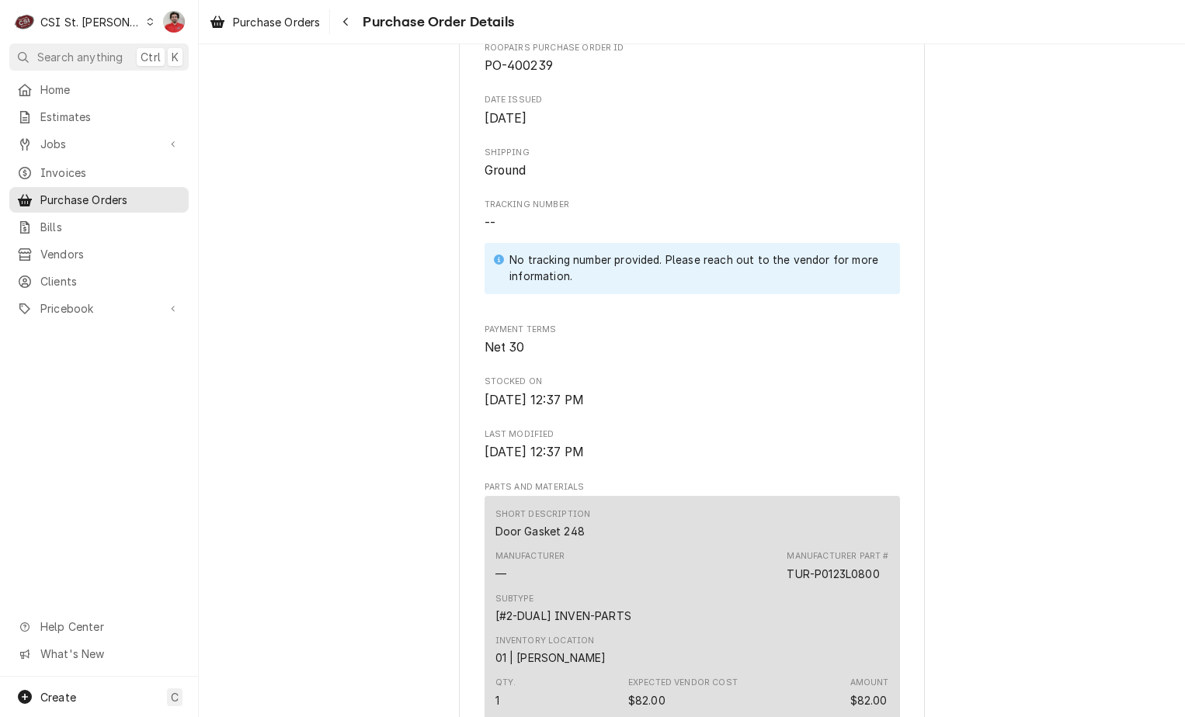
click at [809, 582] on div "TUR-P0123L0800" at bounding box center [833, 574] width 92 height 16
copy div "TUR-P0123L0800"
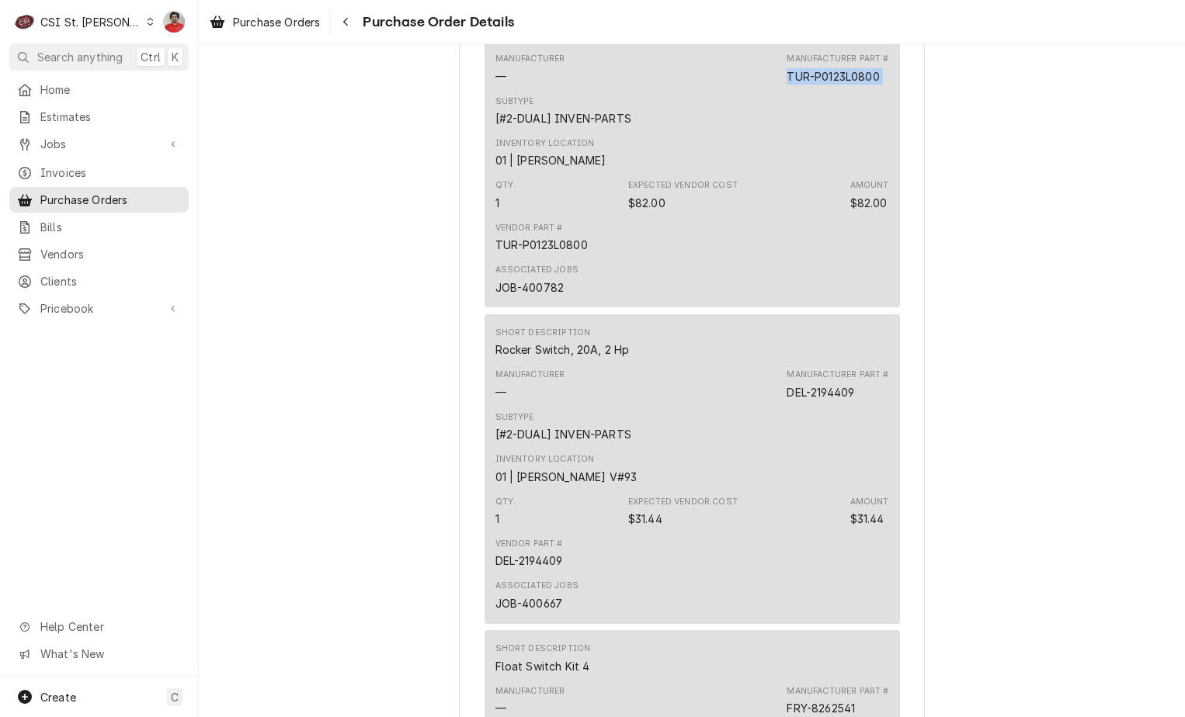
scroll to position [1087, 0]
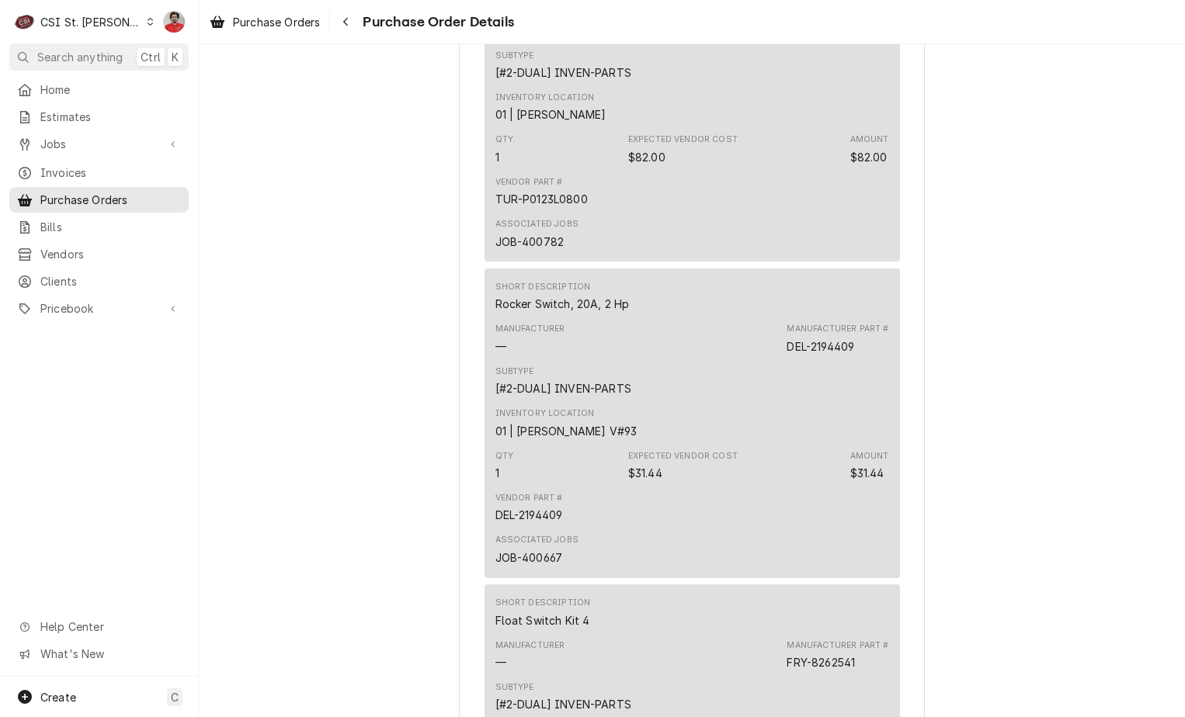
click at [530, 250] on div "JOB-400782" at bounding box center [529, 242] width 69 height 16
click at [523, 250] on div "JOB-400782" at bounding box center [529, 242] width 69 height 16
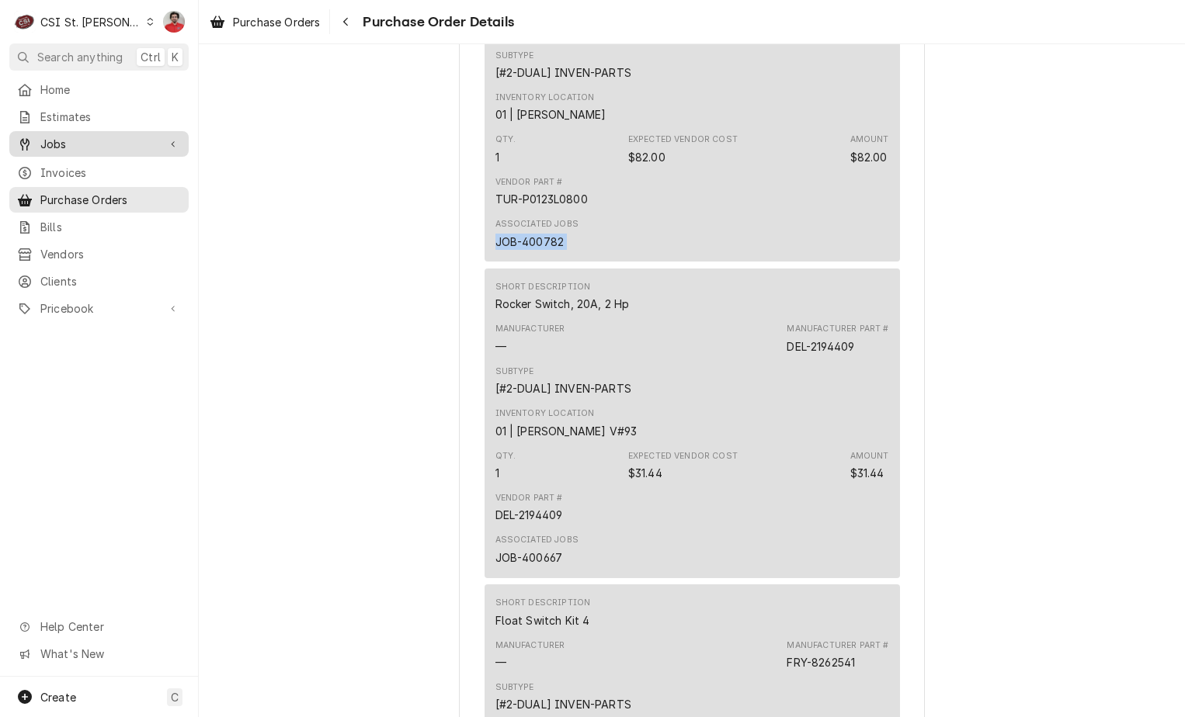
click at [69, 141] on span "Jobs" at bounding box center [98, 144] width 117 height 16
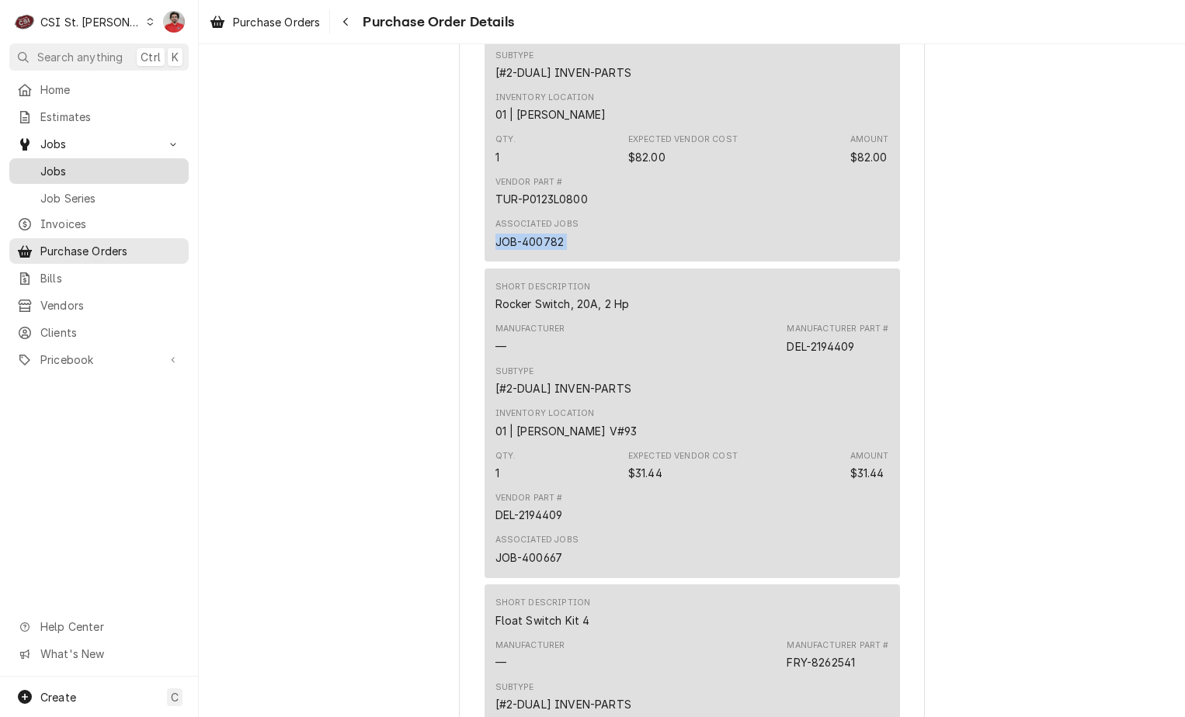
click at [71, 165] on span "Jobs" at bounding box center [110, 171] width 141 height 16
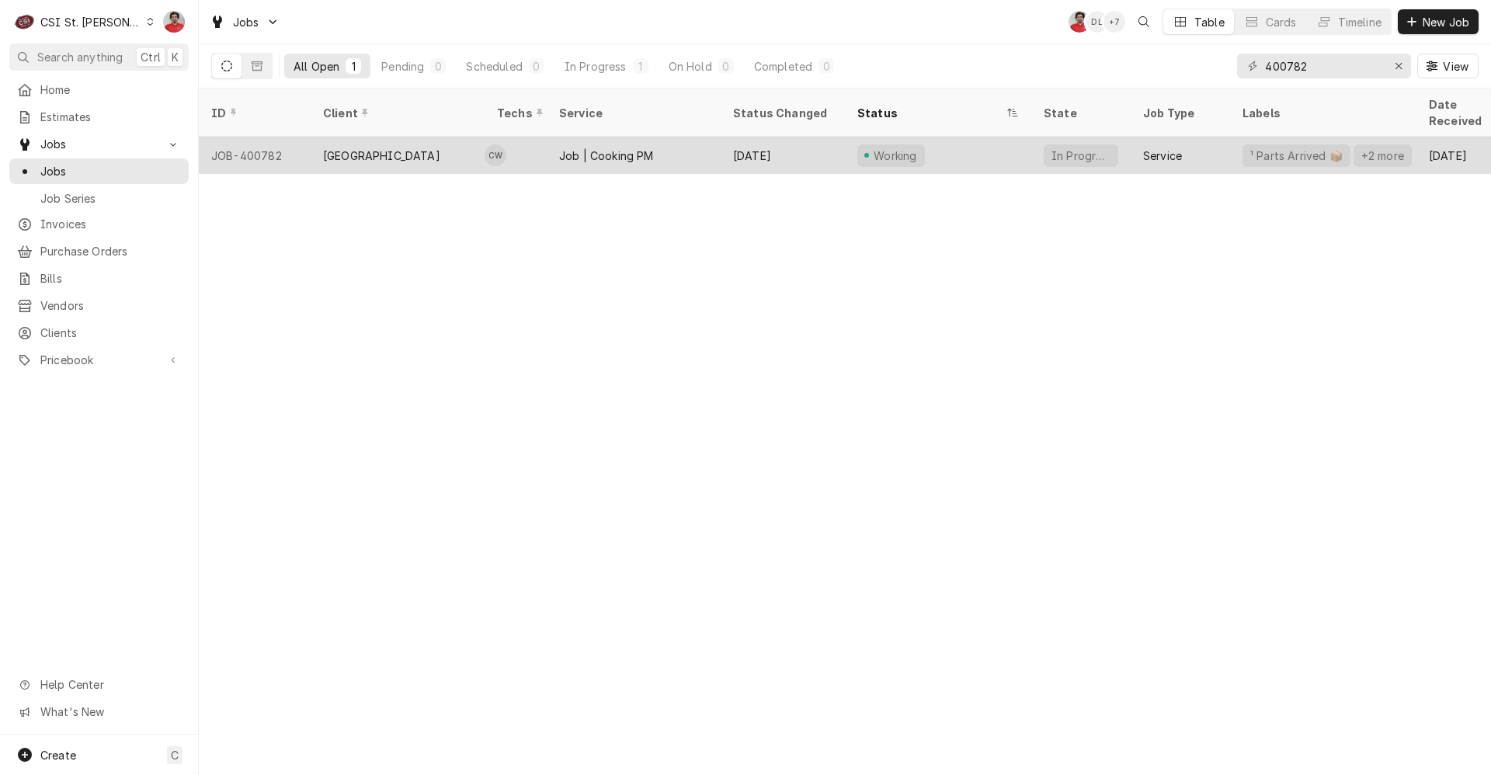
click at [386, 148] on div "[GEOGRAPHIC_DATA]" at bounding box center [381, 156] width 117 height 16
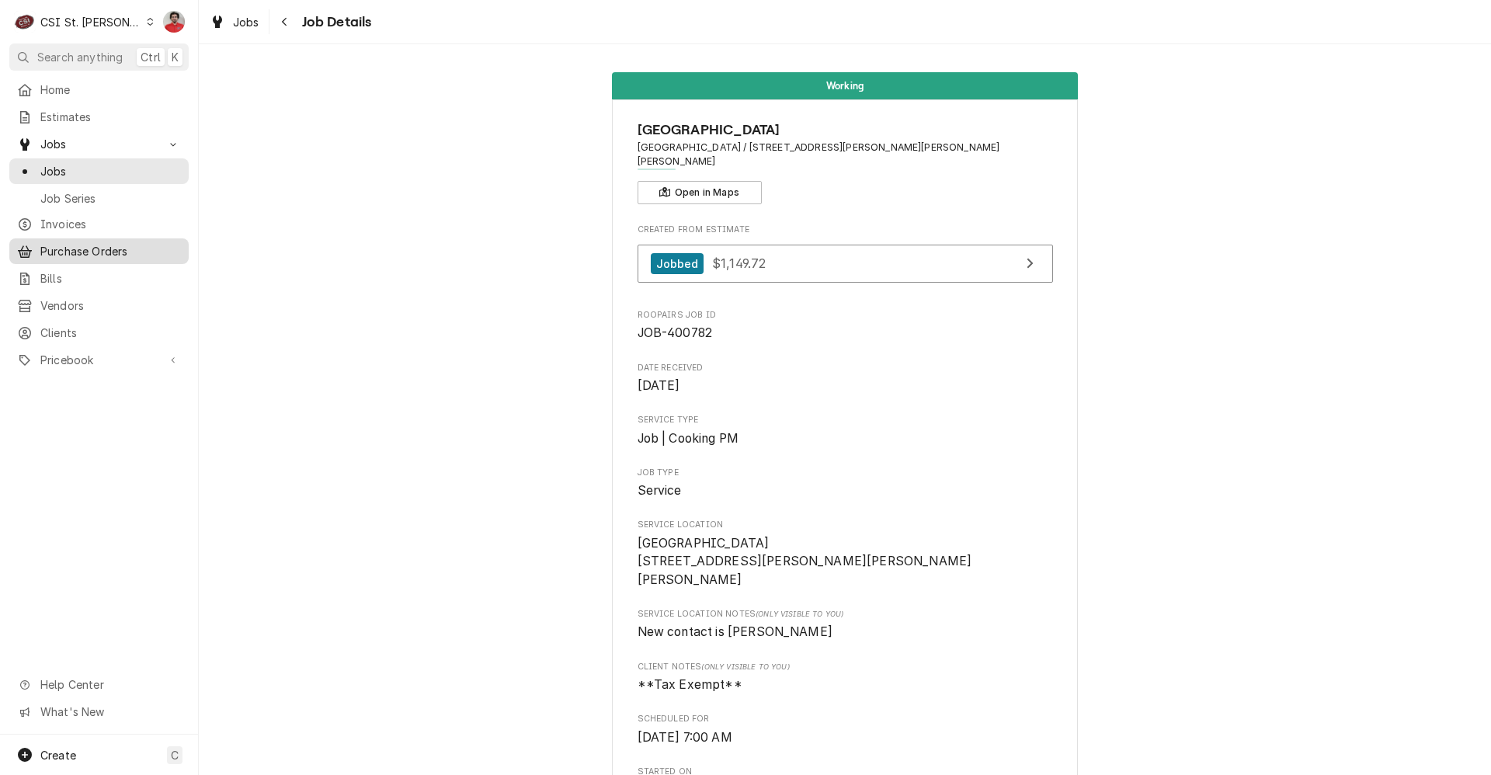
click at [74, 244] on span "Purchase Orders" at bounding box center [110, 251] width 141 height 16
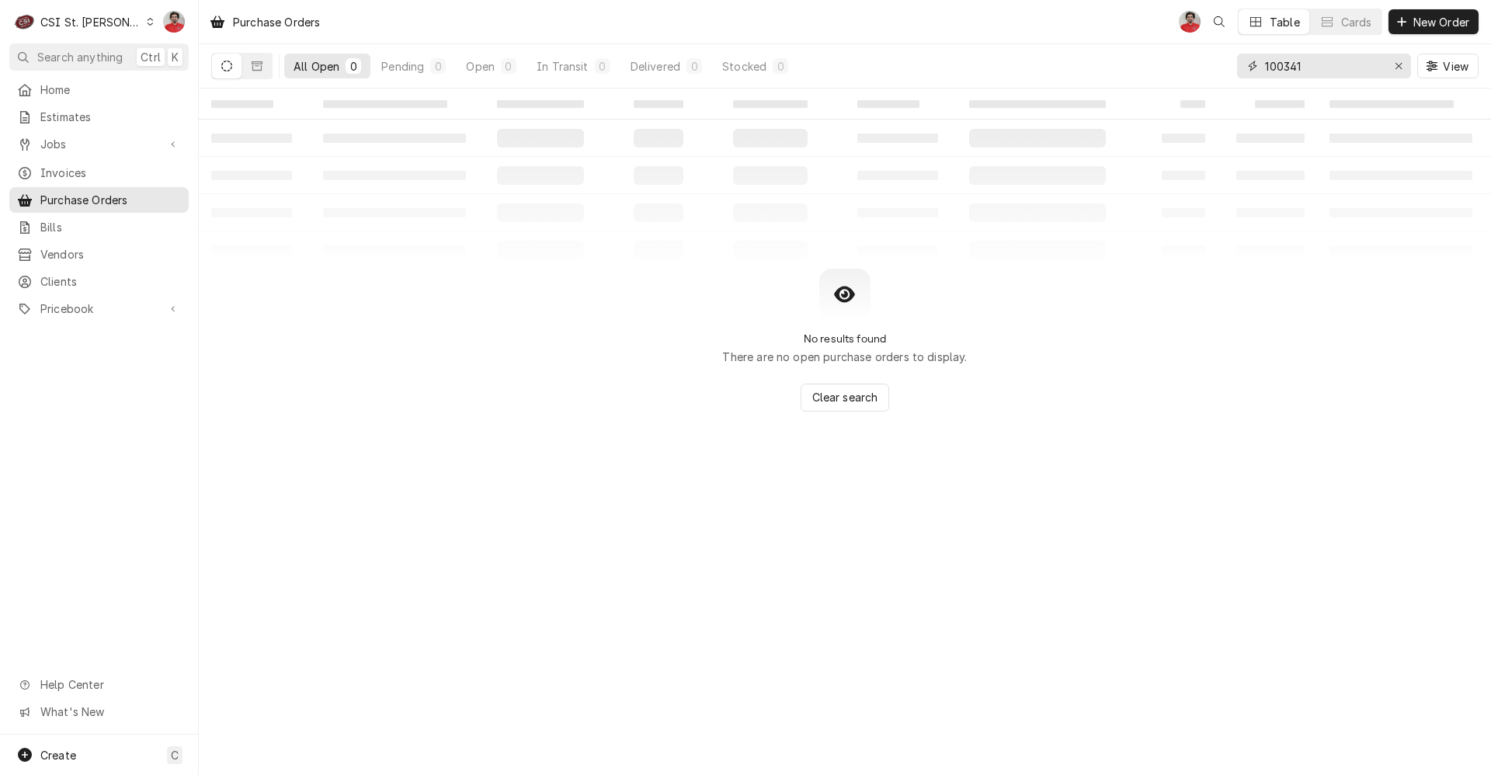
click at [1334, 60] on input "100341" at bounding box center [1323, 66] width 116 height 25
type input "401174"
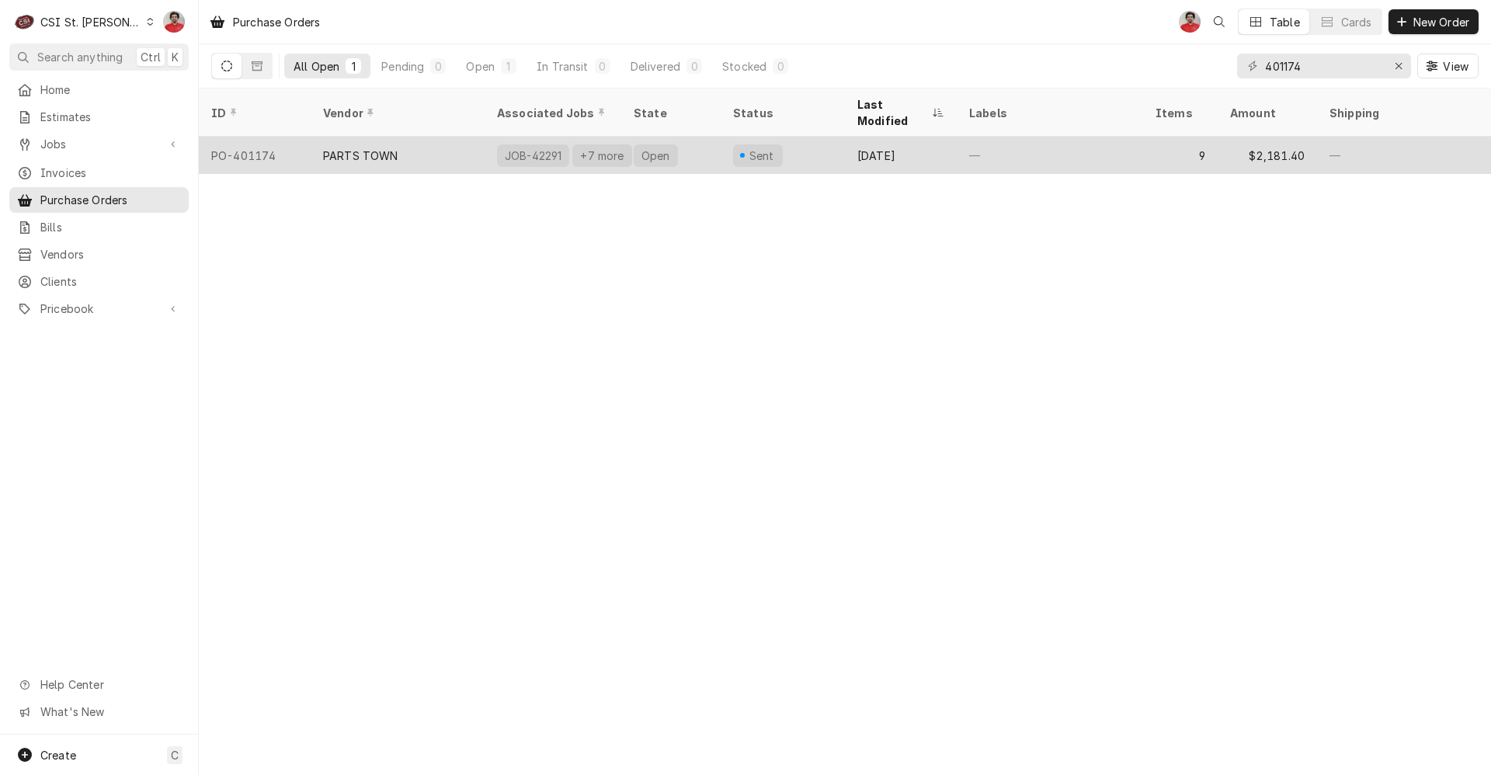
click at [686, 152] on div "Open" at bounding box center [670, 155] width 99 height 37
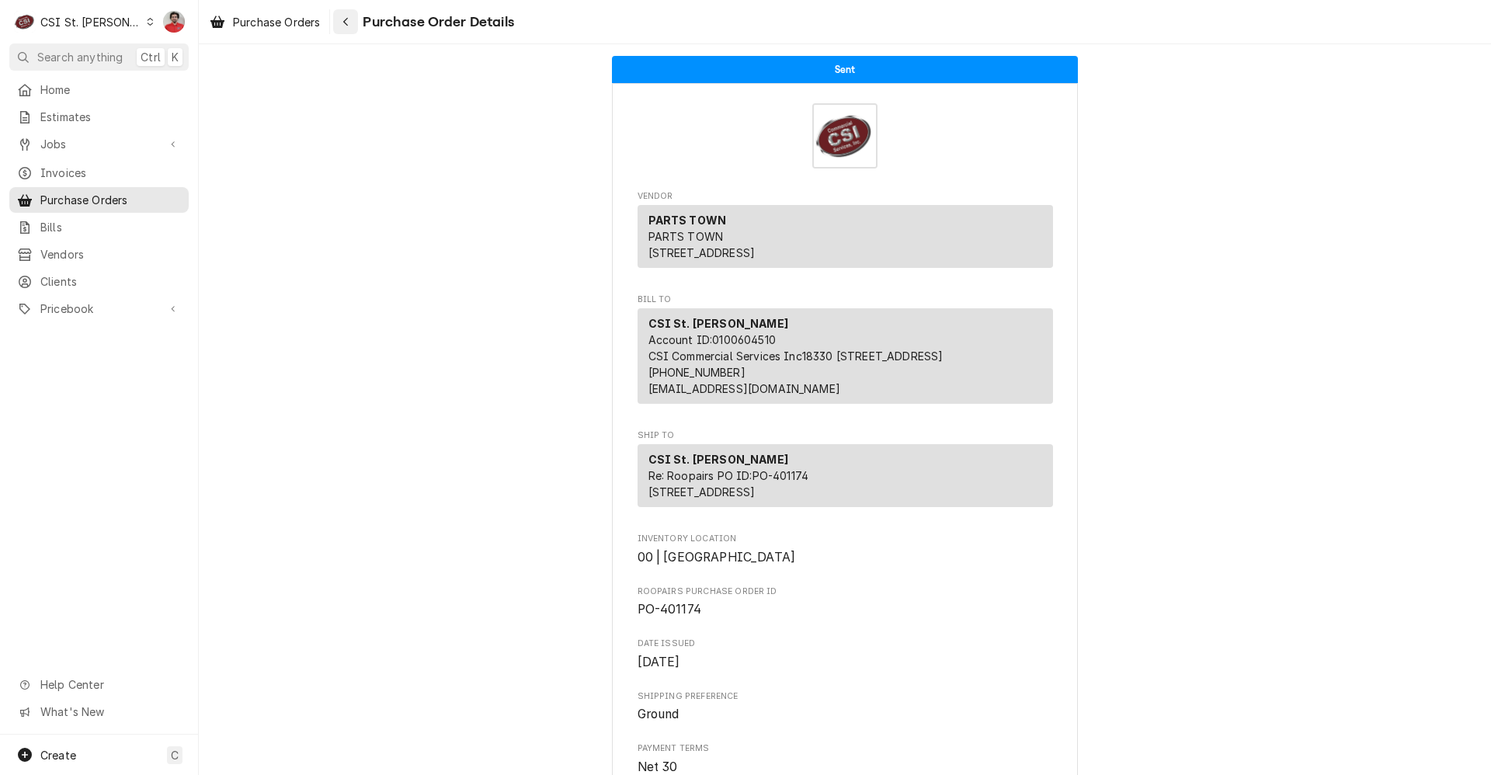
click at [352, 22] on div "Navigate back" at bounding box center [346, 22] width 16 height 16
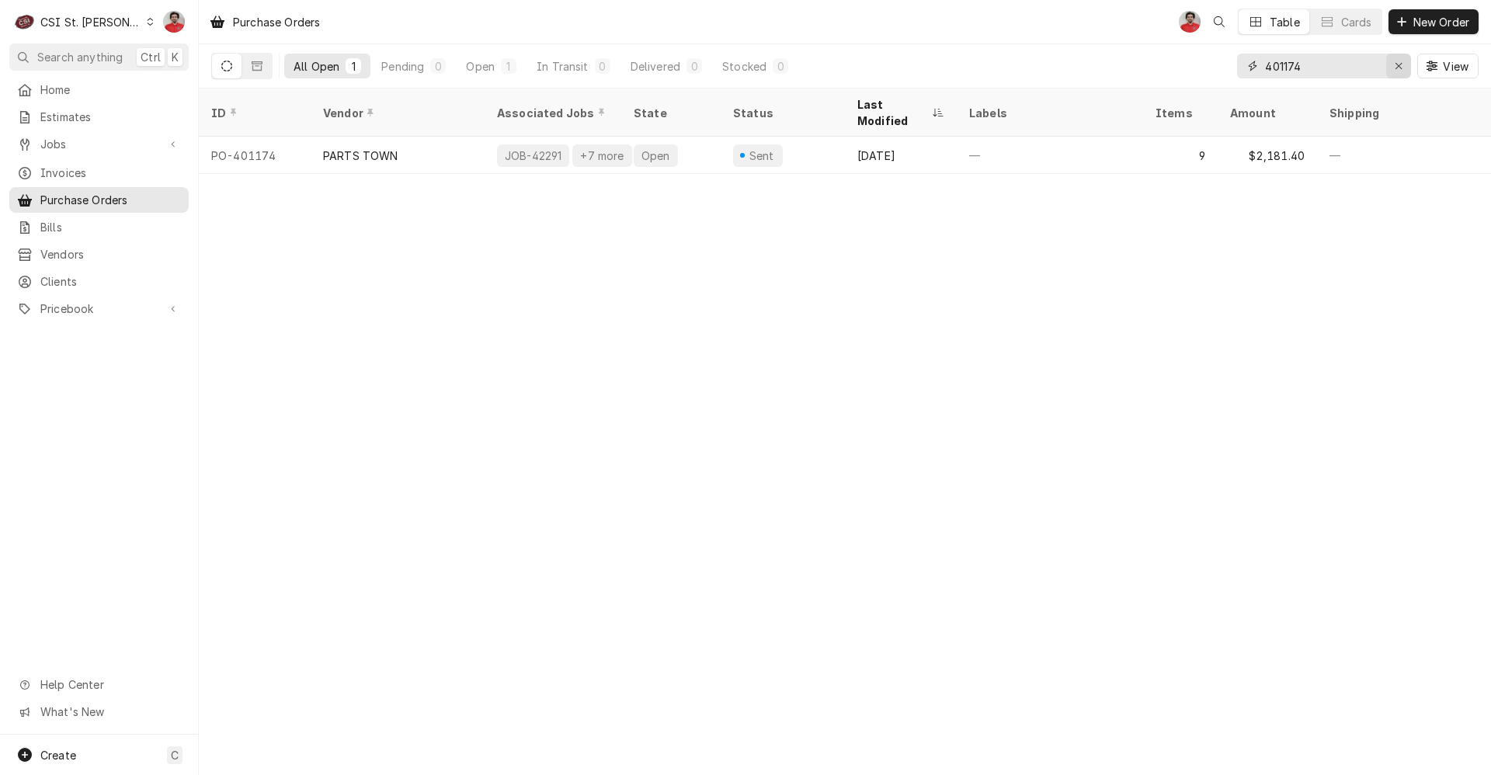
click at [1391, 66] on div "Erase input" at bounding box center [1399, 66] width 16 height 16
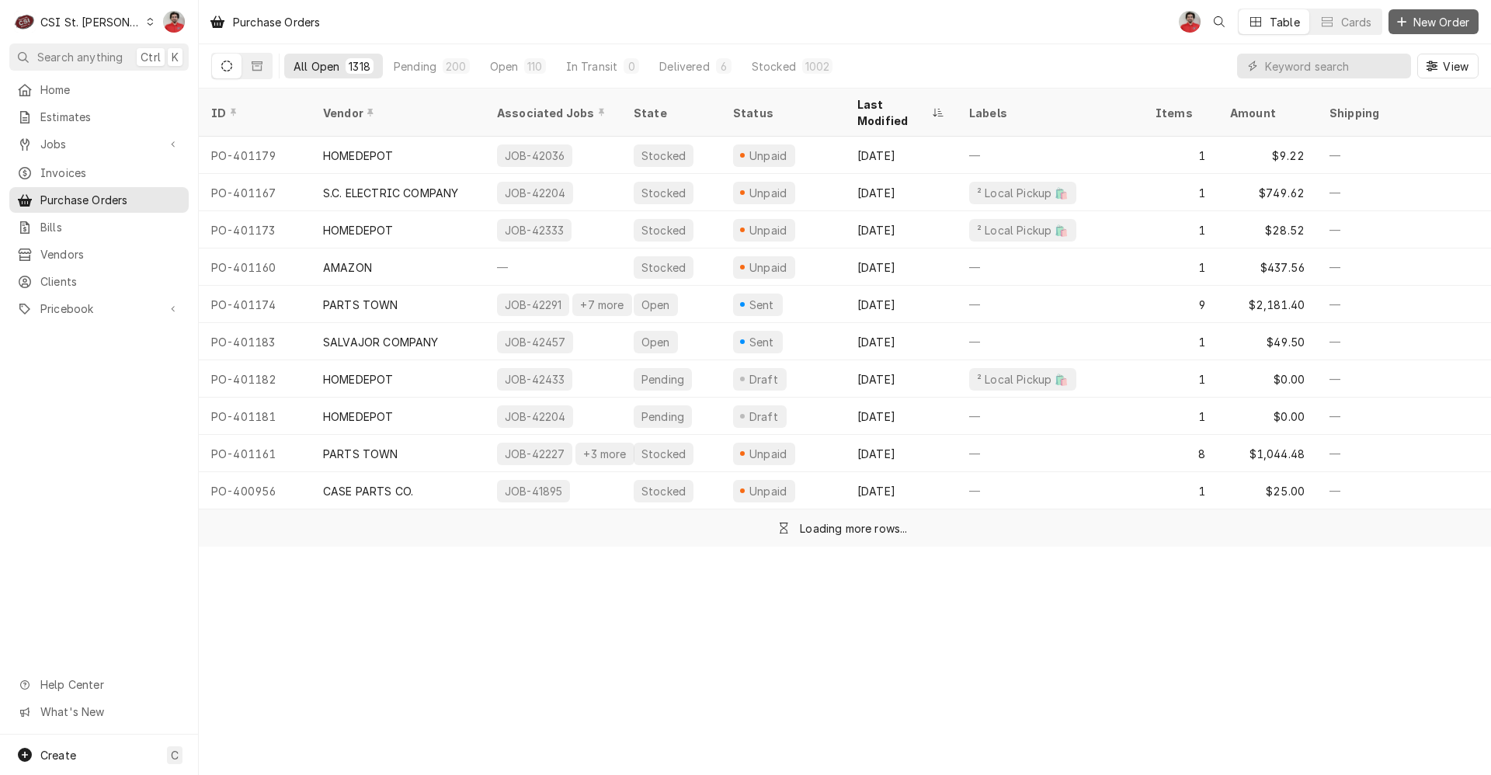
click at [1423, 19] on span "New Order" at bounding box center [1441, 22] width 62 height 16
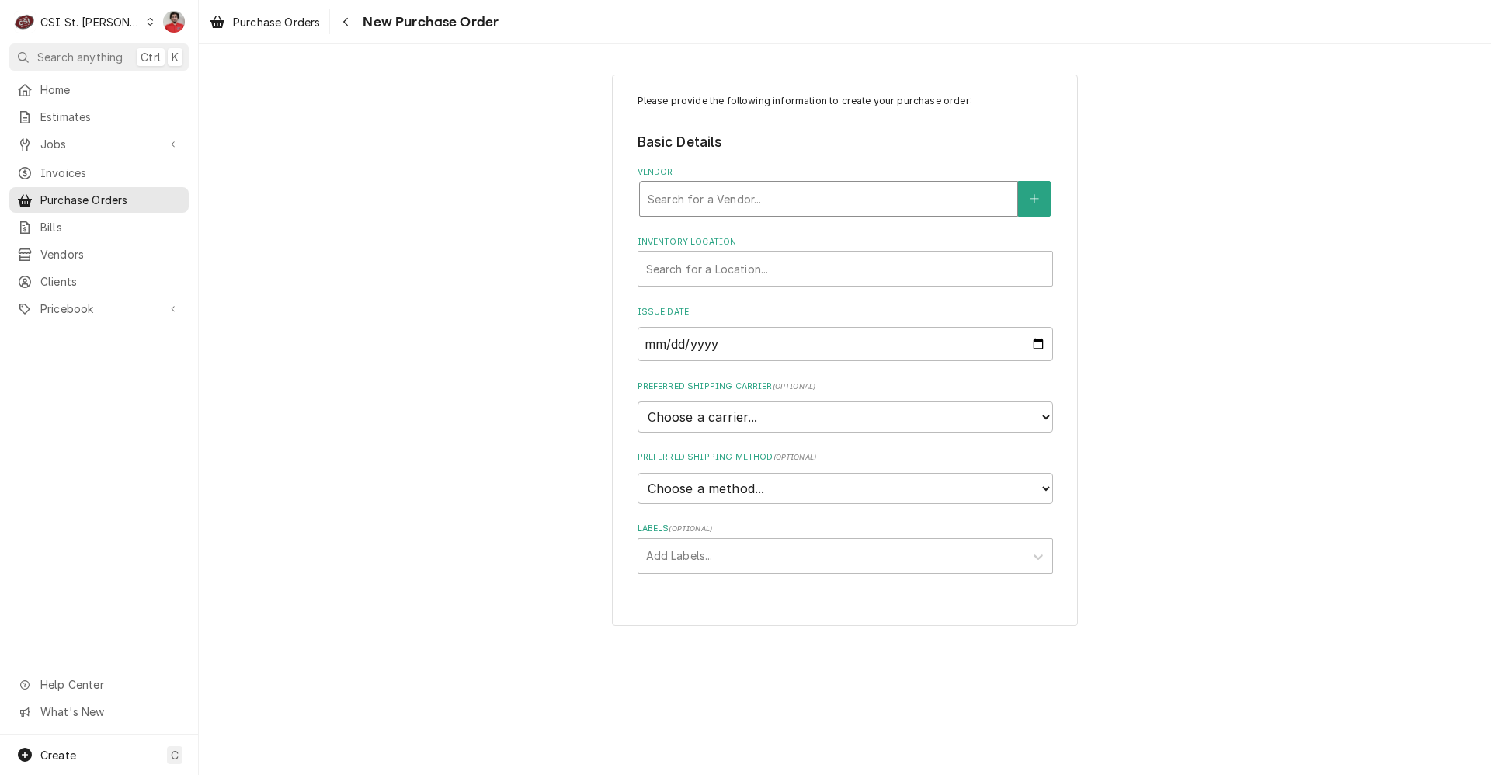
click at [888, 196] on div "Vendor" at bounding box center [829, 199] width 362 height 28
type input "parts town"
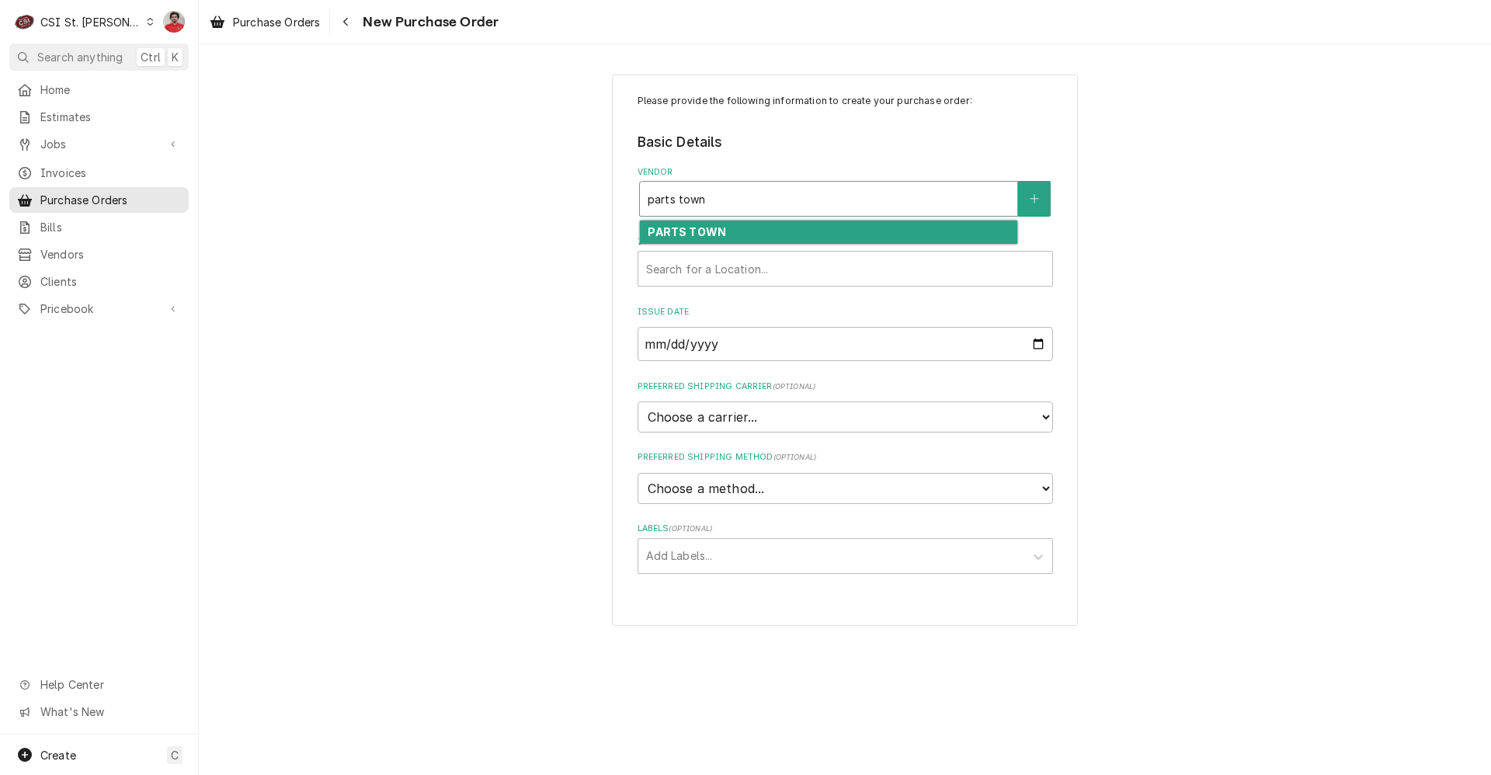
click at [881, 235] on div "PARTS TOWN" at bounding box center [828, 233] width 377 height 24
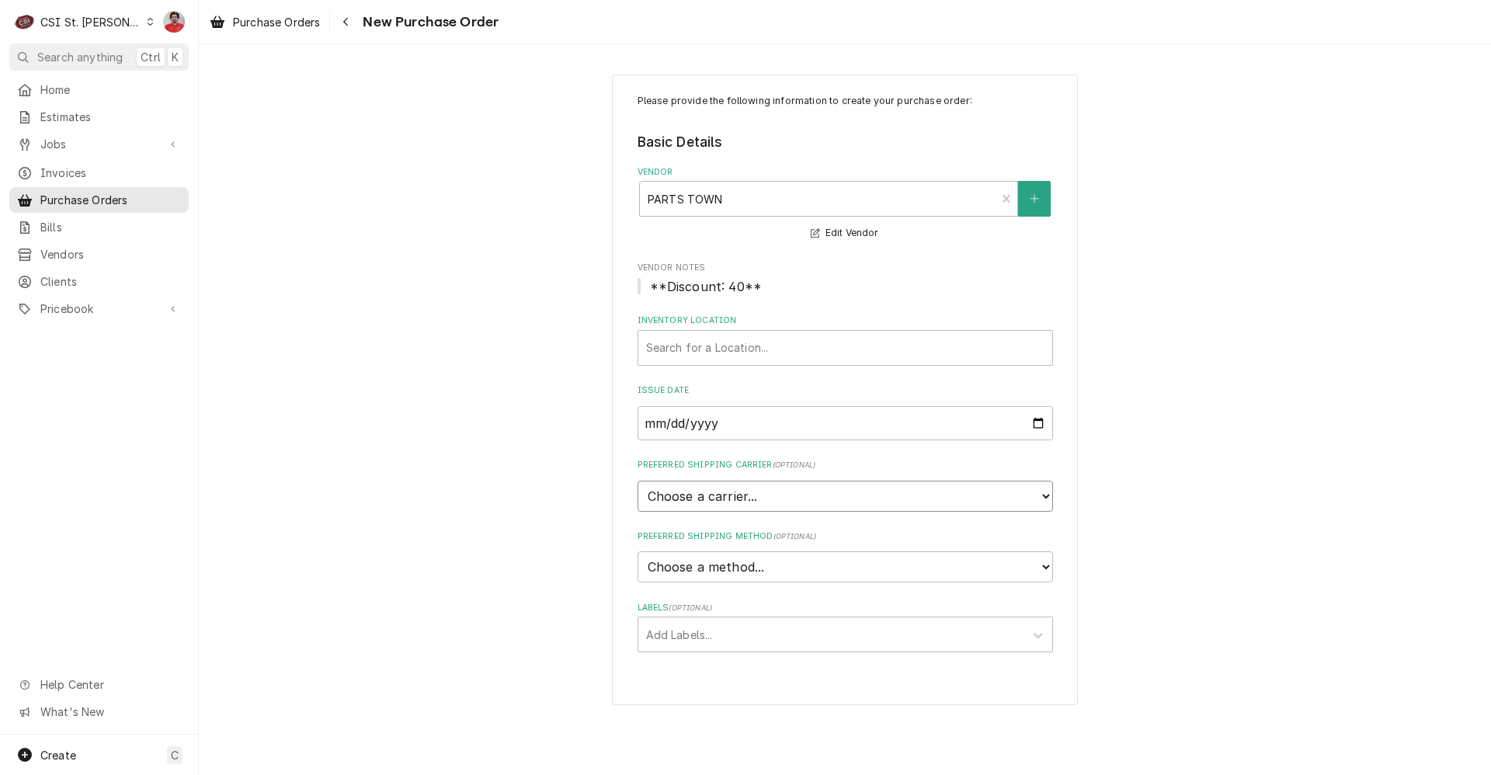
click at [894, 500] on select "Choose a carrier... U.S. Postal Service Stamps.com FedEx UPS DHL Express DHL EC…" at bounding box center [845, 496] width 415 height 31
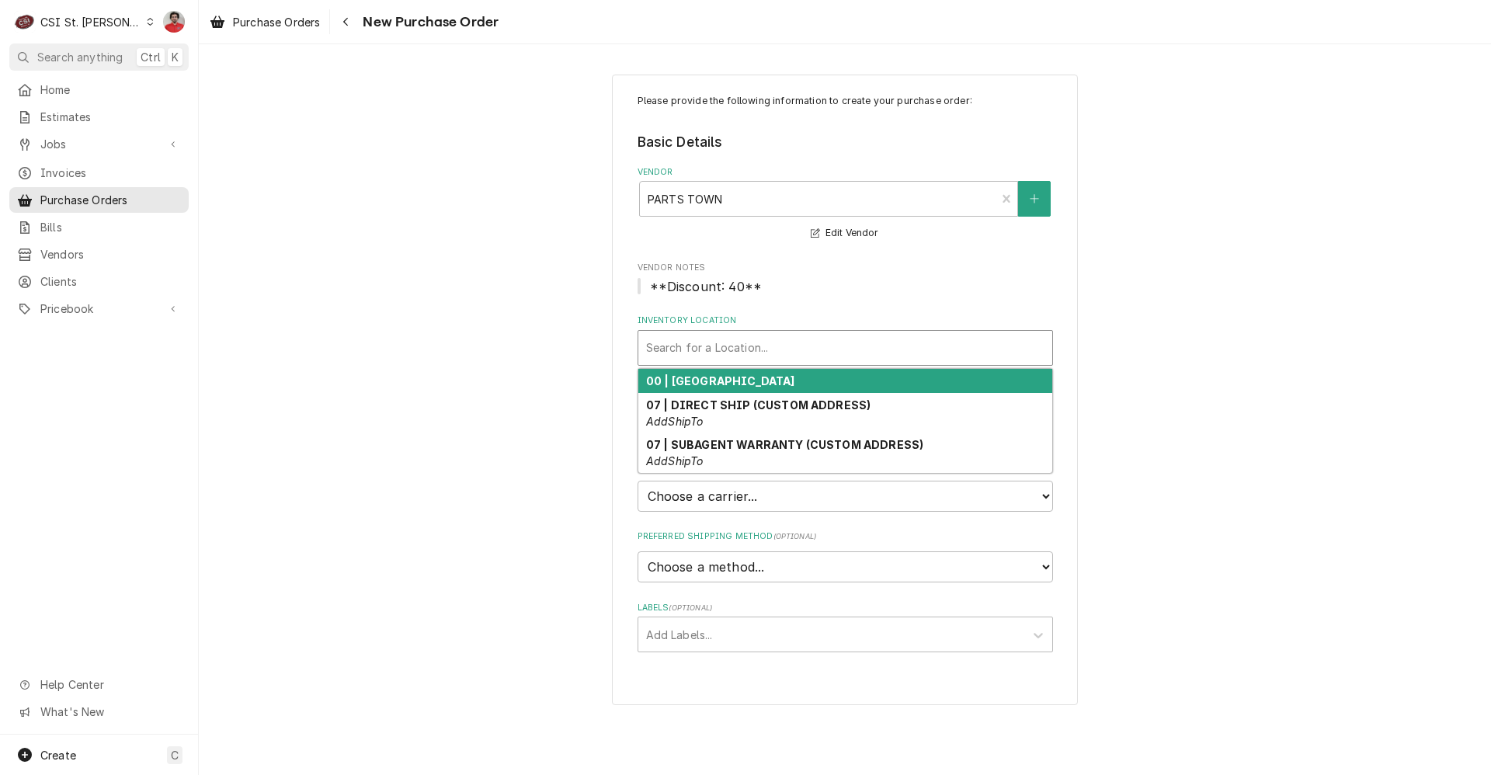
click at [826, 340] on div "Inventory Location" at bounding box center [845, 348] width 398 height 28
click at [812, 381] on div "00 | STL WAREHOUSE" at bounding box center [845, 381] width 414 height 24
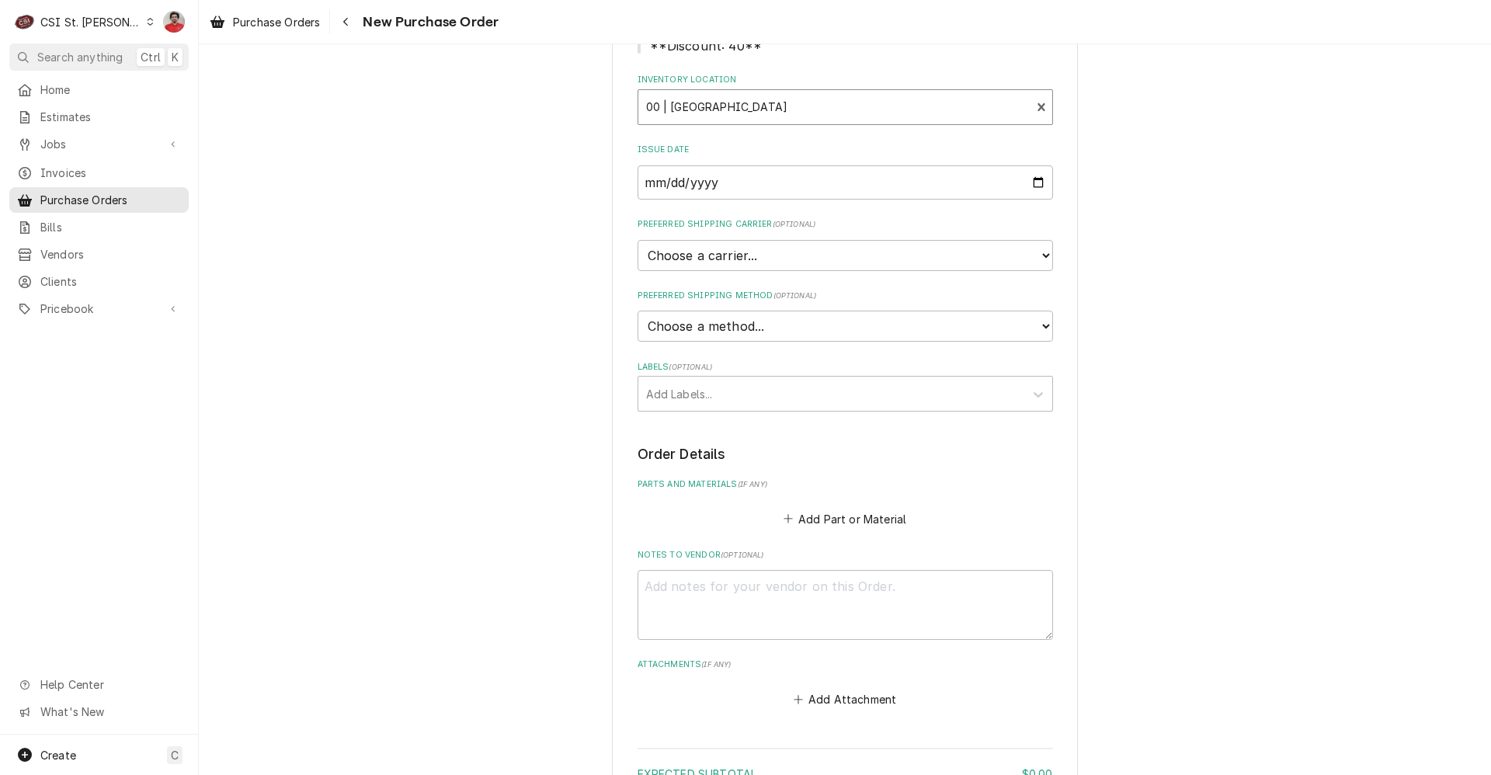
scroll to position [388, 0]
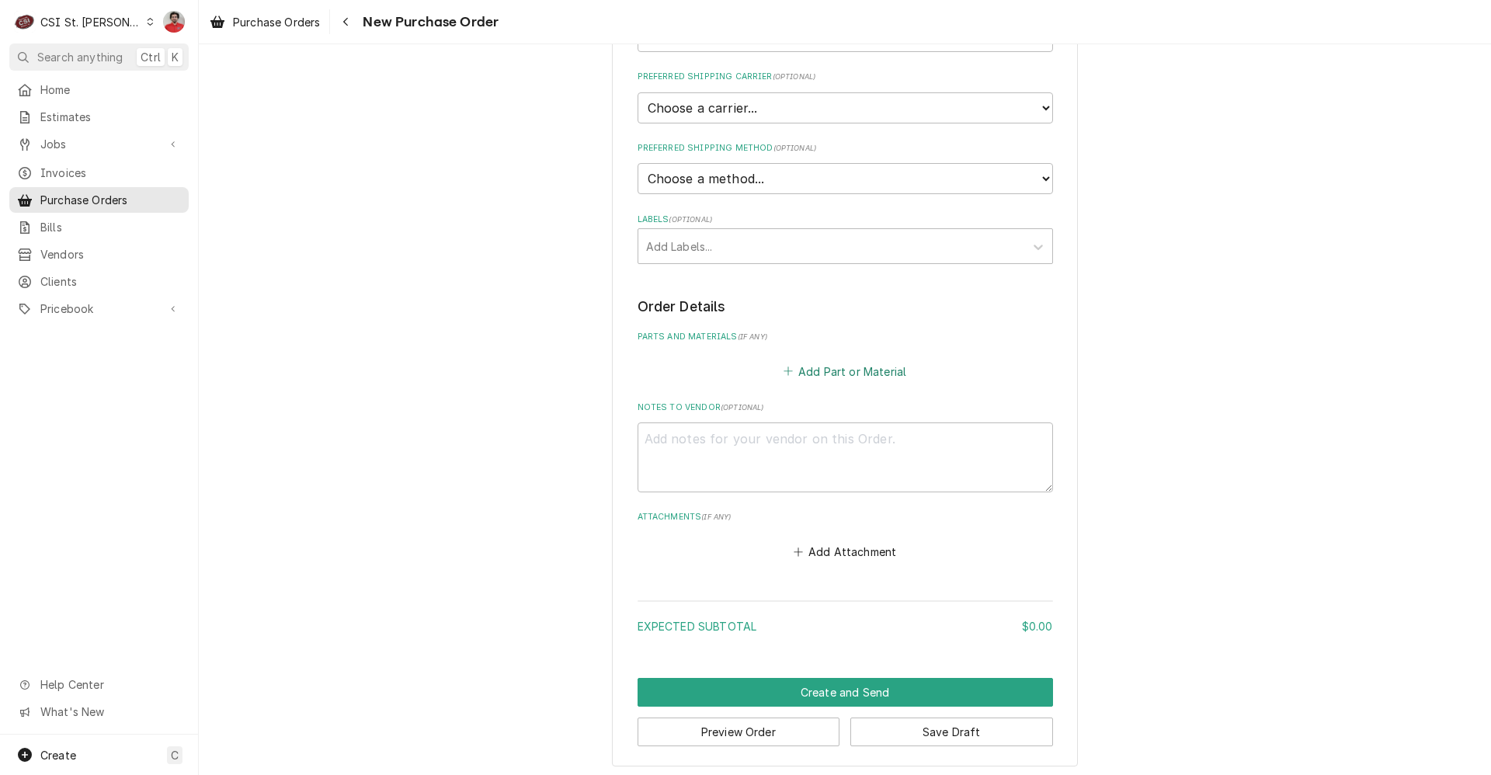
click at [787, 372] on icon "Parts and Materials" at bounding box center [787, 371] width 9 height 11
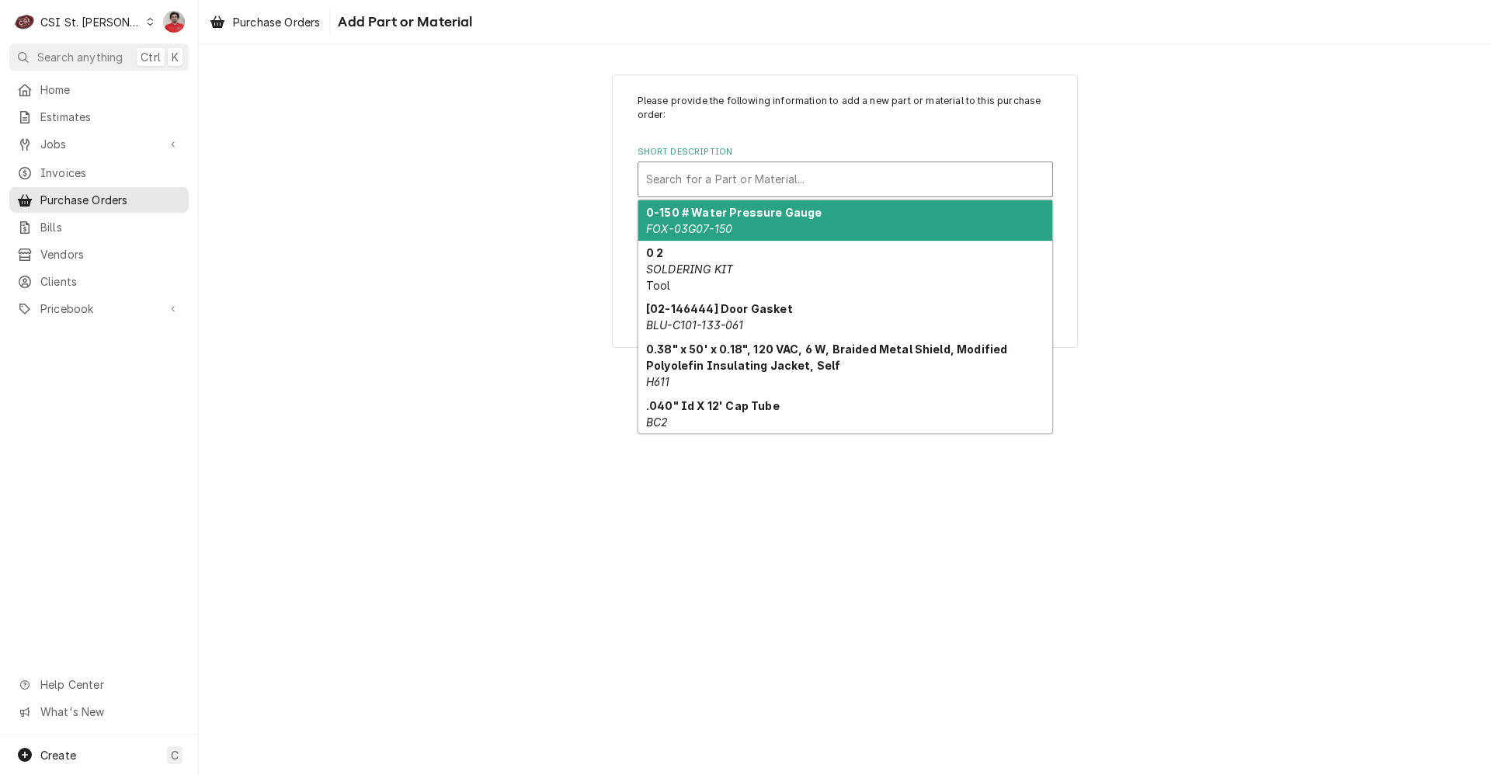
click at [759, 179] on div "Short Description" at bounding box center [845, 179] width 398 height 28
click at [769, 181] on div "Short Description" at bounding box center [845, 179] width 398 height 28
paste input "TUR-P0123L0800"
type input "TUR-P0123L0800"
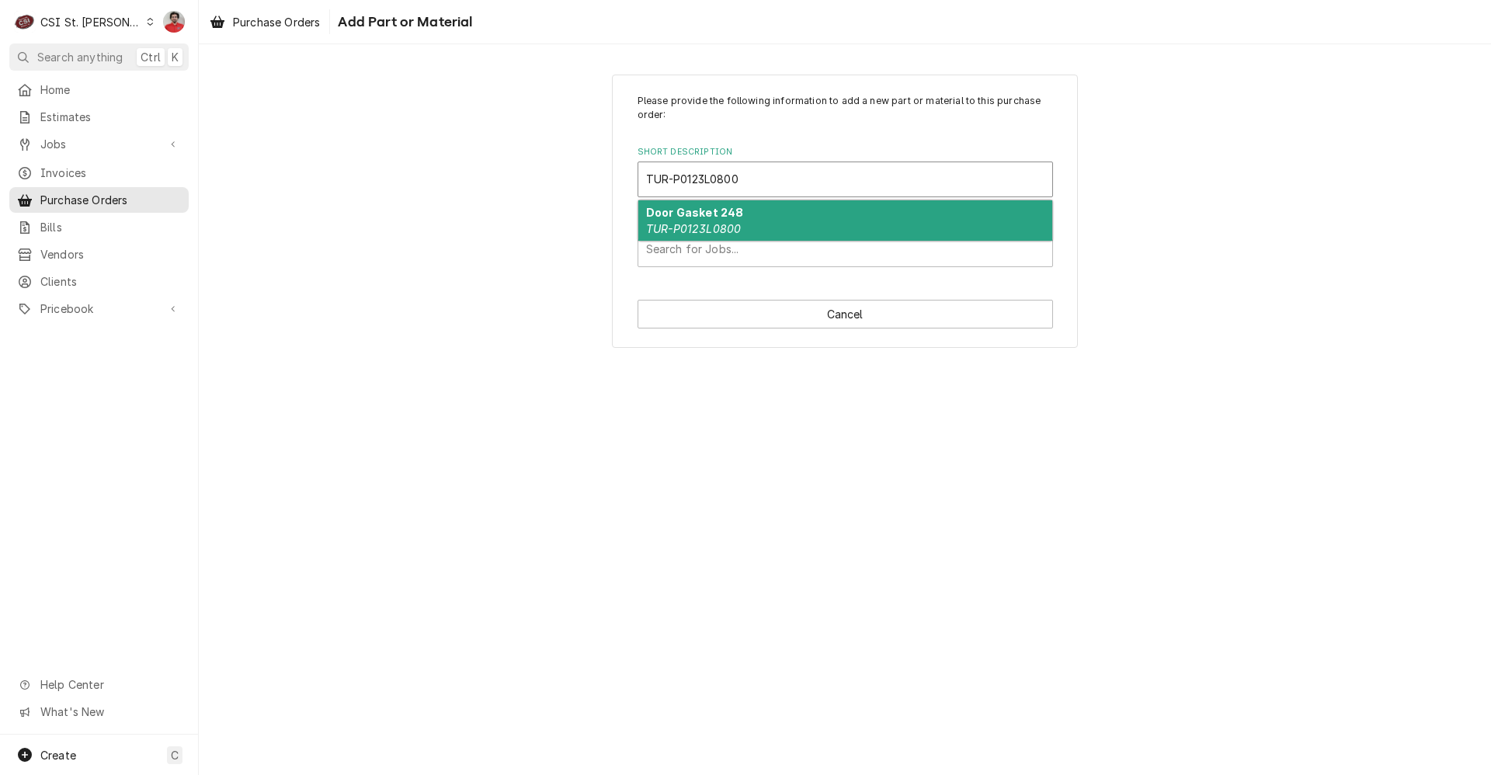
click at [768, 239] on div "Door Gasket 248 TUR-P0123L0800" at bounding box center [845, 220] width 414 height 40
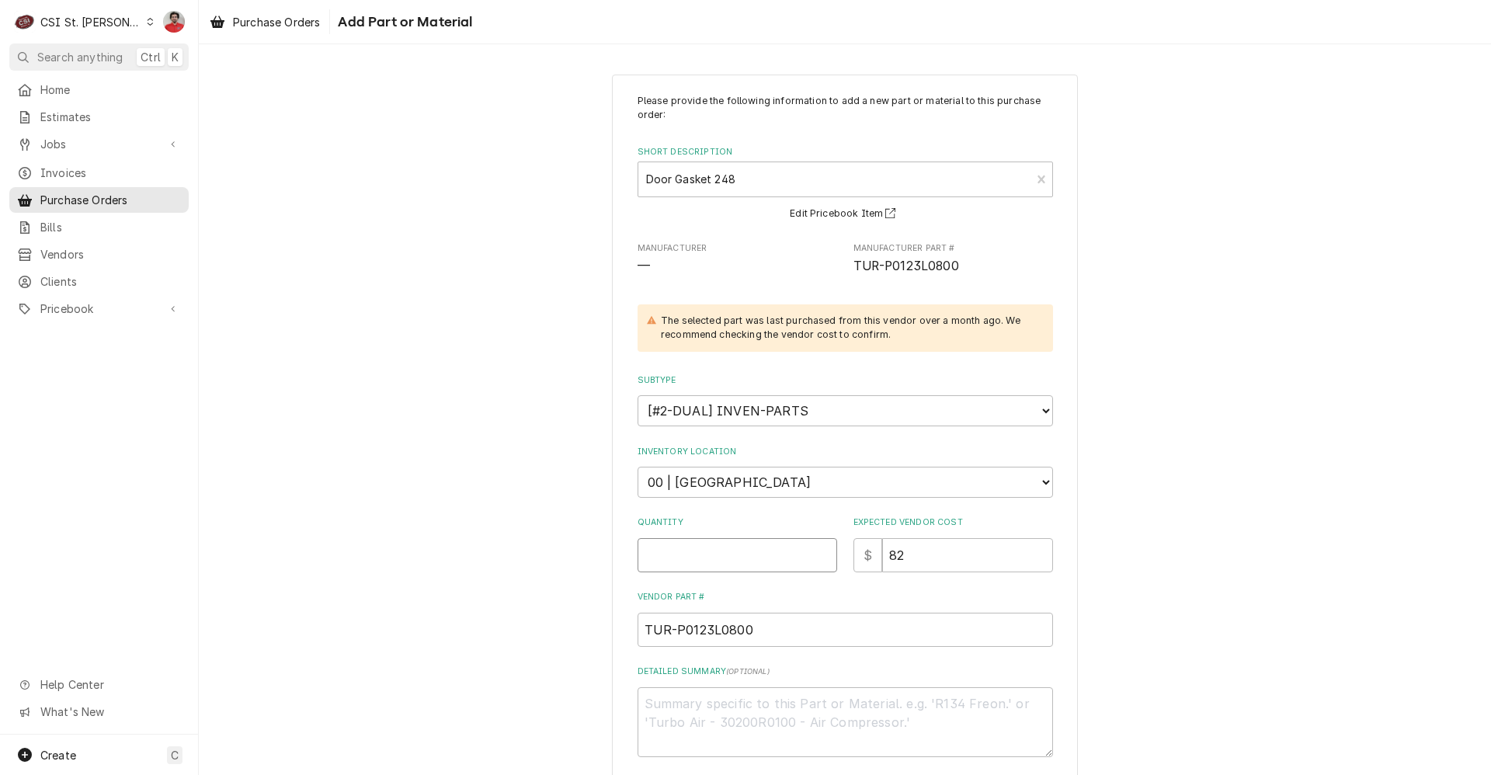
click at [785, 568] on input "Quantity" at bounding box center [738, 555] width 200 height 34
type textarea "x"
type input "1"
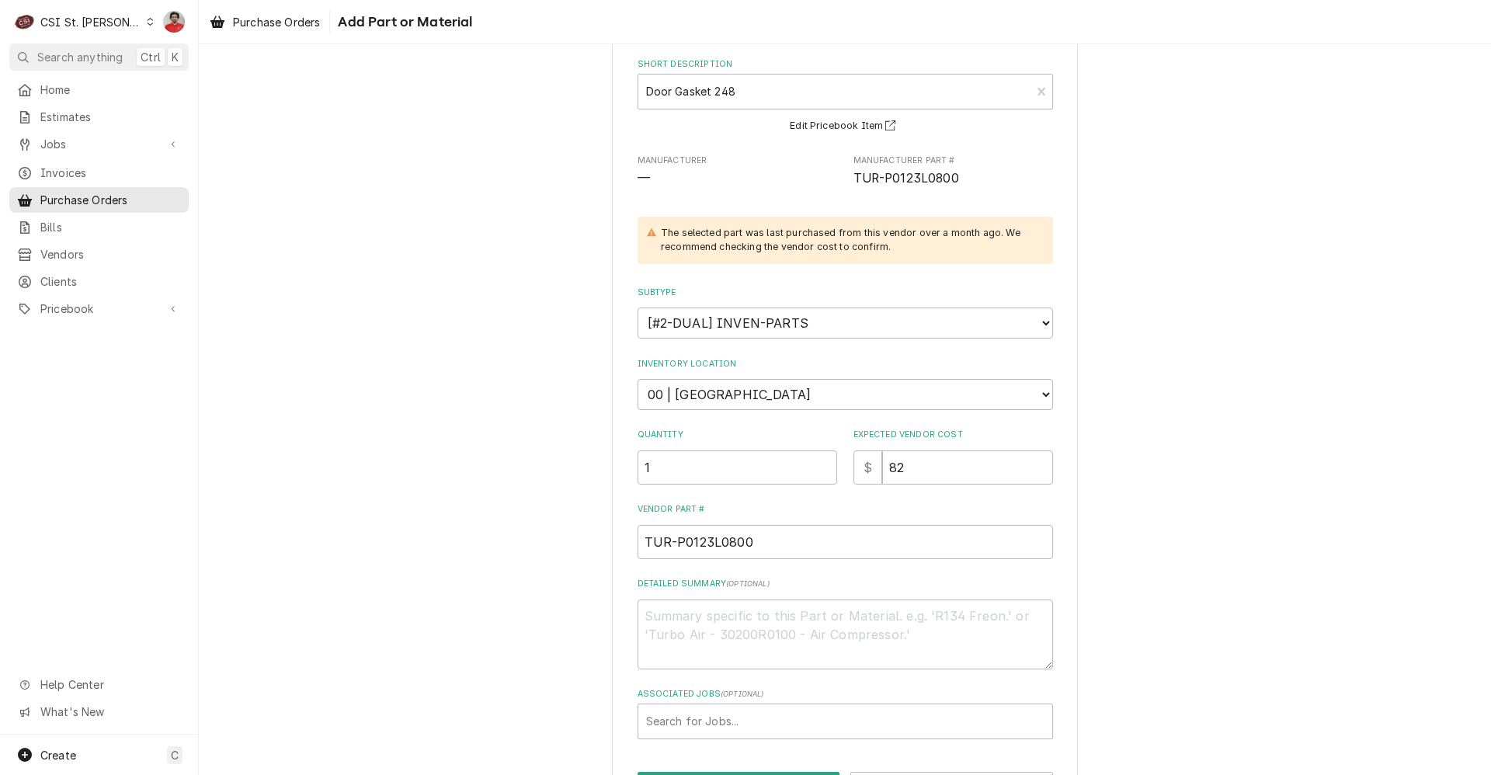
scroll to position [147, 0]
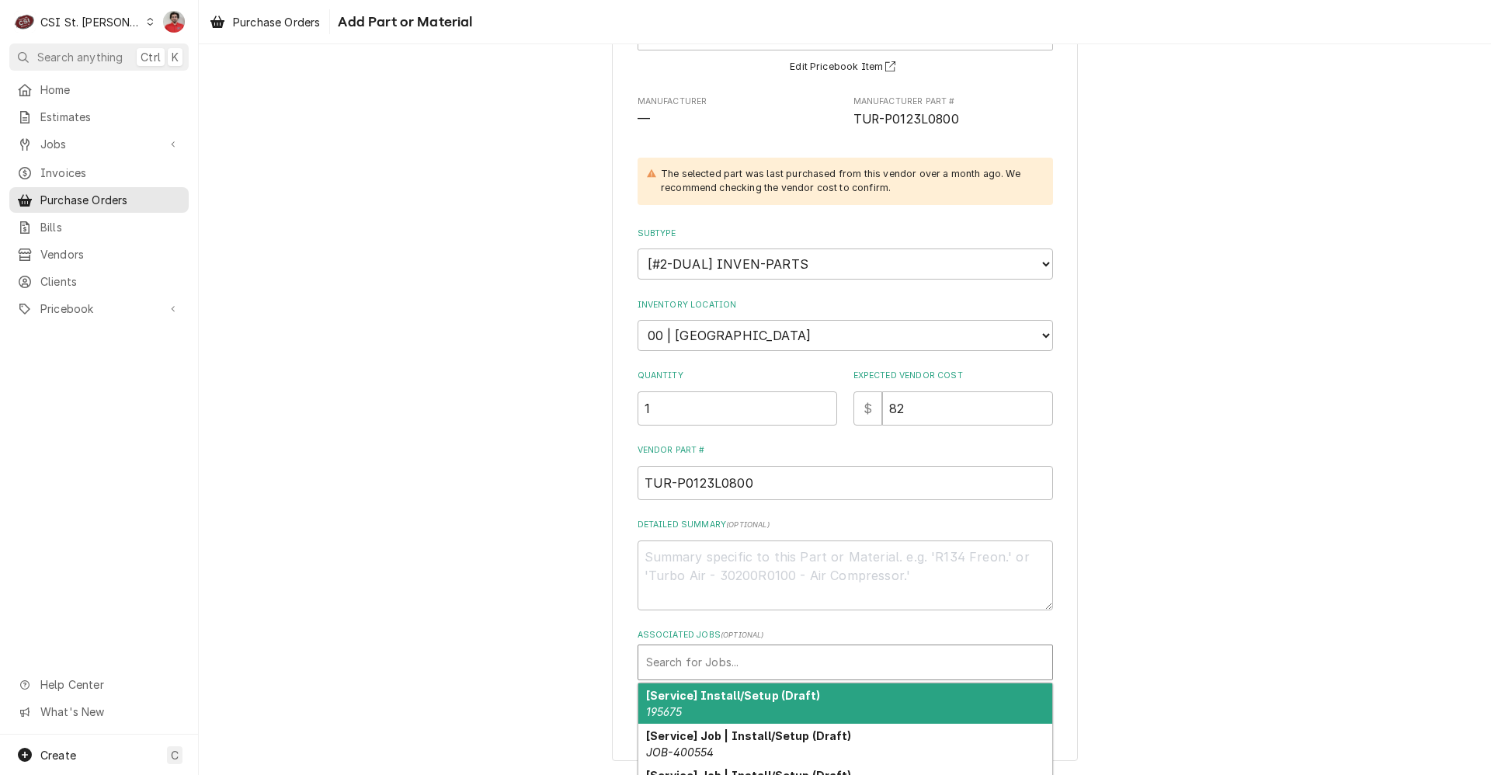
click at [776, 662] on div "Associated Jobs" at bounding box center [845, 662] width 398 height 28
paste input "JOB-400782"
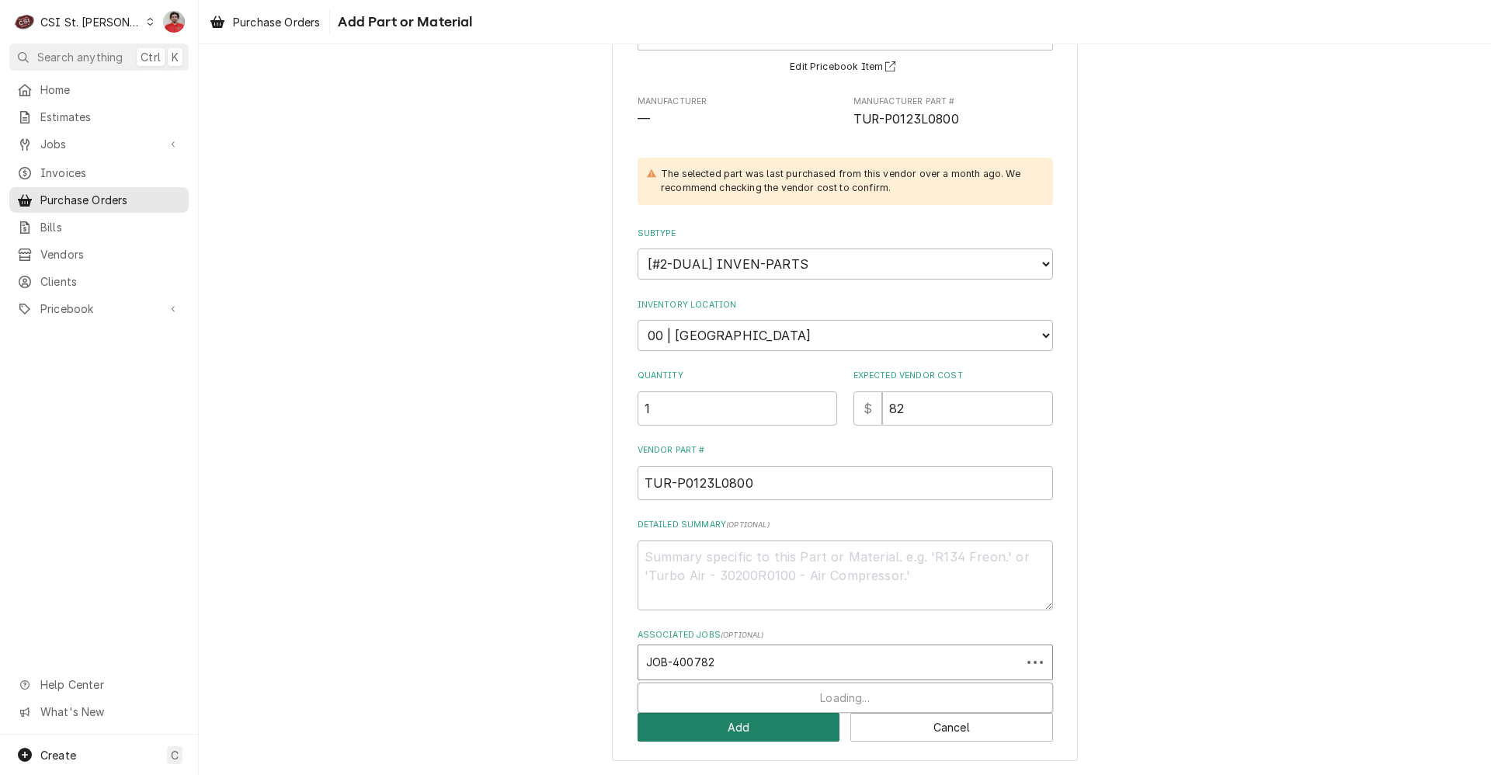
type input "JOB-400782"
click at [731, 724] on button "Add" at bounding box center [739, 727] width 203 height 29
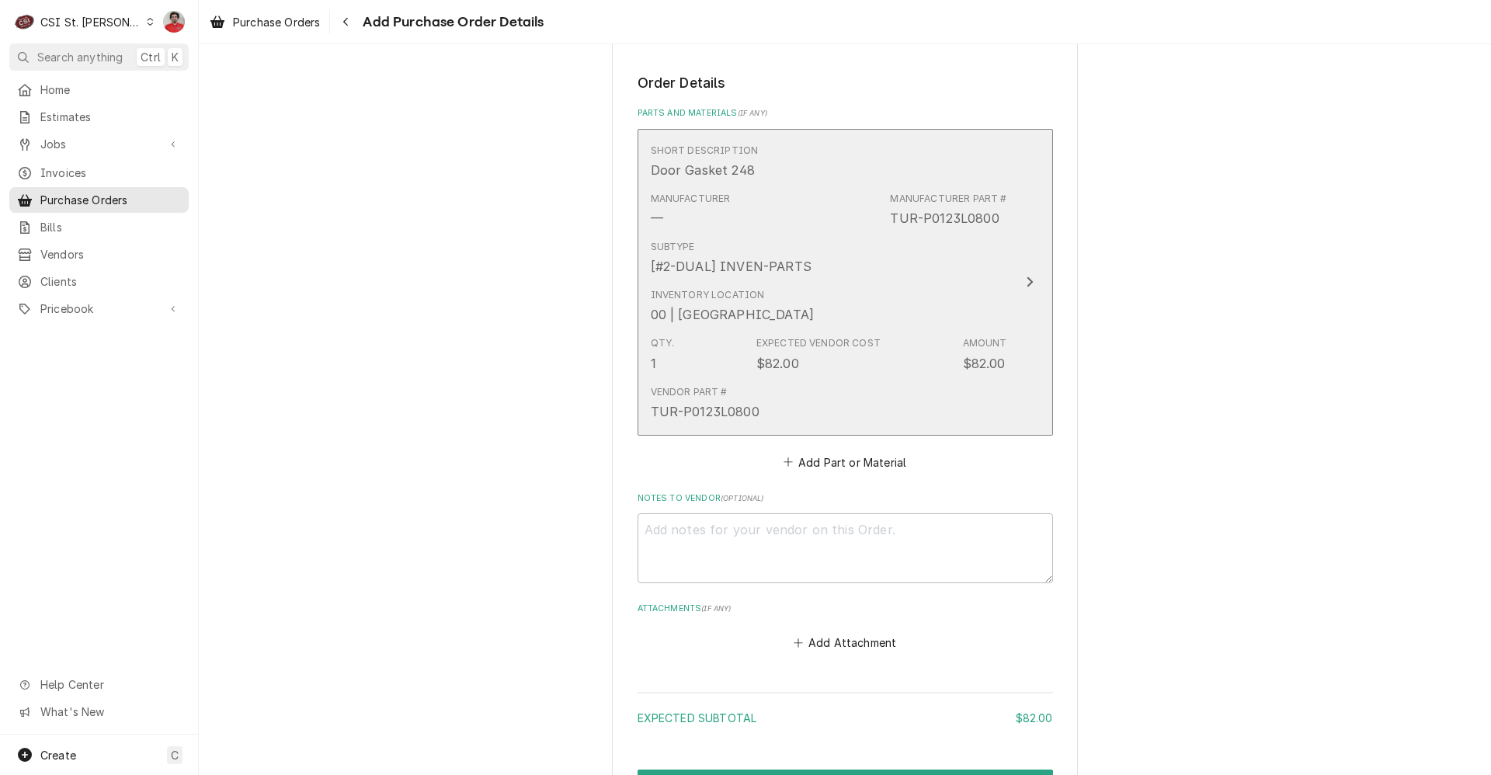
scroll to position [699, 0]
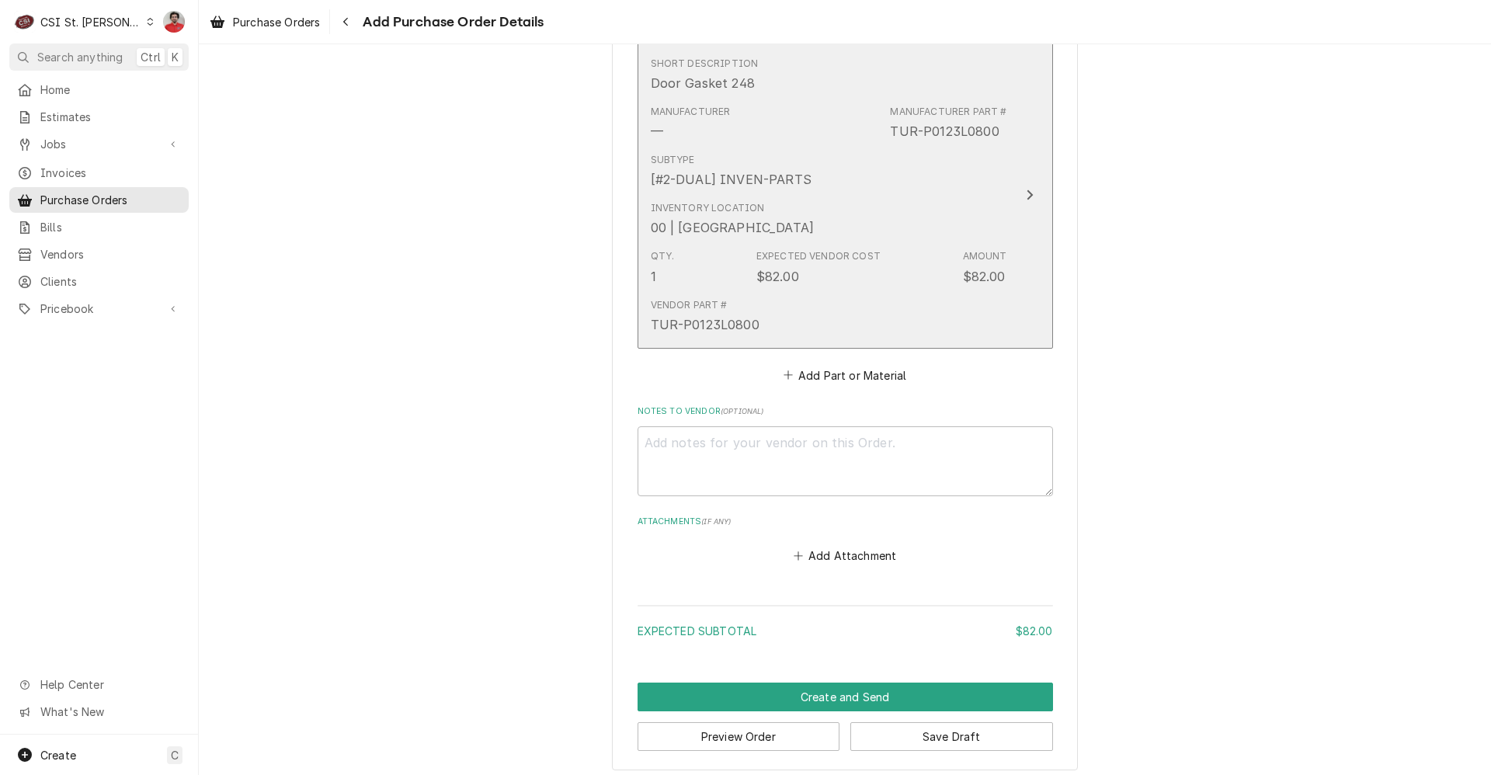
click at [672, 203] on div "Inventory Location" at bounding box center [708, 208] width 114 height 14
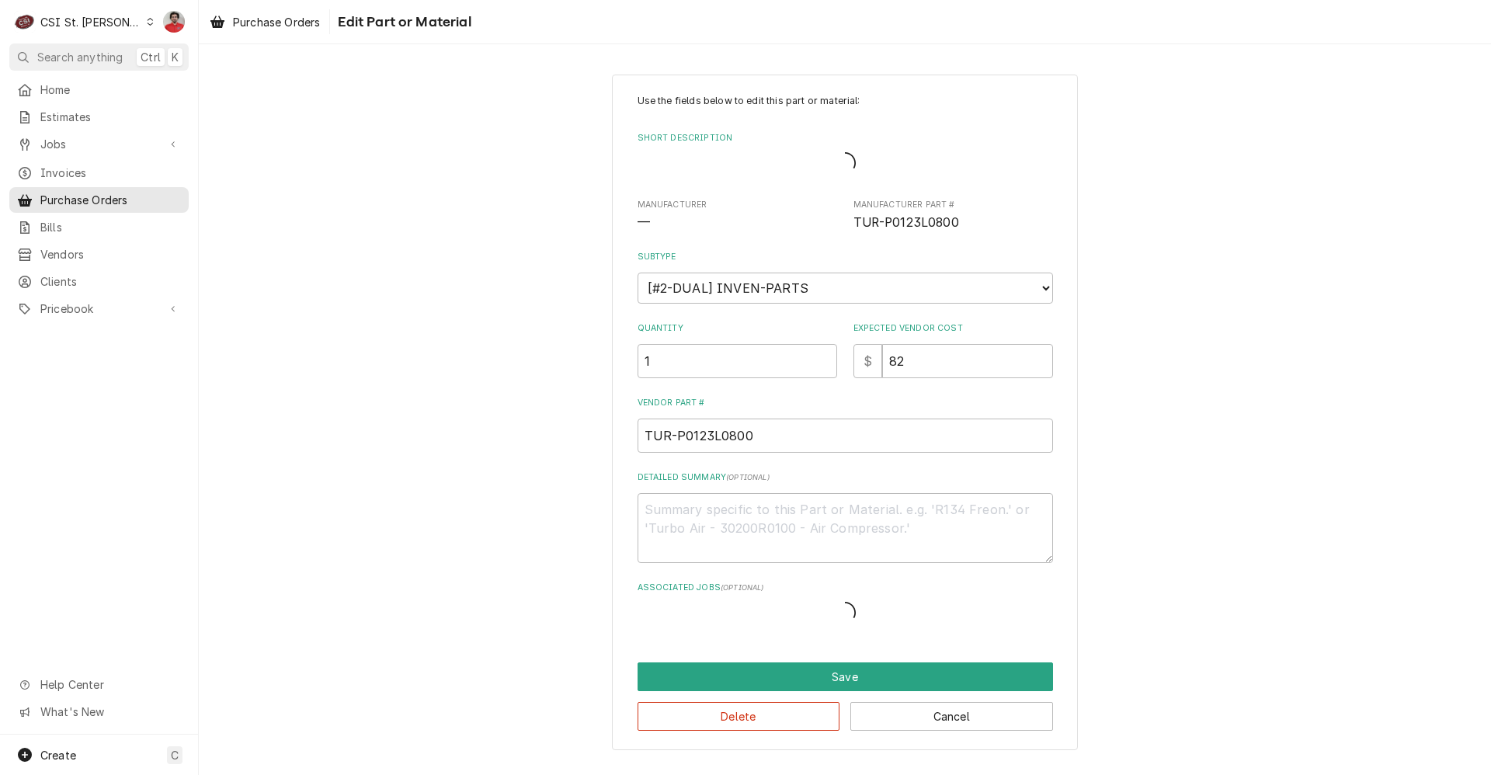
type textarea "x"
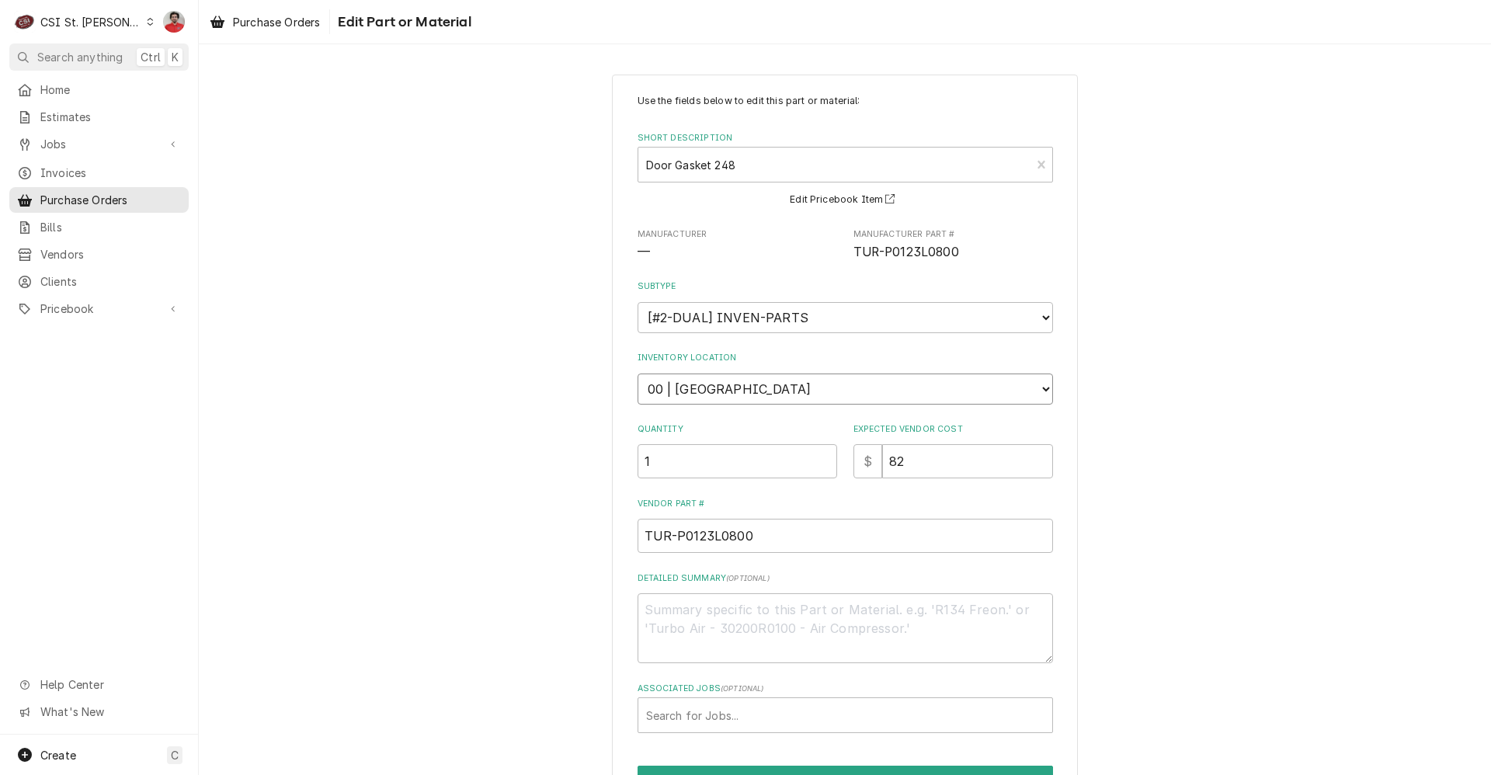
click at [744, 383] on select "Choose a location... 00 | STL WAREHOUSE 01 | CHUCK WAMBOLDT V#93 01 | COURTNEY …" at bounding box center [845, 388] width 415 height 31
select select "1418"
click at [638, 373] on select "Choose a location... 00 | STL WAREHOUSE 01 | CHUCK WAMBOLDT V#93 01 | COURTNEY …" at bounding box center [845, 388] width 415 height 31
type textarea "x"
click at [1226, 411] on div "Use the fields below to edit this part or material: Short Description Door Gask…" at bounding box center [845, 464] width 1292 height 807
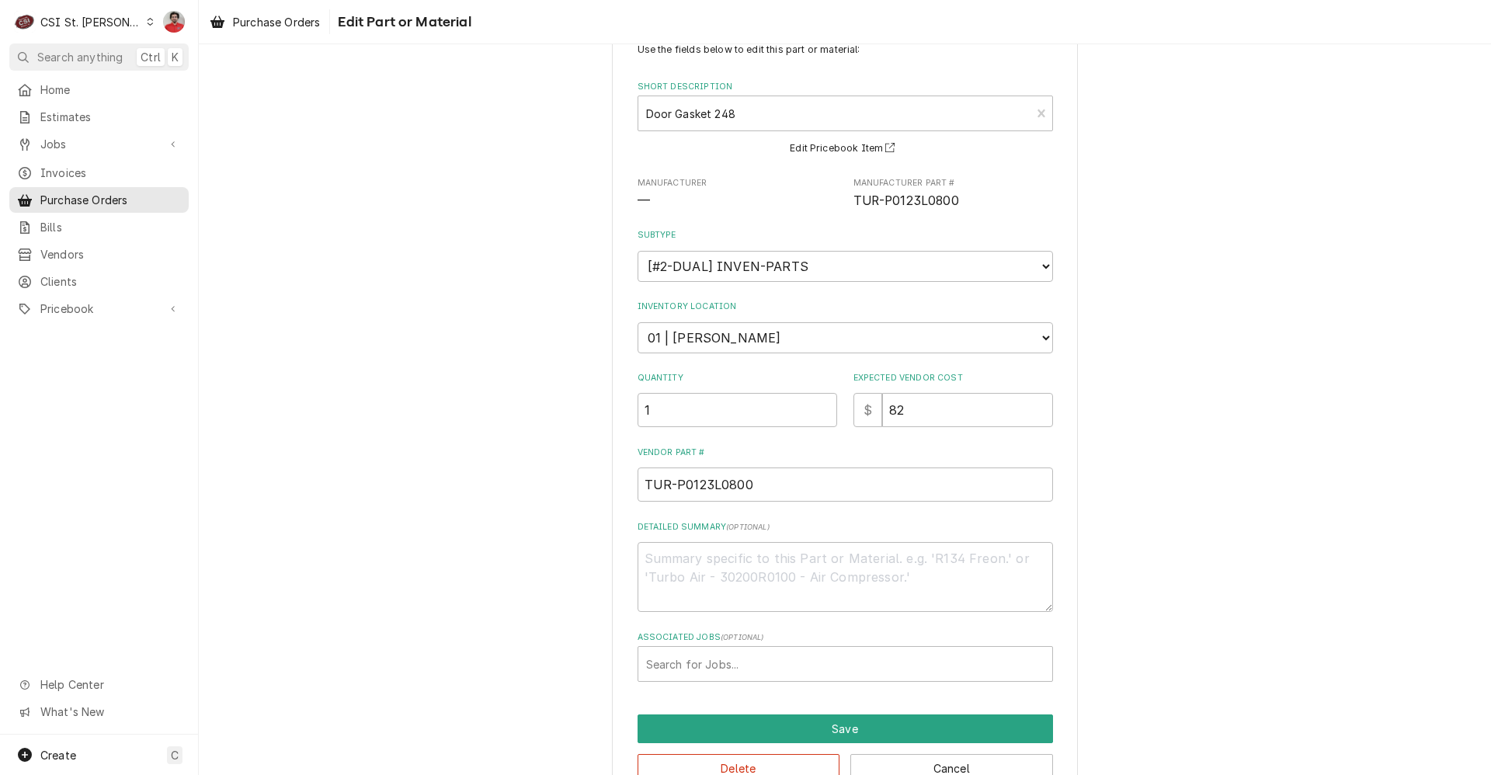
scroll to position [92, 0]
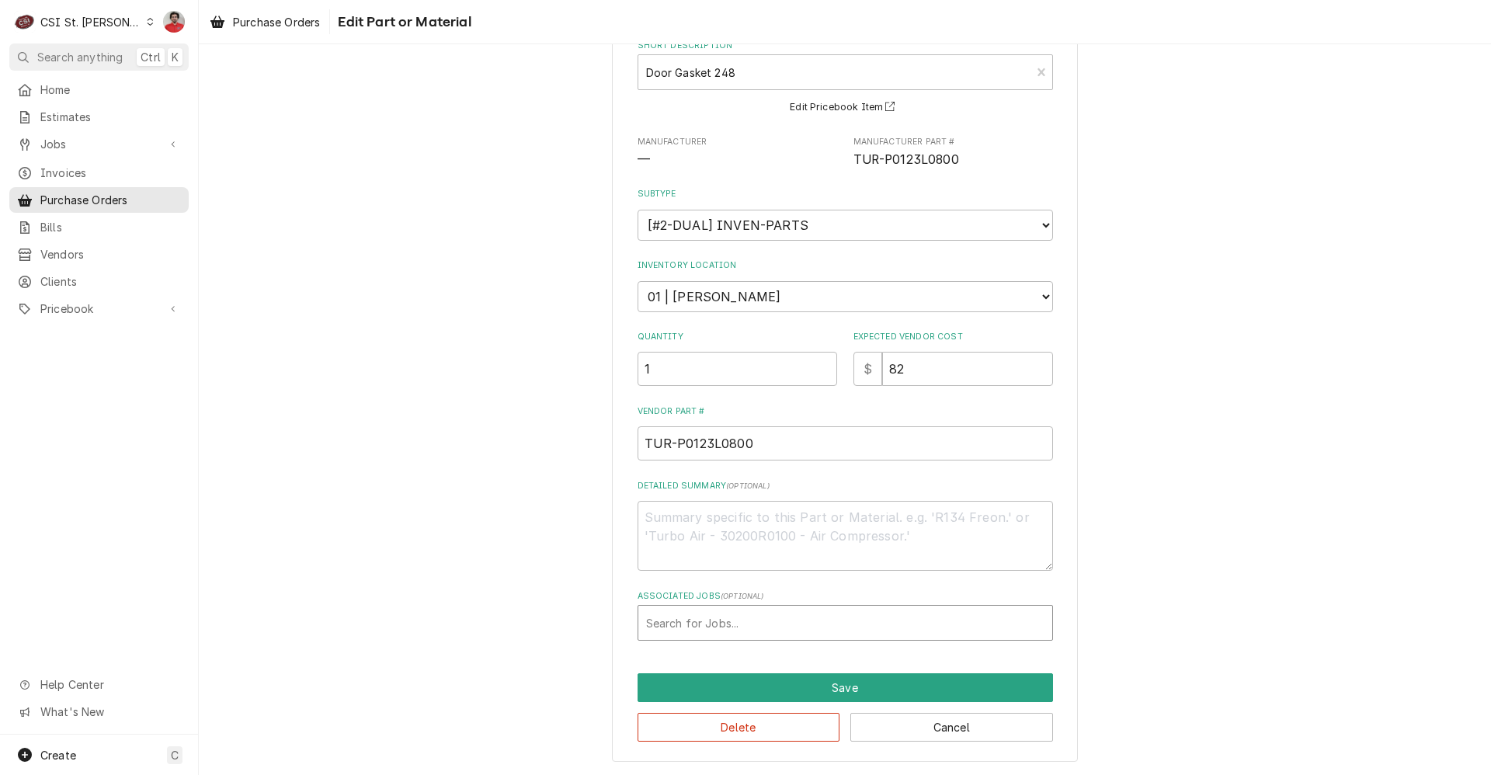
click at [773, 622] on div "Associated Jobs" at bounding box center [845, 623] width 398 height 28
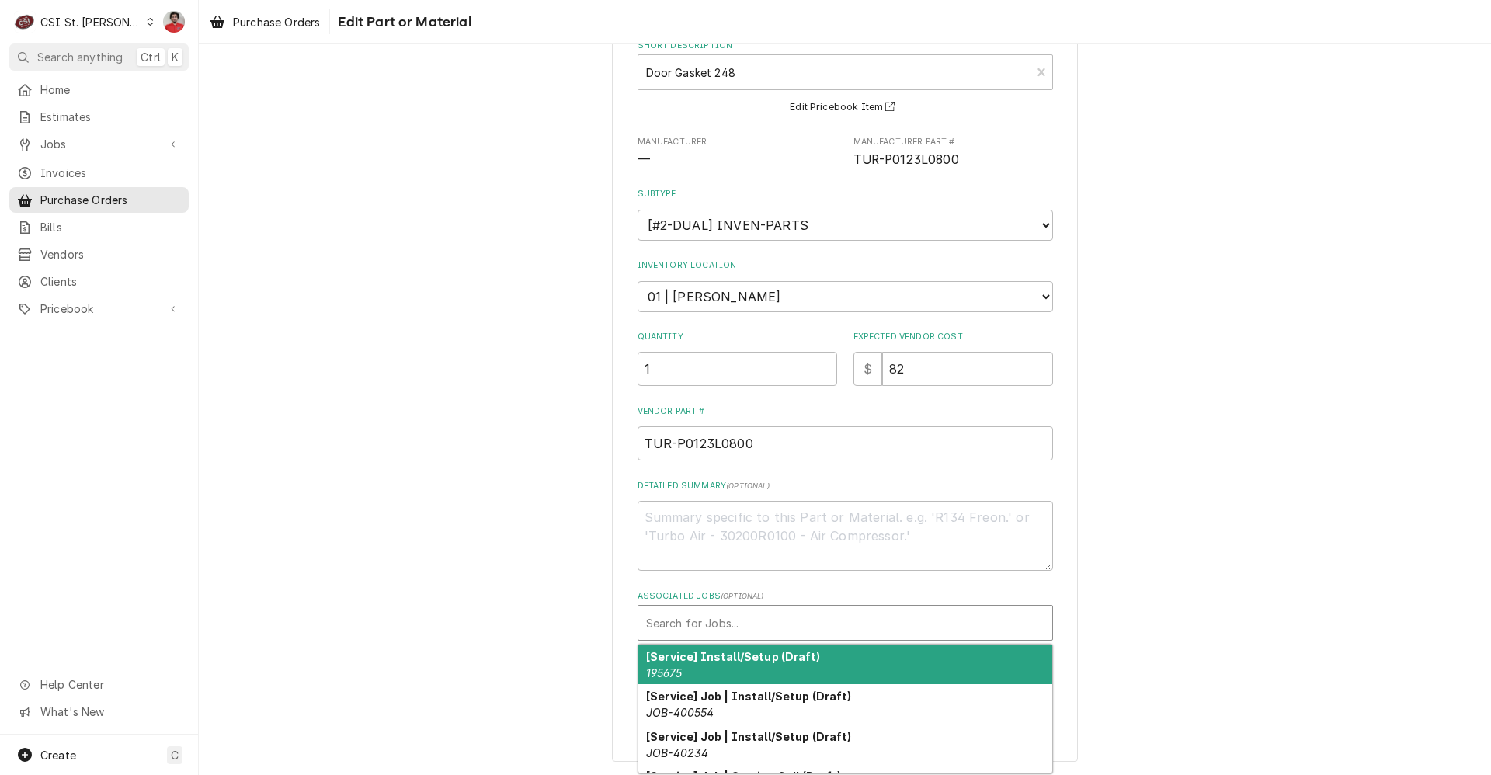
paste input "JOB-400782"
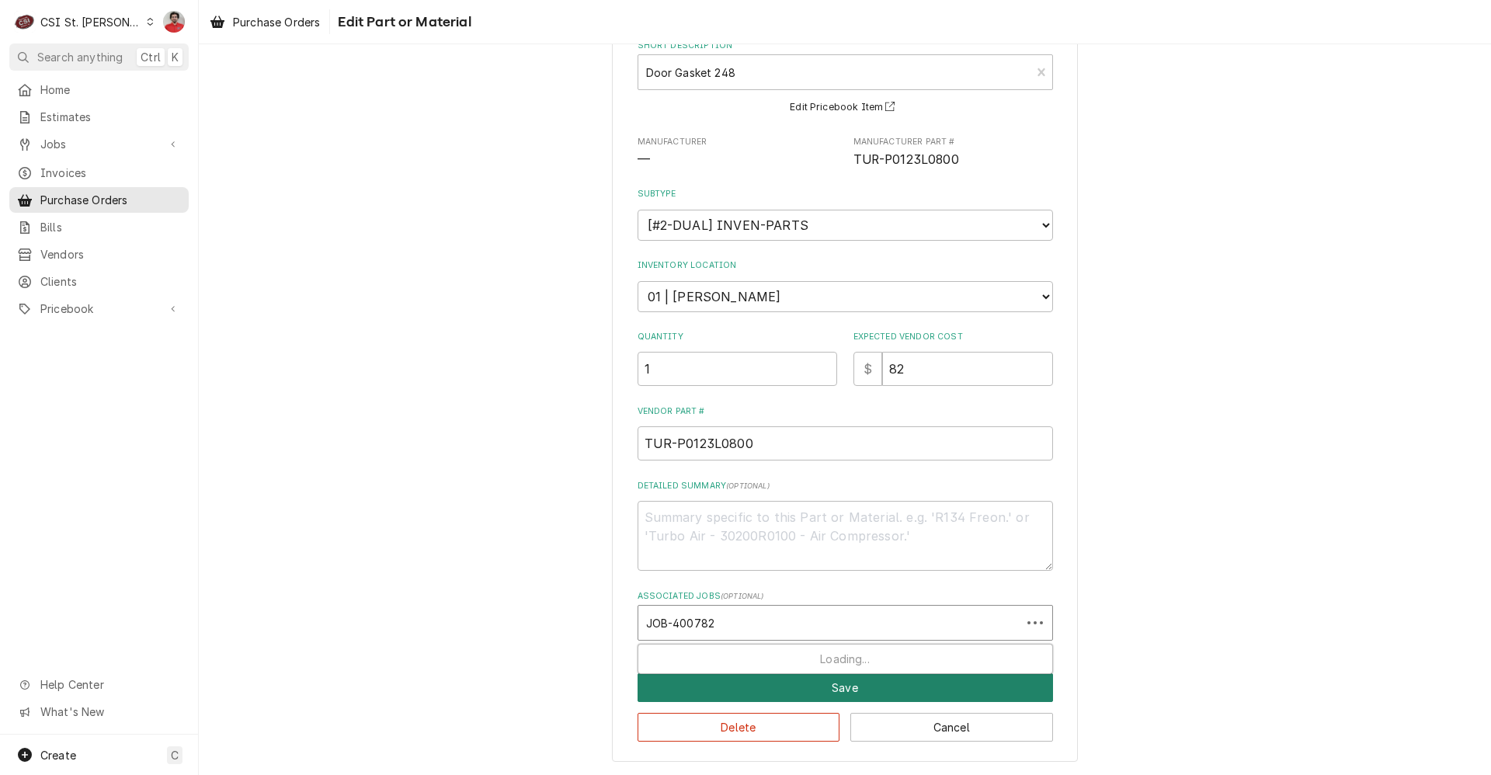
type input "JOB-400782"
click at [761, 684] on button "Save" at bounding box center [845, 687] width 415 height 29
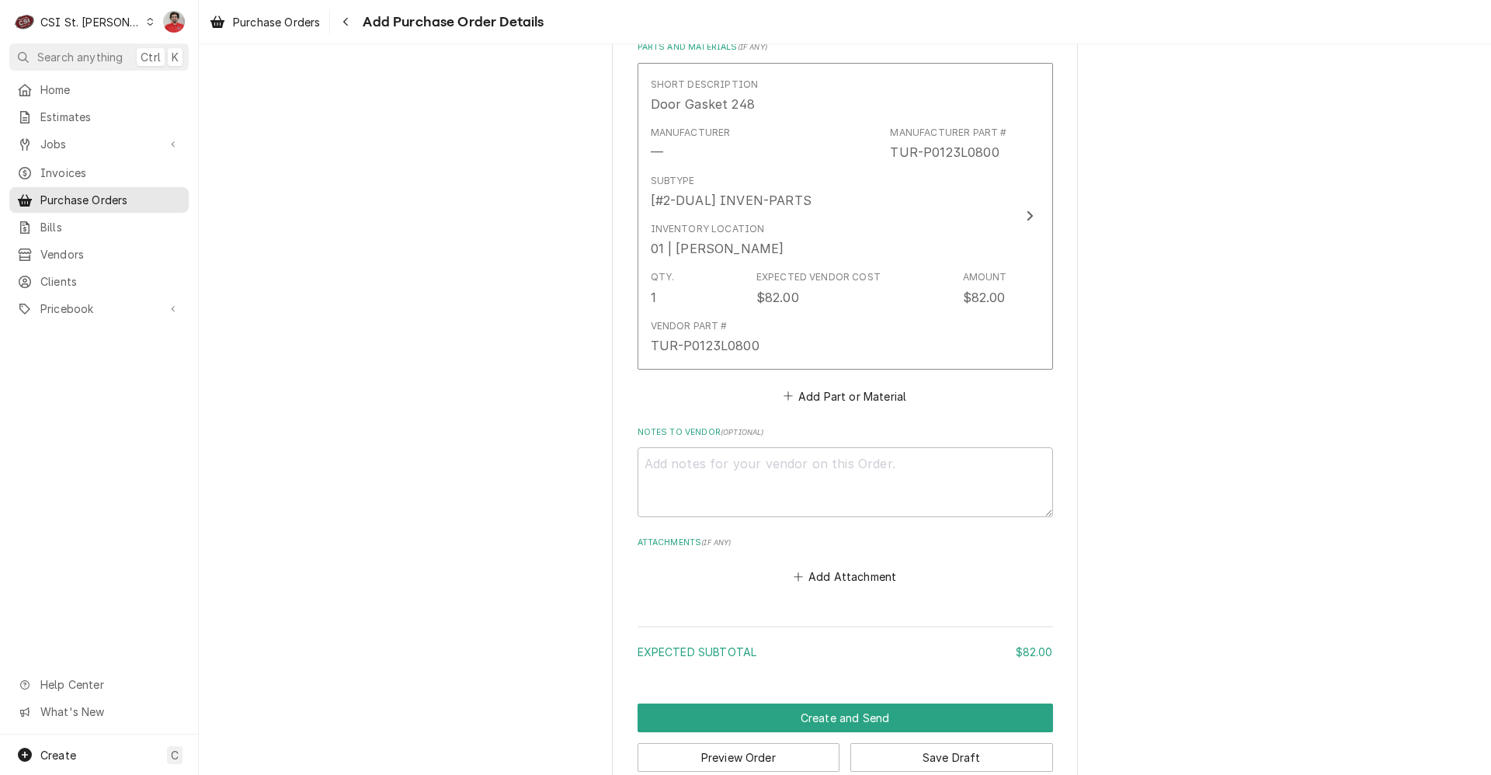
scroll to position [659, 0]
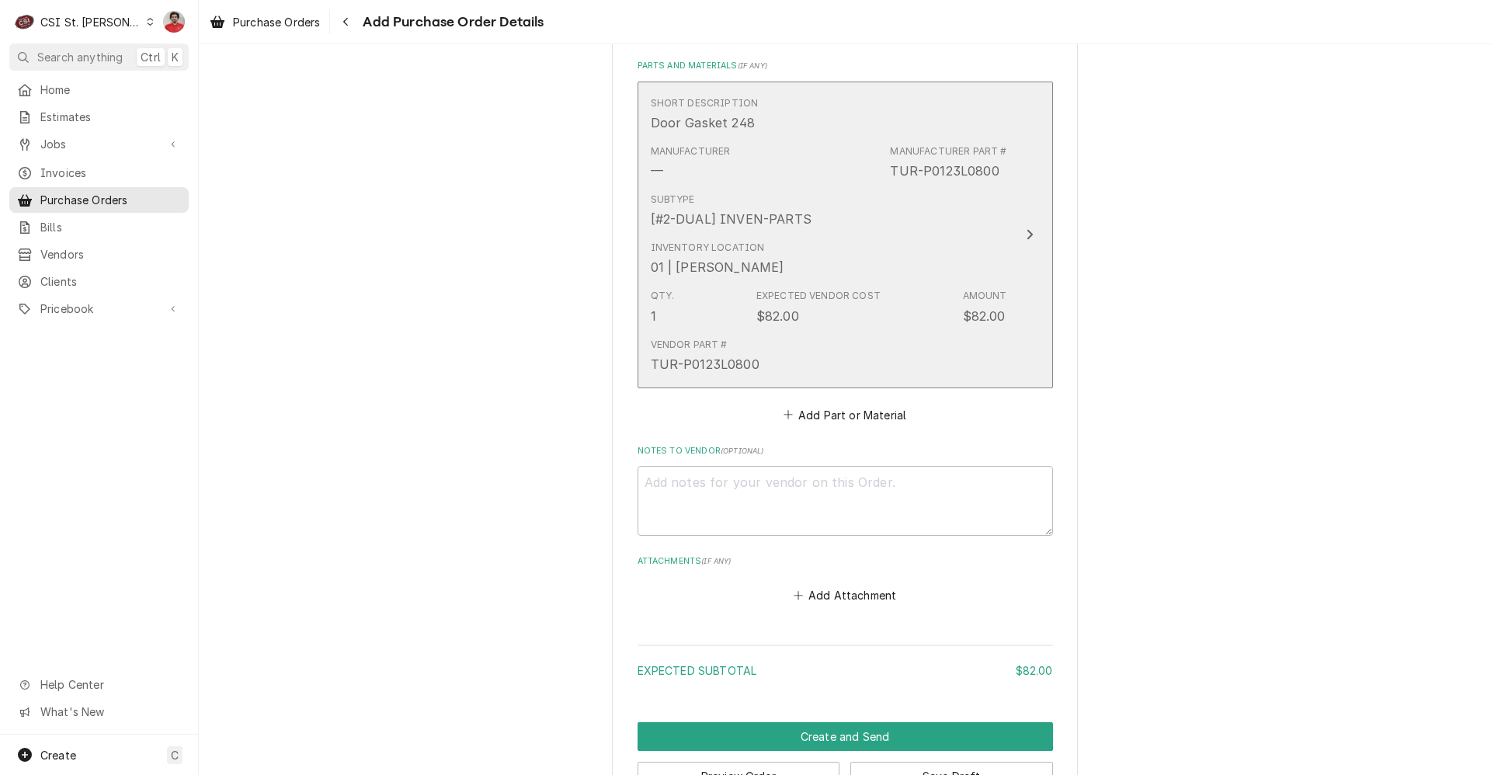
click at [763, 356] on div "Vendor Part # TUR-P0123L0800" at bounding box center [829, 356] width 356 height 48
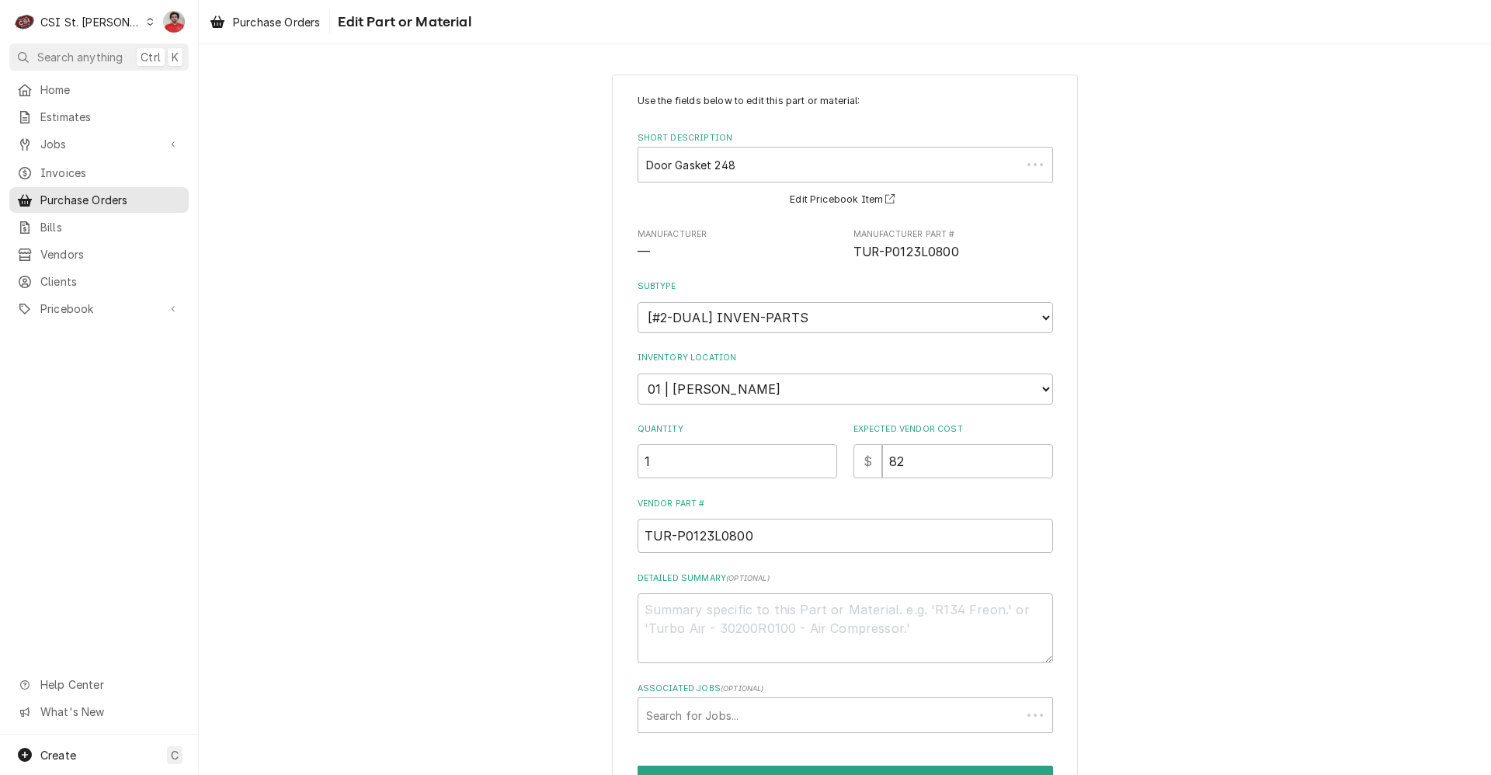
type textarea "x"
click at [728, 716] on div "Associated Jobs" at bounding box center [845, 715] width 398 height 28
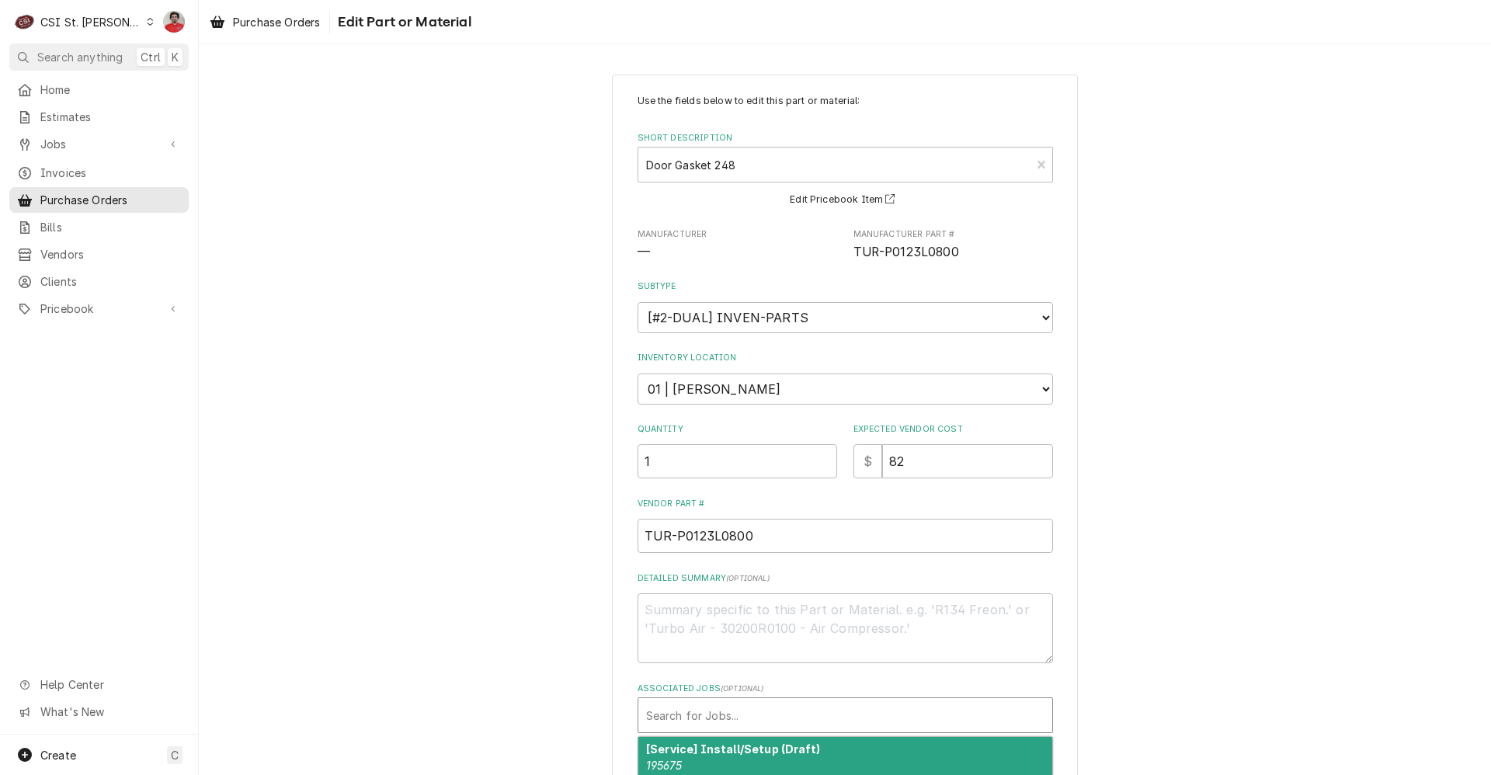
paste input "JOB-400782"
type input "JOB-400782"
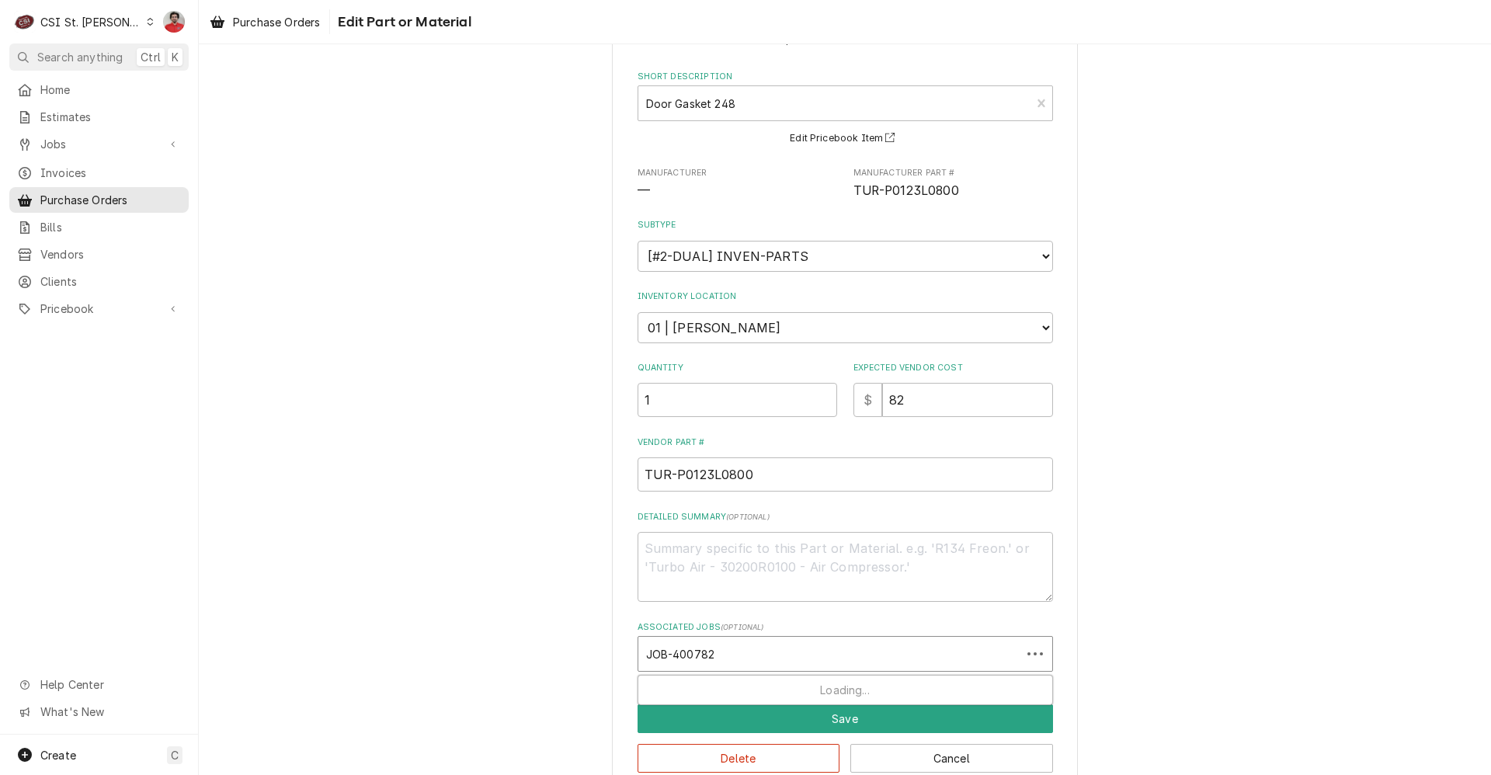
scroll to position [92, 0]
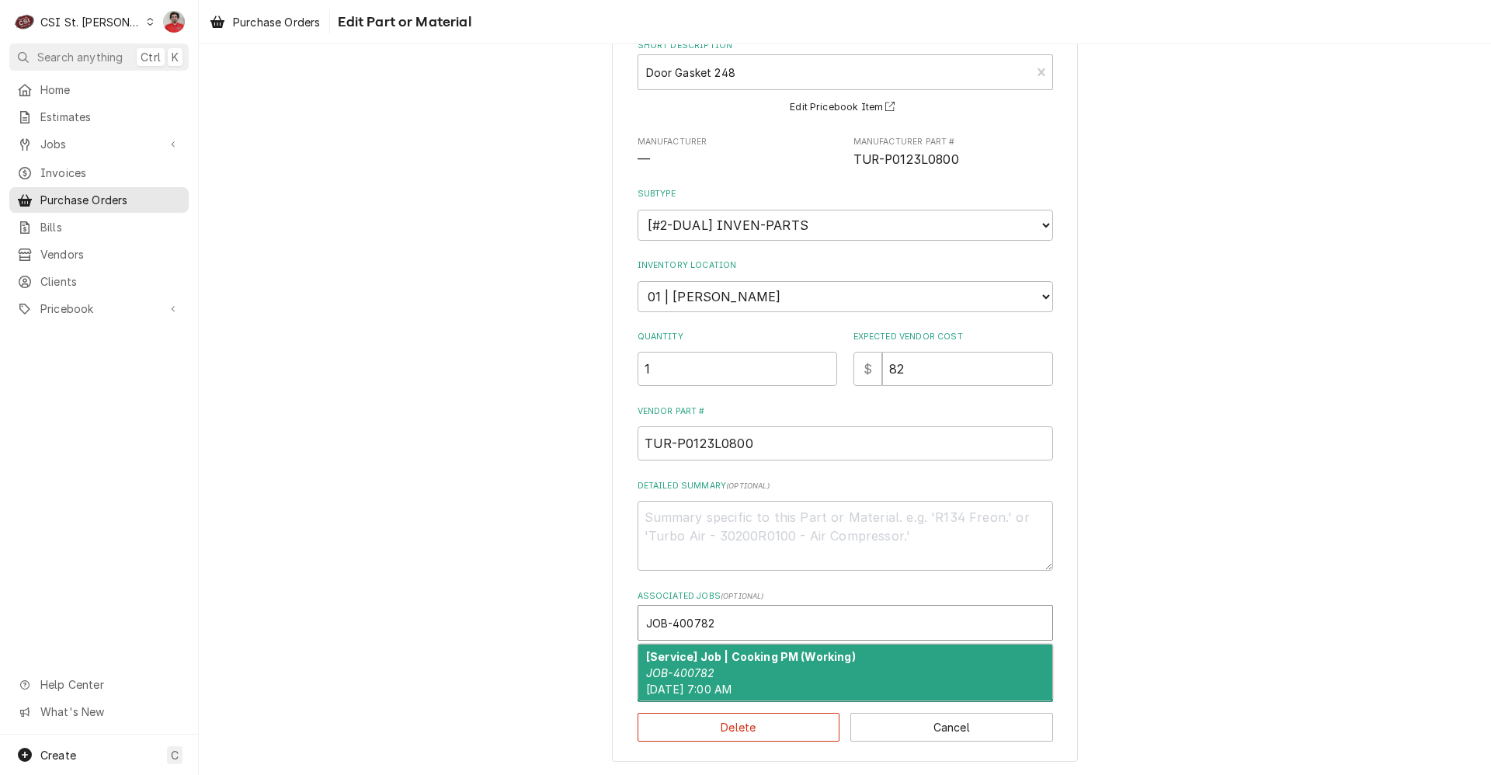
click at [847, 657] on div "[Service] Job | Cooking PM (Working) JOB-400782 Wed, Sep 3rd, 2025 - 7:00 AM" at bounding box center [845, 672] width 414 height 57
type textarea "x"
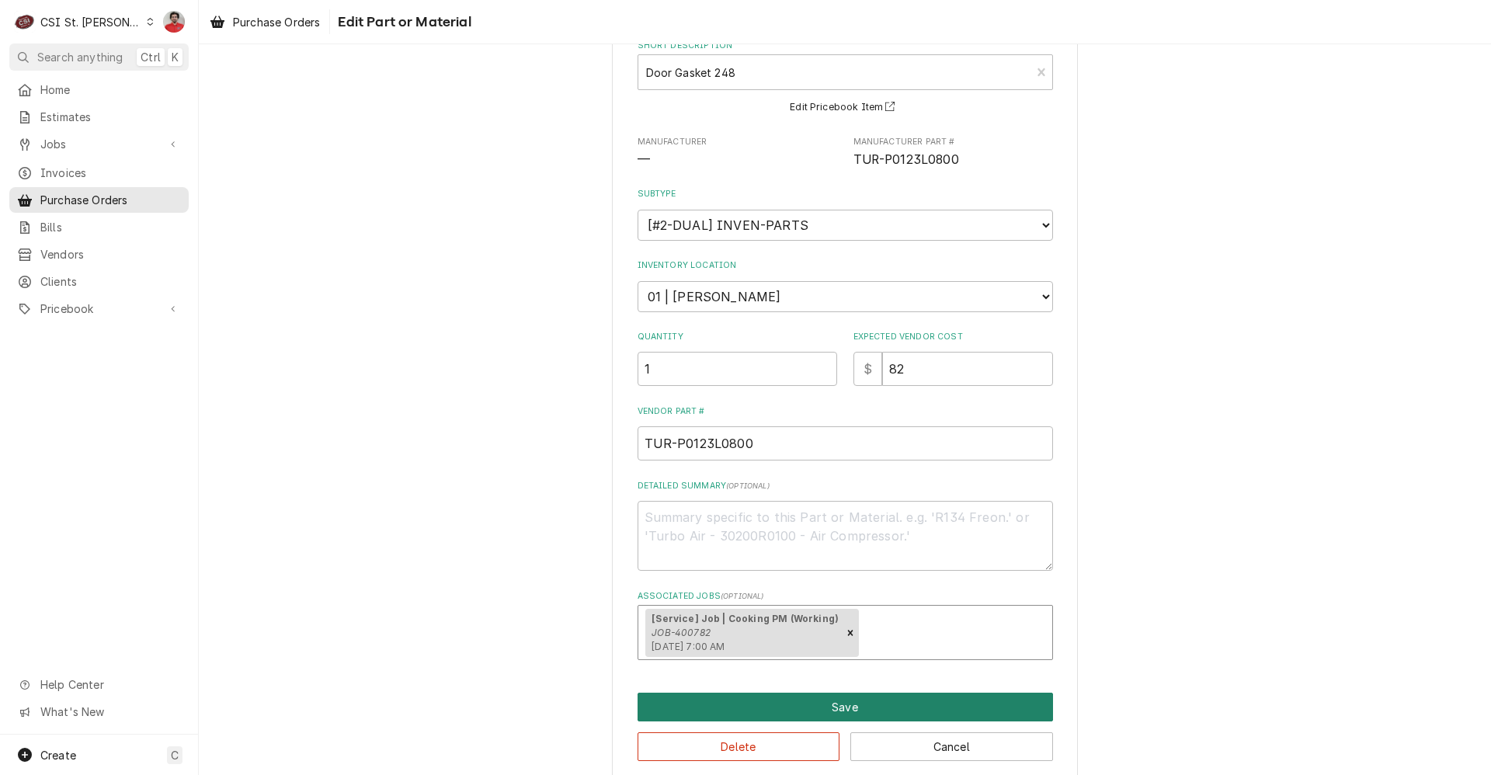
click at [801, 707] on button "Save" at bounding box center [845, 707] width 415 height 29
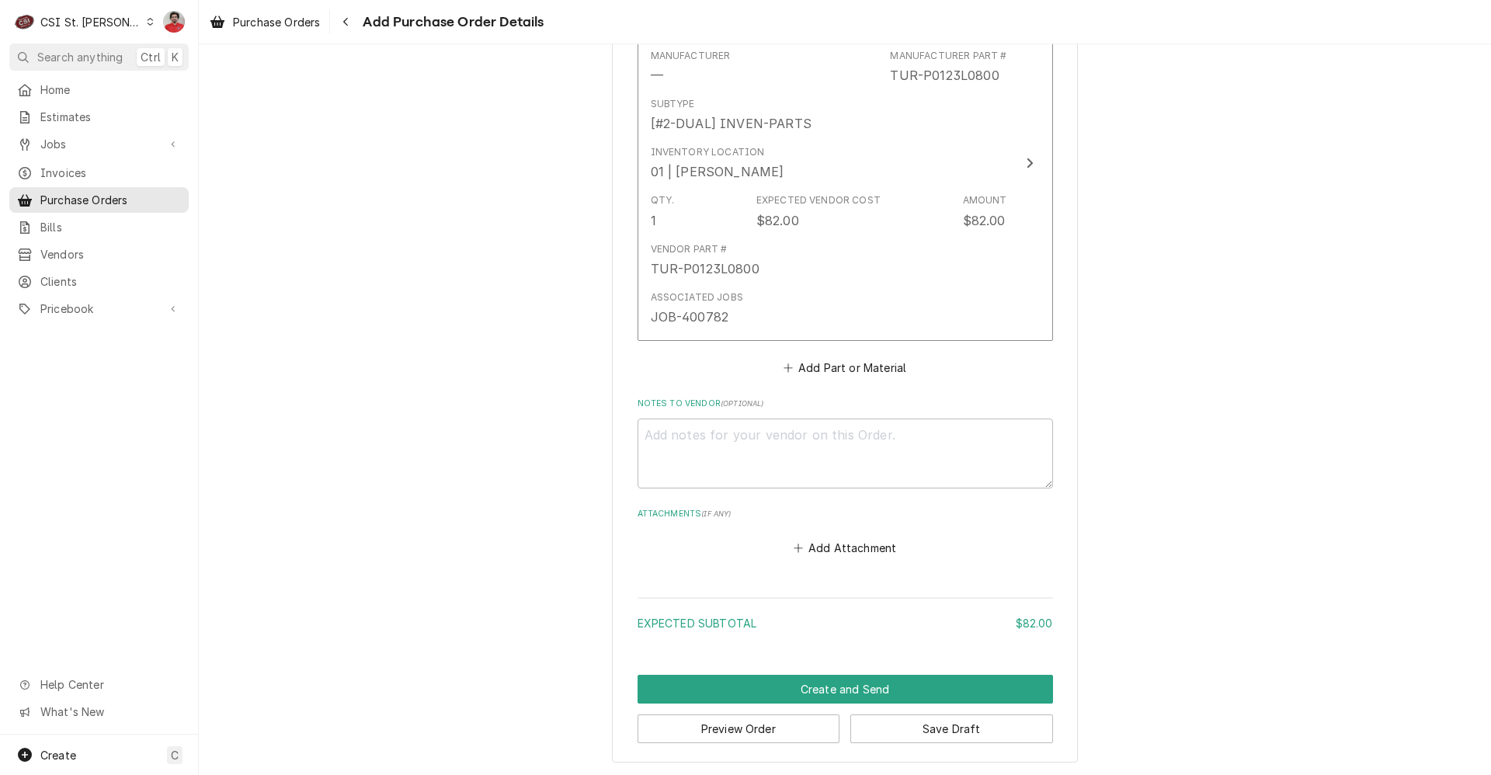
scroll to position [756, 0]
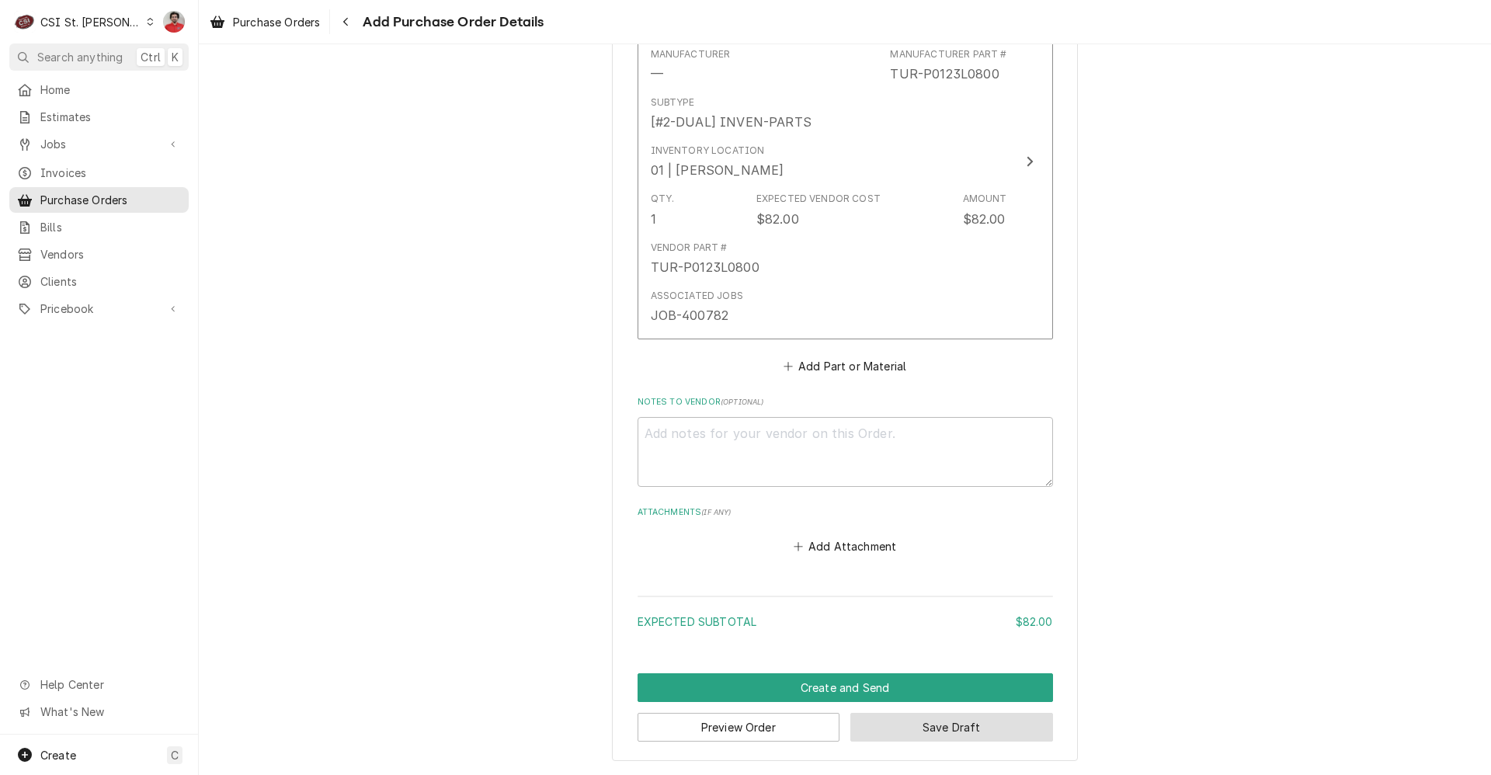
click at [850, 724] on button "Save Draft" at bounding box center [951, 727] width 203 height 29
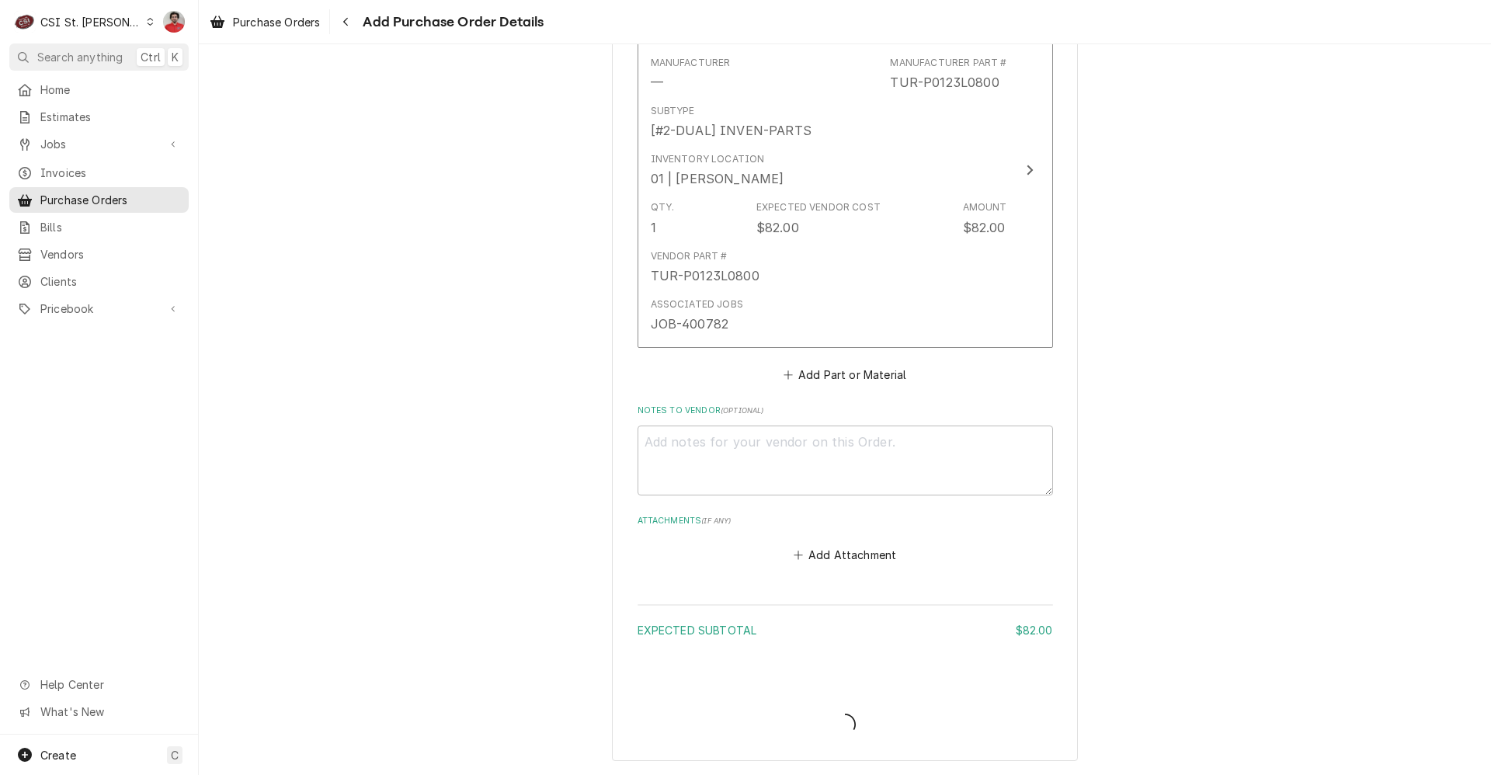
scroll to position [748, 0]
type textarea "x"
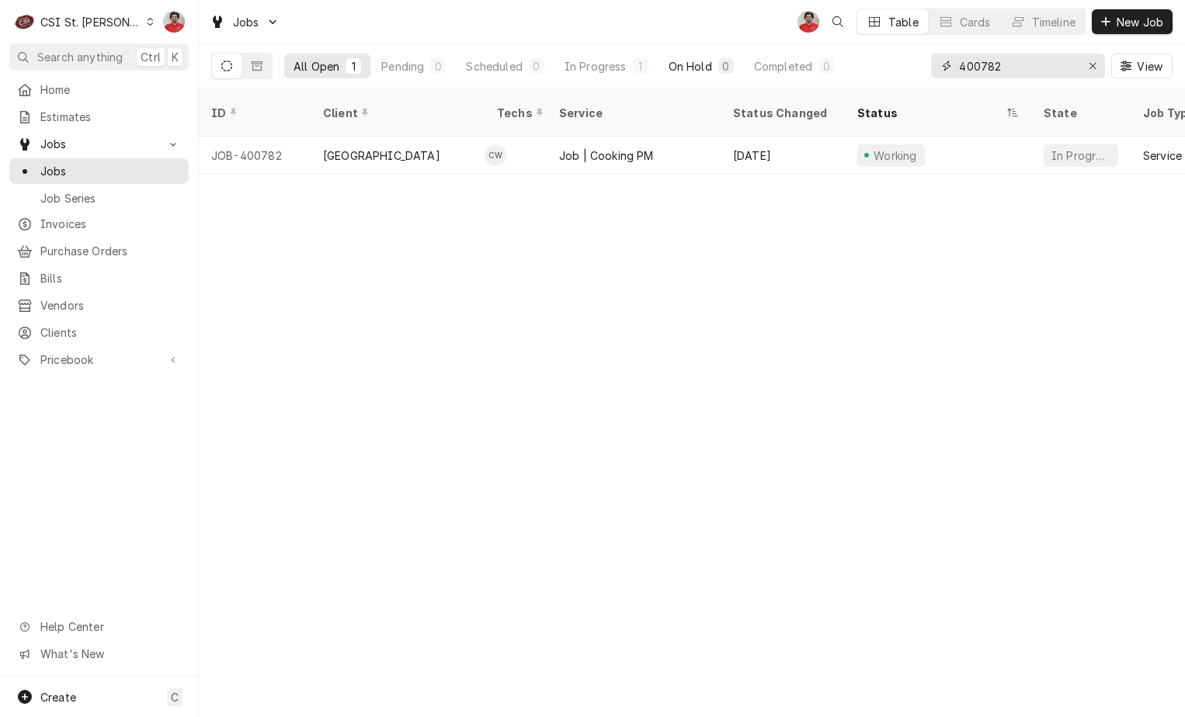
drag, startPoint x: 1039, startPoint y: 68, endPoint x: 717, endPoint y: 63, distance: 321.5
click at [717, 63] on div "All Open 1 Pending 0 Scheduled 0 In Progress 1 On Hold 0 Completed 0 400782 View" at bounding box center [691, 65] width 961 height 43
paste input "JOB-400782"
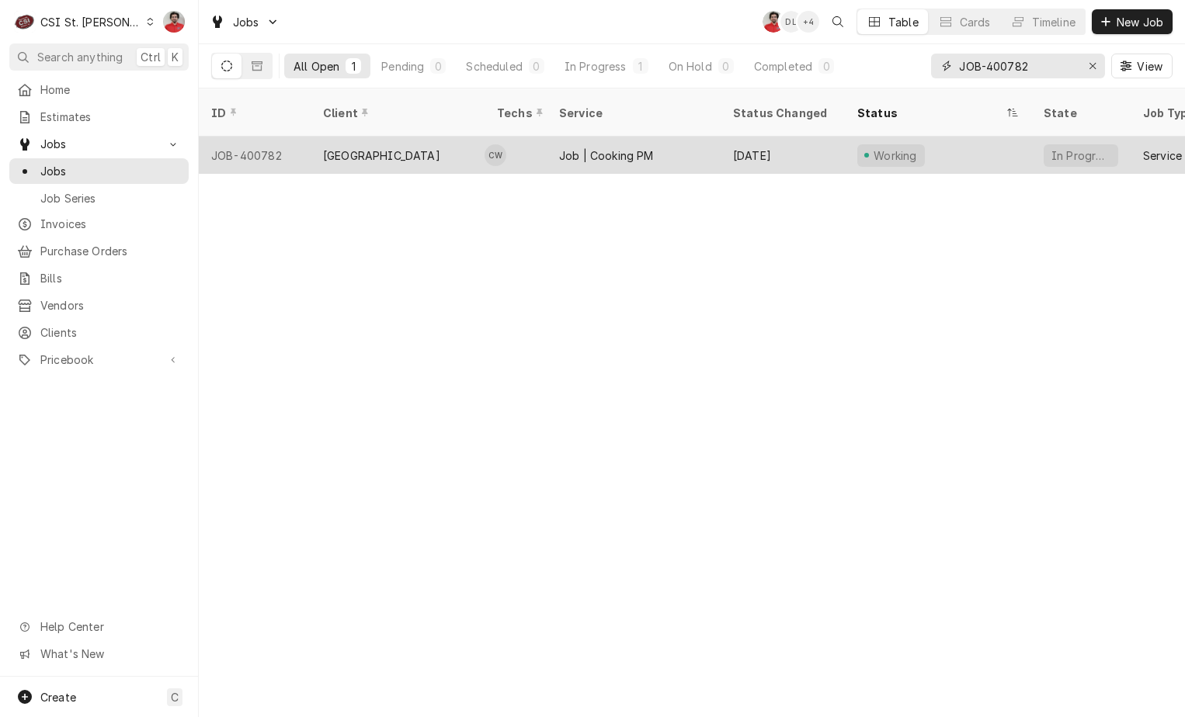
type input "JOB-400782"
click at [684, 147] on div "Job | Cooking PM" at bounding box center [634, 155] width 174 height 37
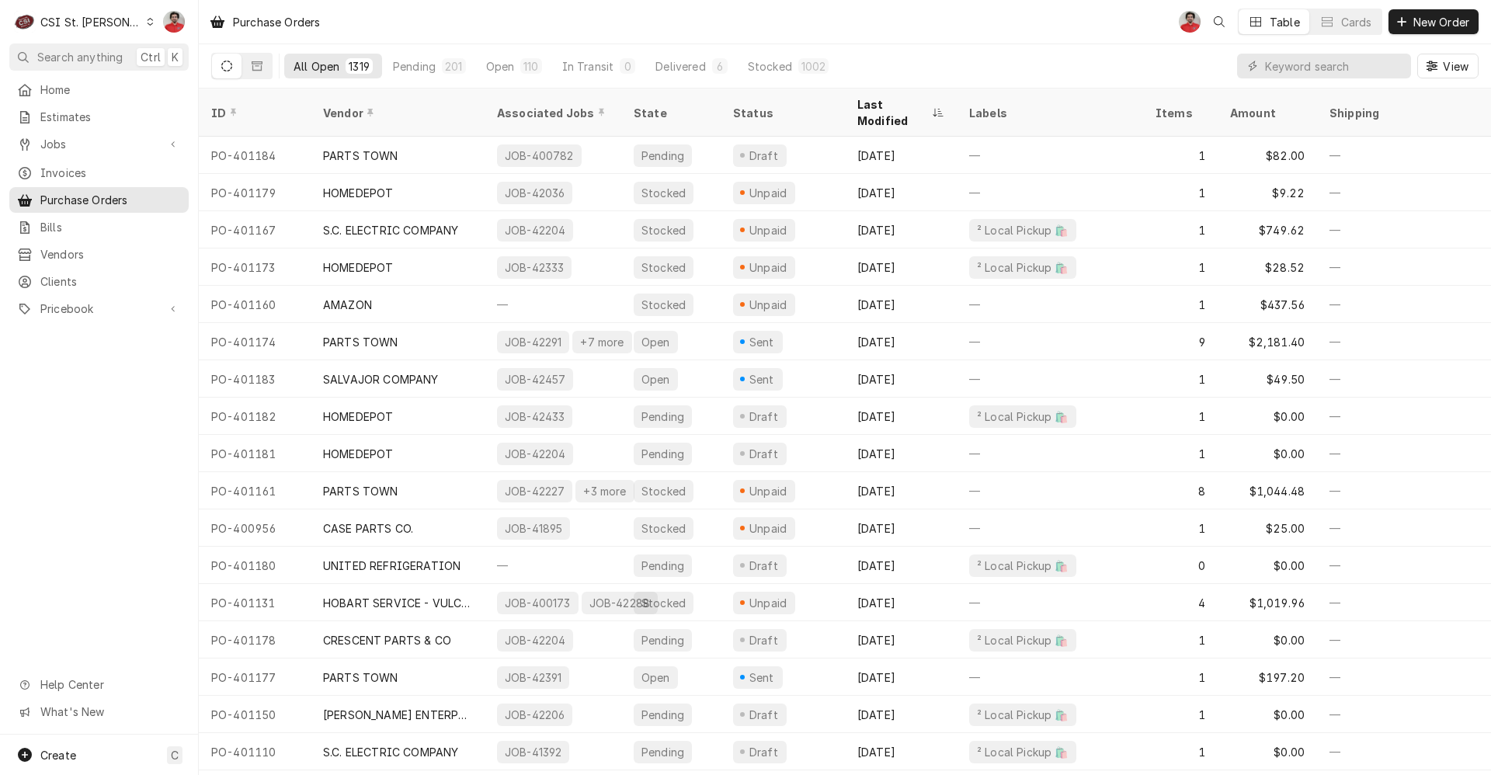
click at [148, 20] on icon "Dynamic Content Wrapper" at bounding box center [151, 22] width 6 height 8
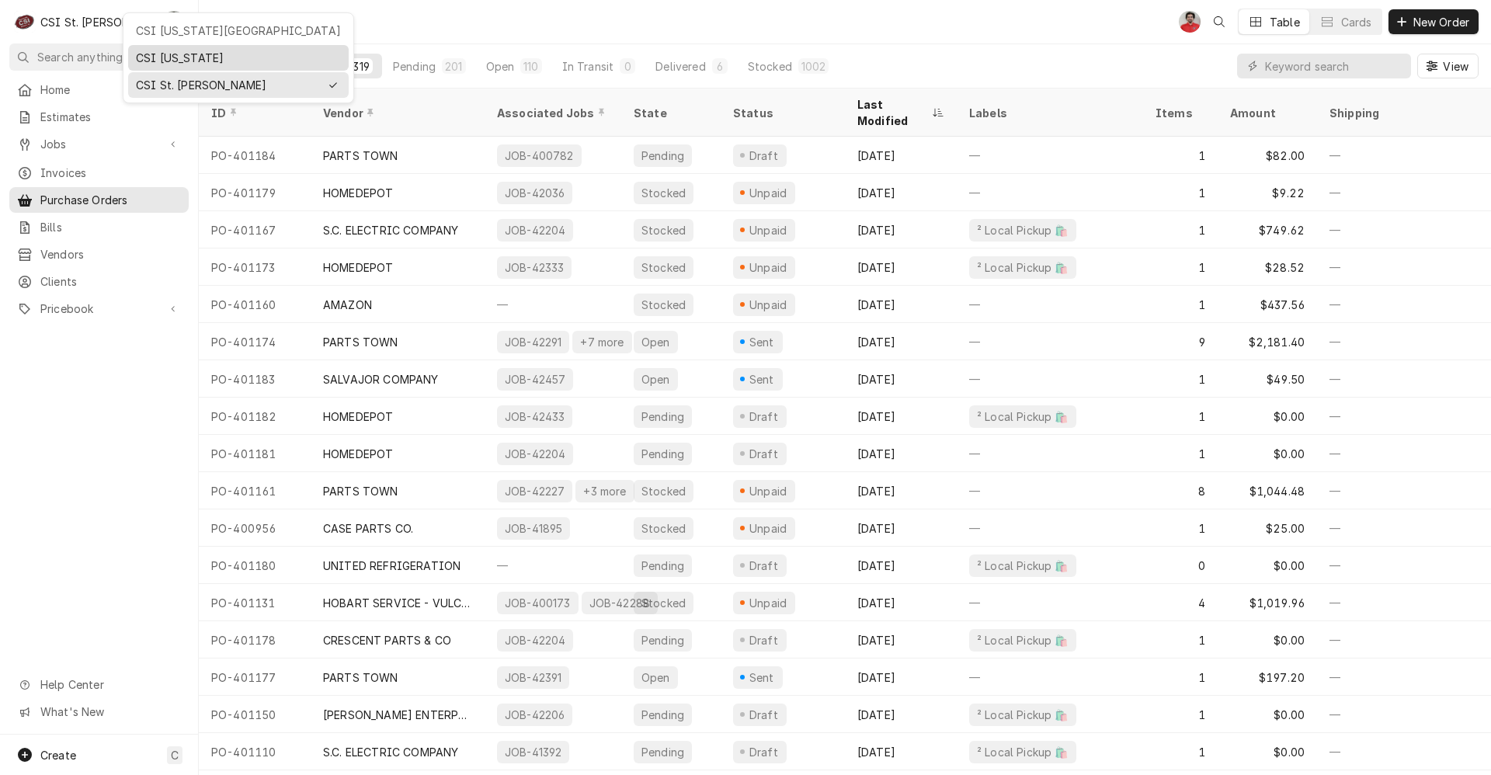
click at [143, 53] on div "CSI Kentucky" at bounding box center [238, 58] width 205 height 16
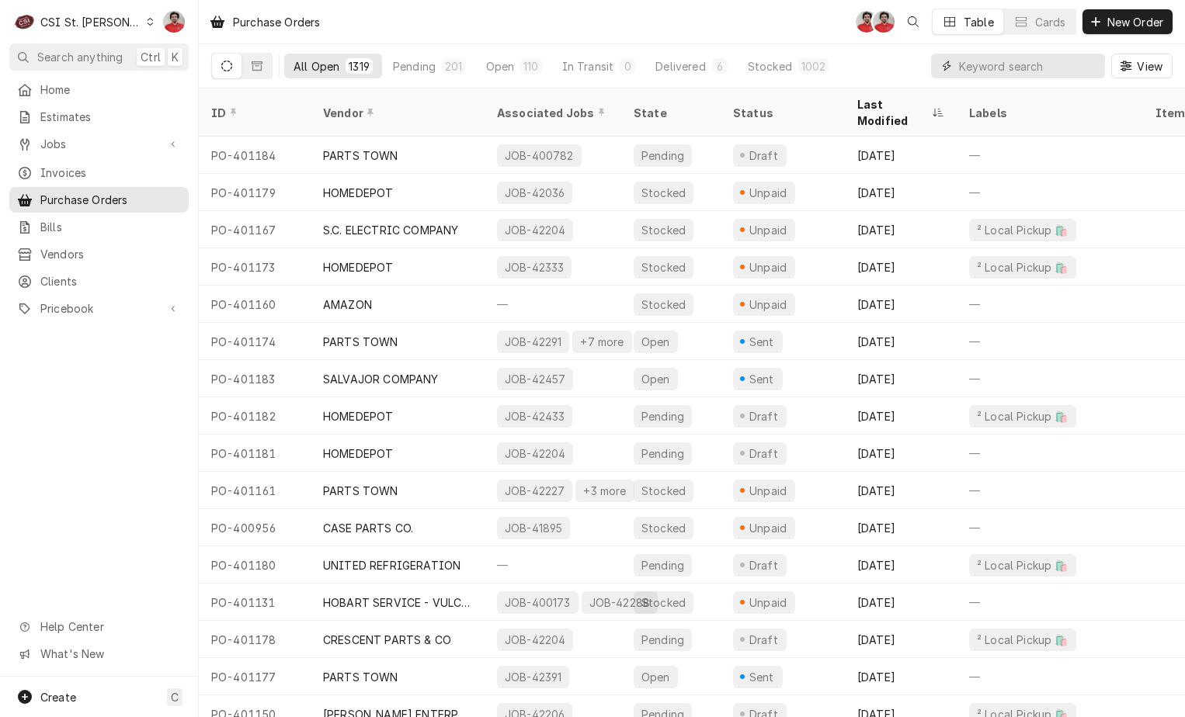
click at [1061, 68] on input "Dynamic Content Wrapper" at bounding box center [1028, 66] width 138 height 25
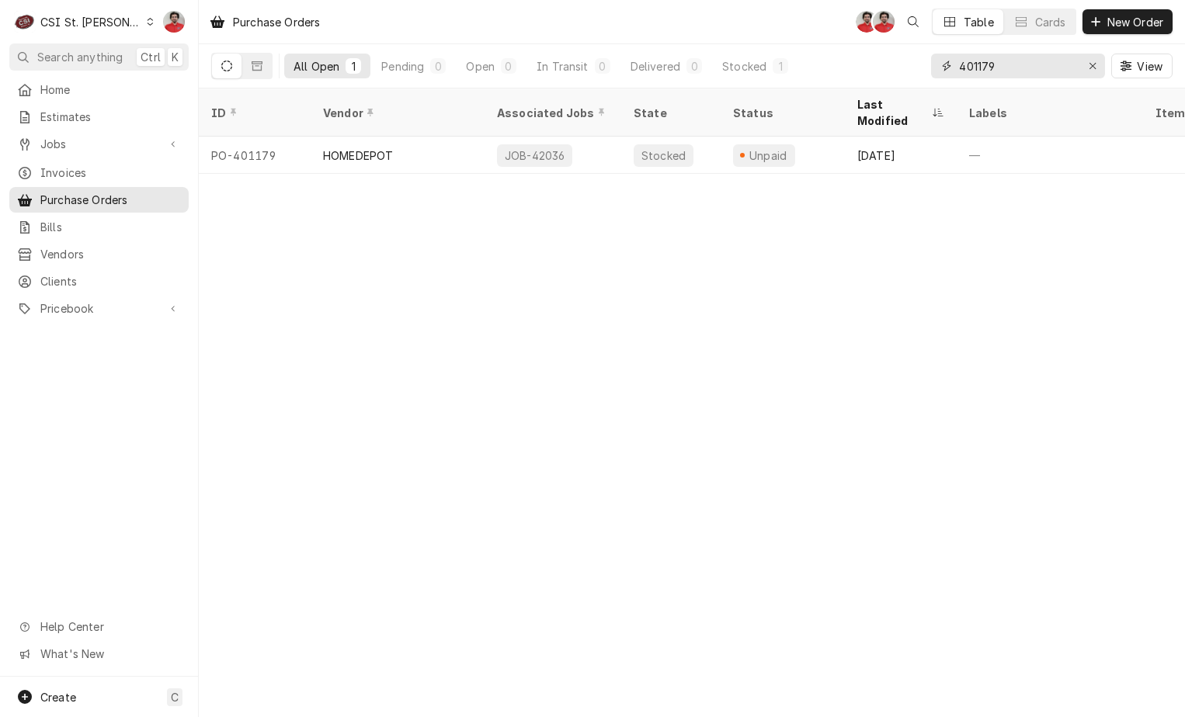
click at [1003, 73] on input "401179" at bounding box center [1017, 66] width 116 height 25
click at [1001, 62] on input "401173" at bounding box center [1017, 66] width 116 height 25
type input "401175"
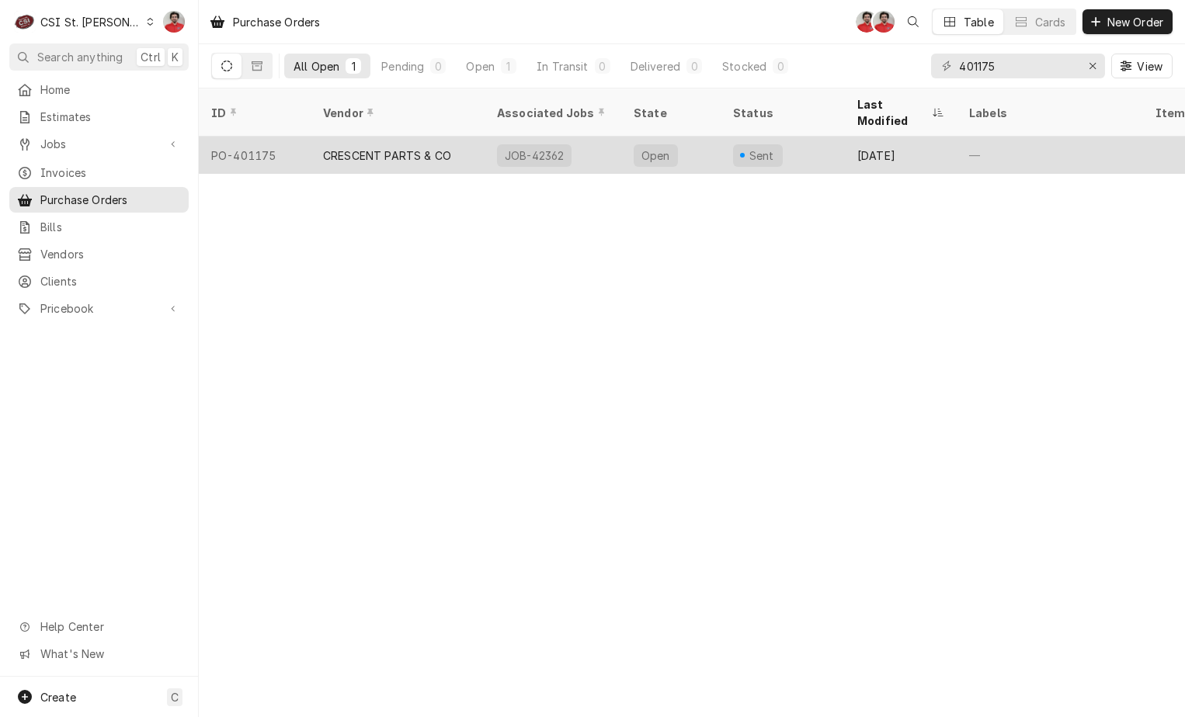
click at [617, 145] on div "JOB-42362" at bounding box center [553, 155] width 137 height 37
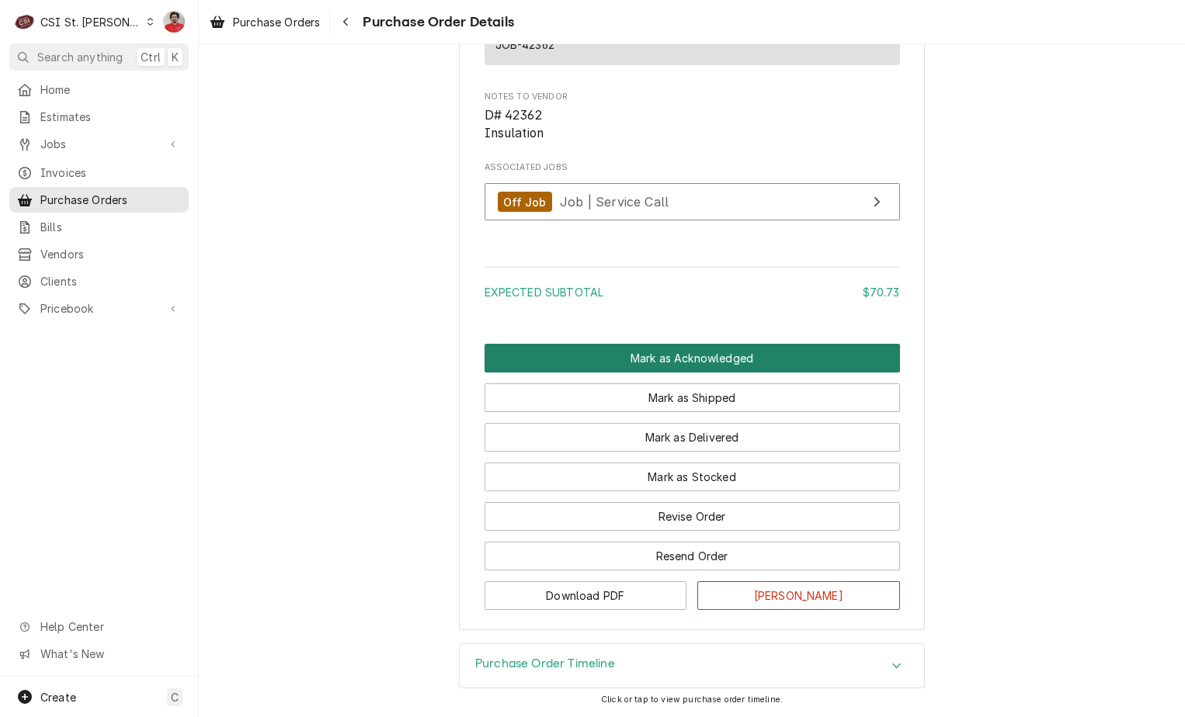
scroll to position [1225, 0]
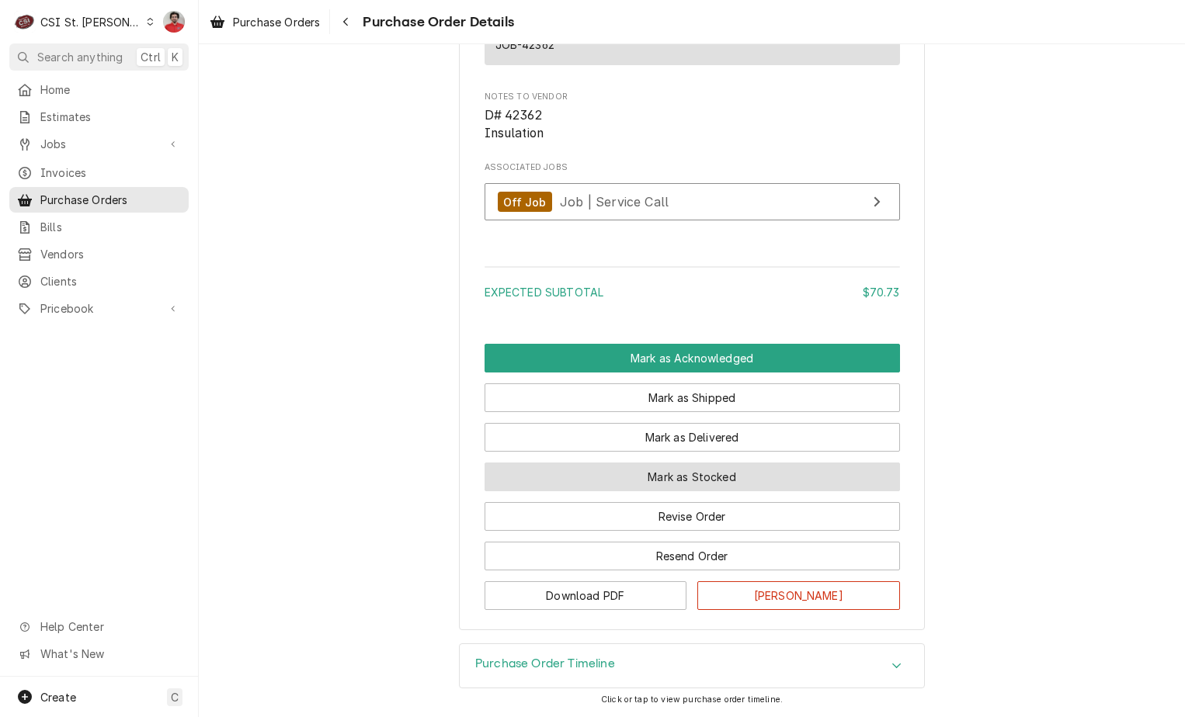
click at [657, 467] on button "Mark as Stocked" at bounding box center [692, 477] width 415 height 29
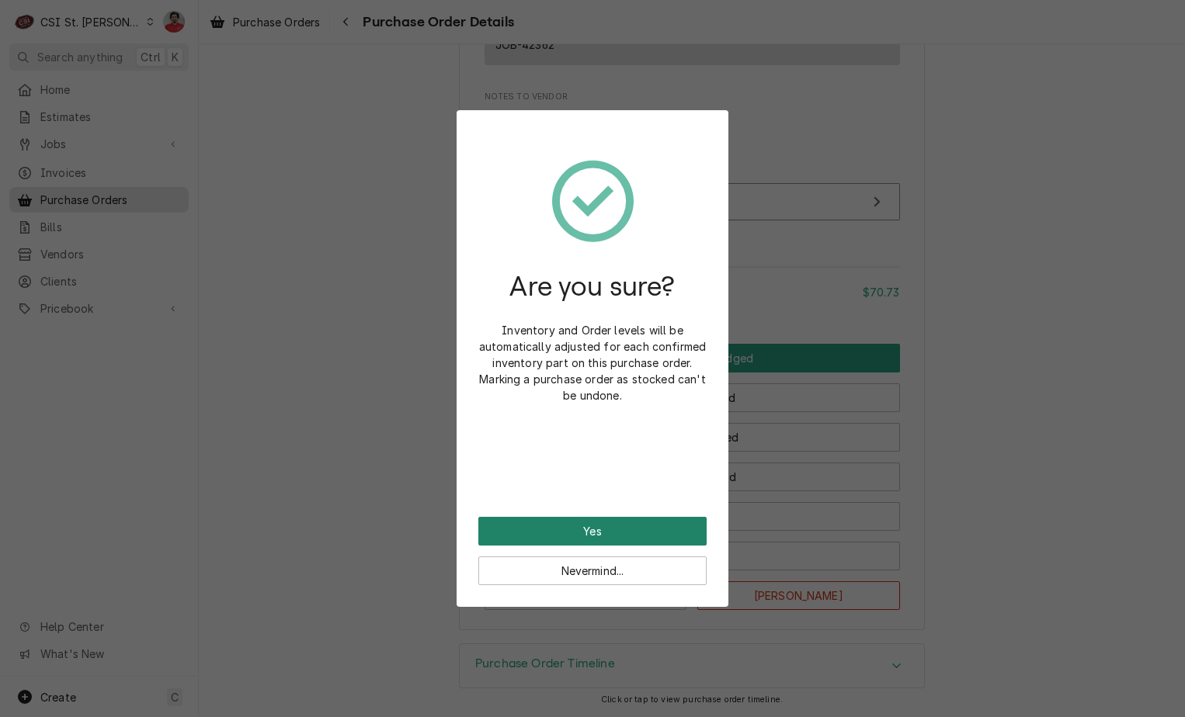
click at [598, 537] on button "Yes" at bounding box center [592, 531] width 228 height 29
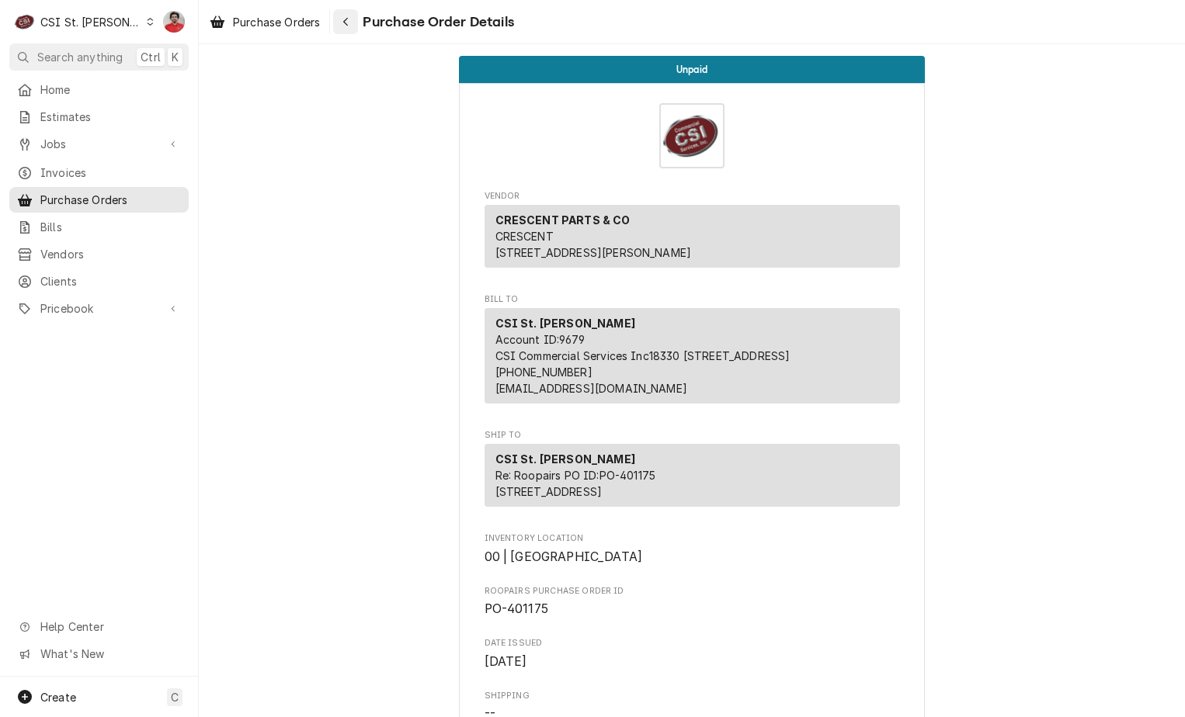
click at [342, 21] on div "Navigate back" at bounding box center [346, 22] width 16 height 16
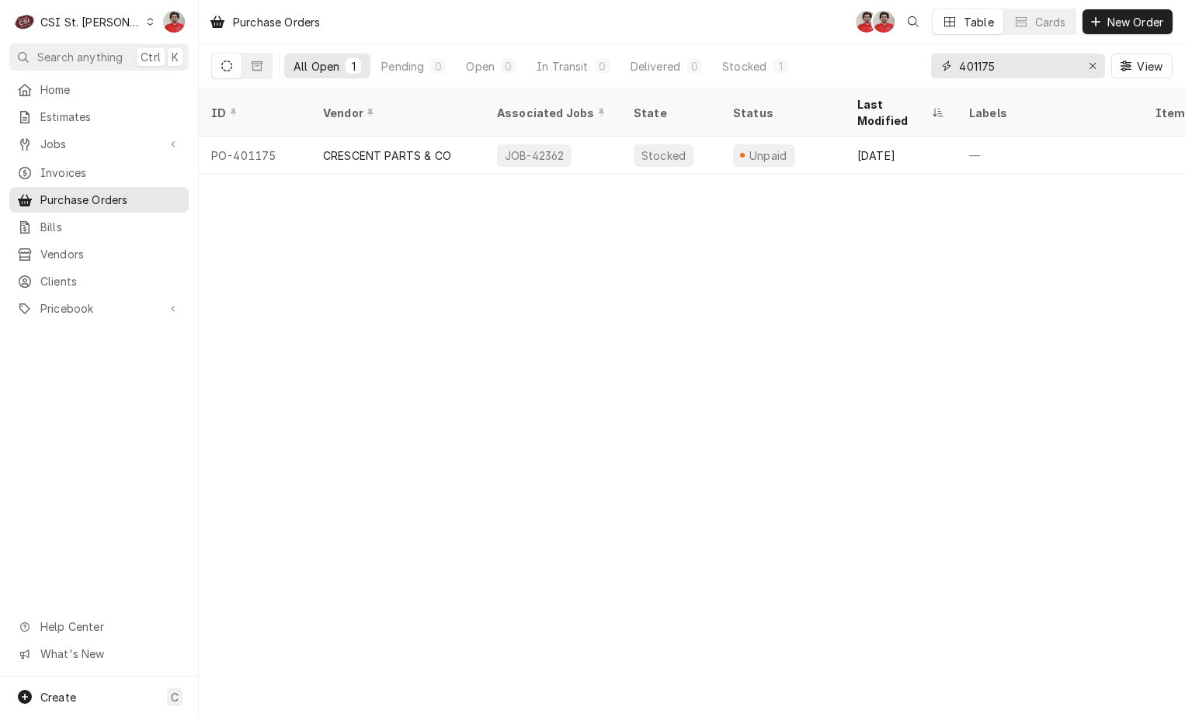
click at [1015, 78] on input "401175" at bounding box center [1017, 66] width 116 height 25
click at [1014, 77] on input "401175" at bounding box center [1017, 66] width 116 height 25
type input "401169"
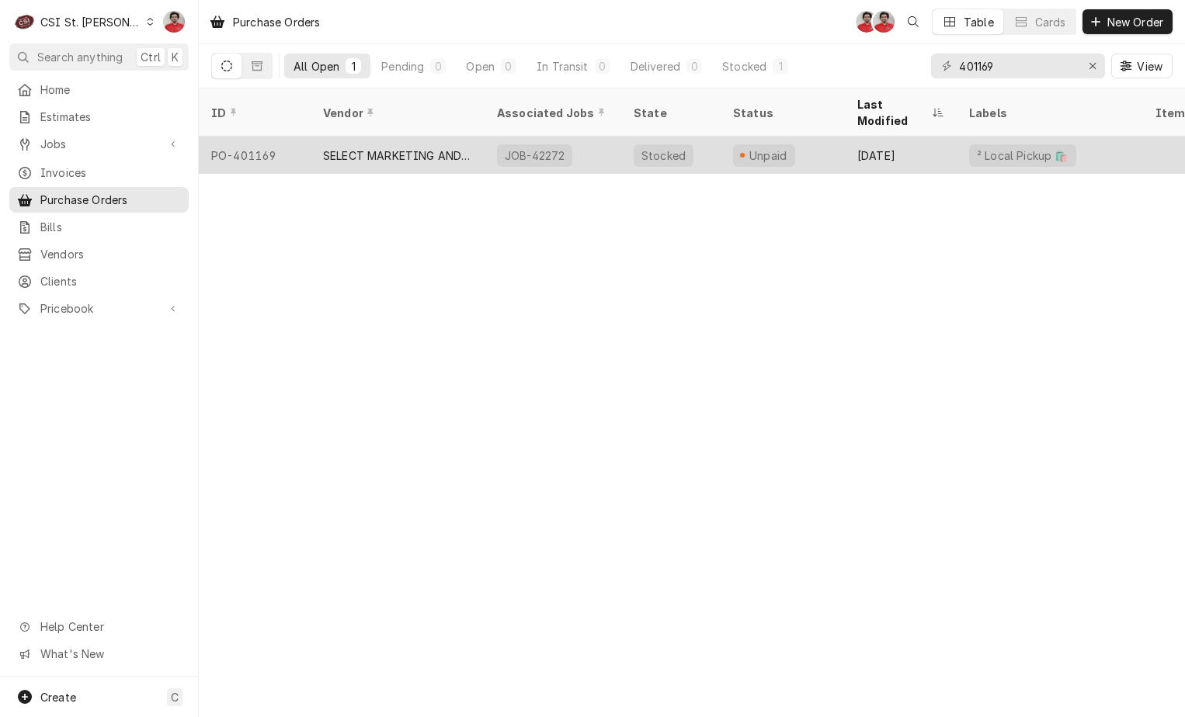
click at [820, 137] on div "Unpaid" at bounding box center [783, 155] width 124 height 37
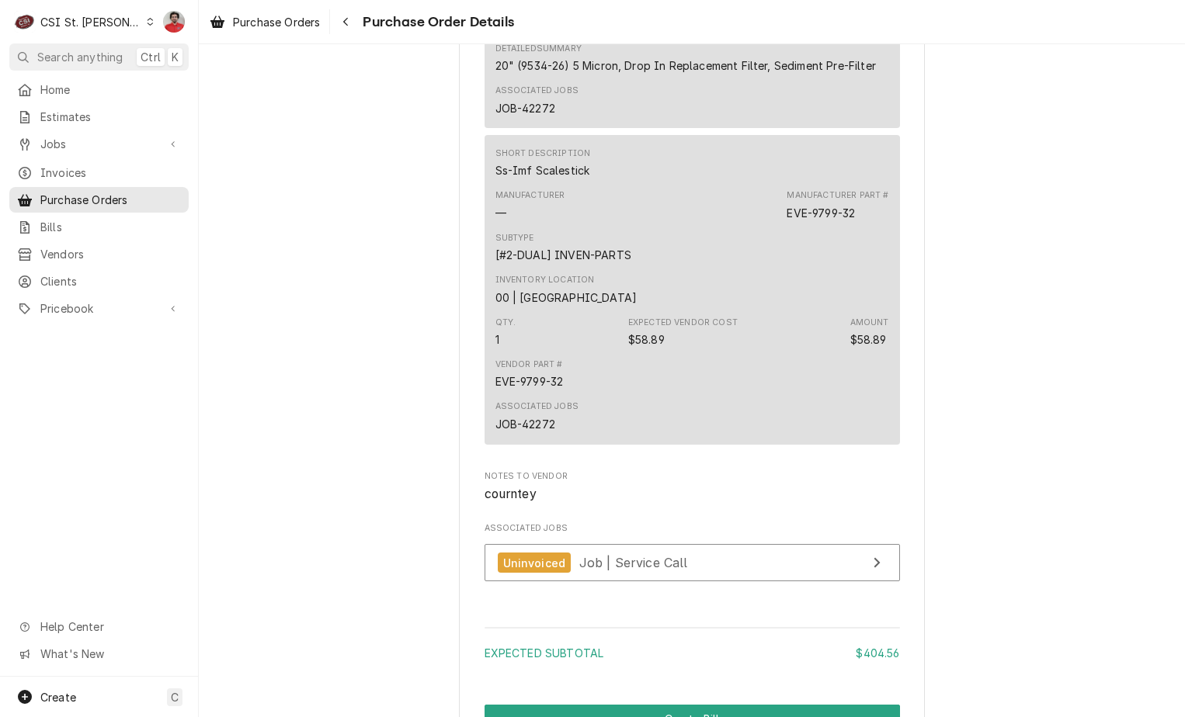
scroll to position [1999, 0]
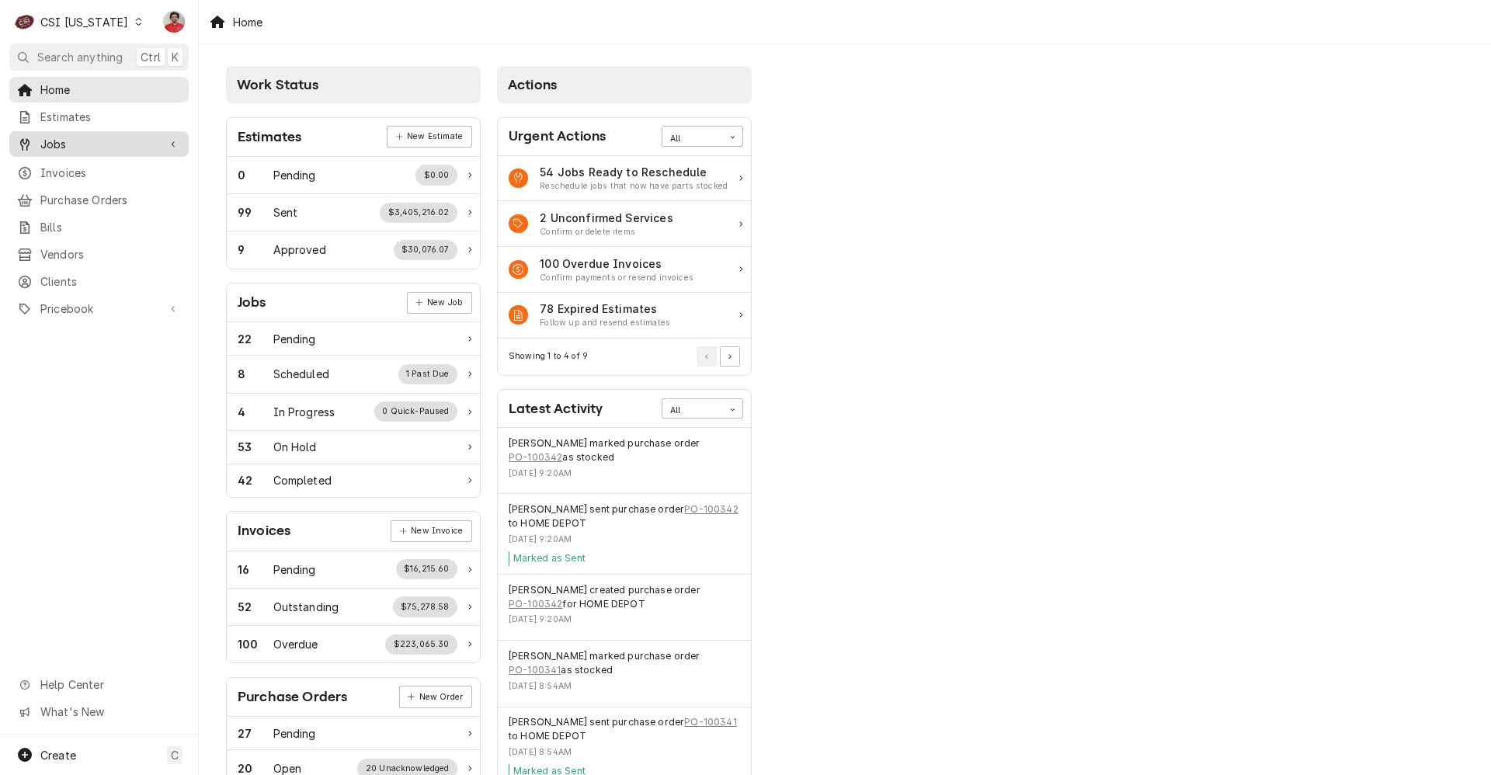
click at [76, 147] on span "Jobs" at bounding box center [98, 144] width 117 height 16
click at [75, 163] on span "Jobs" at bounding box center [110, 171] width 141 height 16
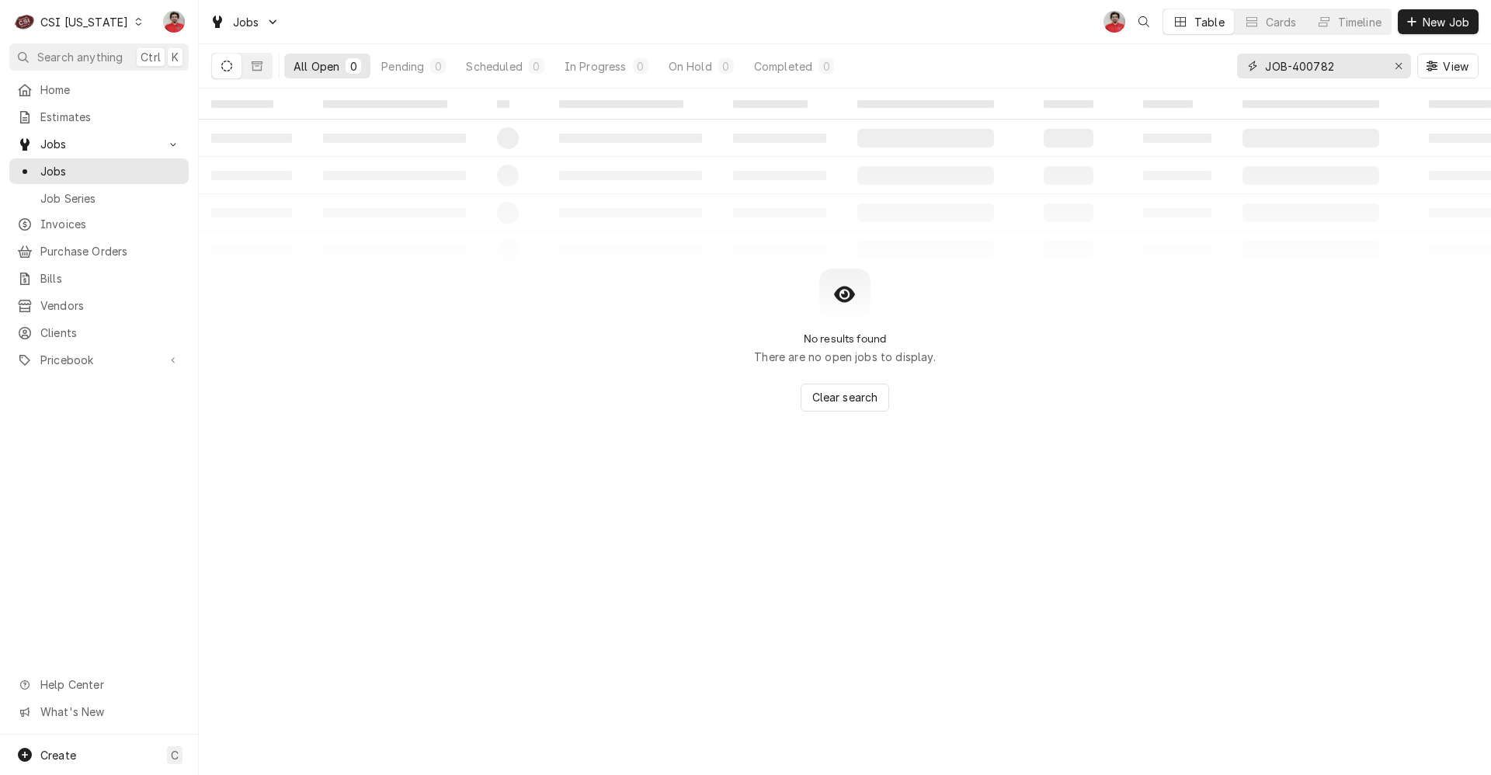
drag, startPoint x: 1342, startPoint y: 71, endPoint x: 1185, endPoint y: 85, distance: 157.5
click at [1186, 85] on div "All Open 0 Pending 0 Scheduled 0 In Progress 0 On Hold 0 Completed 0 JOB-400782…" at bounding box center [844, 65] width 1267 height 43
type input "10356"
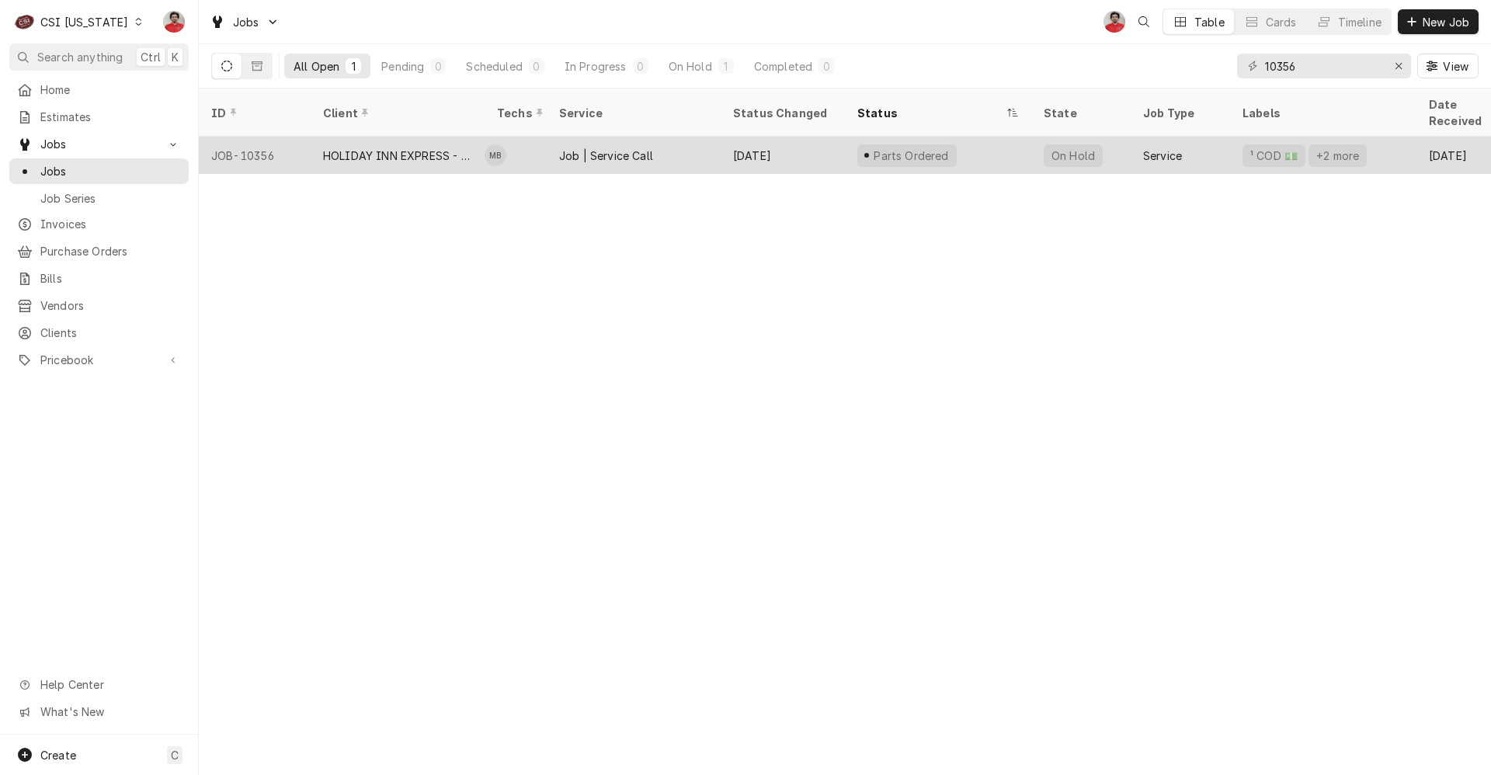
click at [804, 137] on div "Sep 2" at bounding box center [783, 155] width 124 height 37
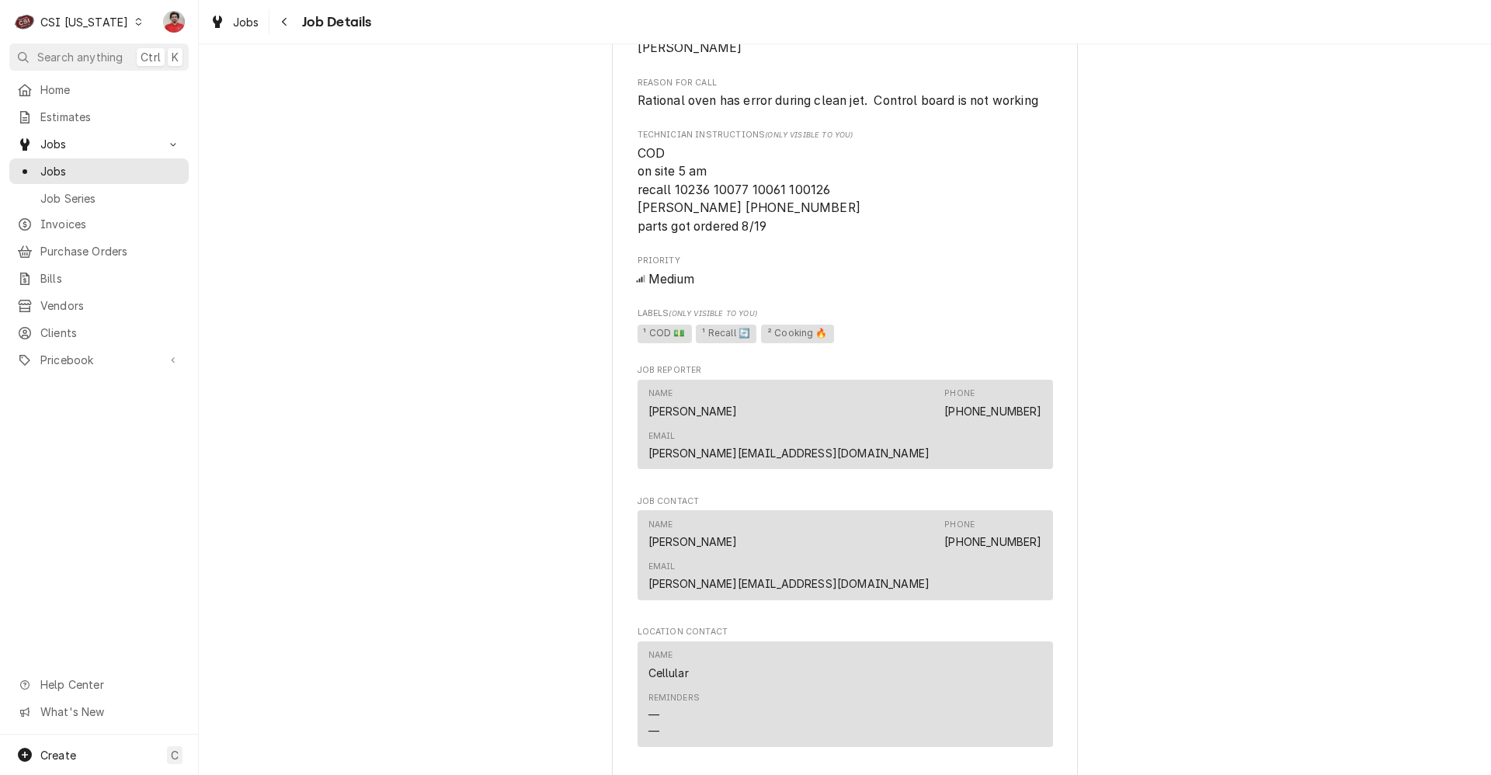
scroll to position [1786, 0]
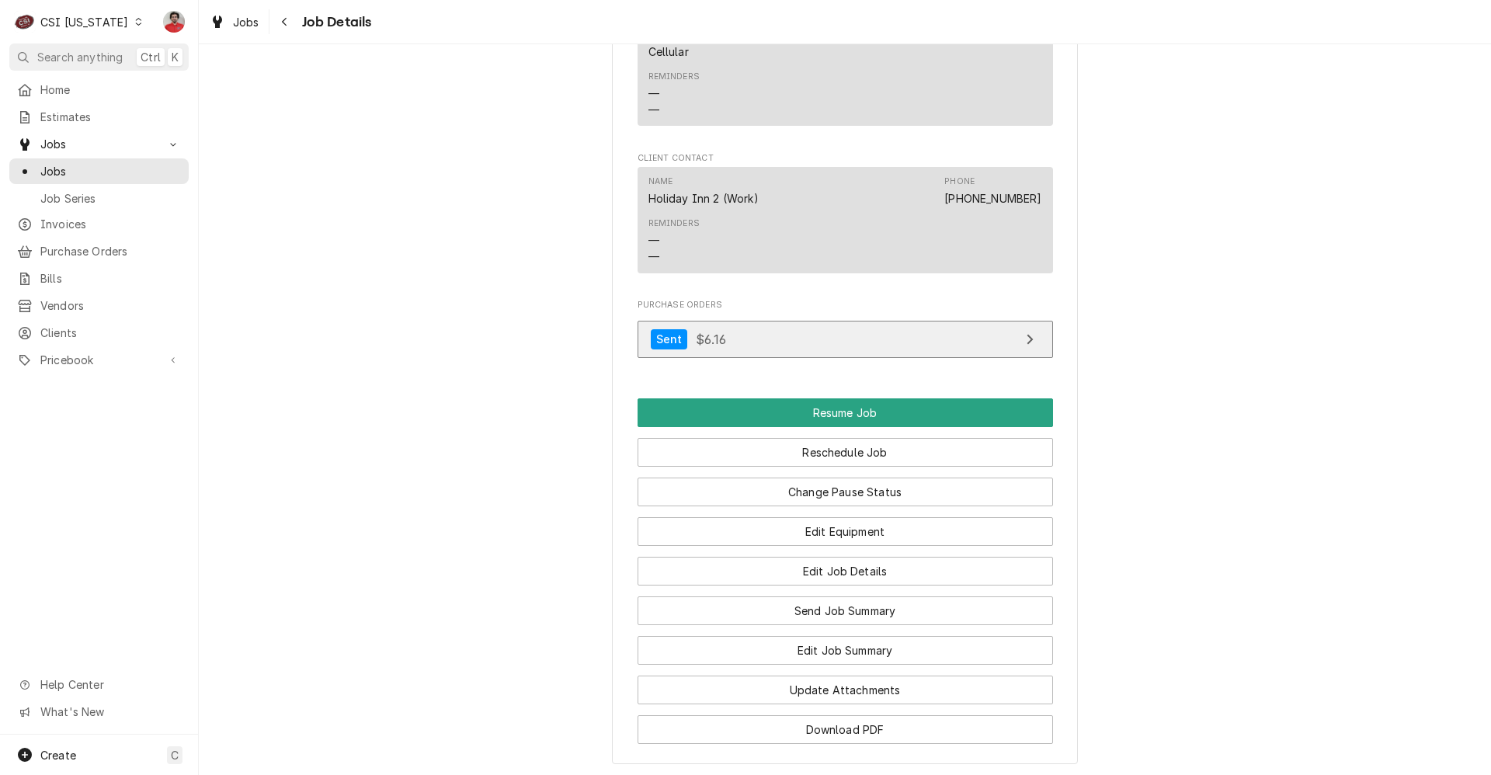
click at [759, 321] on link "Sent $6.16" at bounding box center [845, 340] width 415 height 38
click at [96, 24] on div "CSI [US_STATE]" at bounding box center [84, 22] width 88 height 16
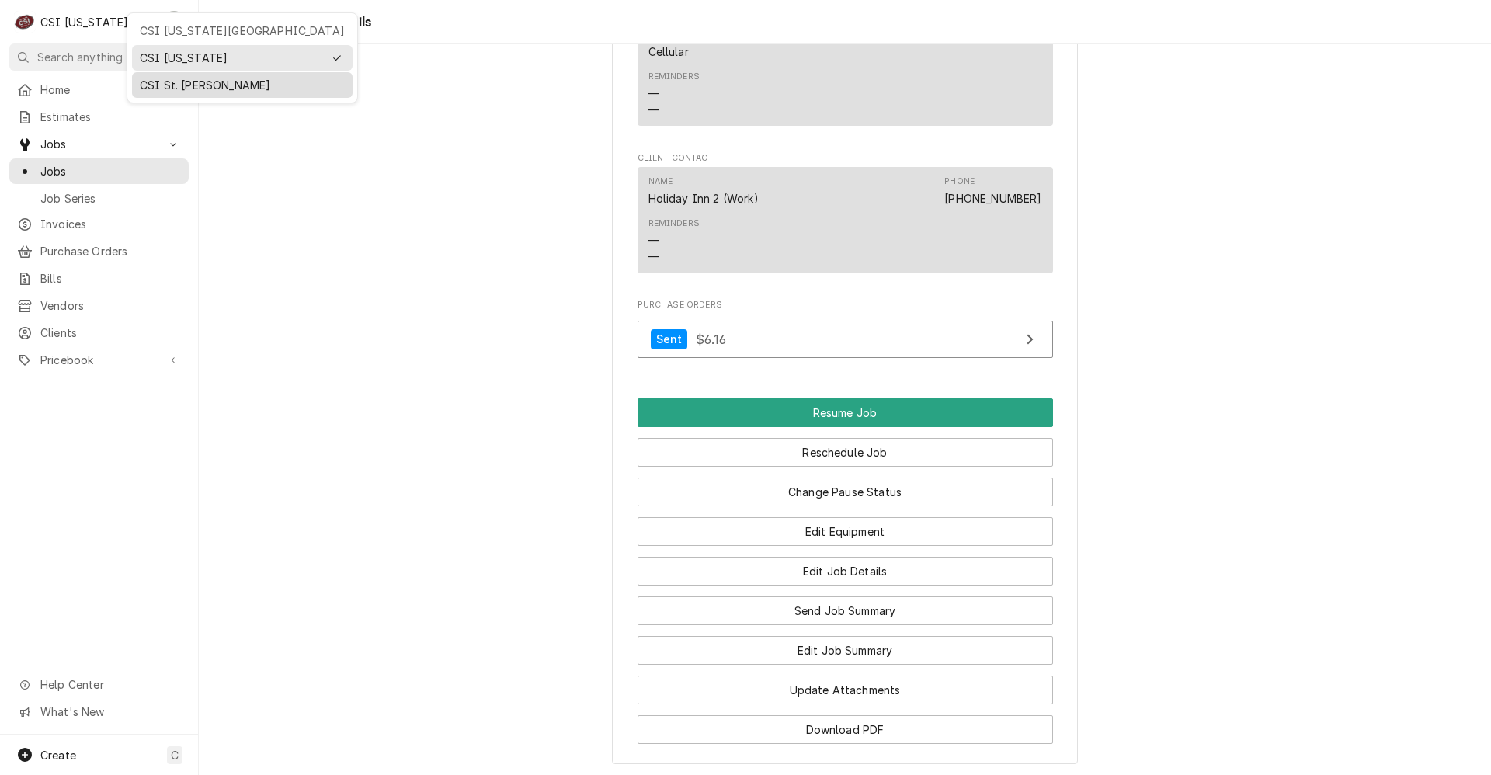
click at [170, 87] on div "CSI St. [PERSON_NAME]" at bounding box center [242, 85] width 205 height 16
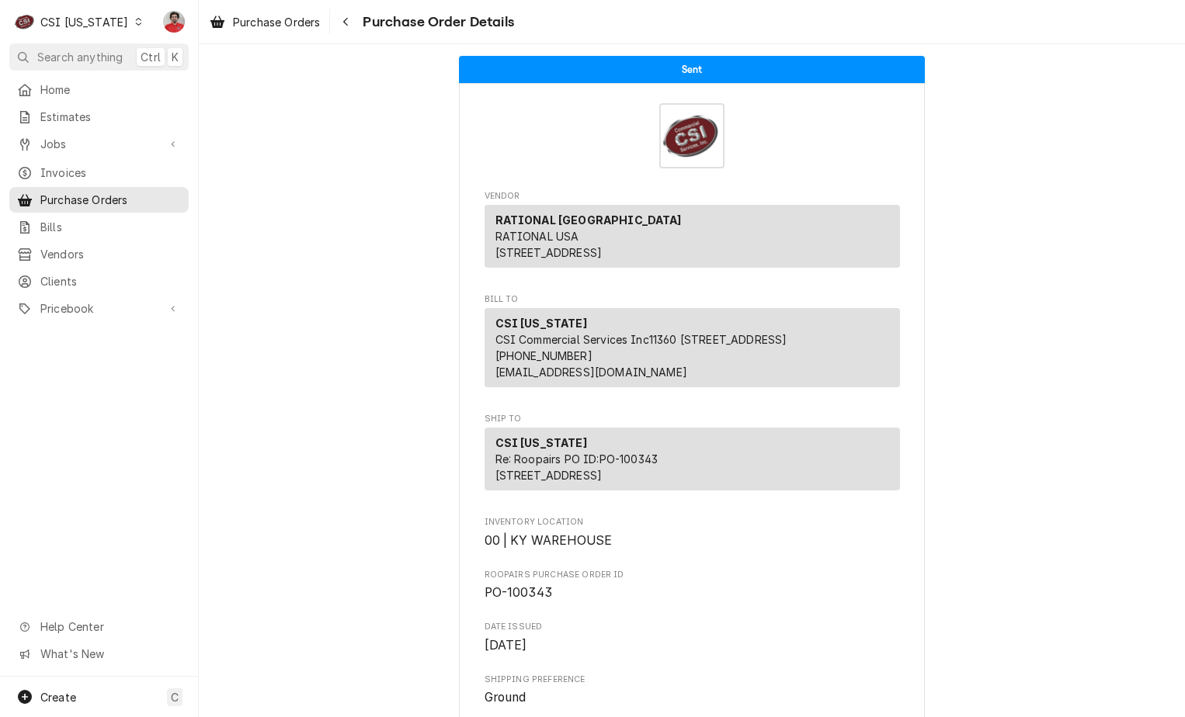
scroll to position [699, 0]
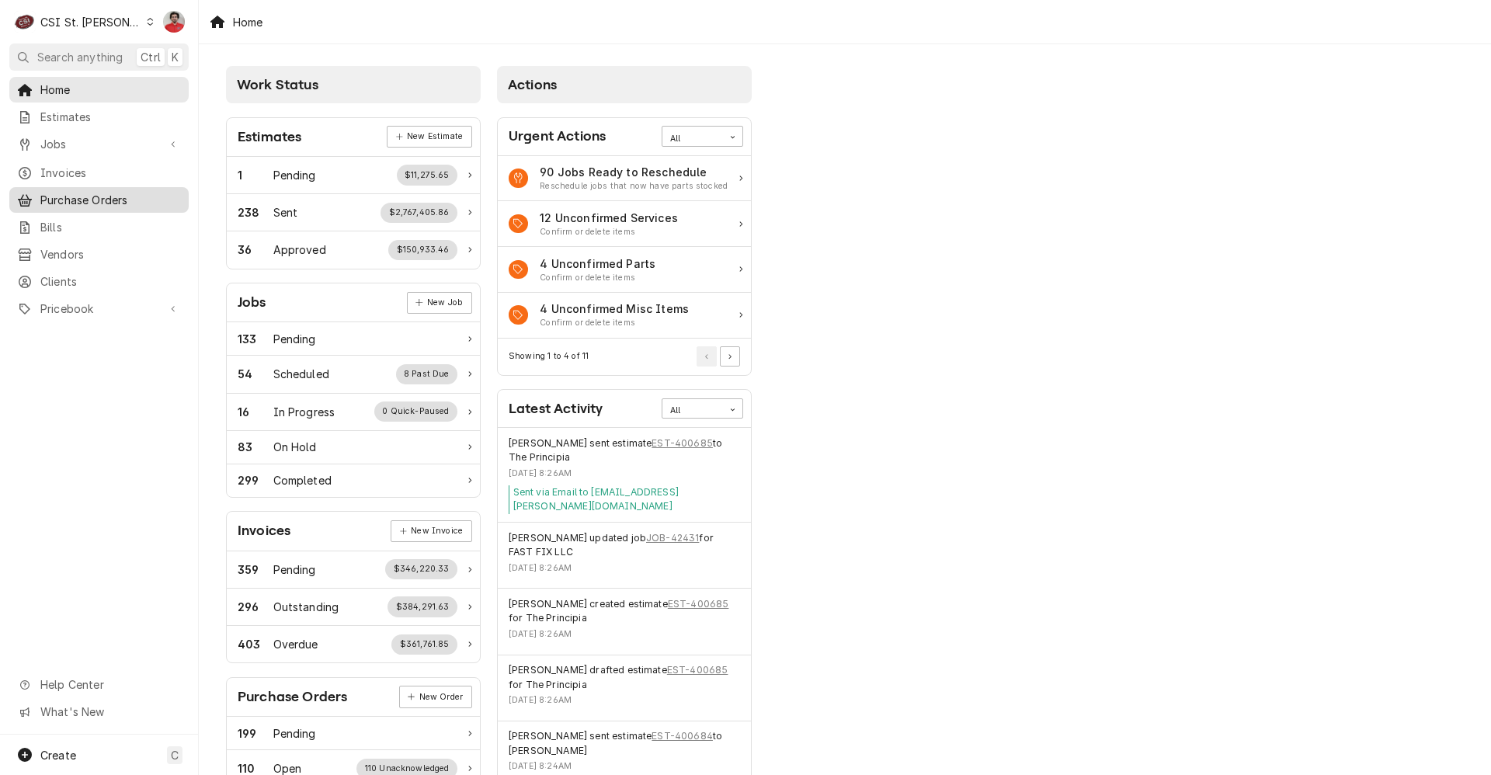
click at [72, 197] on span "Purchase Orders" at bounding box center [110, 200] width 141 height 16
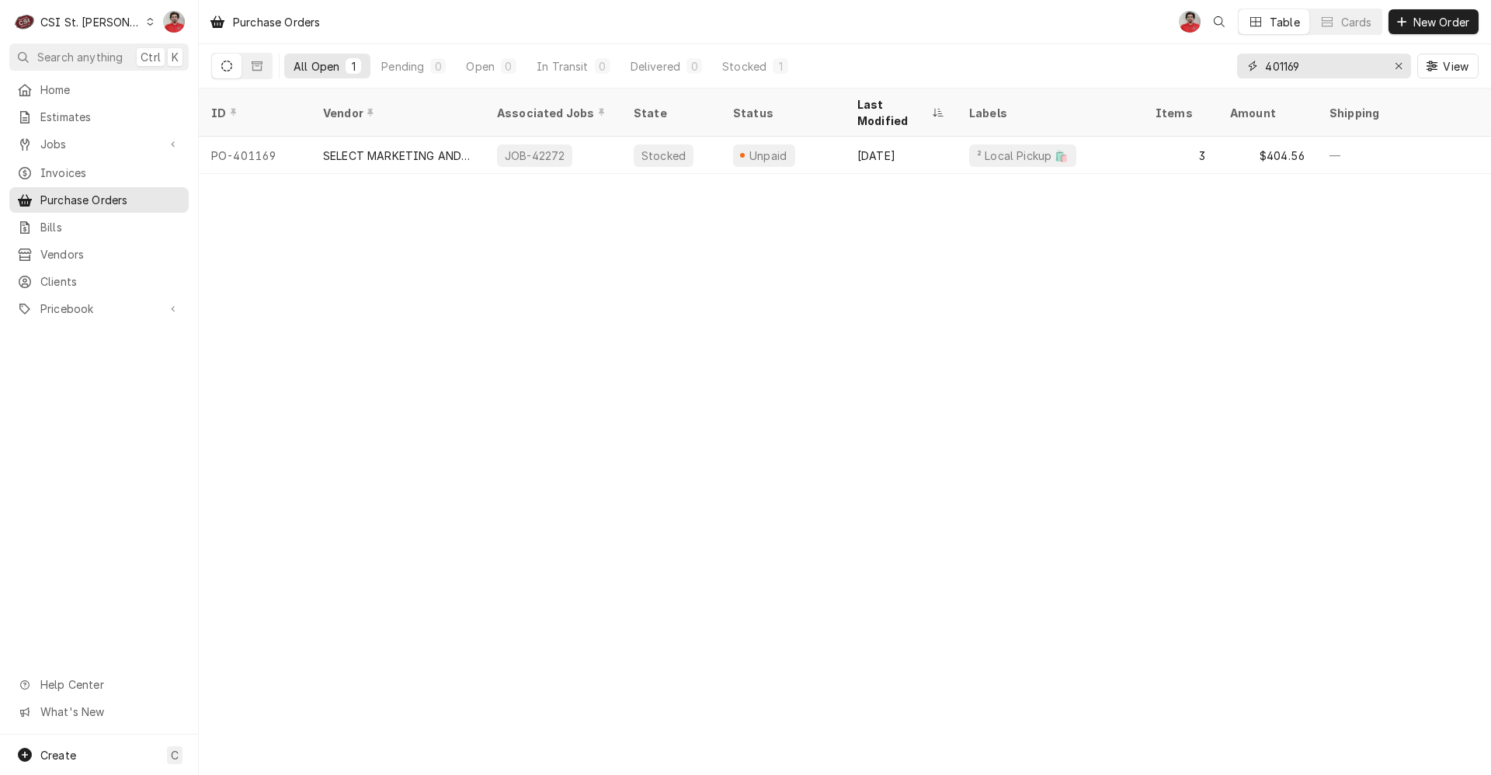
click at [1296, 76] on input "401169" at bounding box center [1323, 66] width 116 height 25
type input "401167"
click at [89, 174] on span "Invoices" at bounding box center [110, 173] width 141 height 16
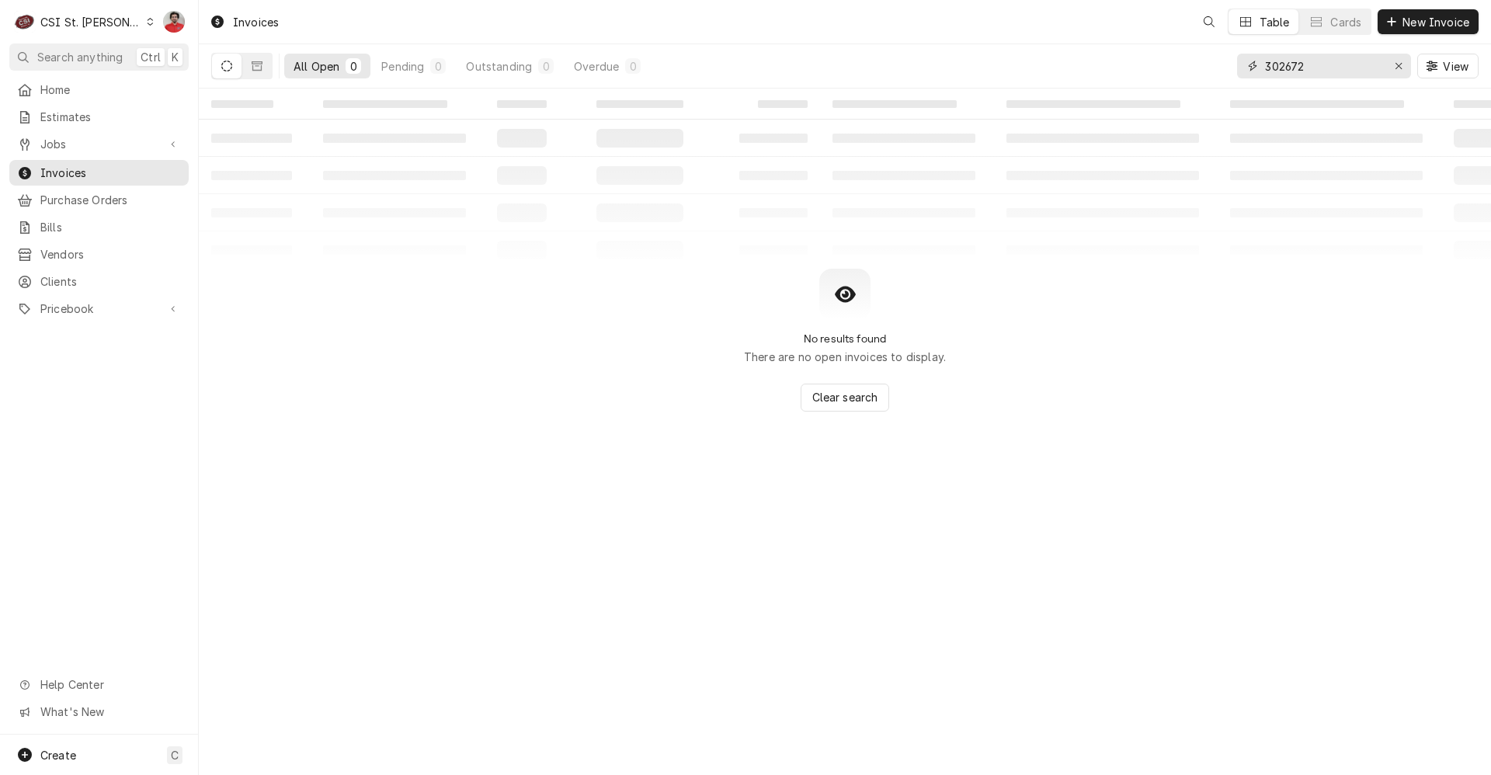
click at [1323, 75] on input "302672" at bounding box center [1323, 66] width 116 height 25
click at [1323, 74] on input "302672" at bounding box center [1323, 66] width 116 height 25
click at [105, 147] on span "Jobs" at bounding box center [98, 144] width 117 height 16
click at [96, 165] on span "Jobs" at bounding box center [110, 171] width 141 height 16
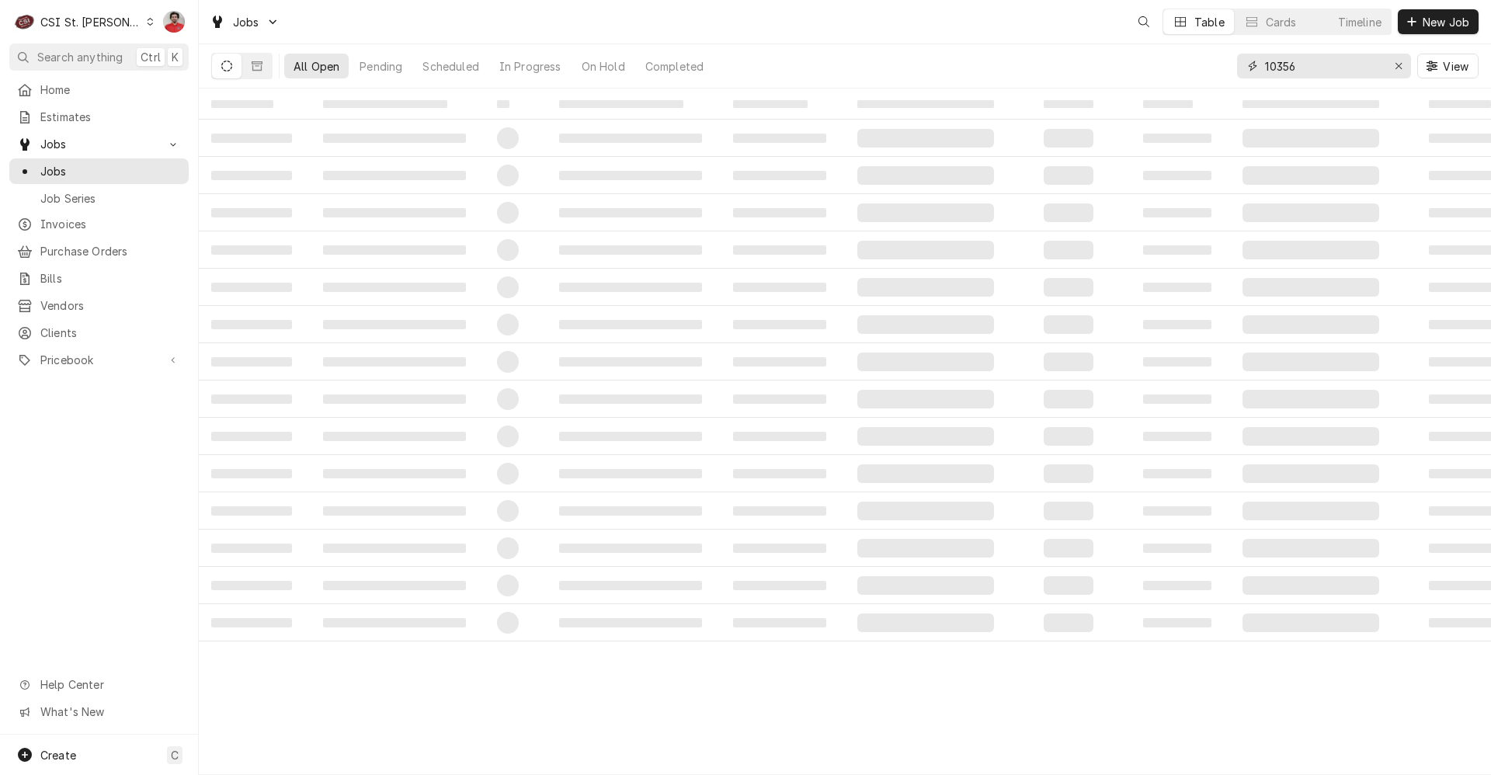
click at [1317, 67] on input "10356" at bounding box center [1323, 66] width 116 height 25
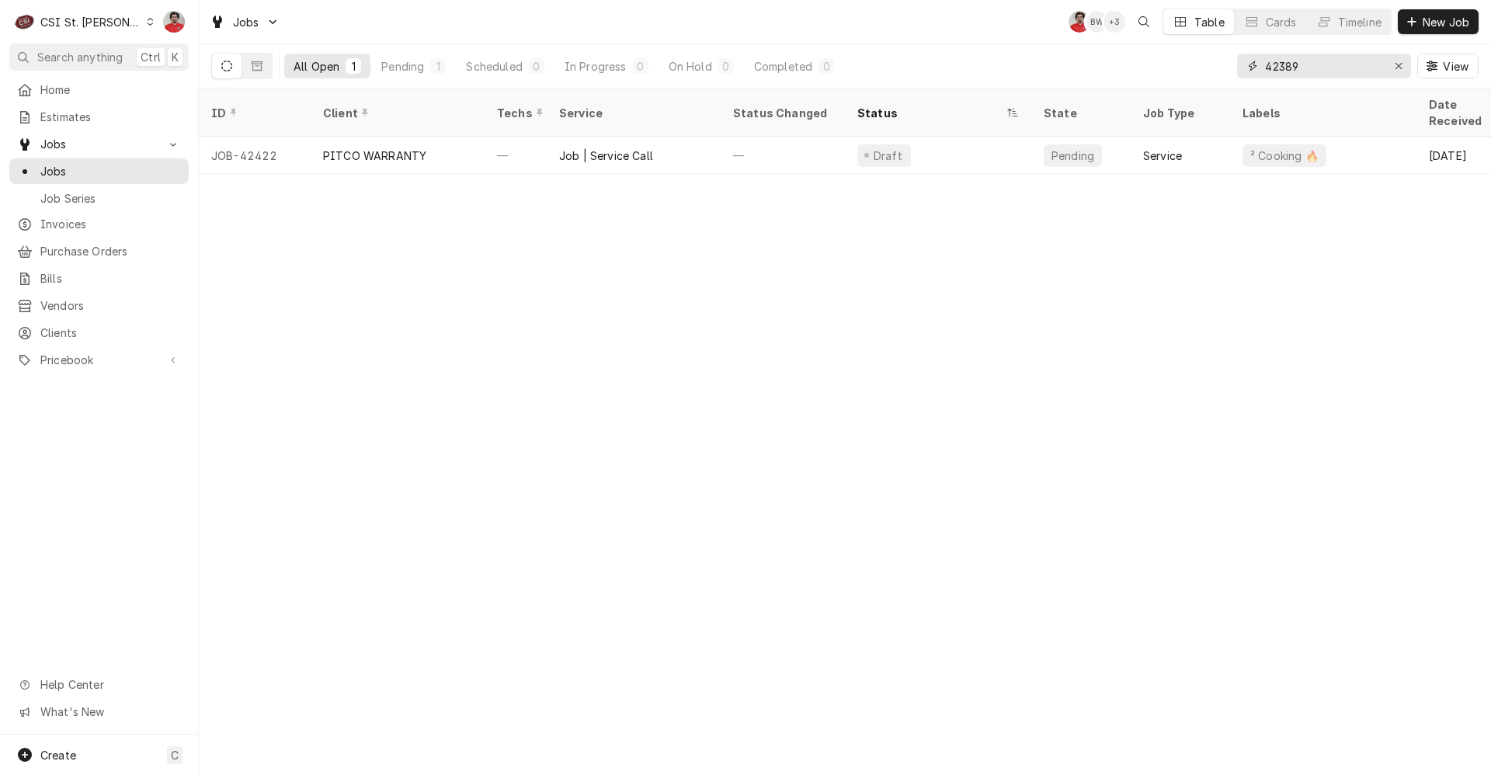
type input "42389"
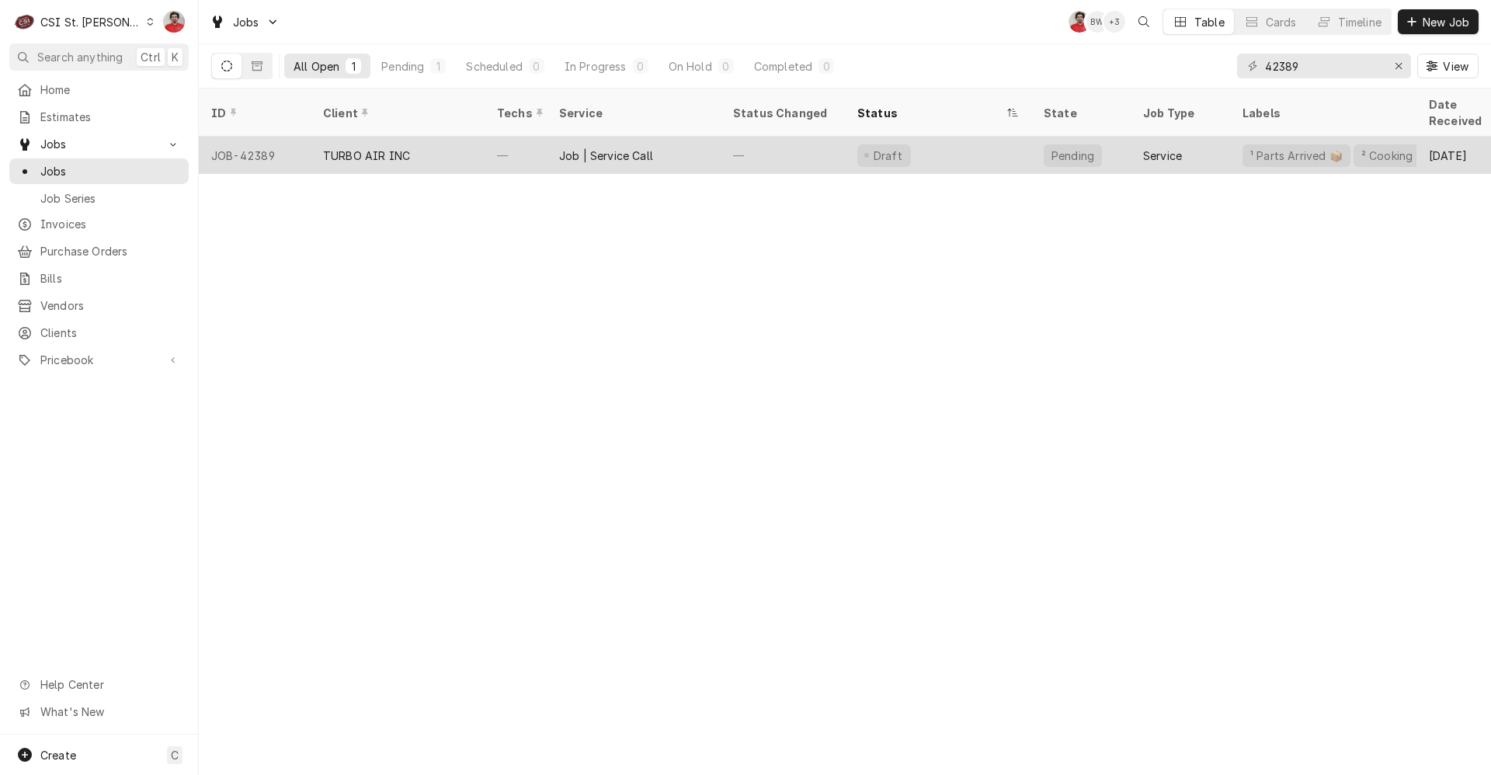
click at [788, 144] on div "—" at bounding box center [783, 155] width 124 height 37
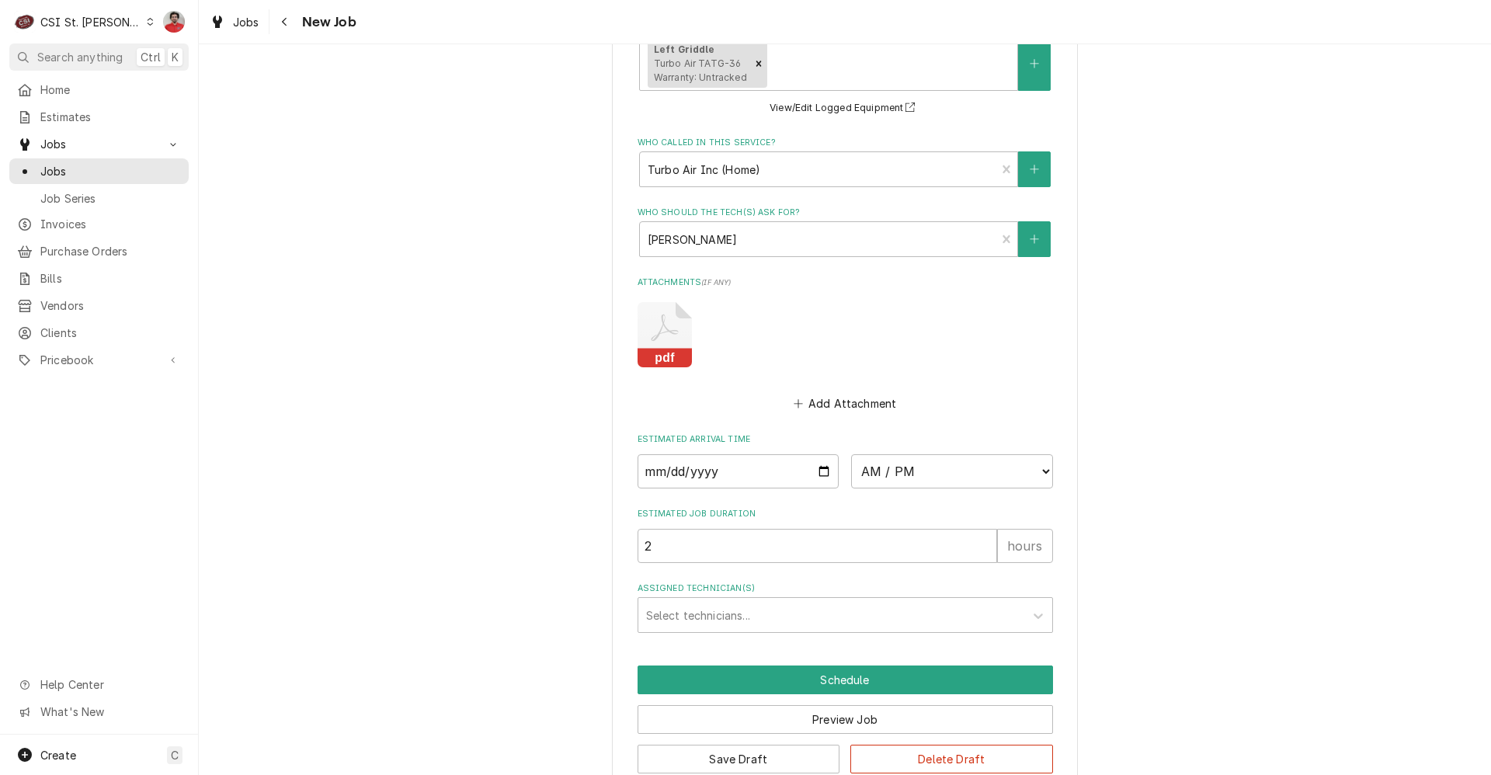
scroll to position [1411, 0]
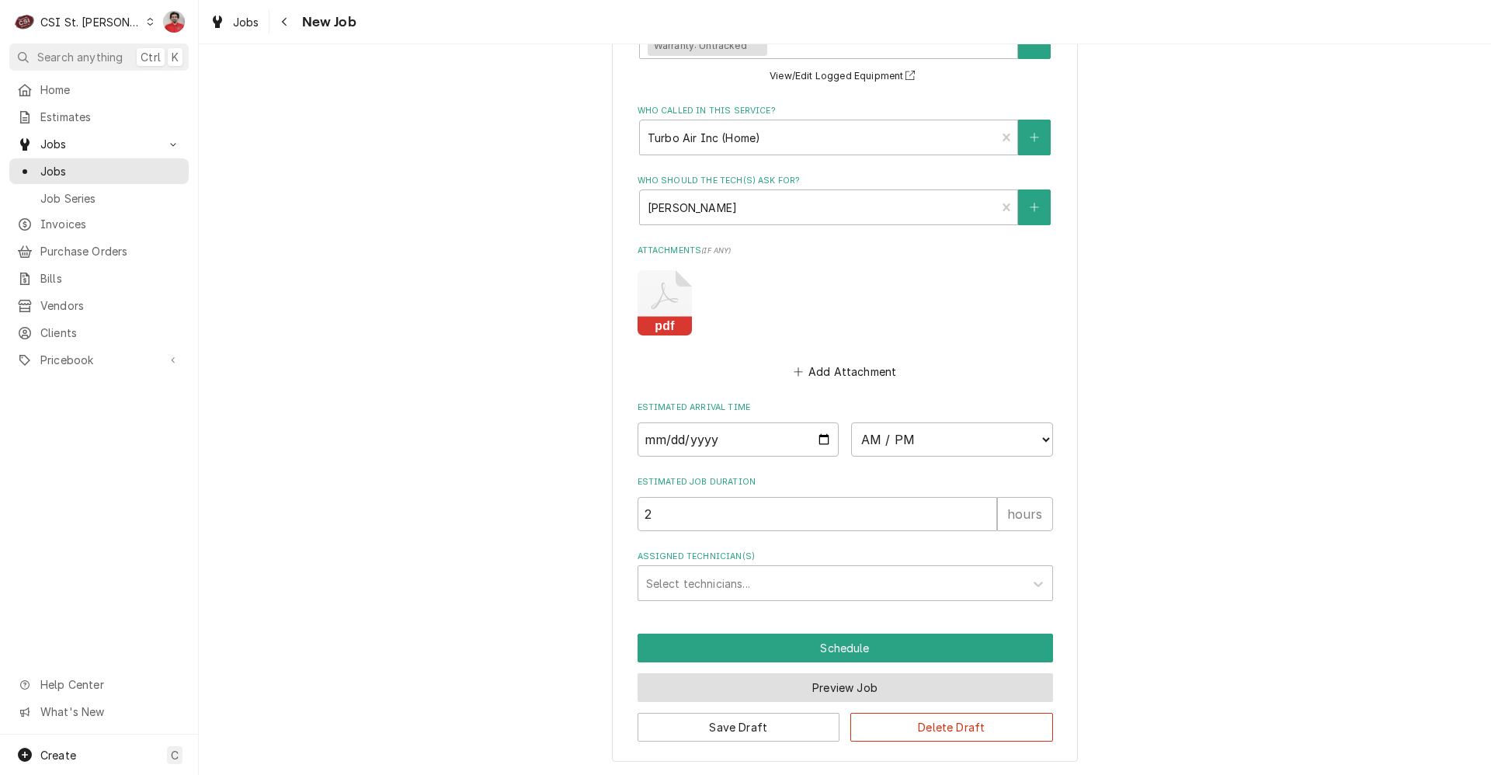
click at [811, 691] on button "Preview Job" at bounding box center [845, 687] width 415 height 29
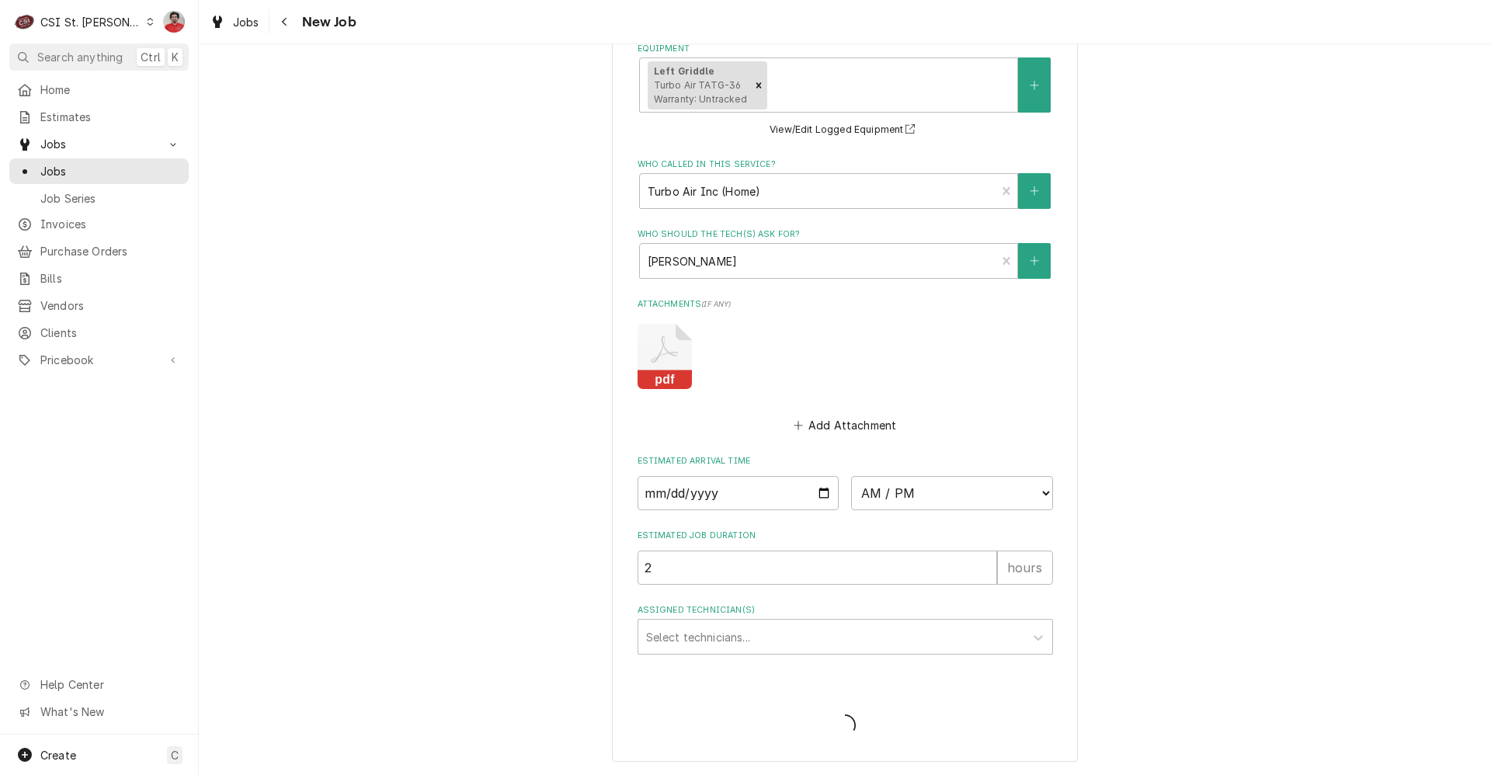
type textarea "x"
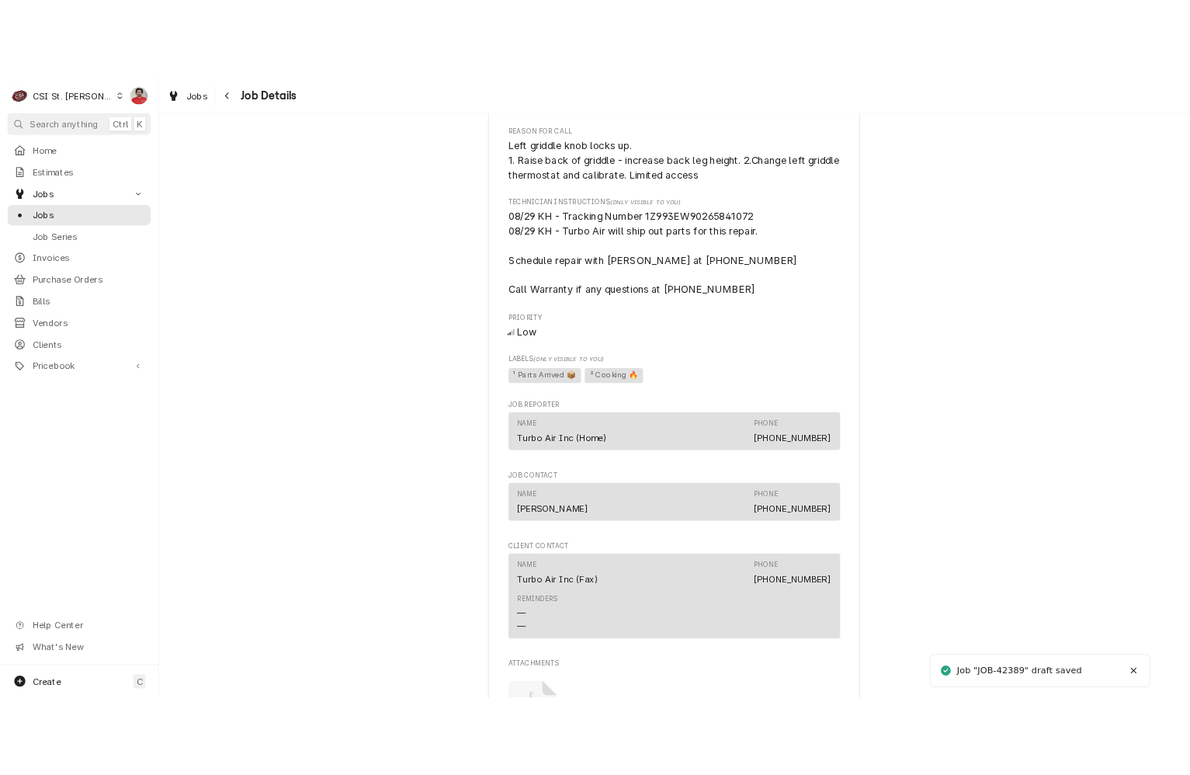
scroll to position [1051, 0]
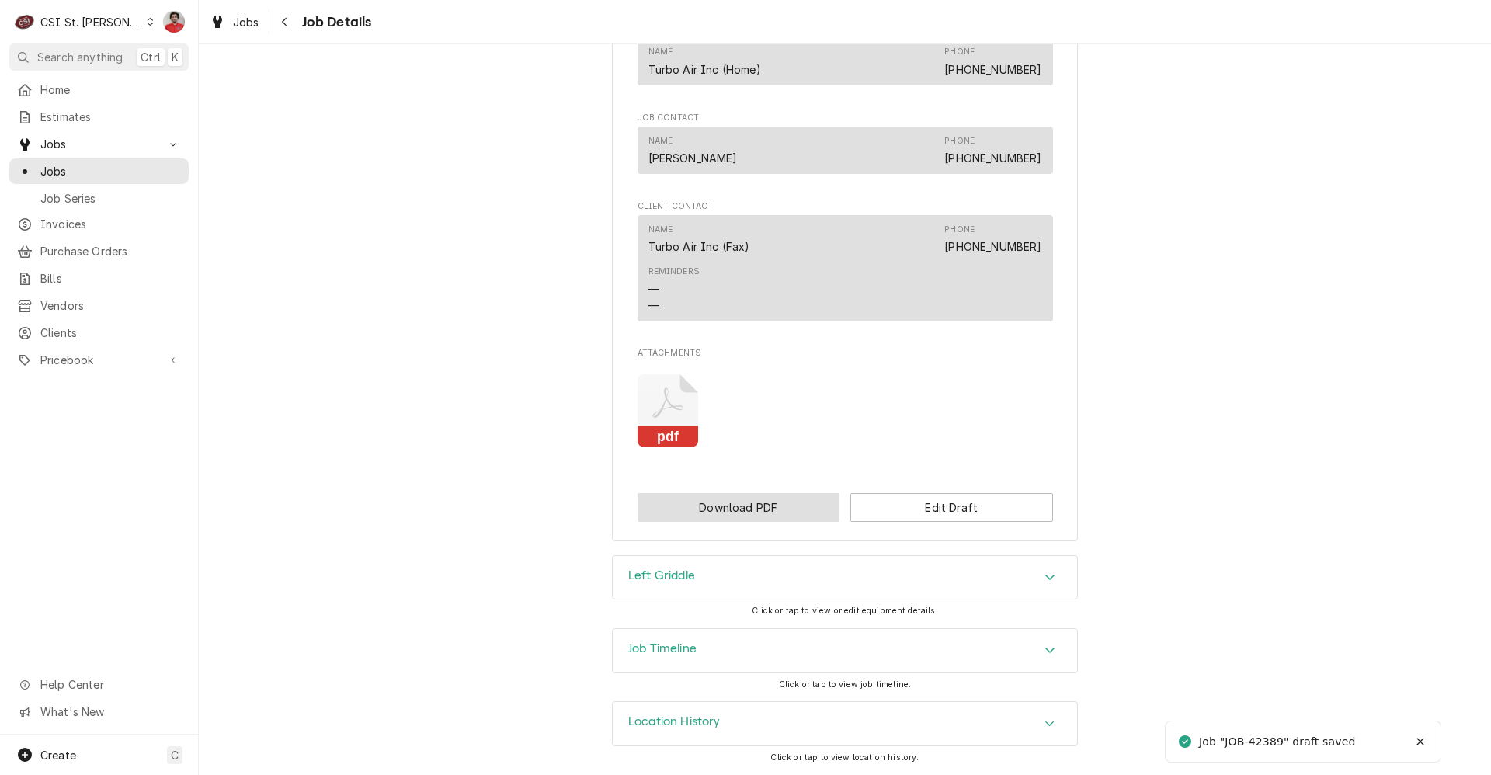
click at [714, 502] on button "Download PDF" at bounding box center [739, 507] width 203 height 29
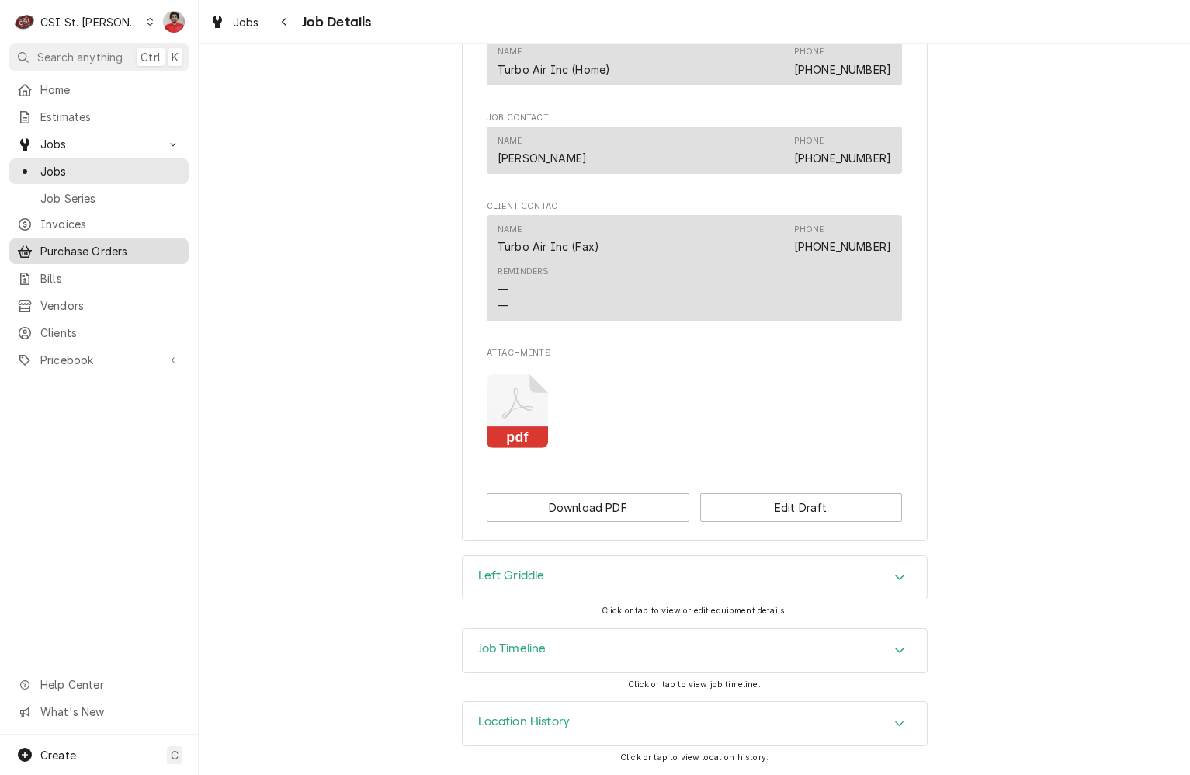
click at [70, 254] on div "Purchase Orders" at bounding box center [98, 250] width 173 height 19
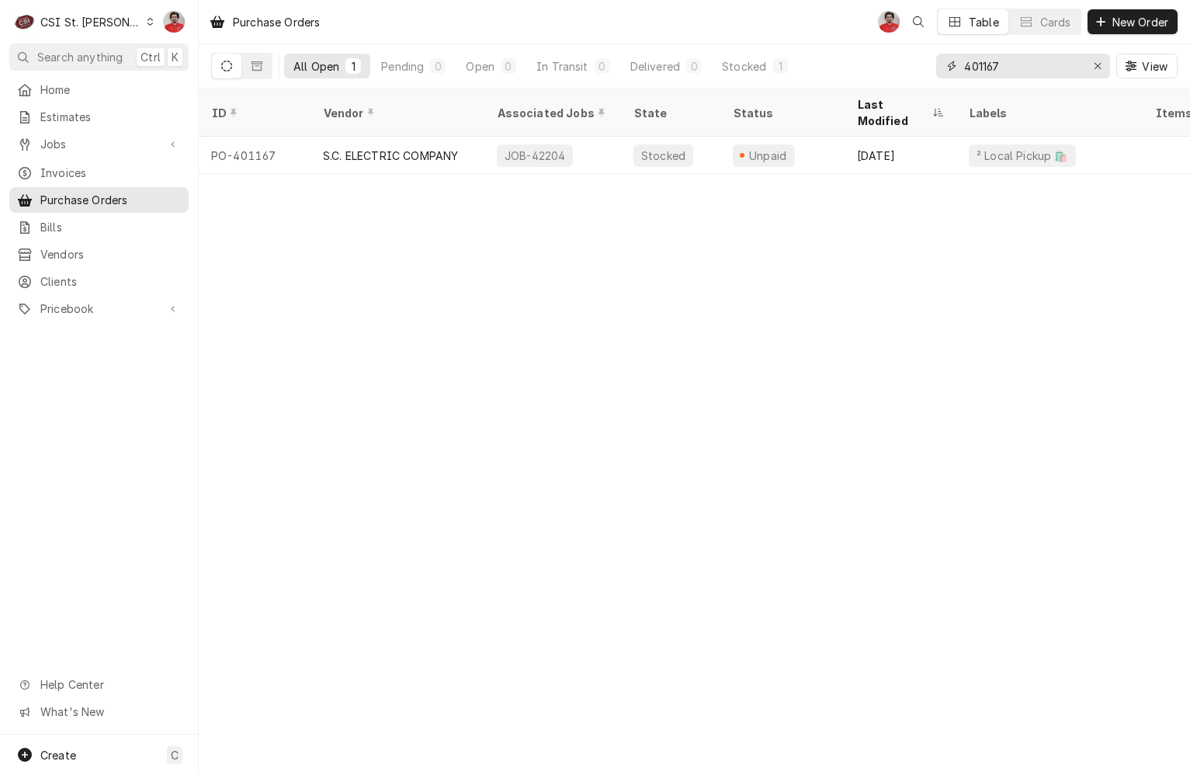
click at [996, 60] on input "401167" at bounding box center [1022, 66] width 116 height 25
click at [104, 136] on span "Jobs" at bounding box center [98, 144] width 117 height 16
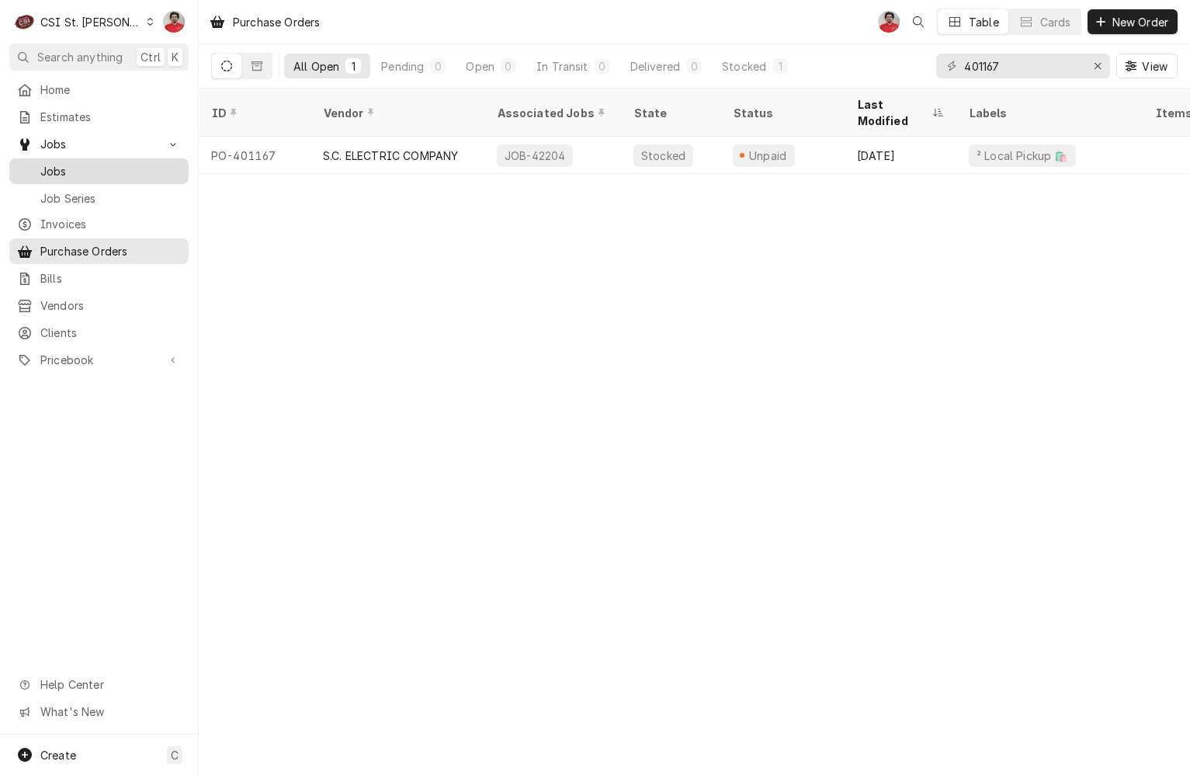
click at [97, 163] on span "Jobs" at bounding box center [110, 171] width 141 height 16
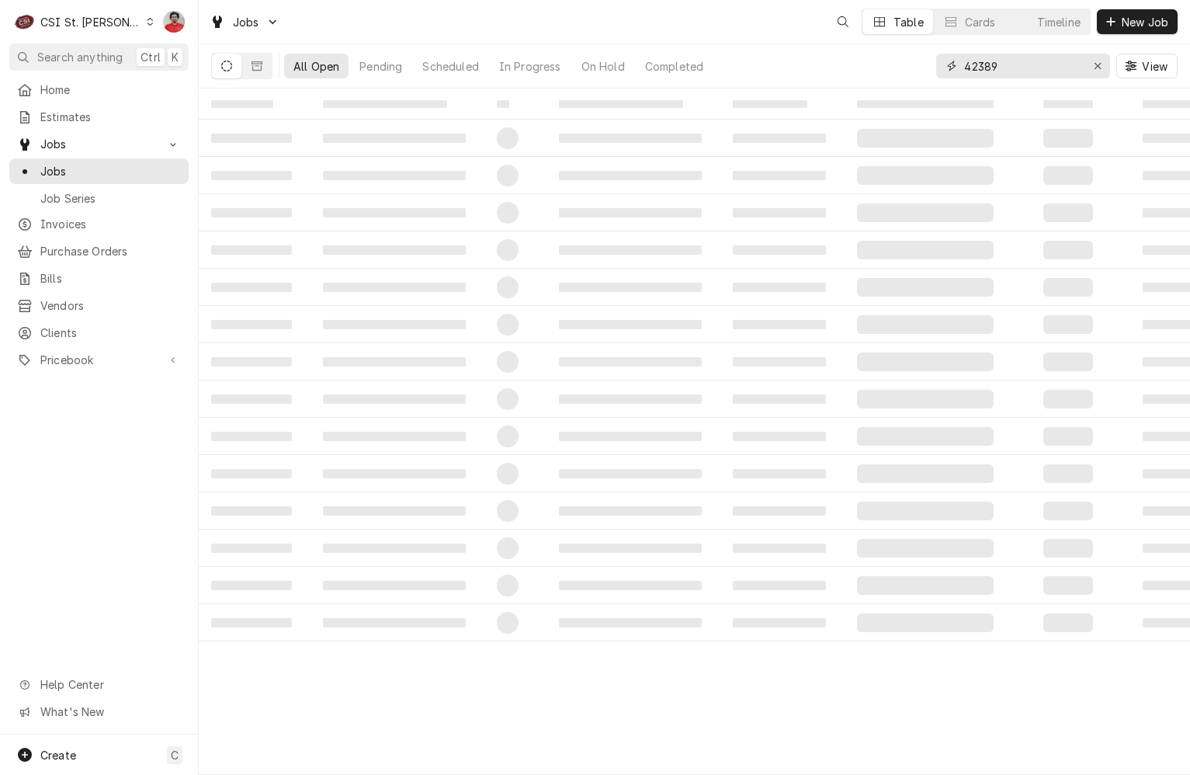
click at [1007, 69] on input "42389" at bounding box center [1022, 66] width 116 height 25
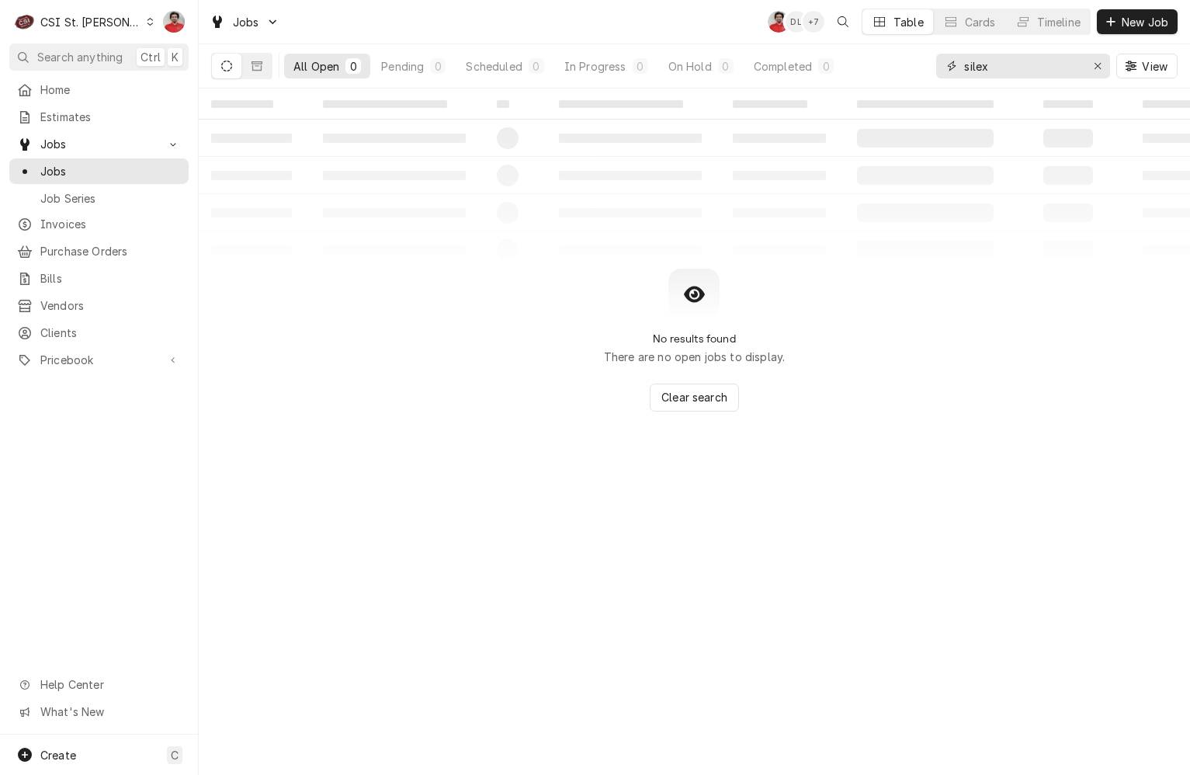
type input "silex"
click at [82, 337] on div "Home Estimates Jobs Jobs Job Series Invoices Purchase Orders Bills Vendors Clie…" at bounding box center [99, 225] width 198 height 297
click at [81, 325] on span "Clients" at bounding box center [110, 333] width 141 height 16
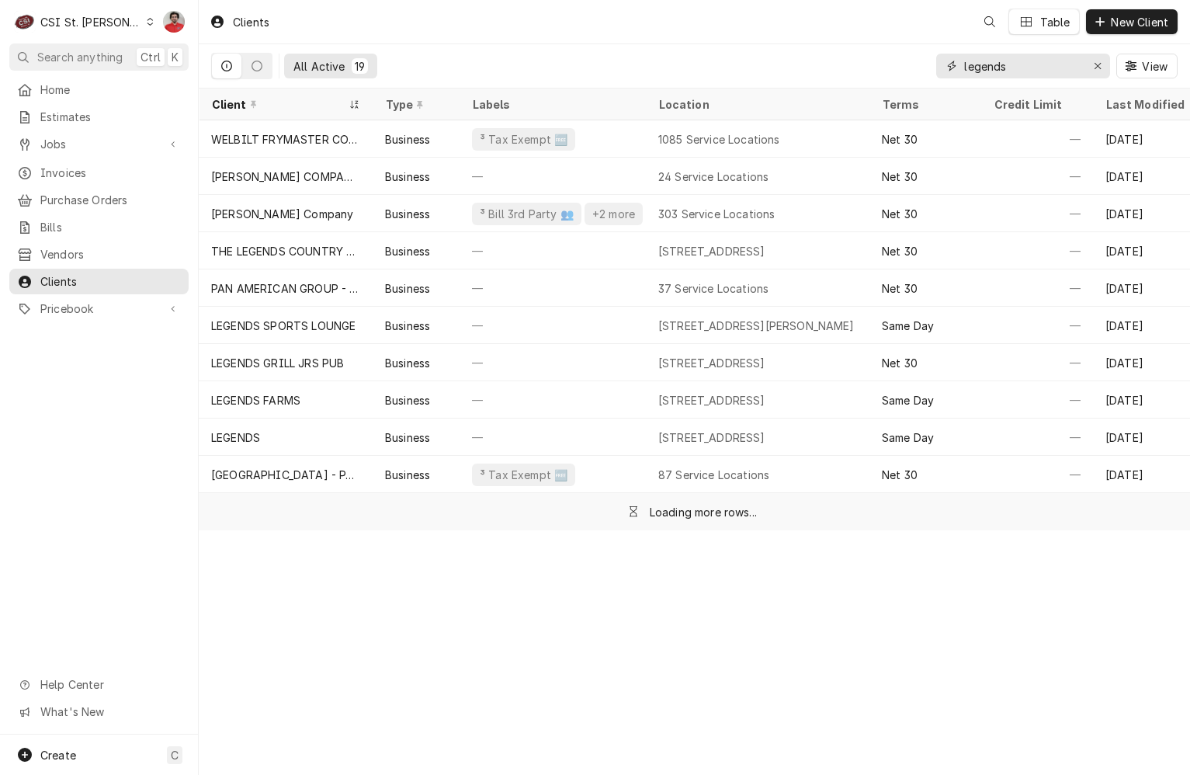
click at [1008, 72] on input "legends" at bounding box center [1022, 66] width 116 height 25
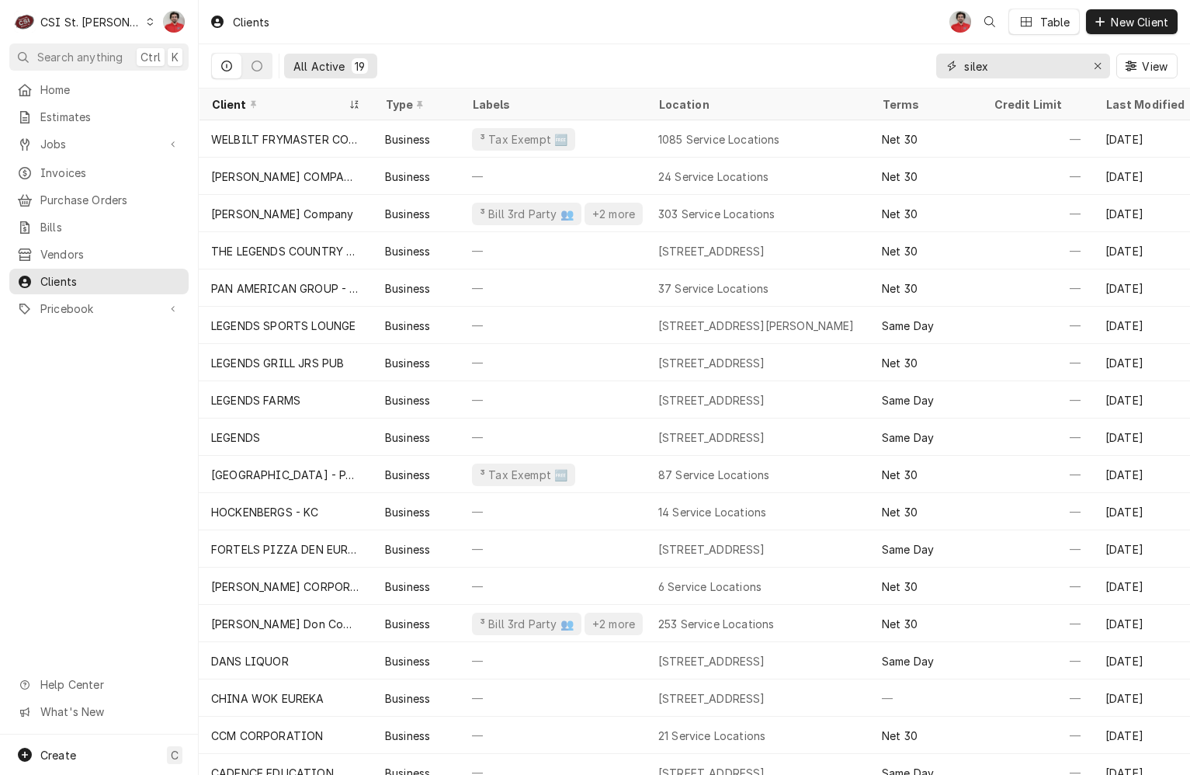
type input "silex"
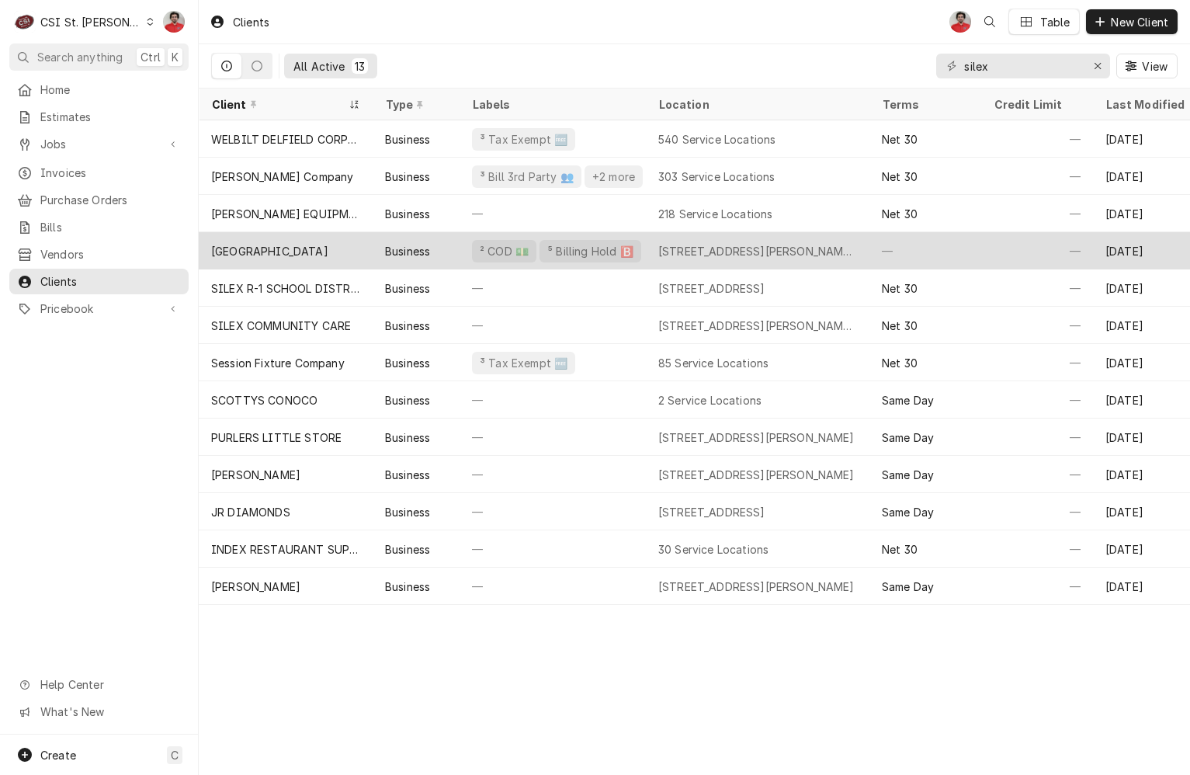
click at [674, 255] on div "145 Duncan Mansion Dr, Silex, MO 63377" at bounding box center [757, 251] width 199 height 16
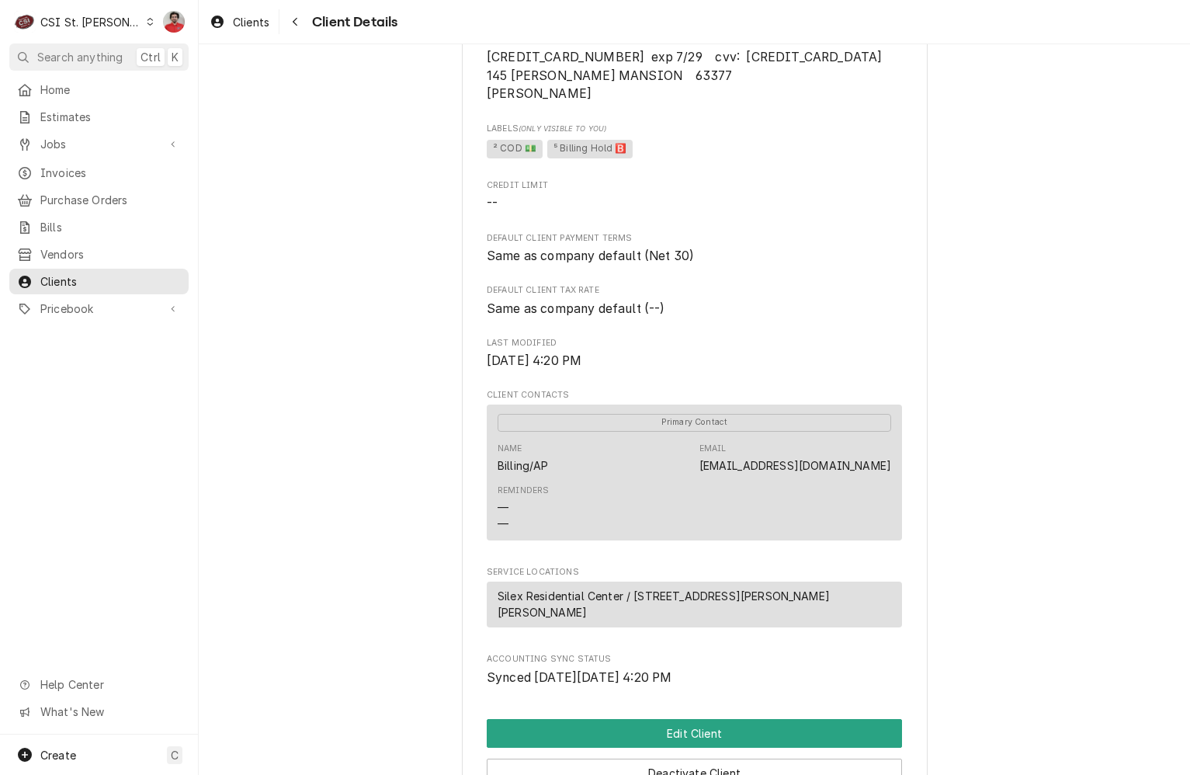
scroll to position [512, 0]
